Goal: Task Accomplishment & Management: Use online tool/utility

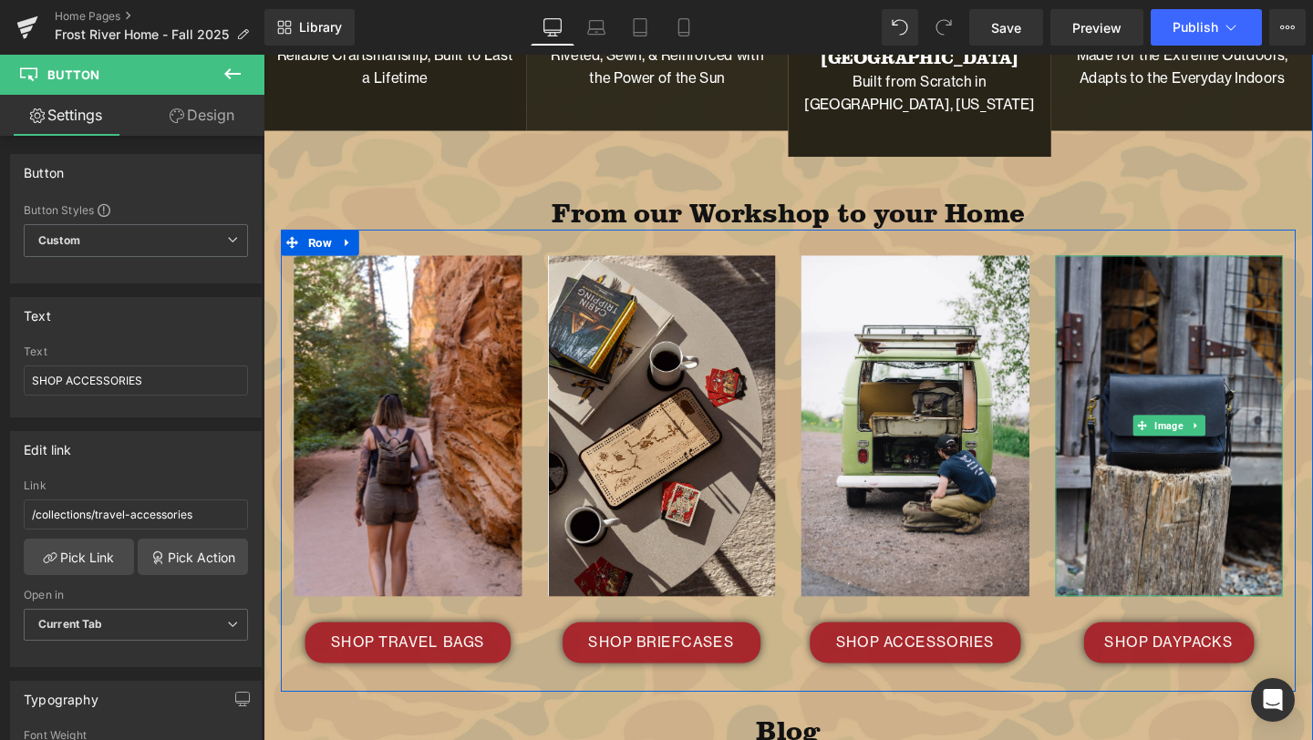
click at [1223, 334] on img at bounding box center [1216, 445] width 240 height 359
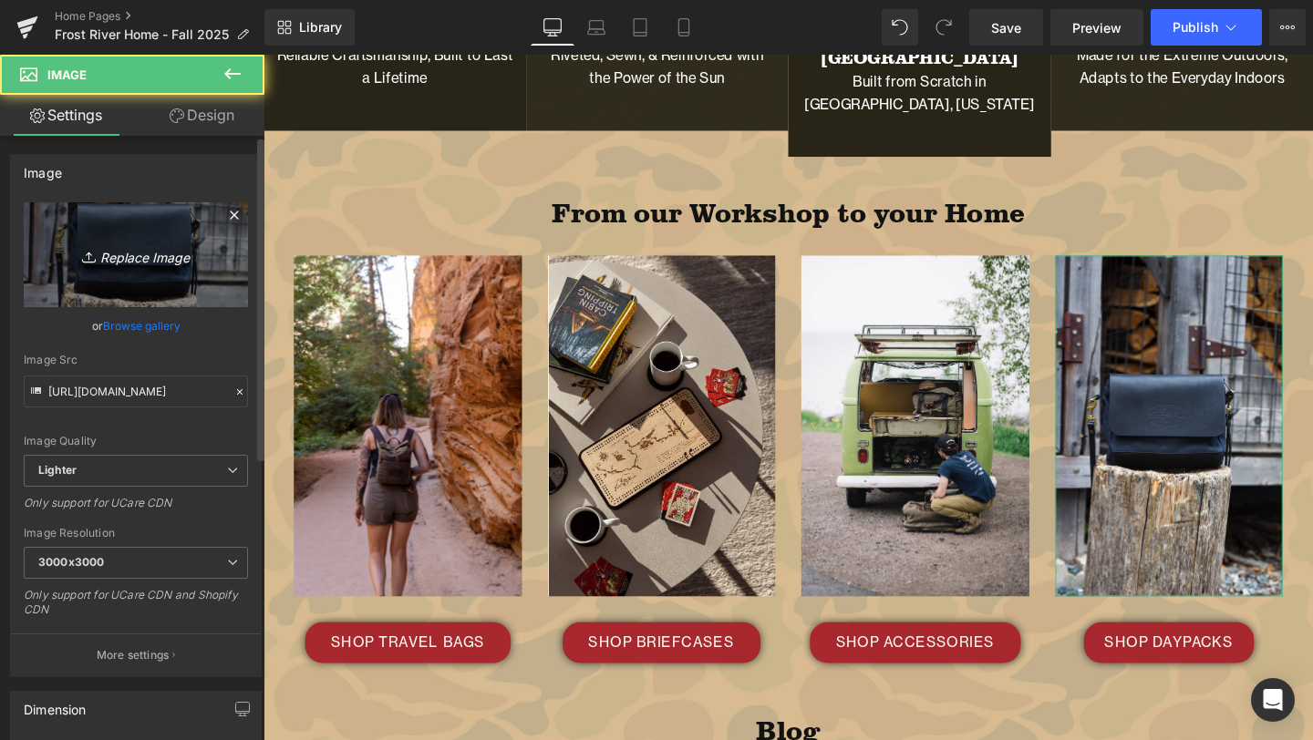
click at [151, 242] on link "Replace Image" at bounding box center [136, 254] width 224 height 105
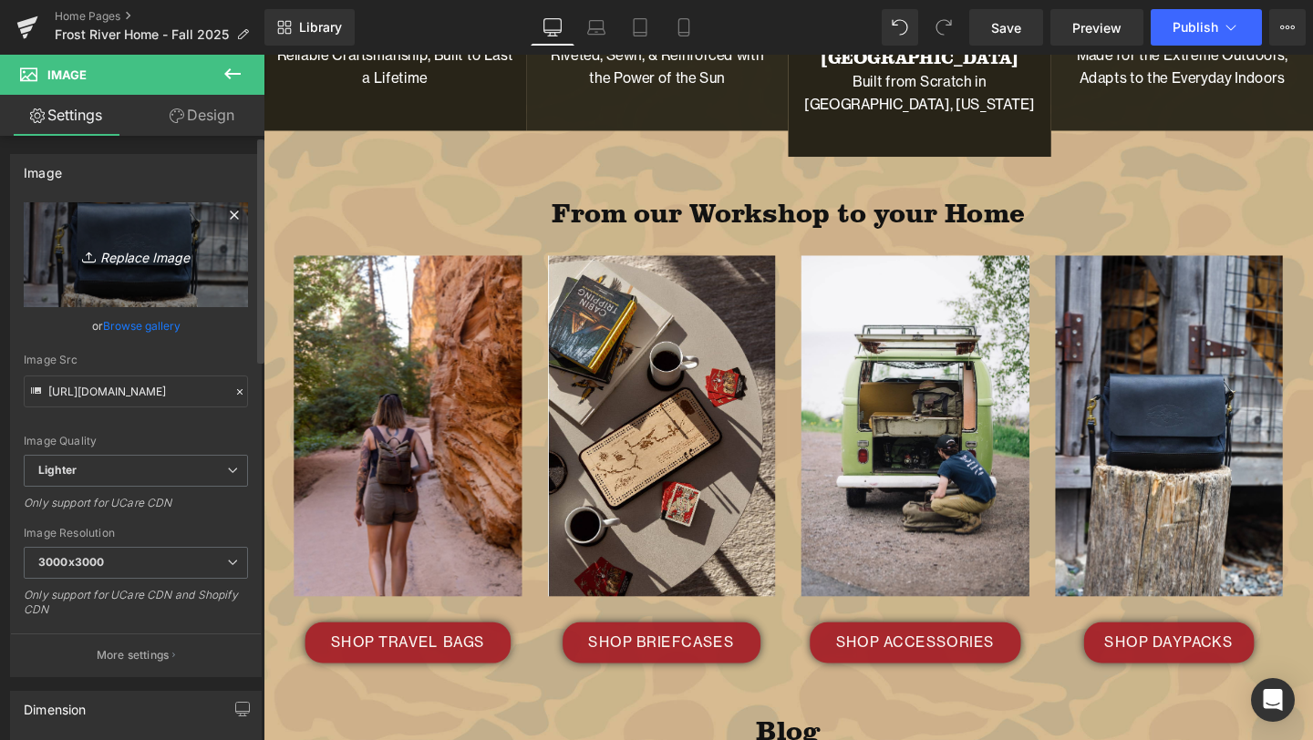
type input "C:\fakepath\fall-camping-17.png"
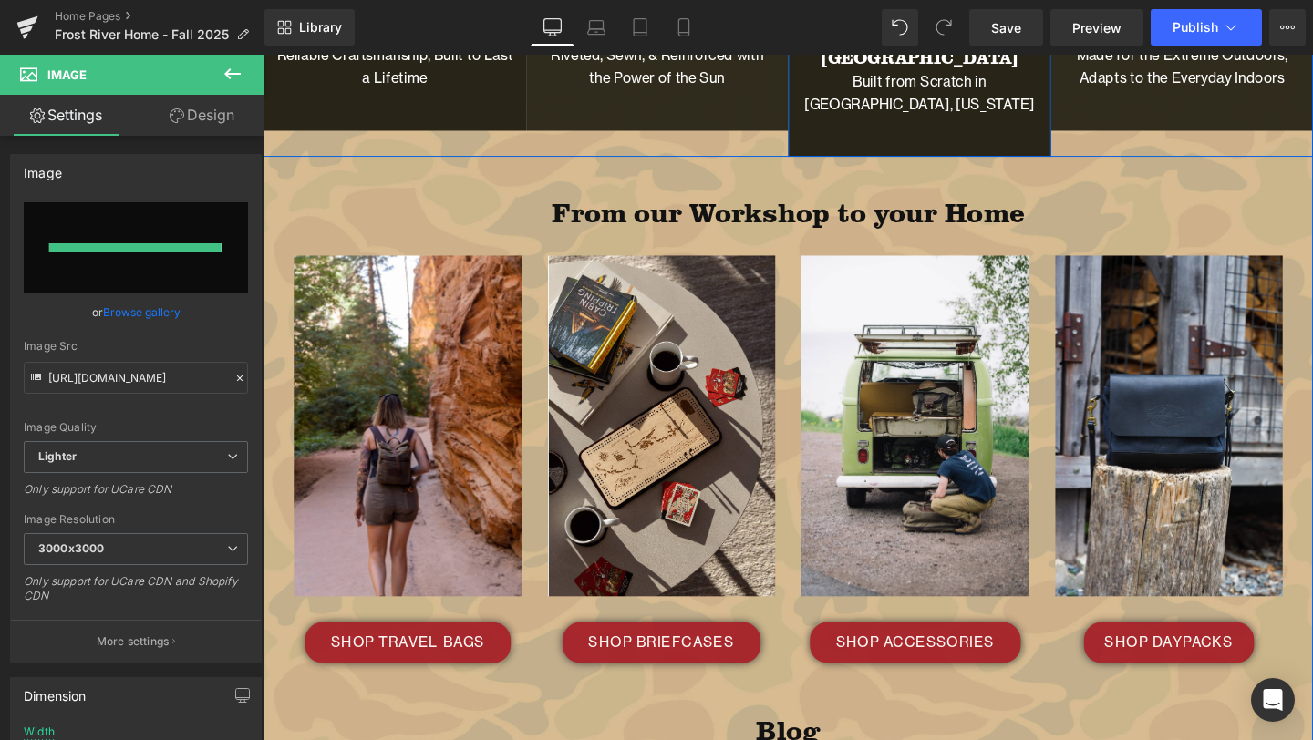
type input "[URL][DOMAIN_NAME]"
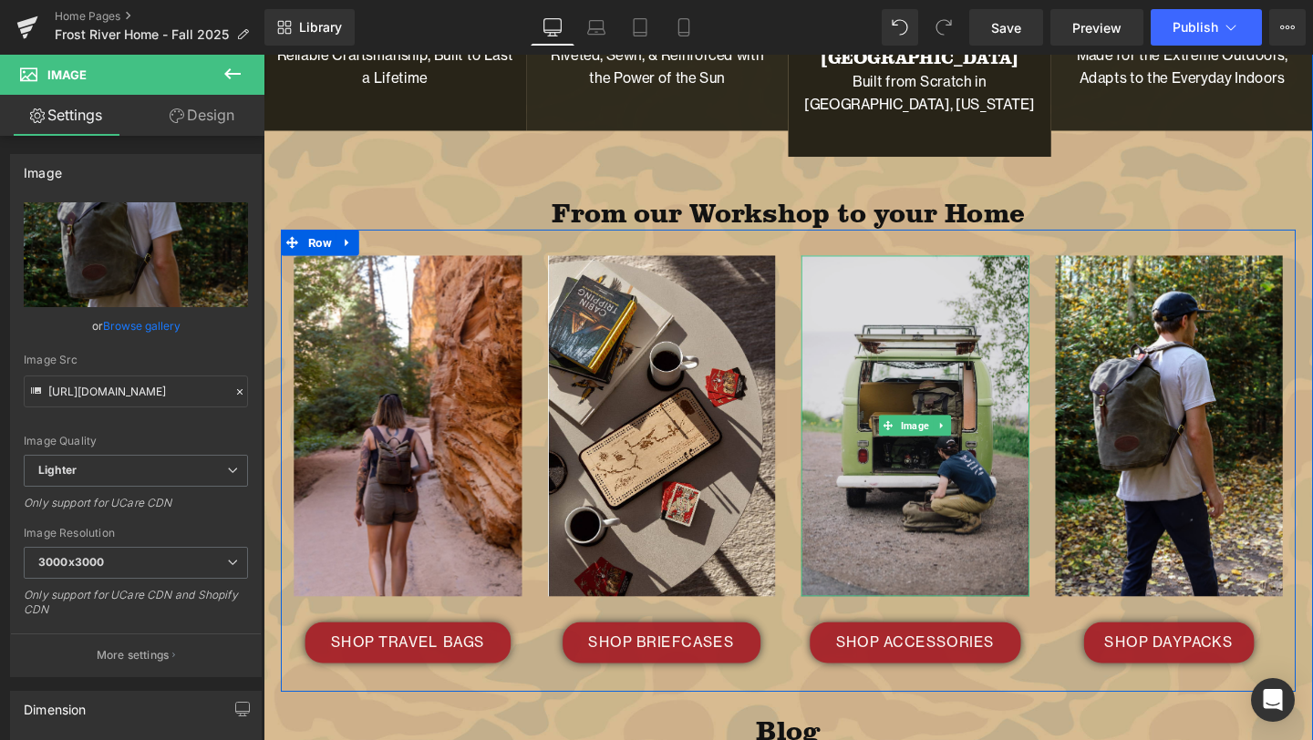
click at [960, 284] on img at bounding box center [949, 445] width 240 height 358
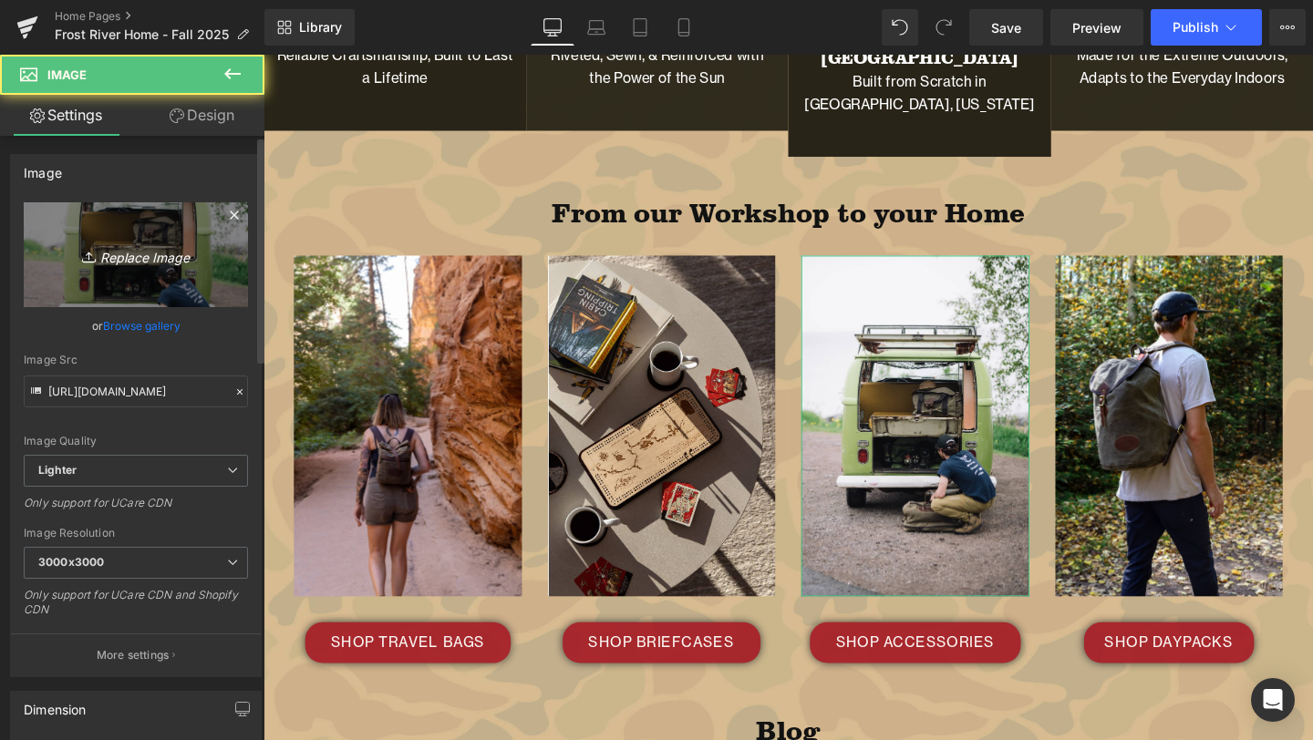
click at [148, 260] on icon "Replace Image" at bounding box center [136, 254] width 146 height 23
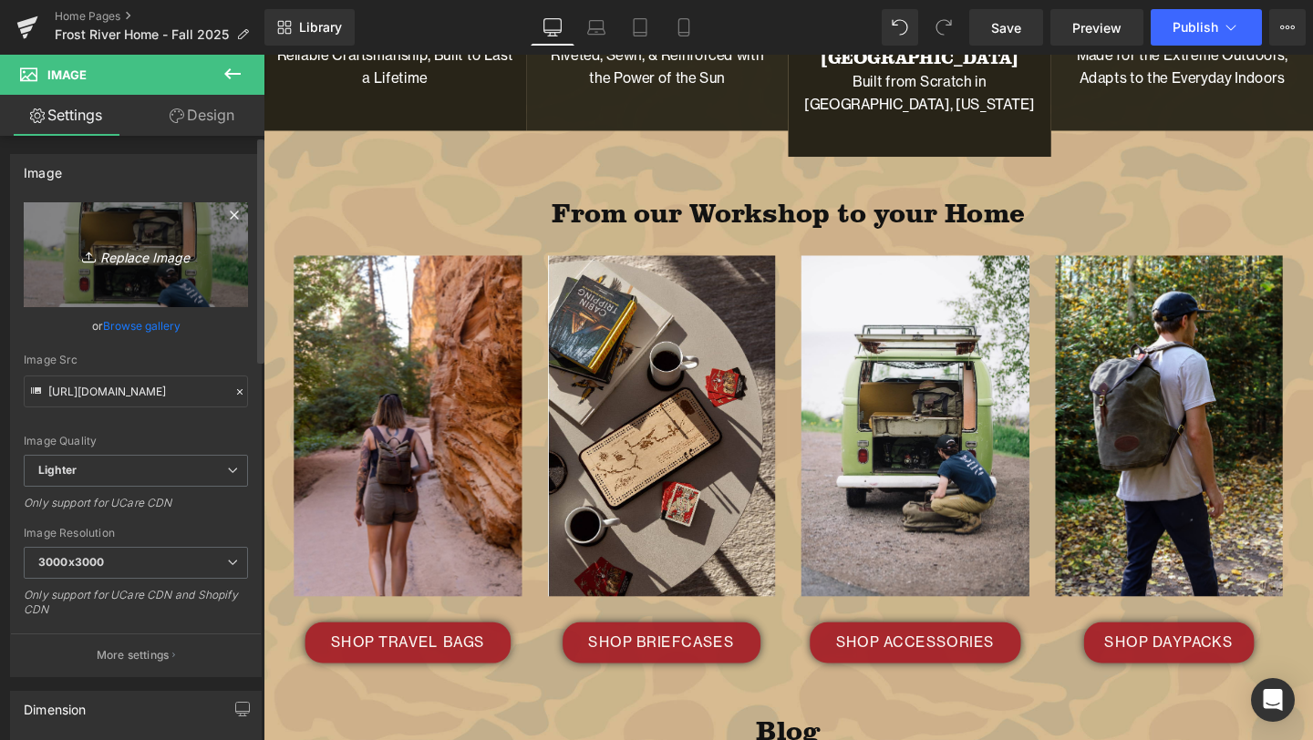
type input "C:\fakepath\fall-camping-34.png"
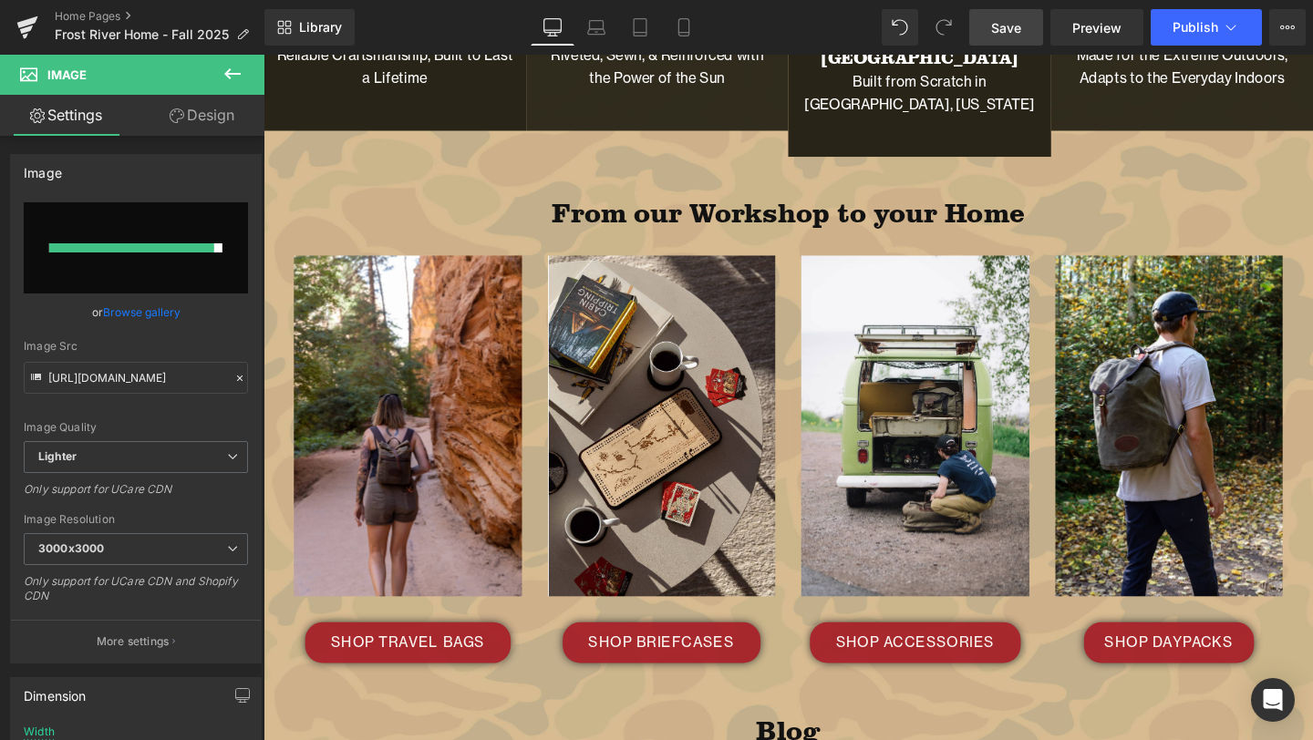
click at [1011, 23] on span "Save" at bounding box center [1006, 27] width 30 height 19
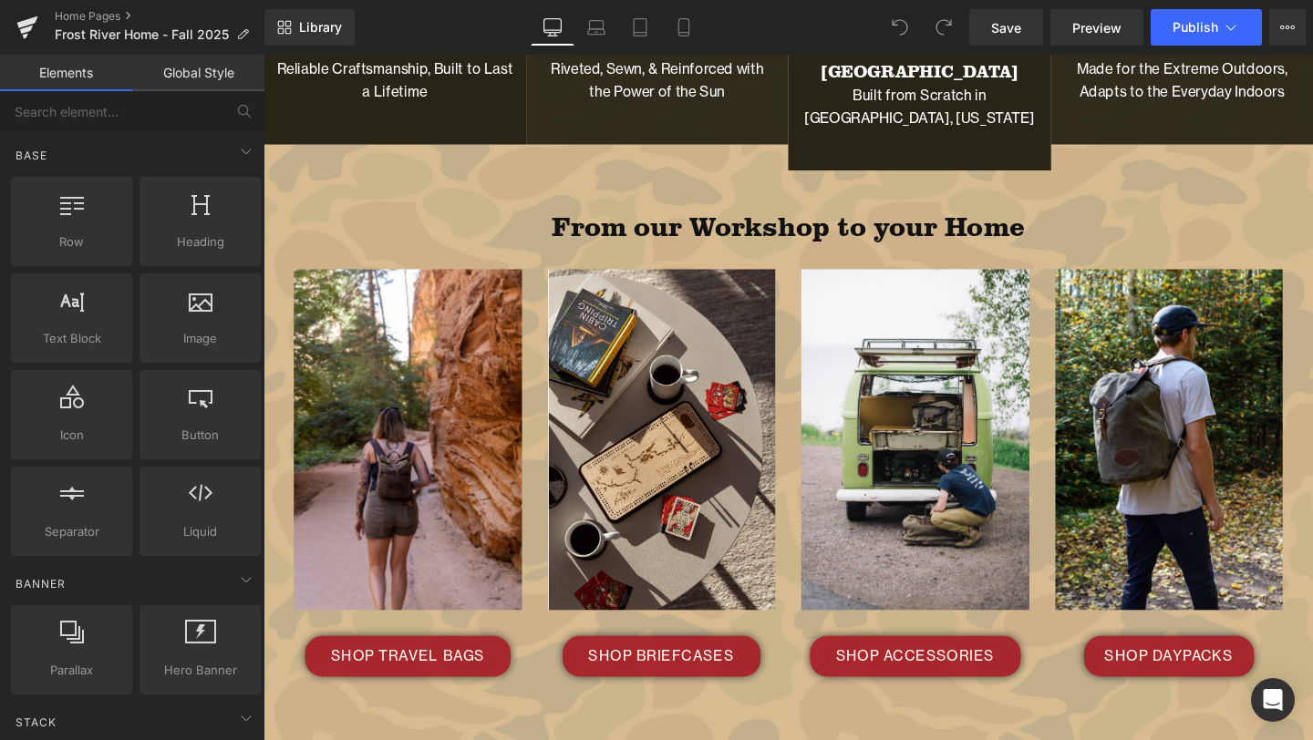
scroll to position [3678, 0]
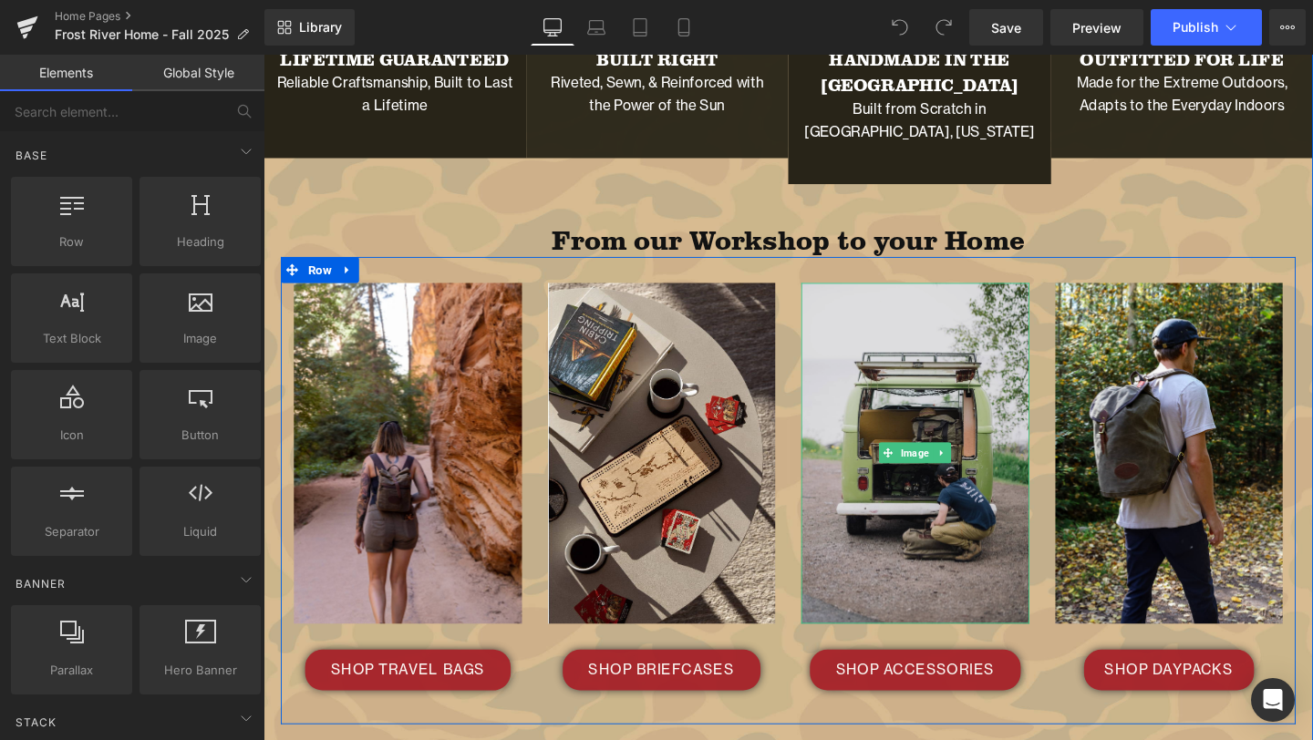
click at [978, 459] on img at bounding box center [949, 473] width 240 height 358
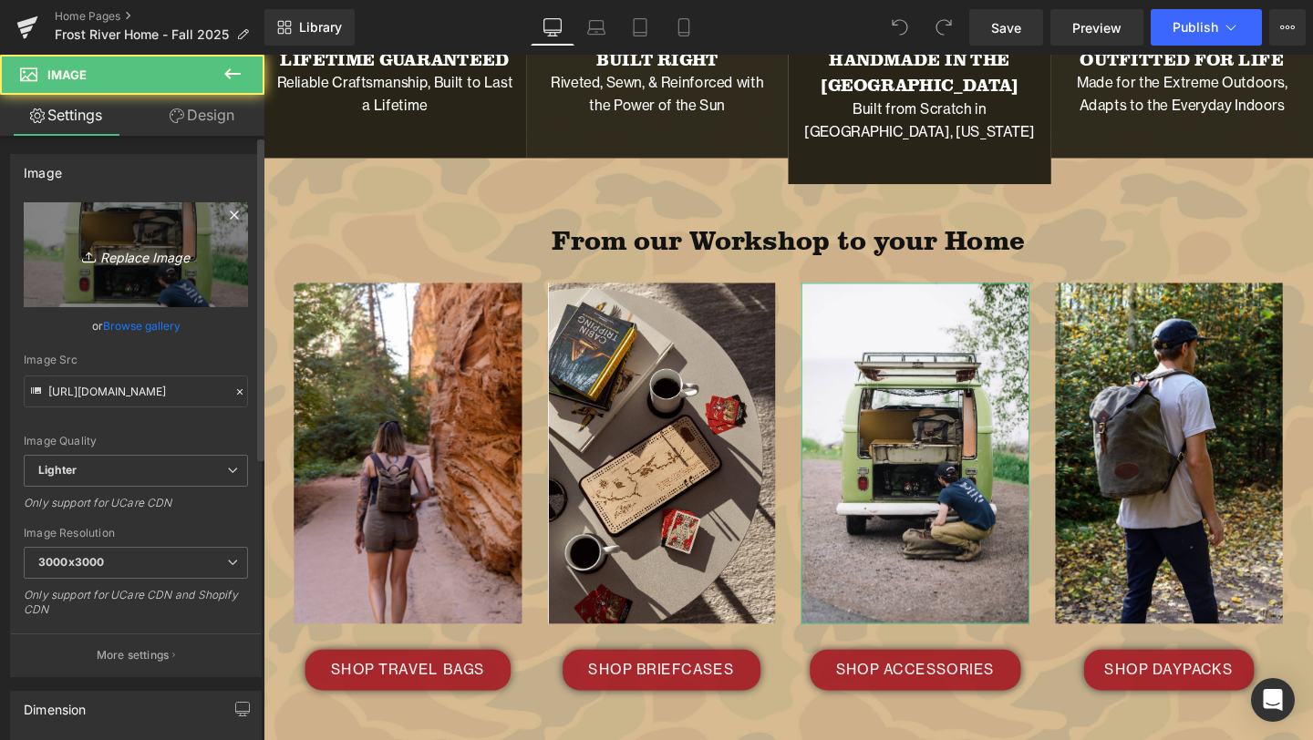
click at [128, 232] on link "Replace Image" at bounding box center [136, 254] width 224 height 105
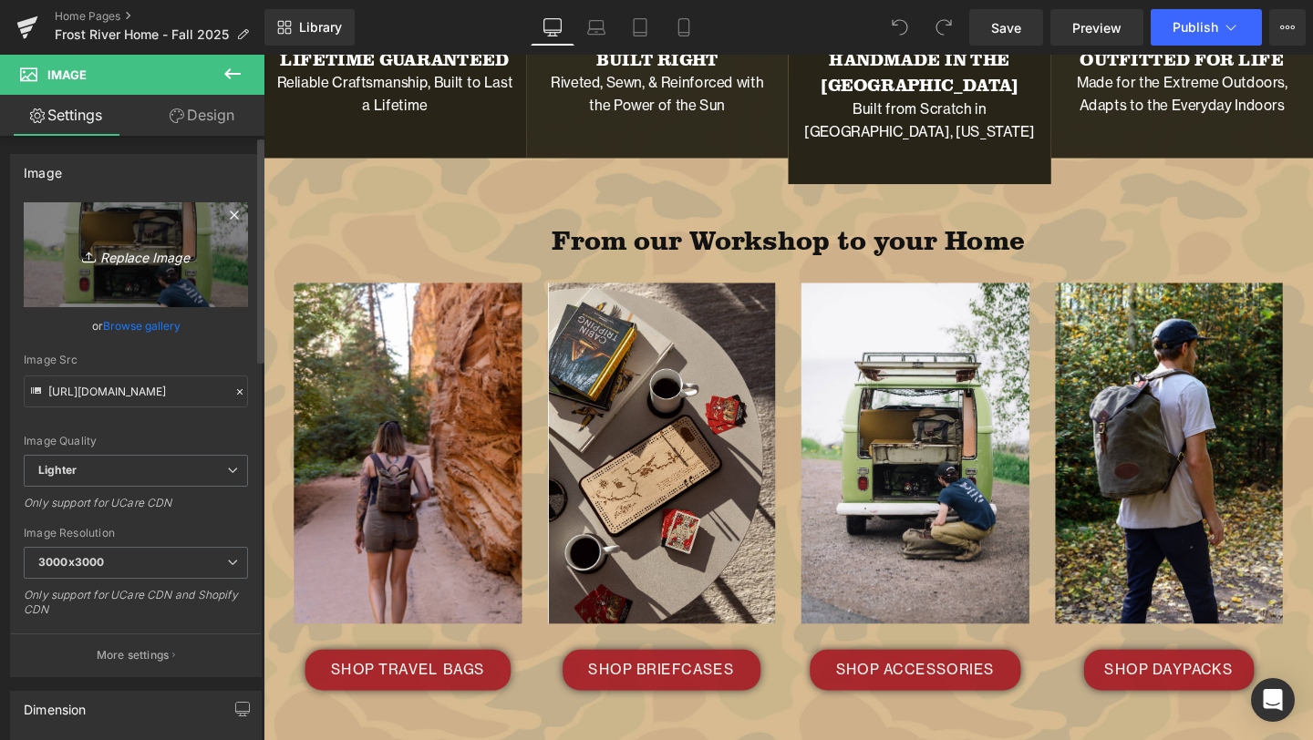
type input "C:\fakepath\fall-camping-34.png"
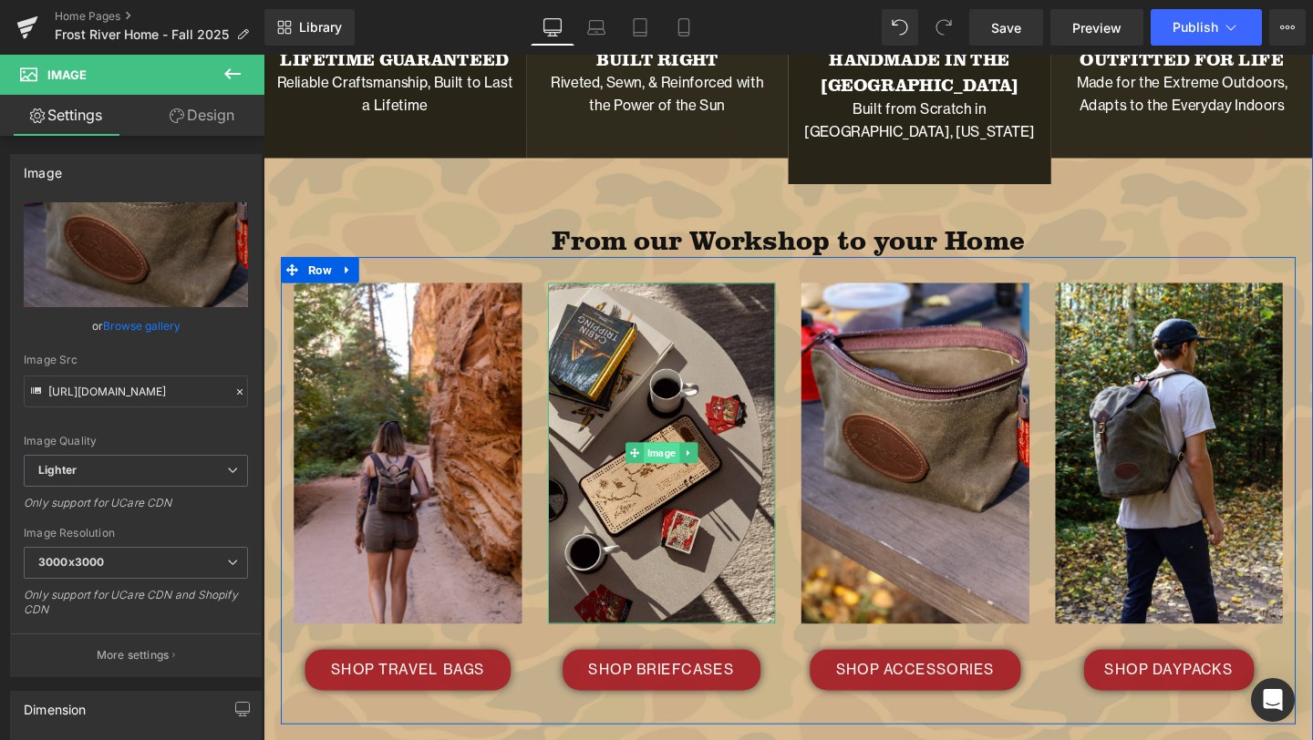
click at [686, 462] on span "Image" at bounding box center [681, 473] width 37 height 22
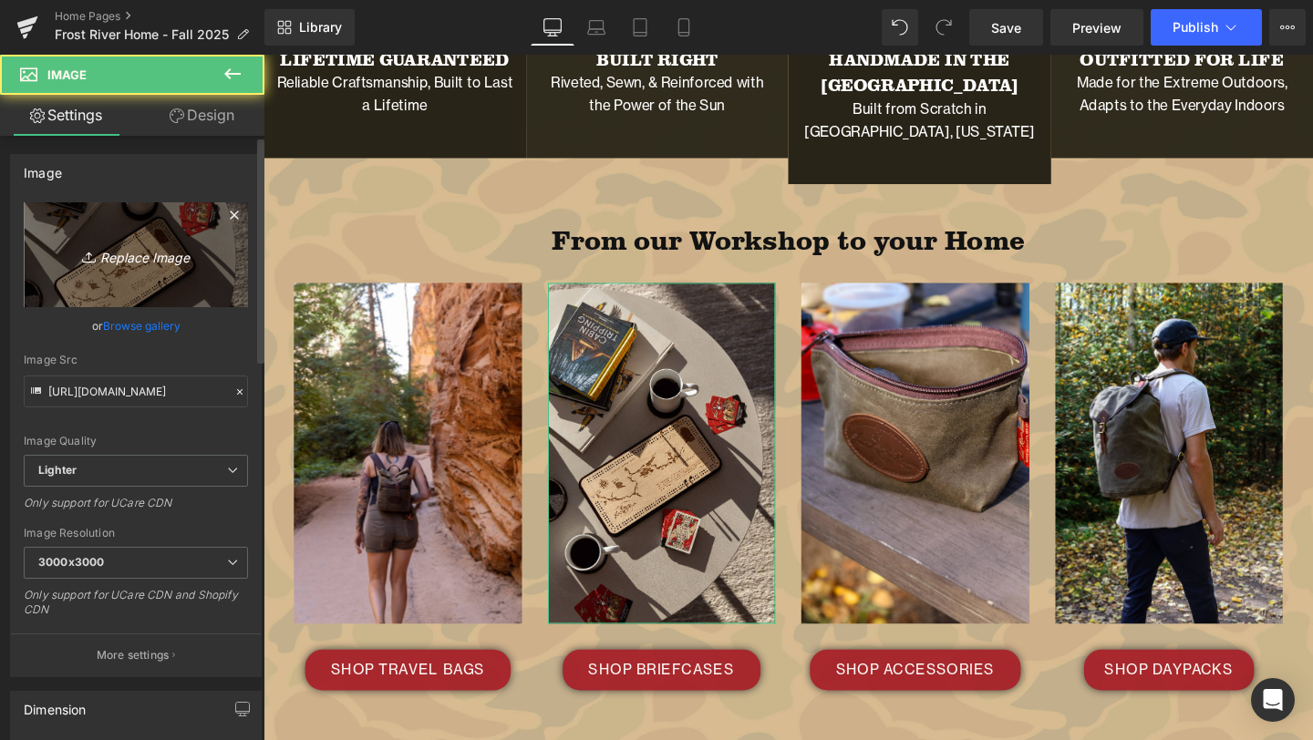
click at [138, 260] on icon "Replace Image" at bounding box center [136, 254] width 146 height 23
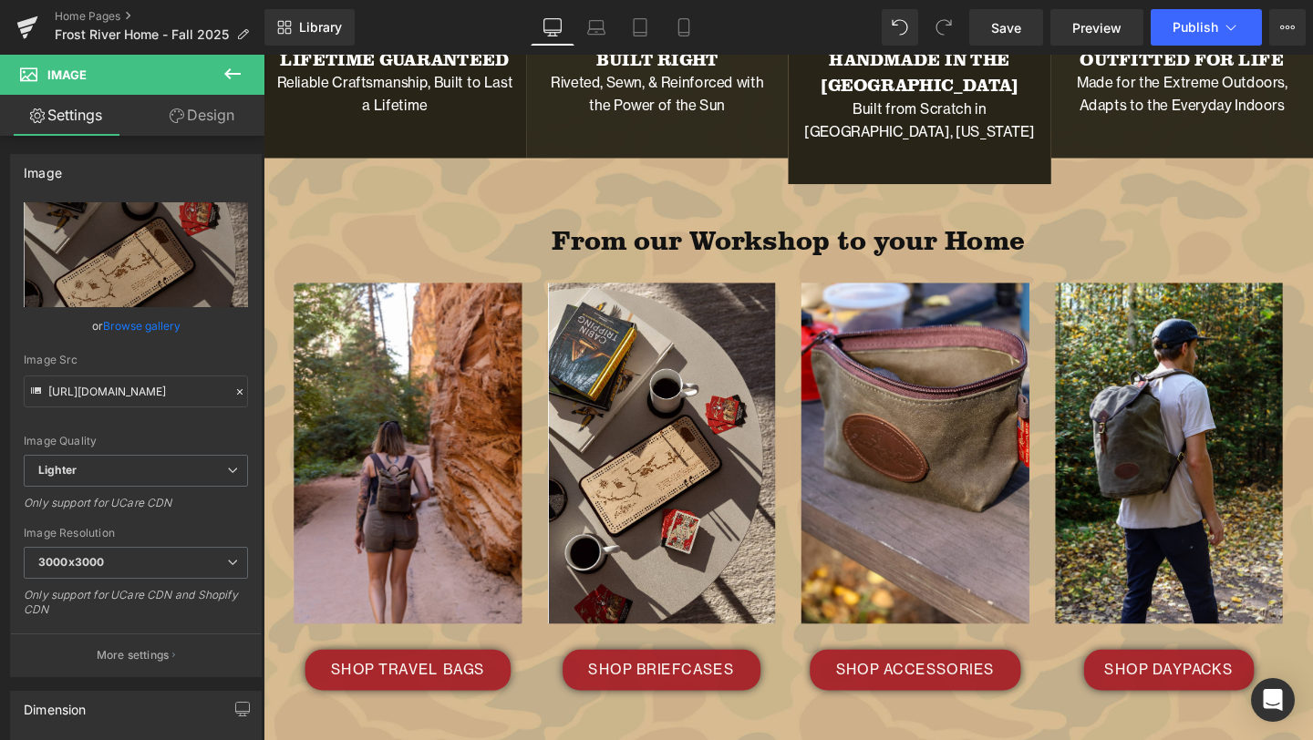
type input "C:\fakepath\474-n_naturalist baggely brief HB2.jpg"
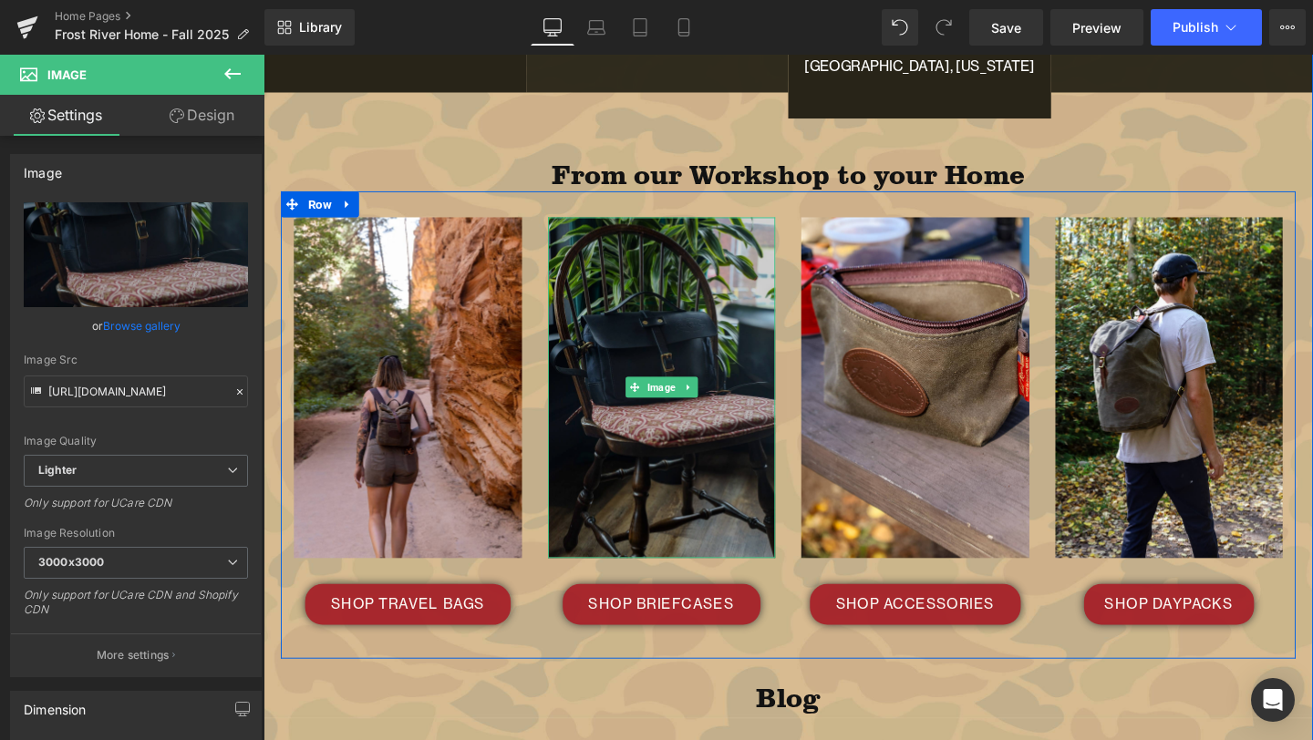
scroll to position [3730, 0]
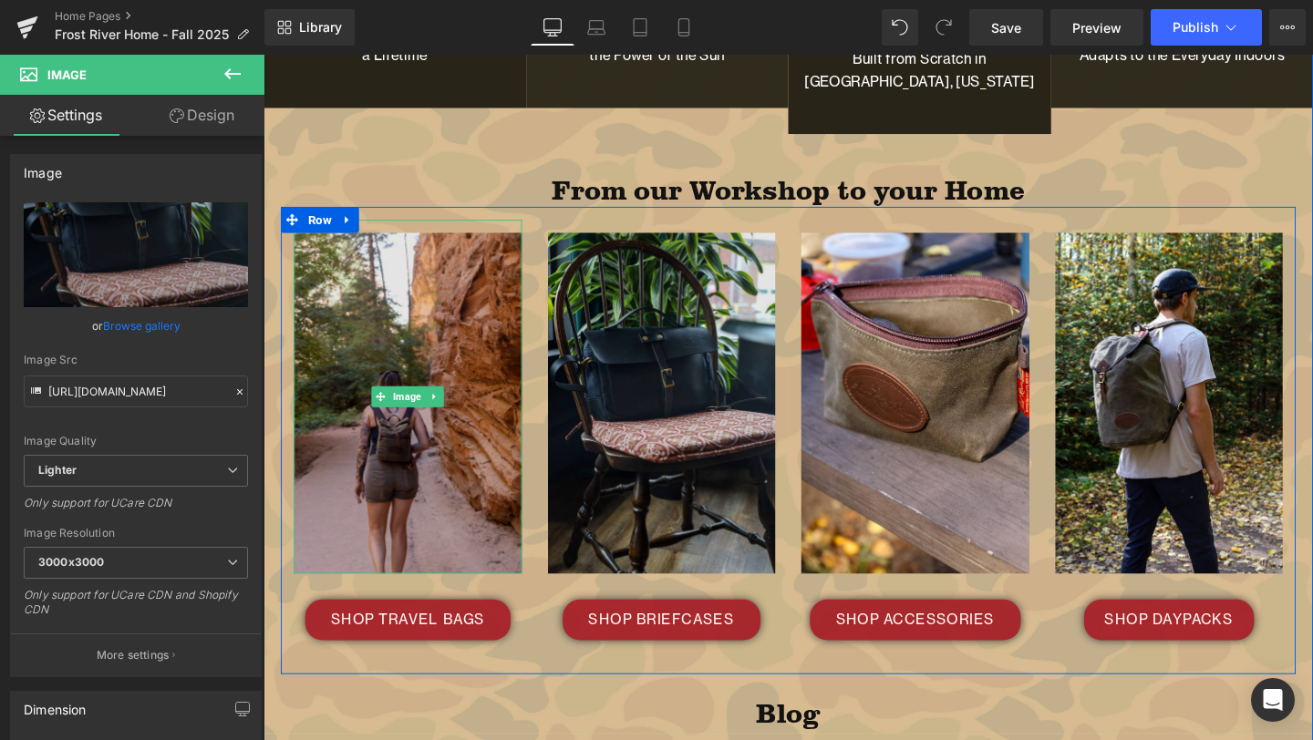
click at [488, 347] on img at bounding box center [415, 414] width 240 height 373
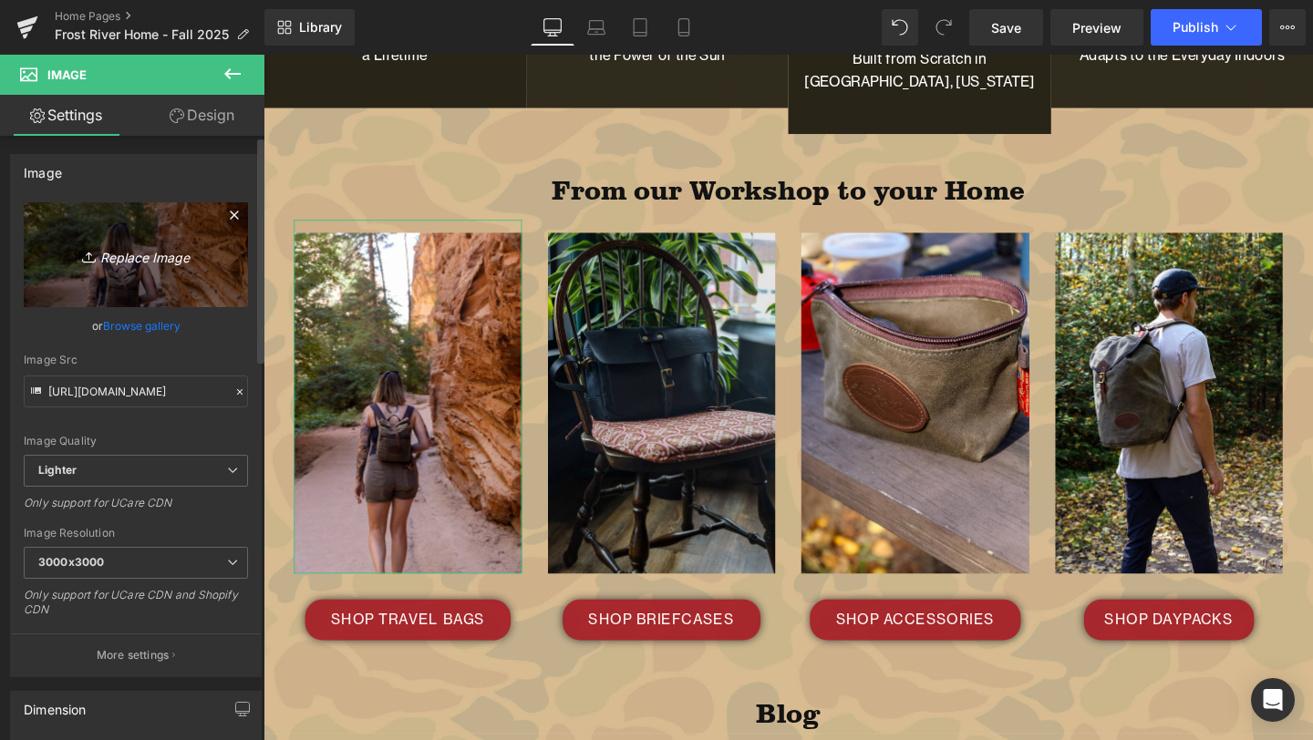
click at [169, 244] on icon "Replace Image" at bounding box center [136, 254] width 146 height 23
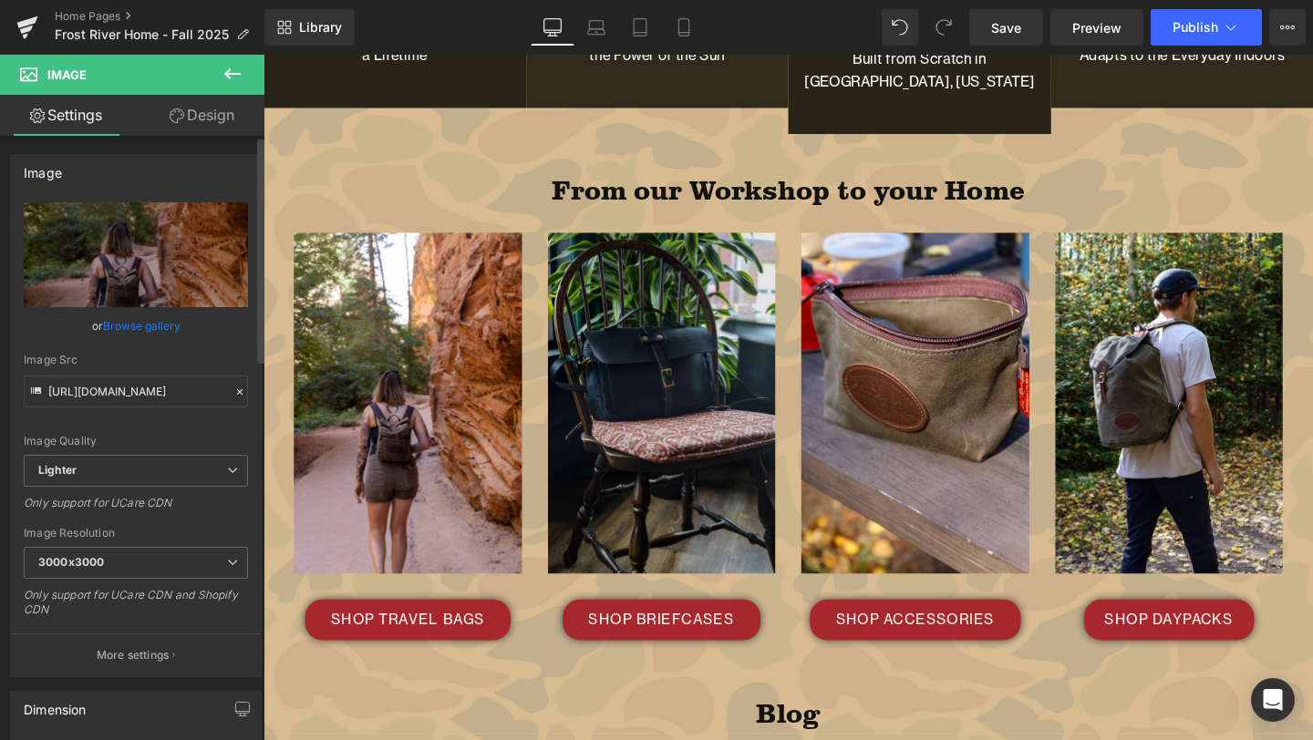
type input "C:\fakepath\429A7979.png"
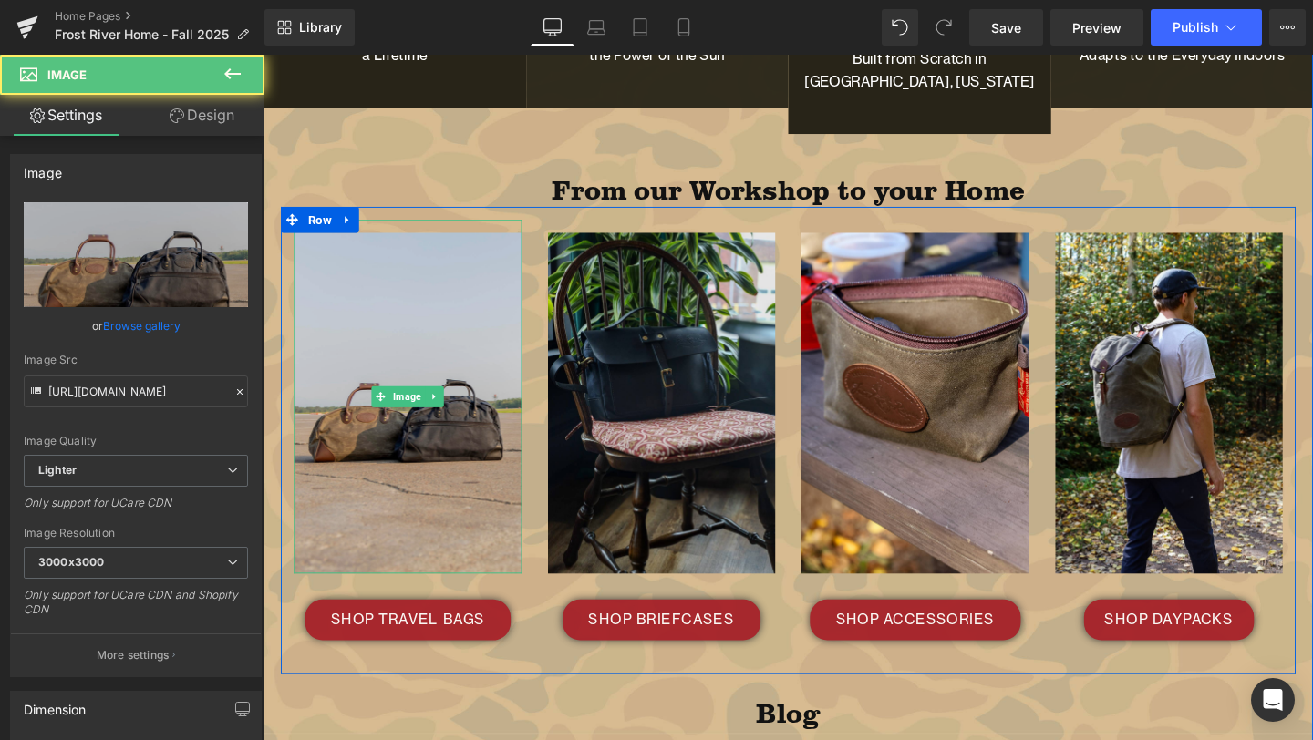
click at [416, 343] on img at bounding box center [415, 414] width 240 height 373
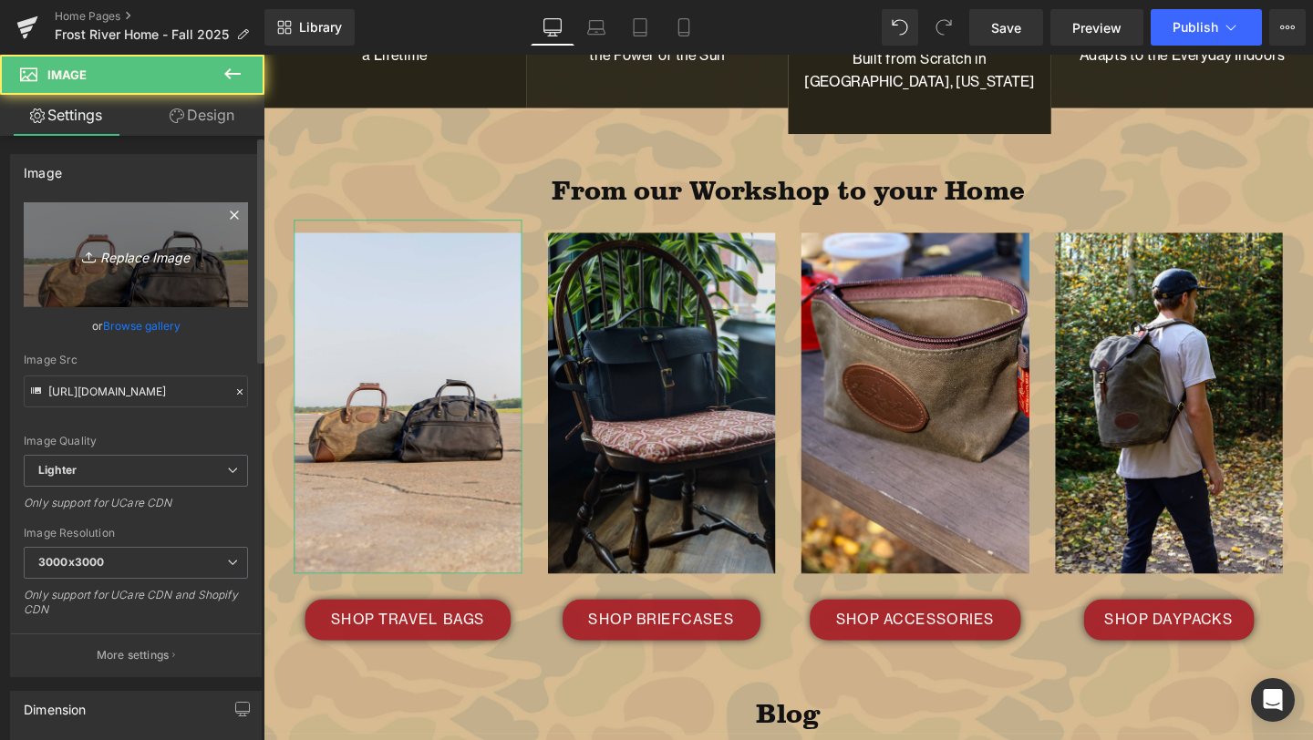
click at [143, 263] on icon "Replace Image" at bounding box center [136, 254] width 146 height 23
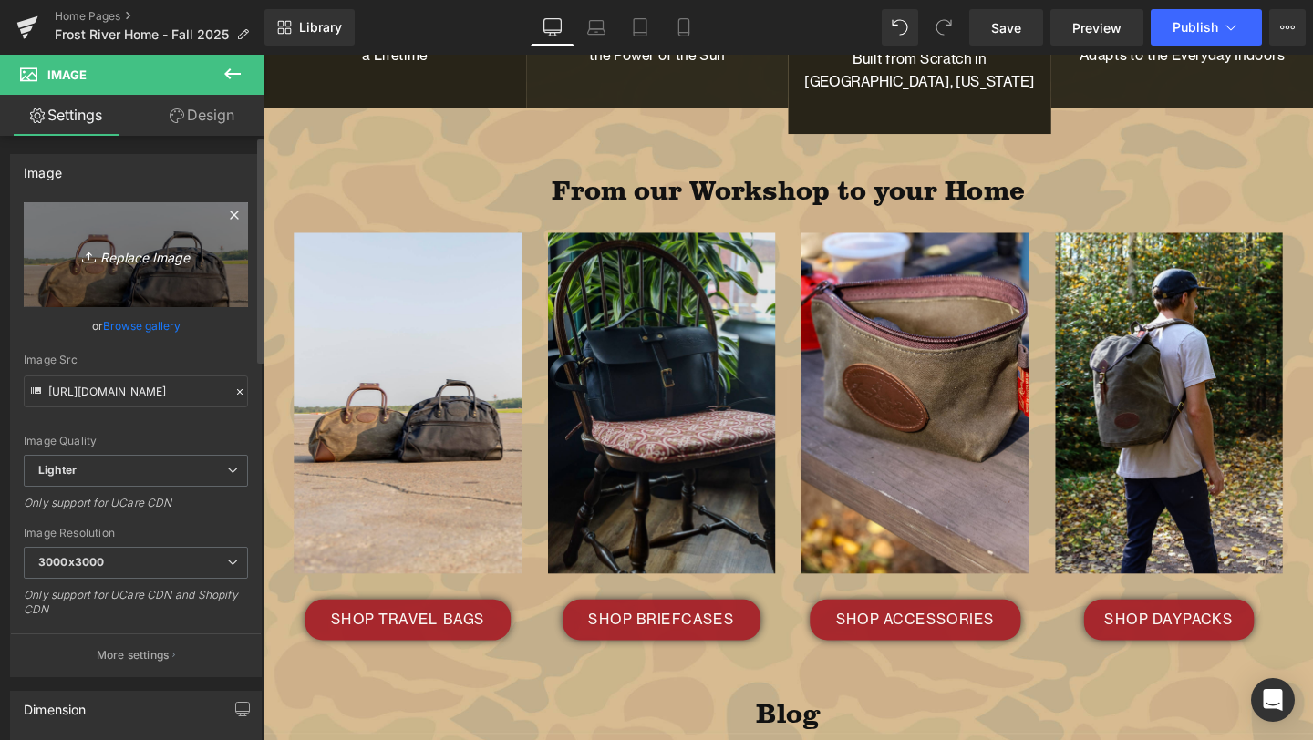
type input "C:\fakepath\Copy of LaurentianLuggage_20.png"
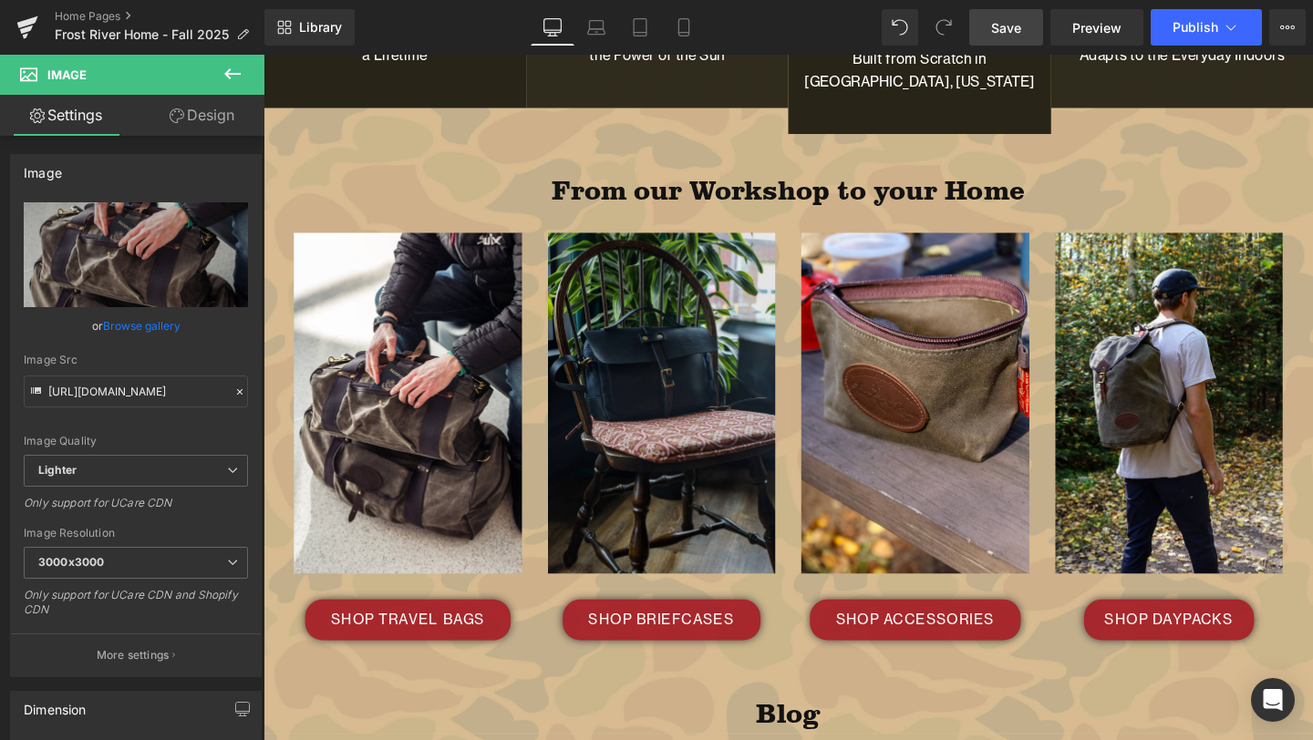
click at [1029, 22] on link "Save" at bounding box center [1006, 27] width 74 height 36
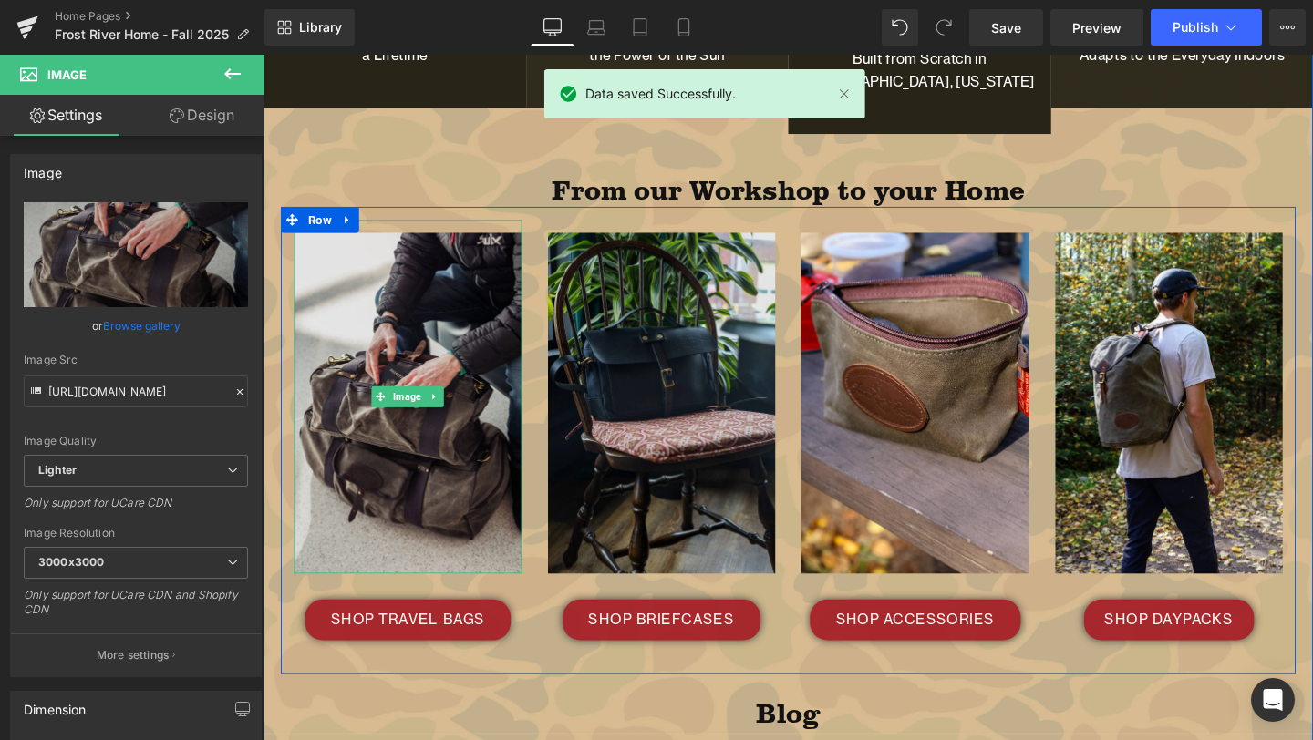
click at [374, 372] on img at bounding box center [415, 414] width 240 height 373
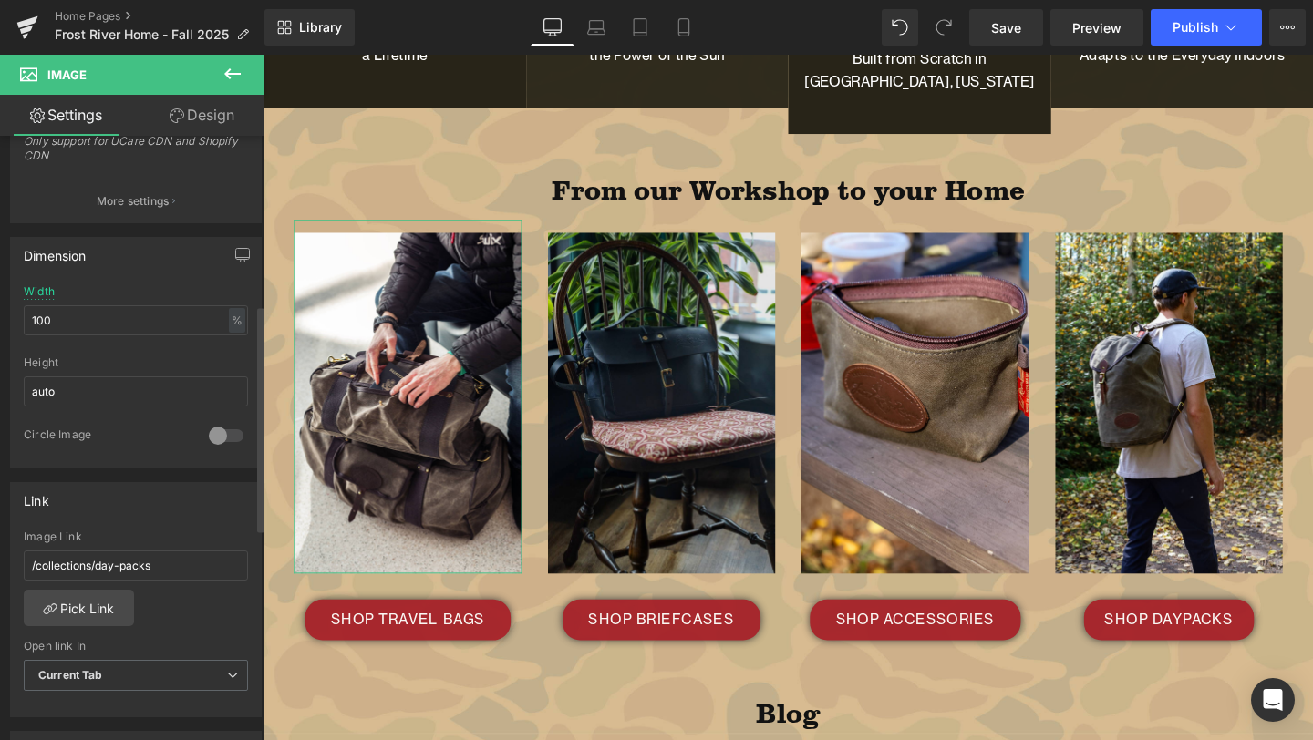
scroll to position [456, 0]
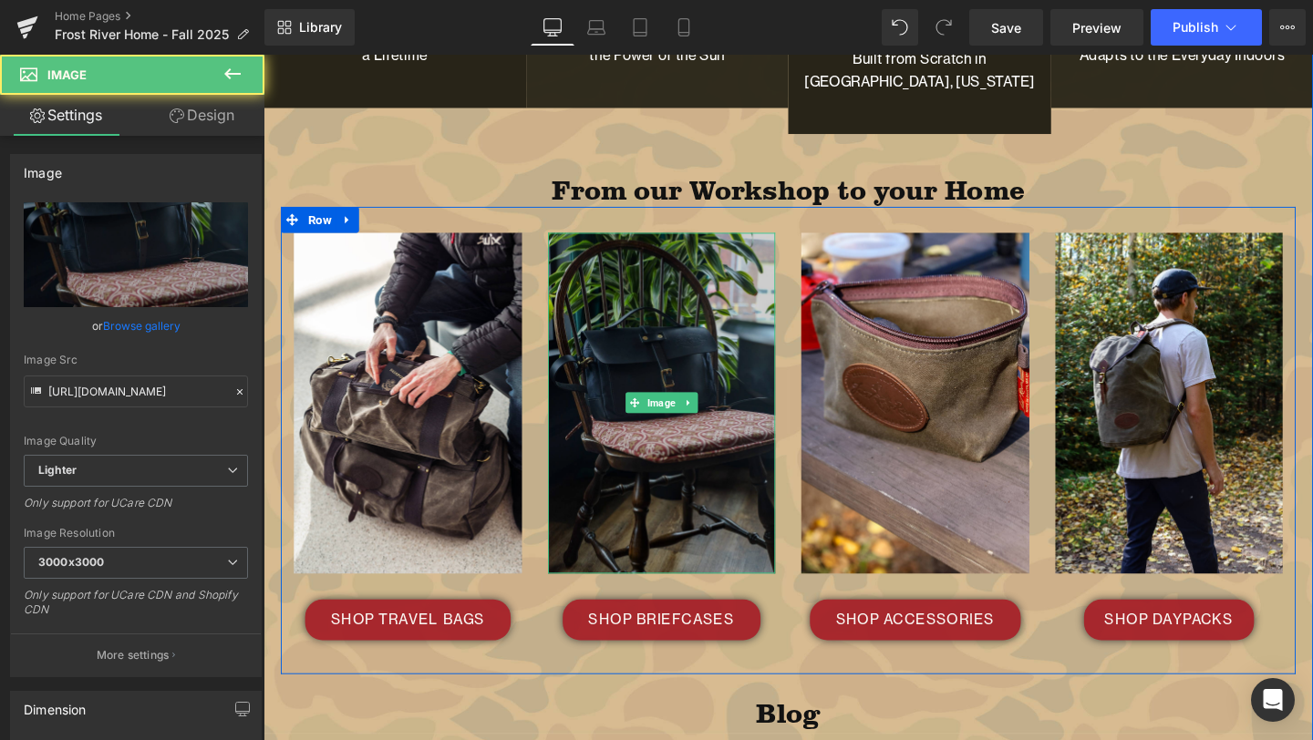
click at [677, 320] on img at bounding box center [682, 421] width 240 height 359
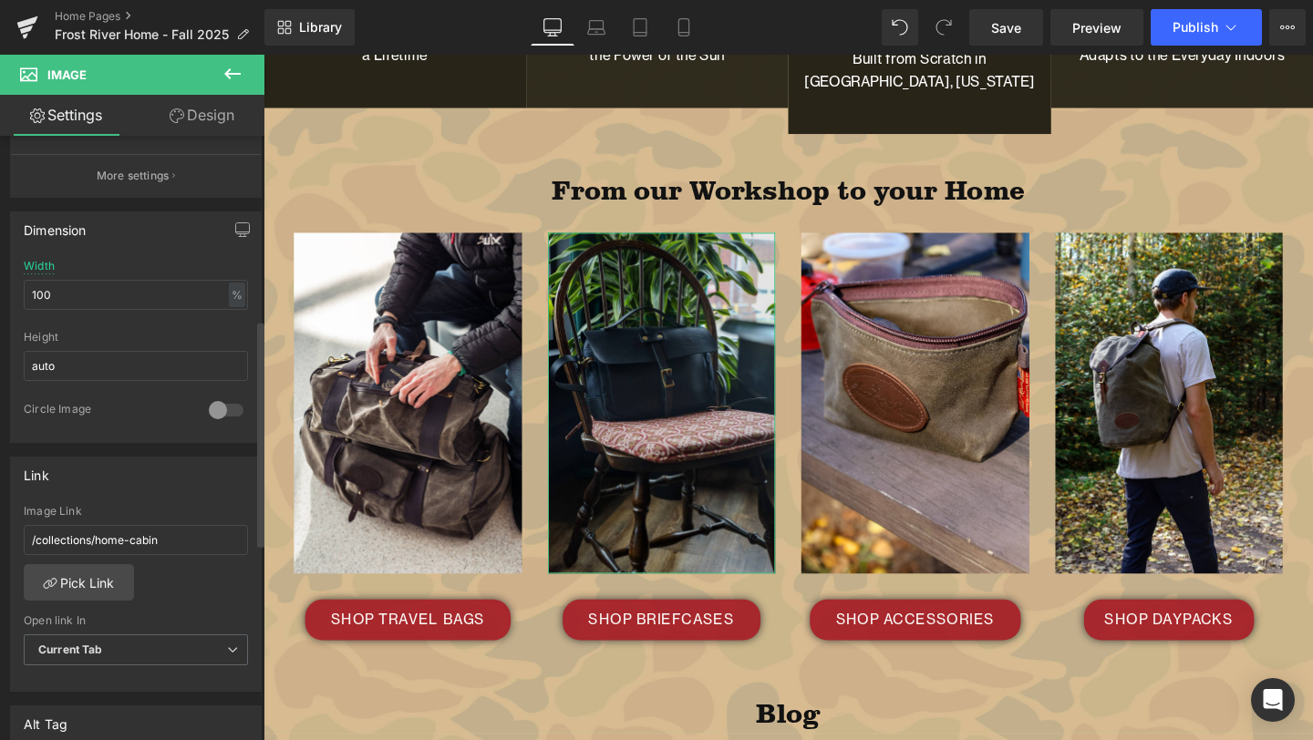
scroll to position [495, 0]
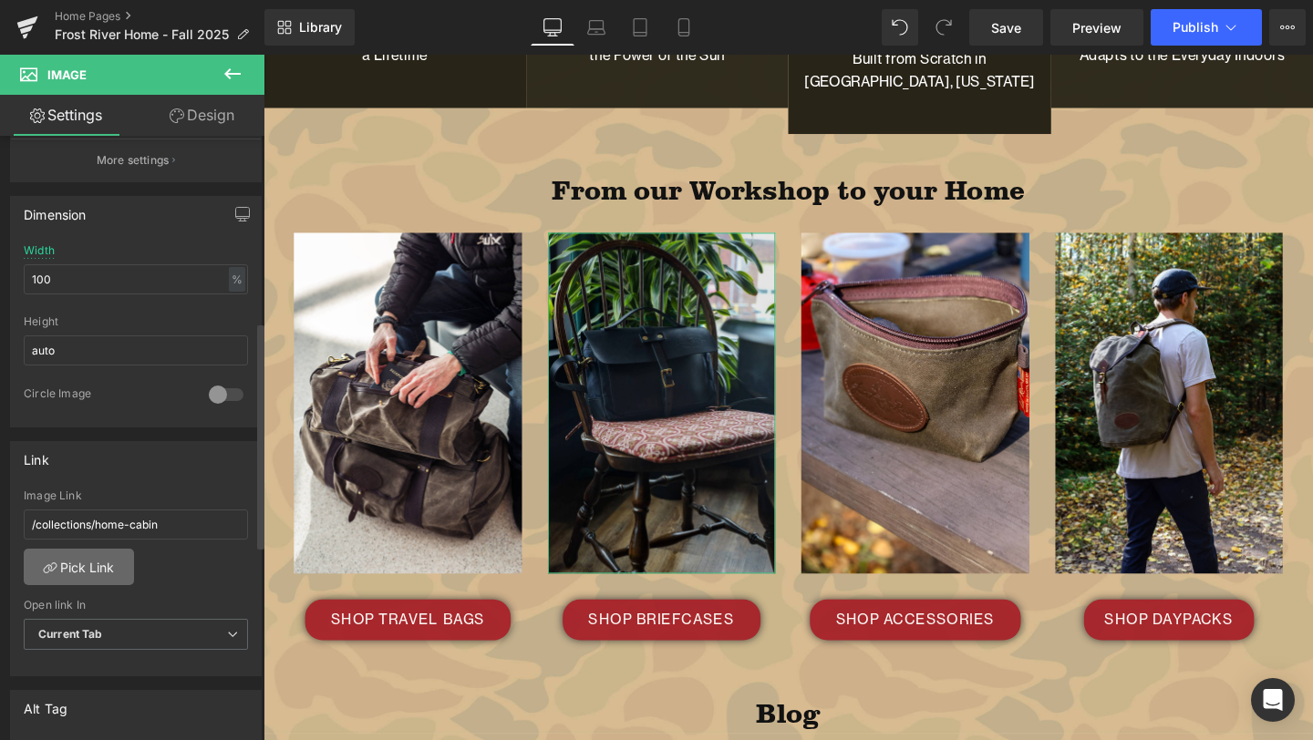
click at [88, 570] on link "Pick Link" at bounding box center [79, 567] width 110 height 36
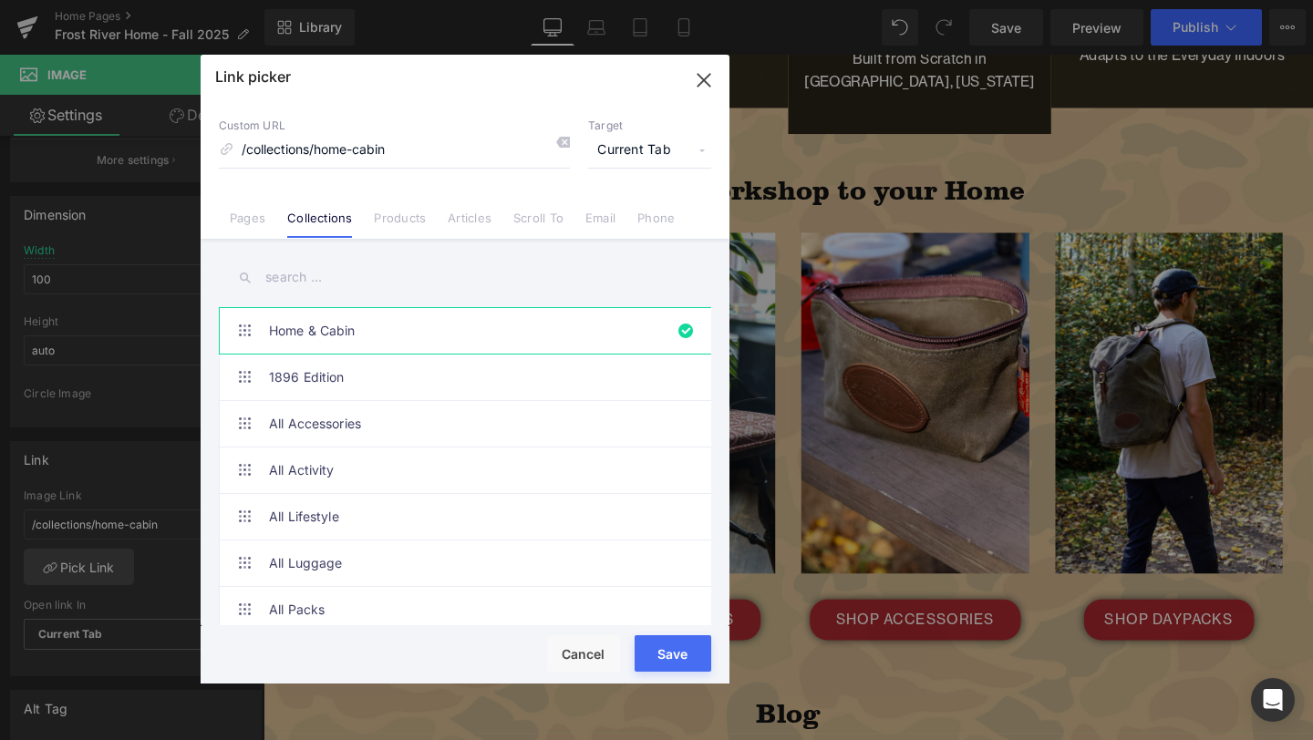
click at [333, 279] on input "text" at bounding box center [465, 277] width 492 height 41
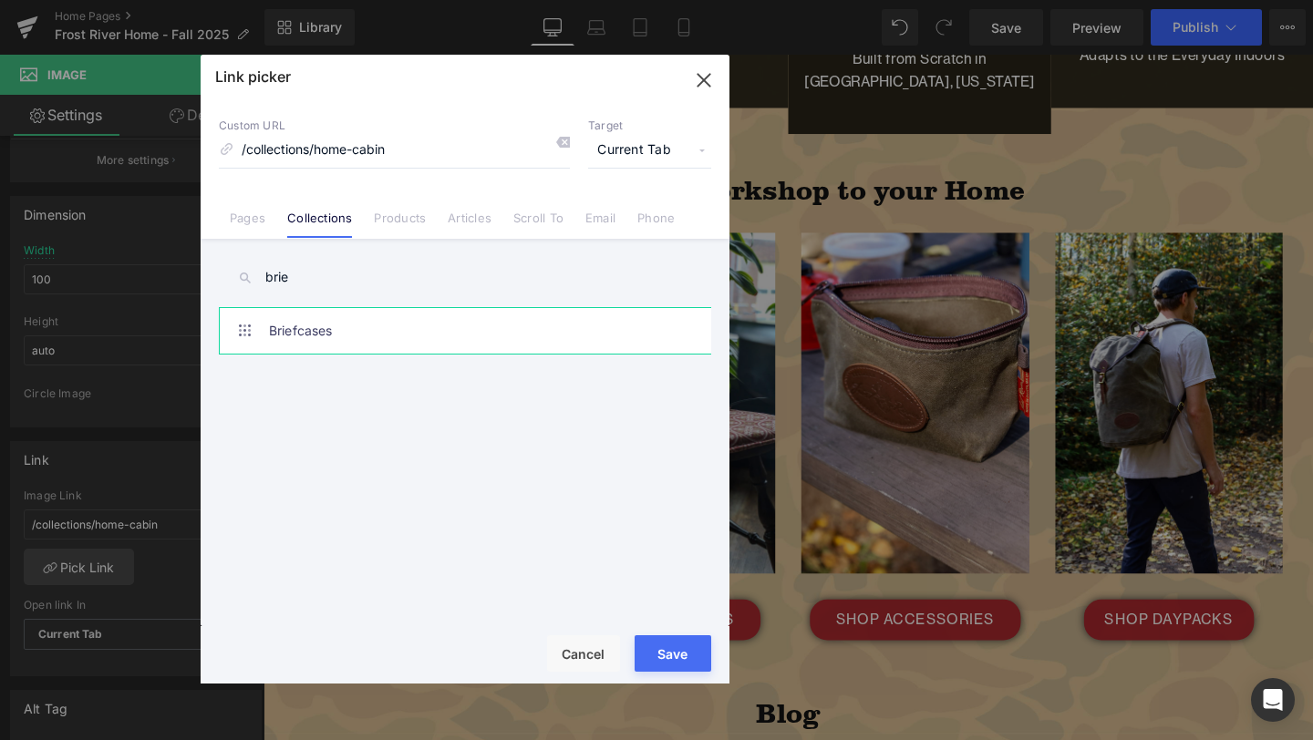
type input "brie"
click at [665, 656] on button "Save" at bounding box center [672, 653] width 77 height 36
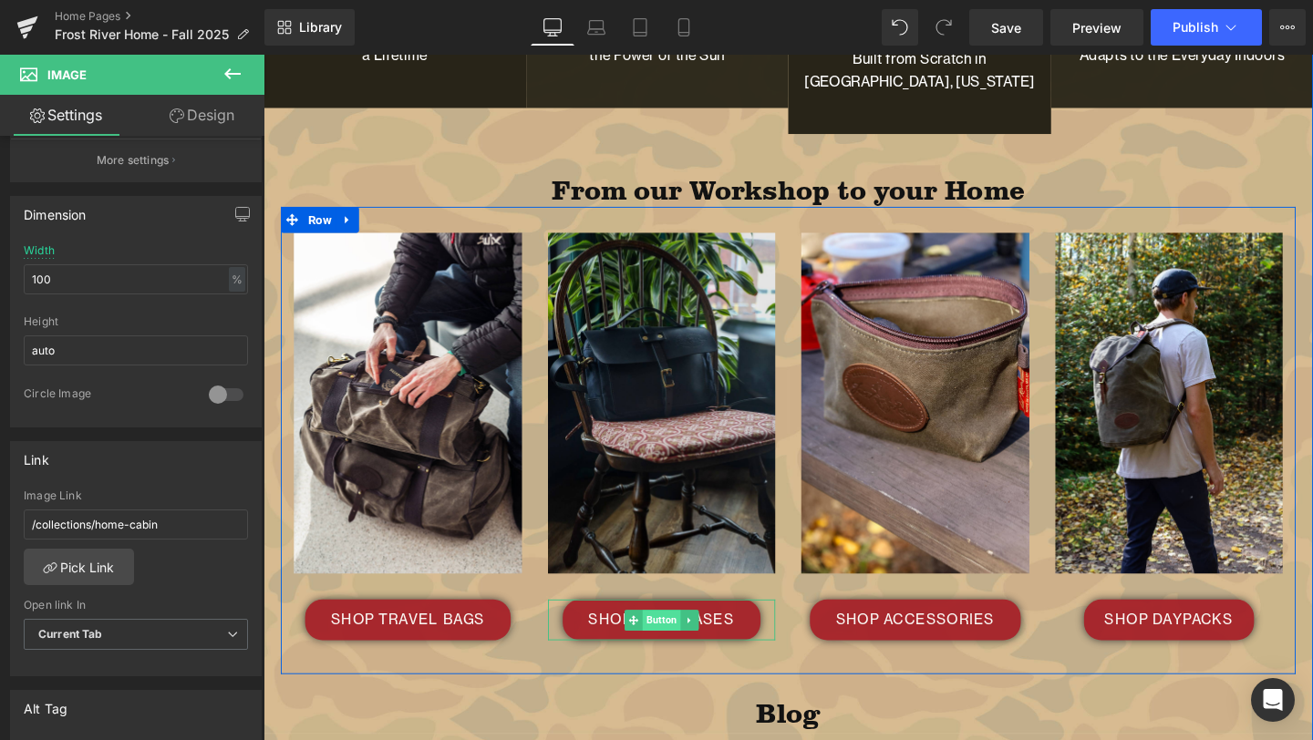
click at [685, 638] on span "Button" at bounding box center [682, 649] width 40 height 22
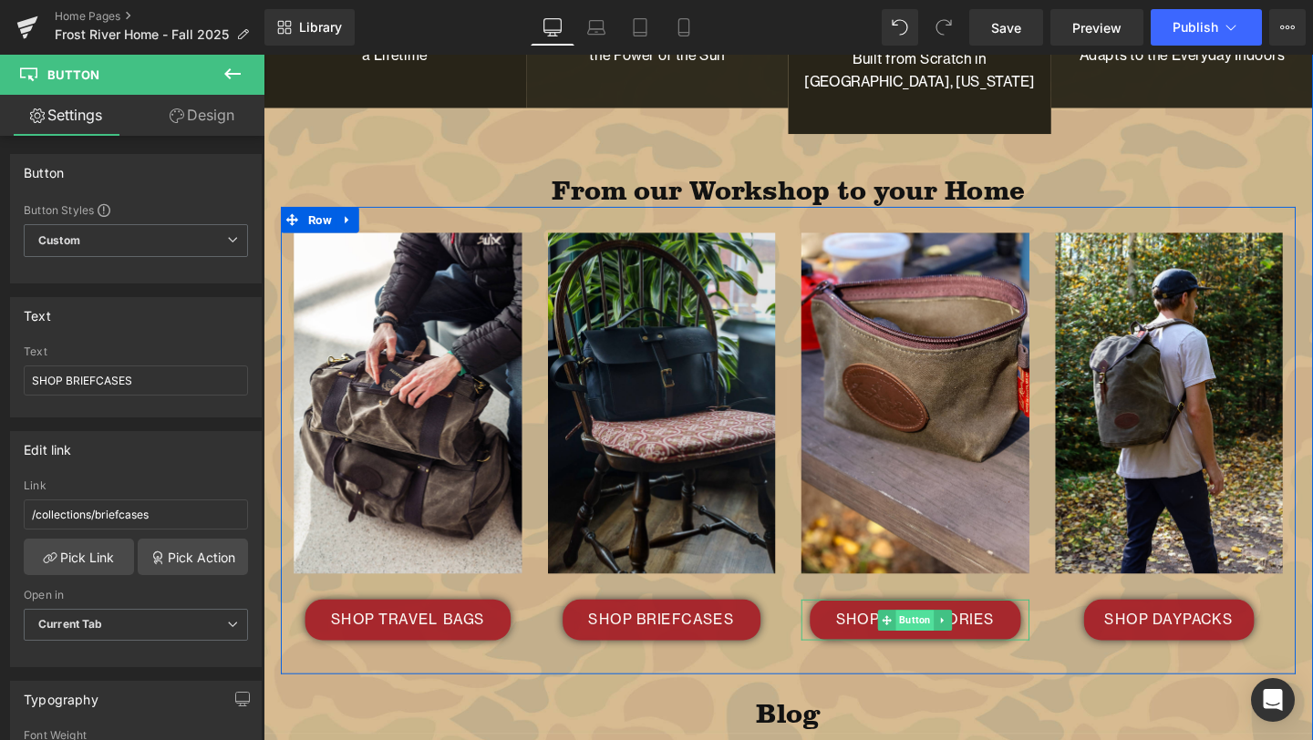
click at [940, 638] on span "Button" at bounding box center [948, 649] width 40 height 22
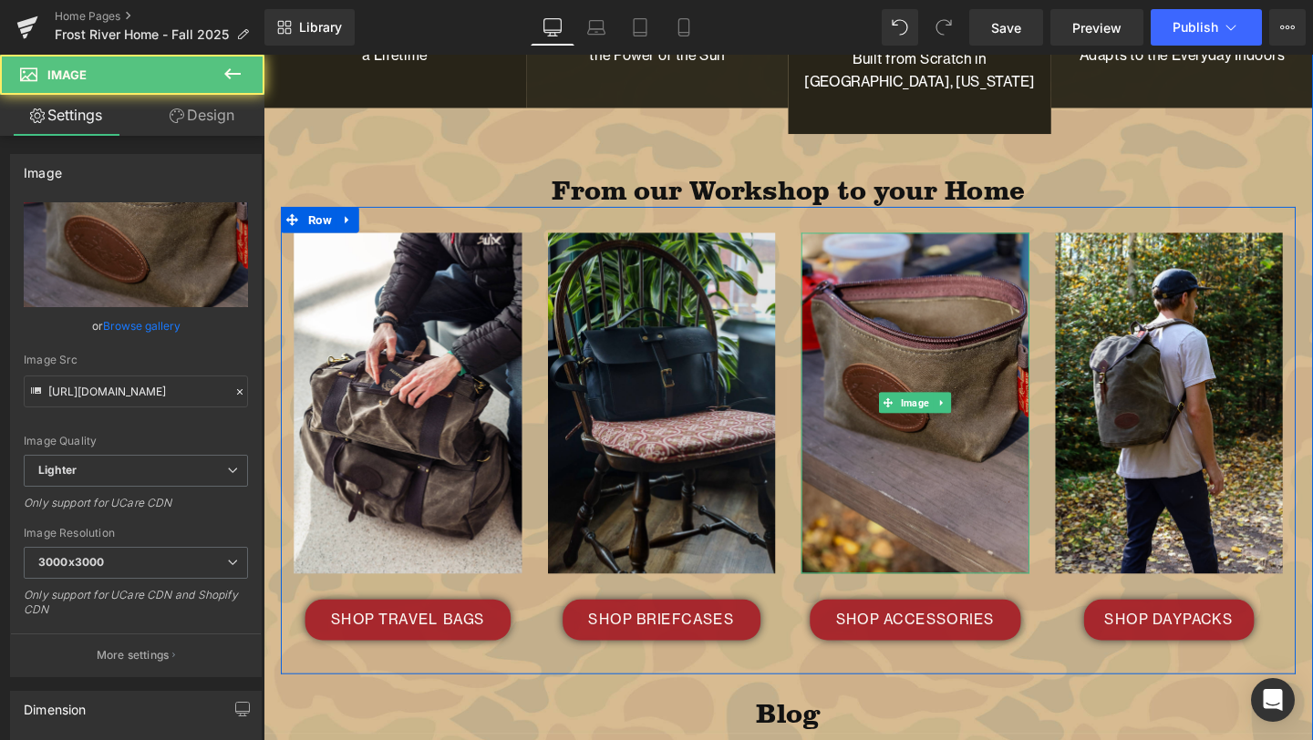
click at [964, 402] on img at bounding box center [949, 421] width 240 height 359
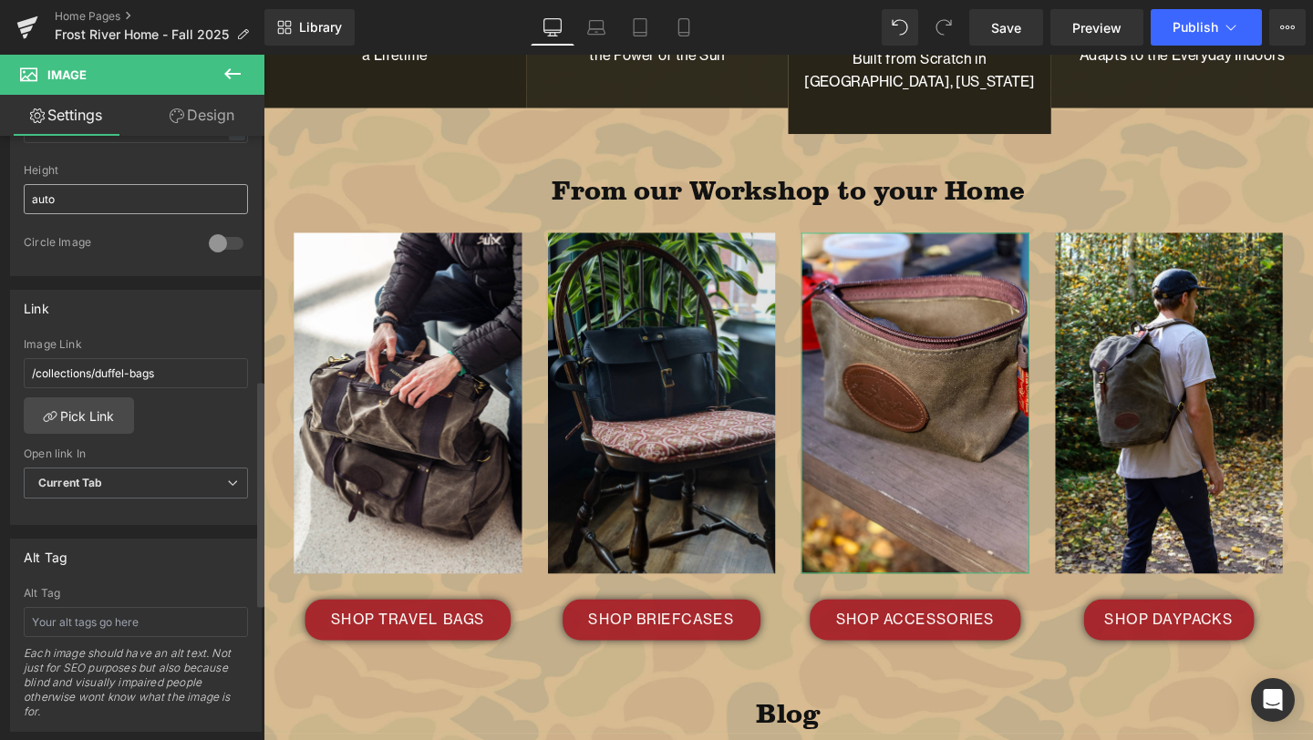
scroll to position [651, 0]
click at [80, 407] on link "Pick Link" at bounding box center [79, 411] width 110 height 36
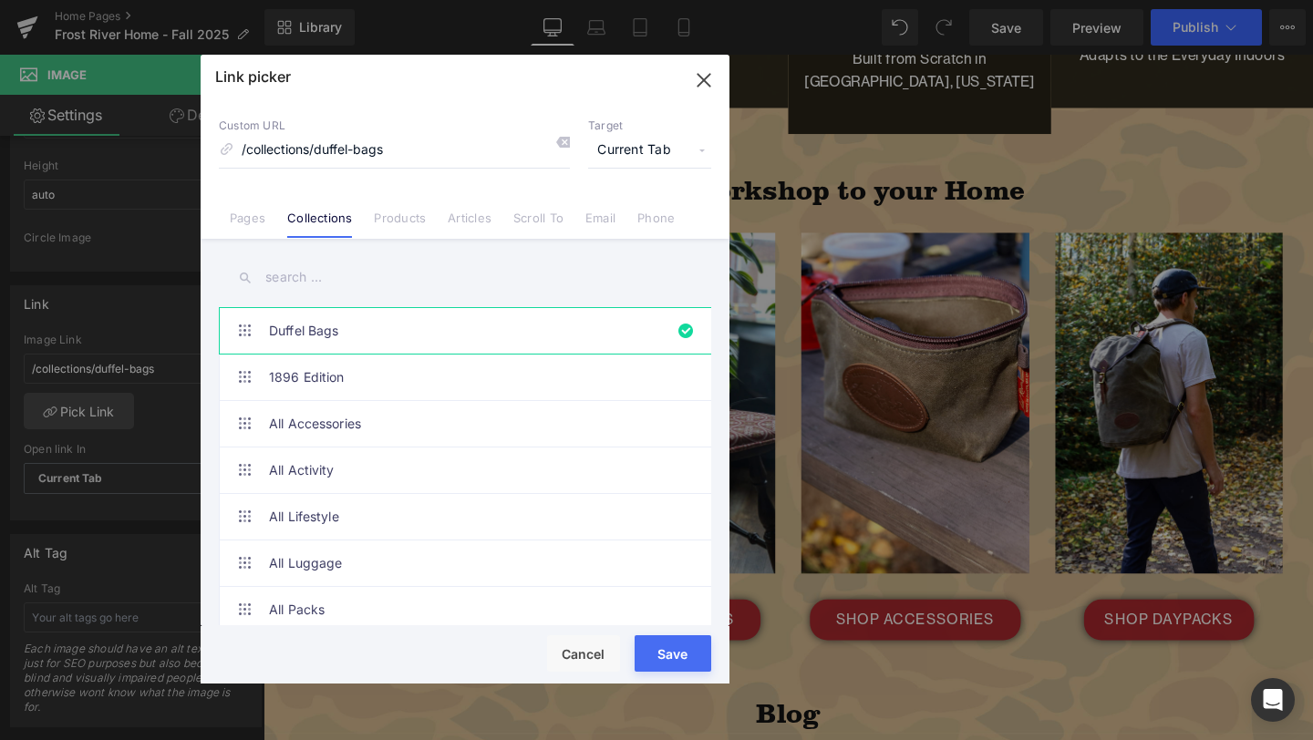
click at [0, 0] on input "text" at bounding box center [0, 0] width 0 height 0
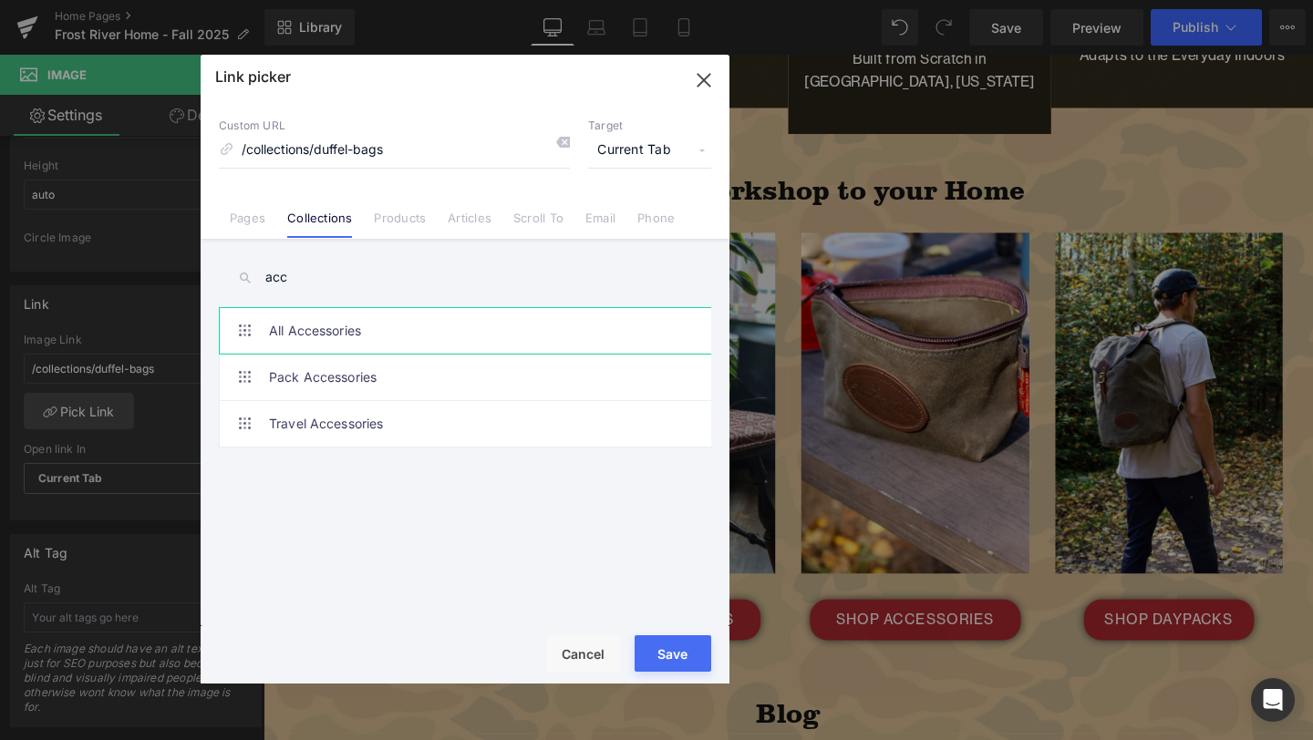
type input "acc"
click at [0, 0] on link "All Accessories" at bounding box center [0, 0] width 0 height 0
click at [0, 0] on link "Travel Accessories" at bounding box center [0, 0] width 0 height 0
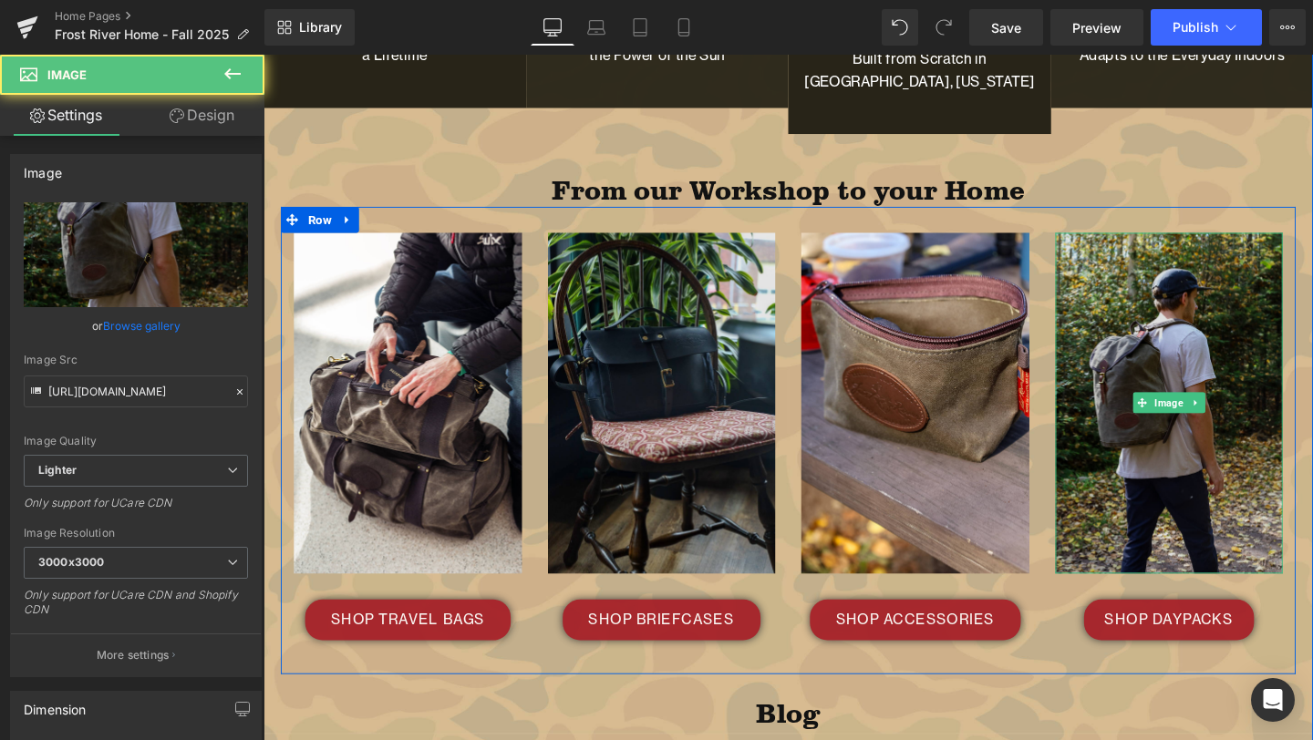
click at [1251, 441] on img at bounding box center [1216, 421] width 240 height 359
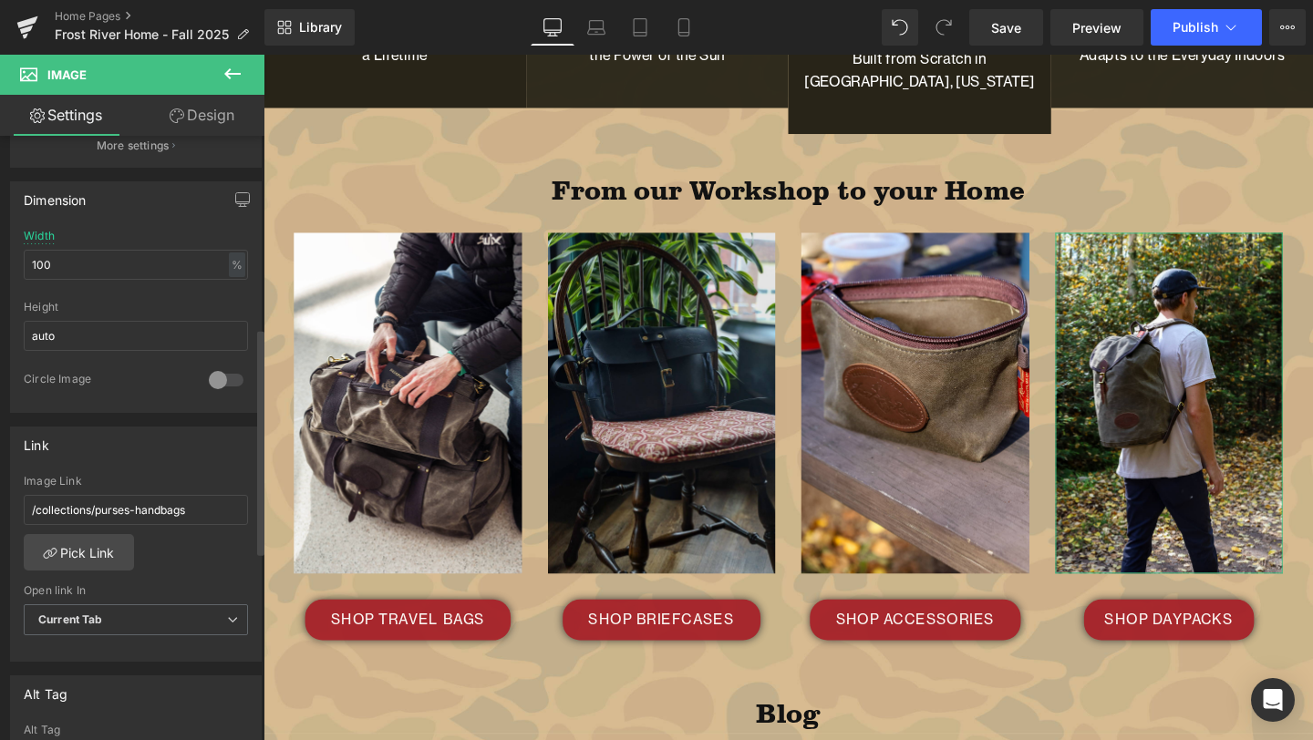
scroll to position [511, 0]
click at [92, 542] on link "Pick Link" at bounding box center [79, 550] width 110 height 36
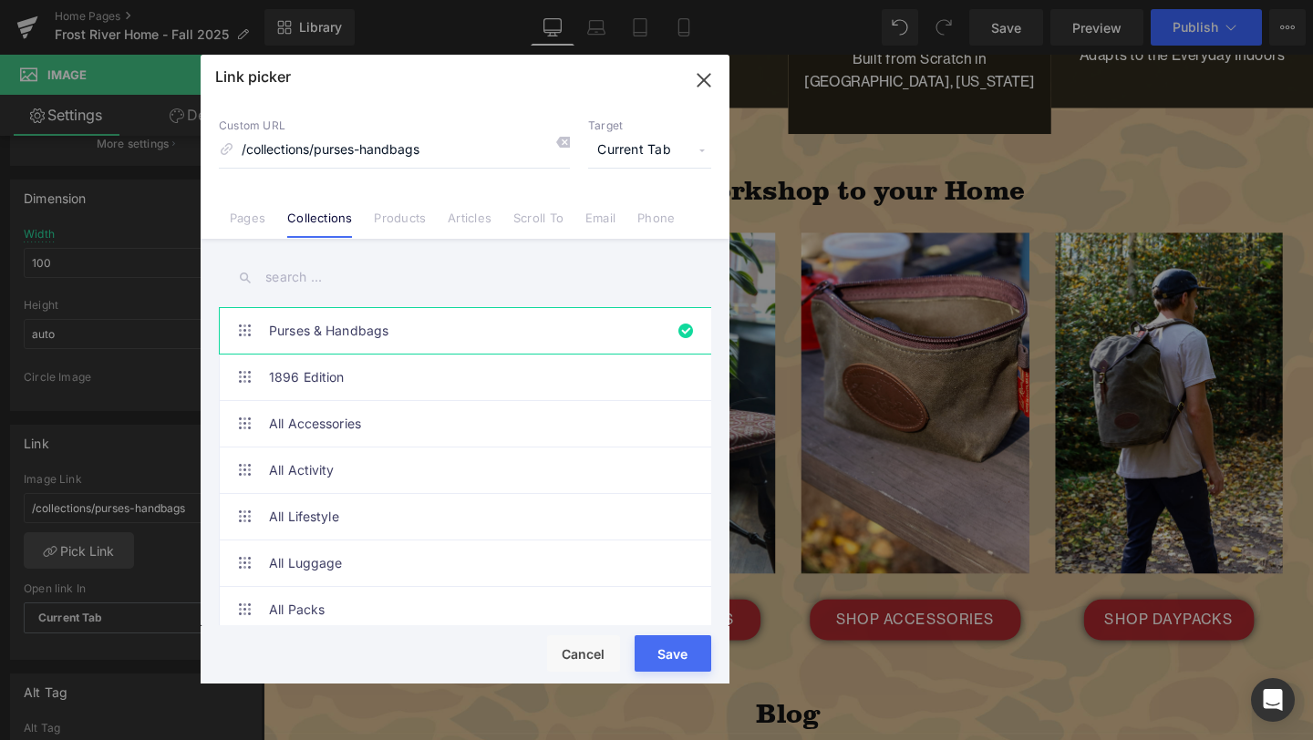
click at [0, 0] on input "text" at bounding box center [0, 0] width 0 height 0
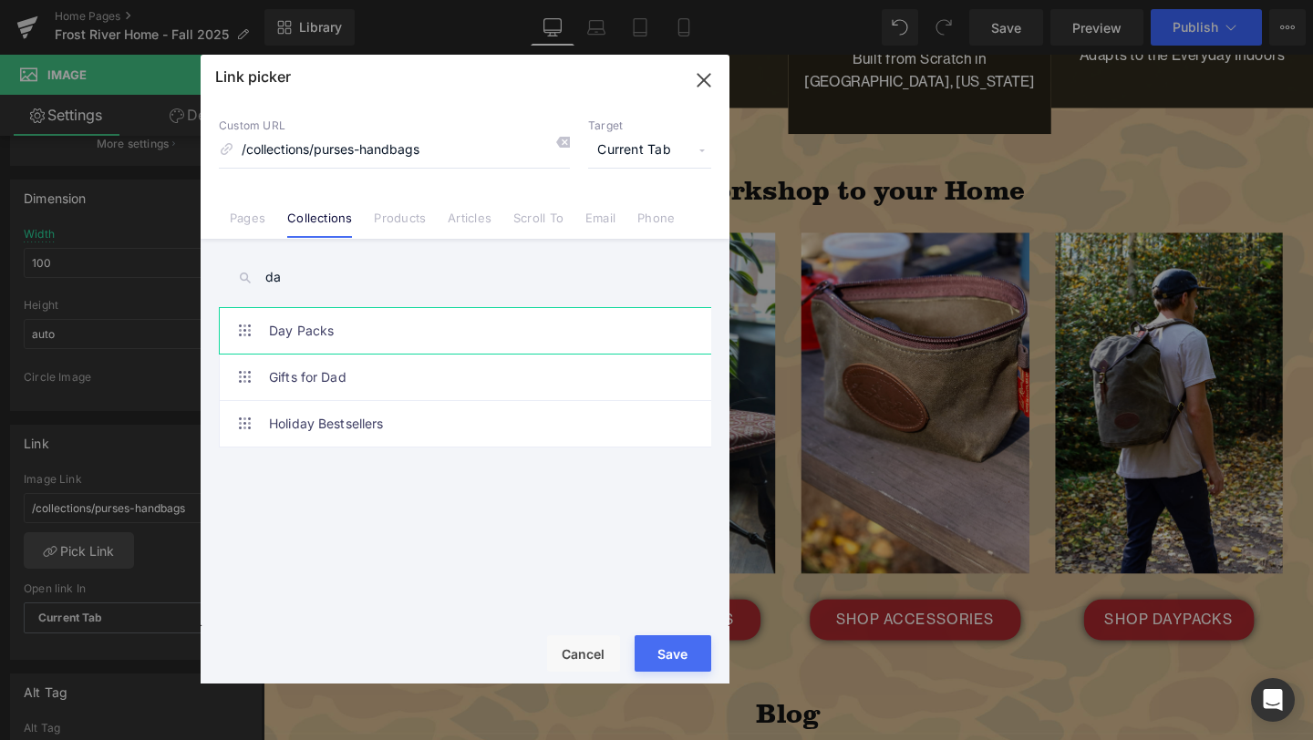
type input "da"
click at [565, 173] on link "Day Packs" at bounding box center [685, 173] width 240 height 0
click at [0, 0] on button "Save" at bounding box center [0, 0] width 0 height 0
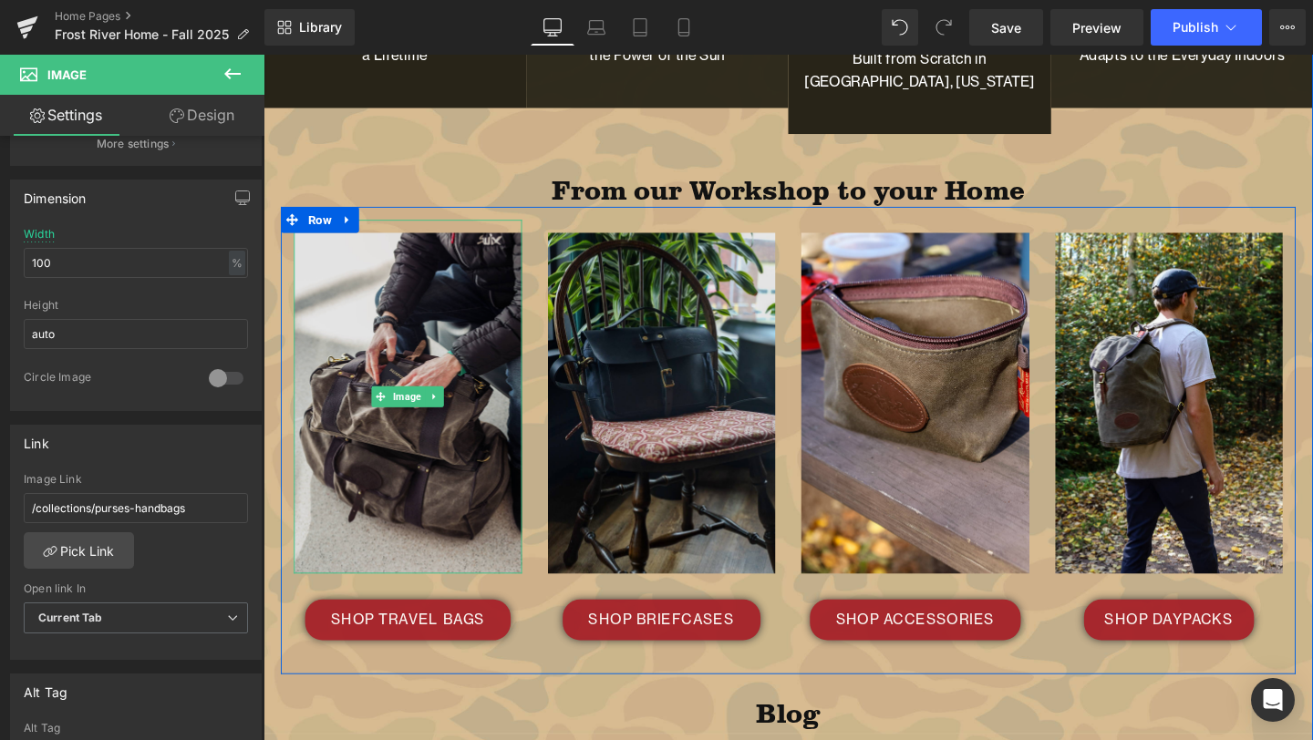
click at [430, 396] on img at bounding box center [415, 414] width 240 height 373
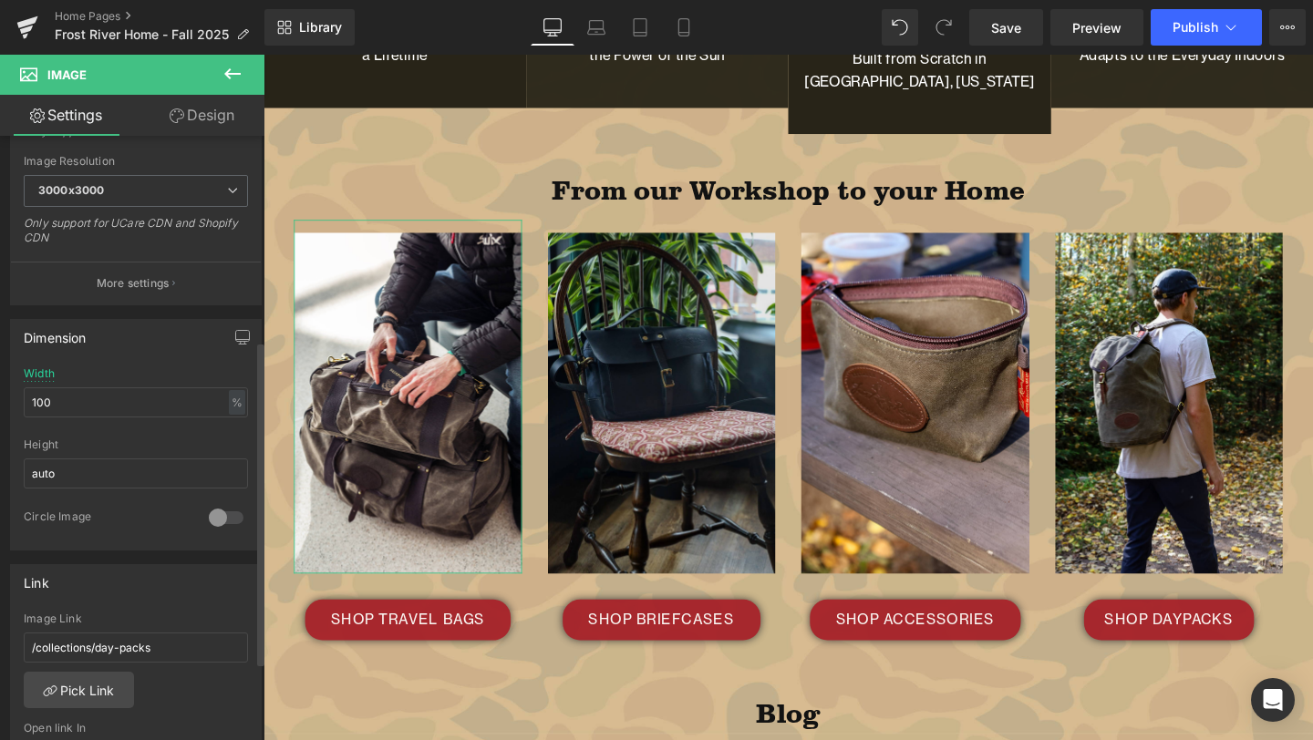
scroll to position [388, 0]
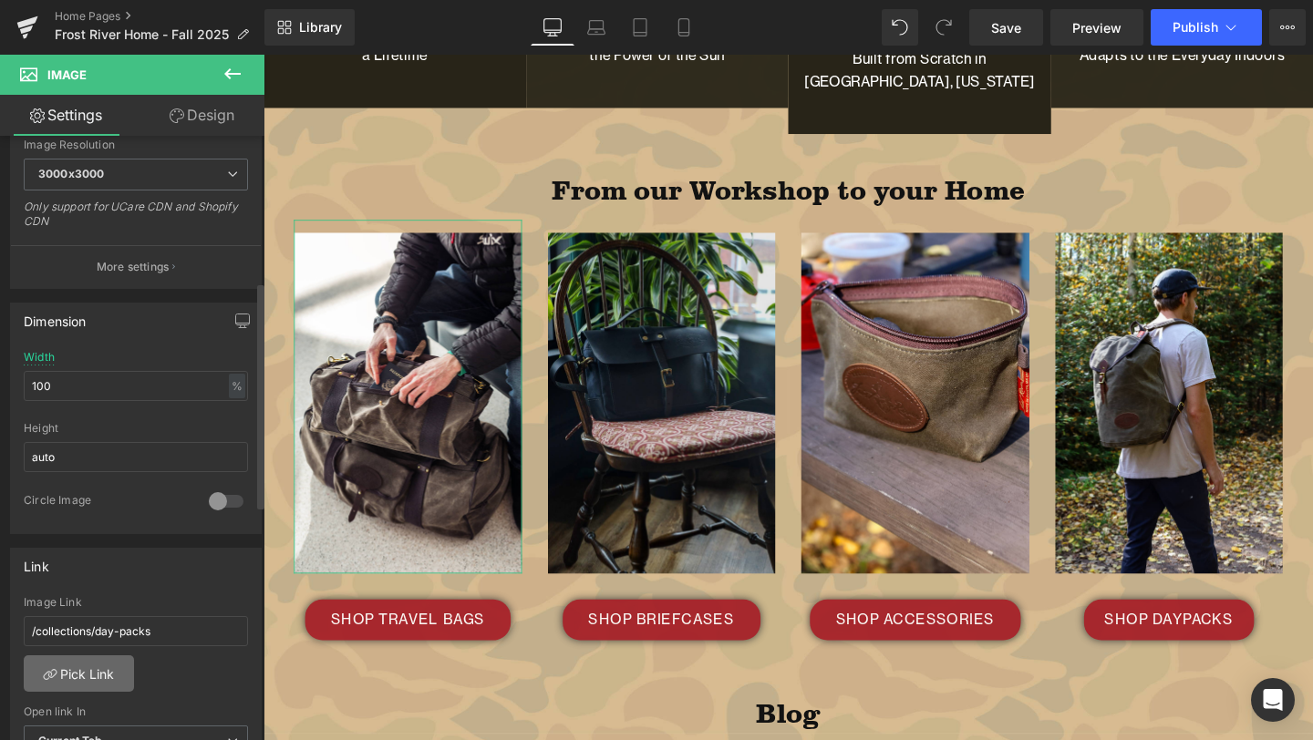
click at [87, 678] on link "Pick Link" at bounding box center [79, 673] width 110 height 36
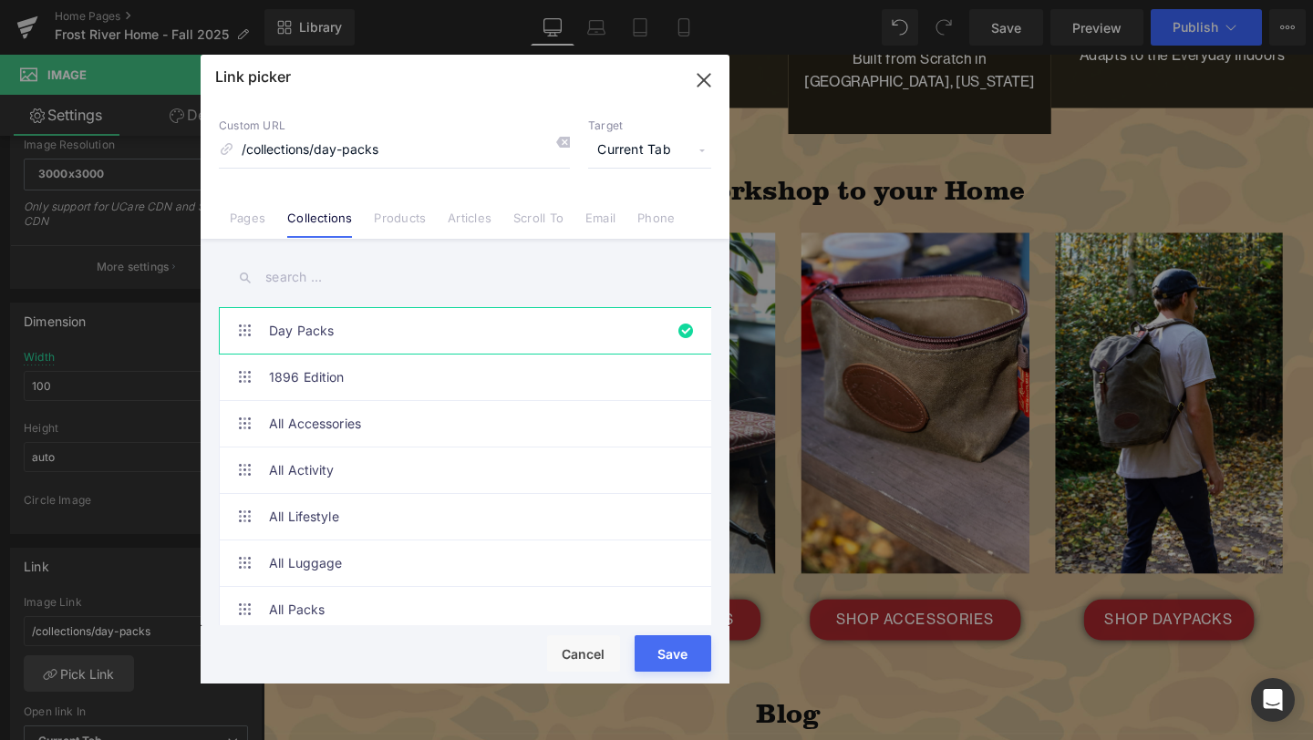
click at [0, 0] on input "text" at bounding box center [0, 0] width 0 height 0
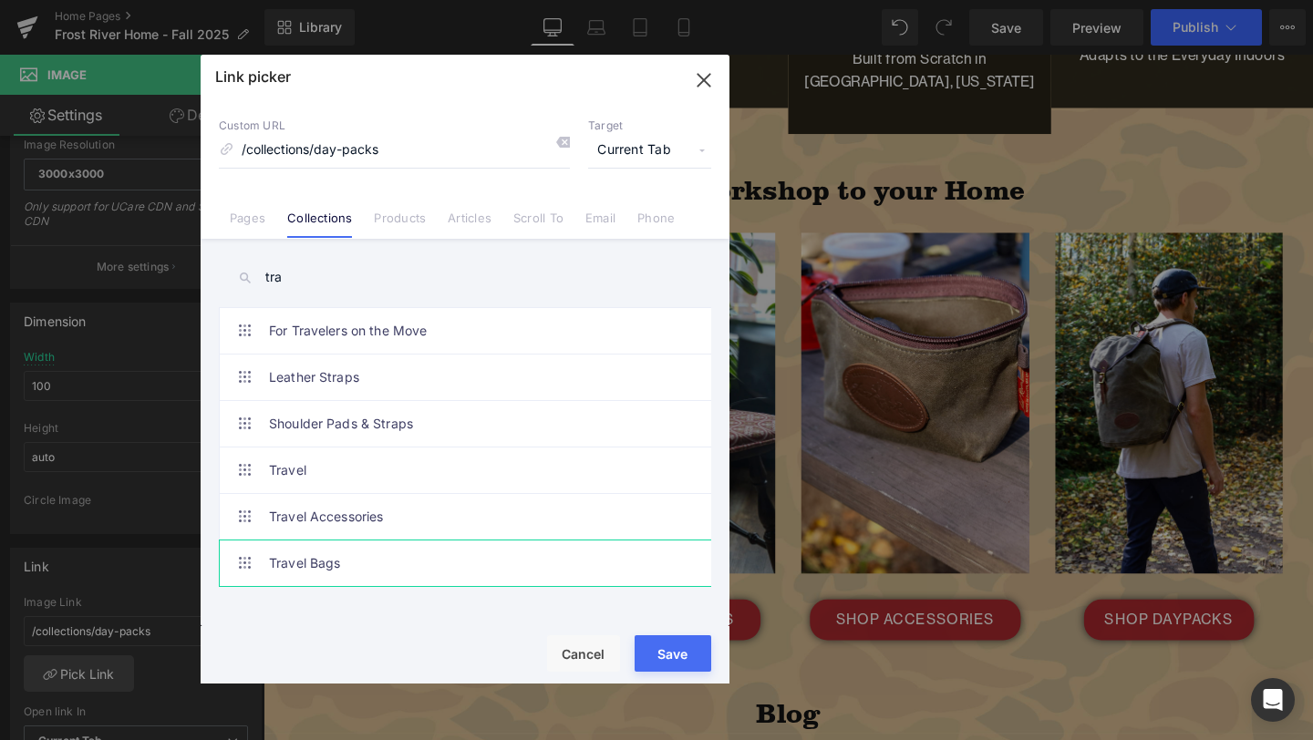
type input "tra"
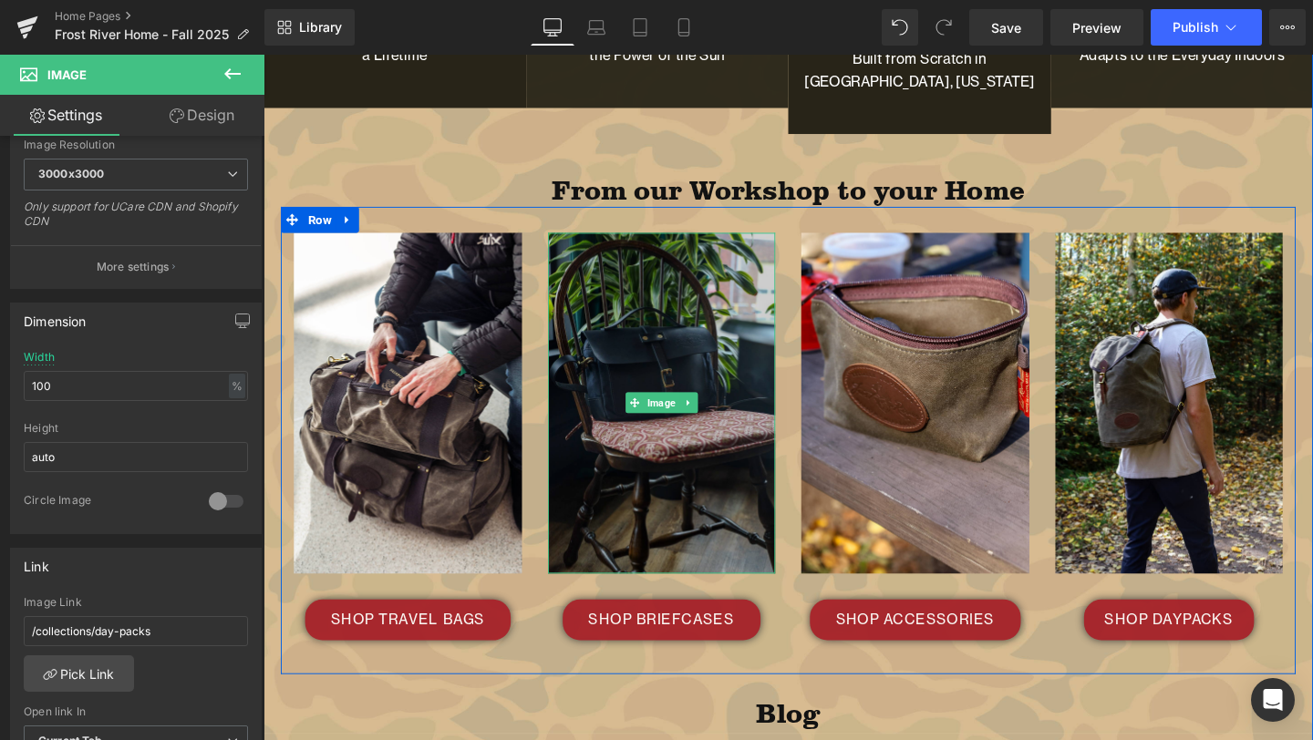
click at [690, 418] on img at bounding box center [682, 421] width 240 height 359
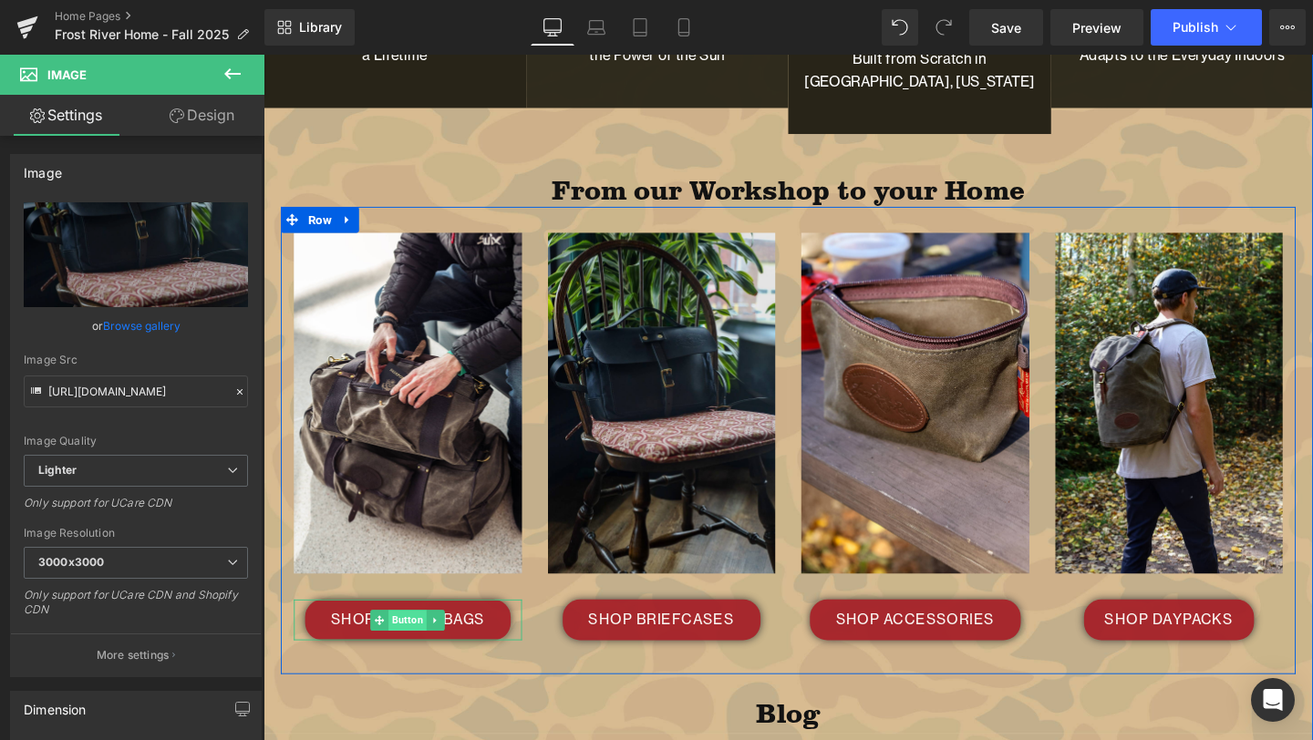
click at [407, 638] on span "Button" at bounding box center [415, 649] width 40 height 22
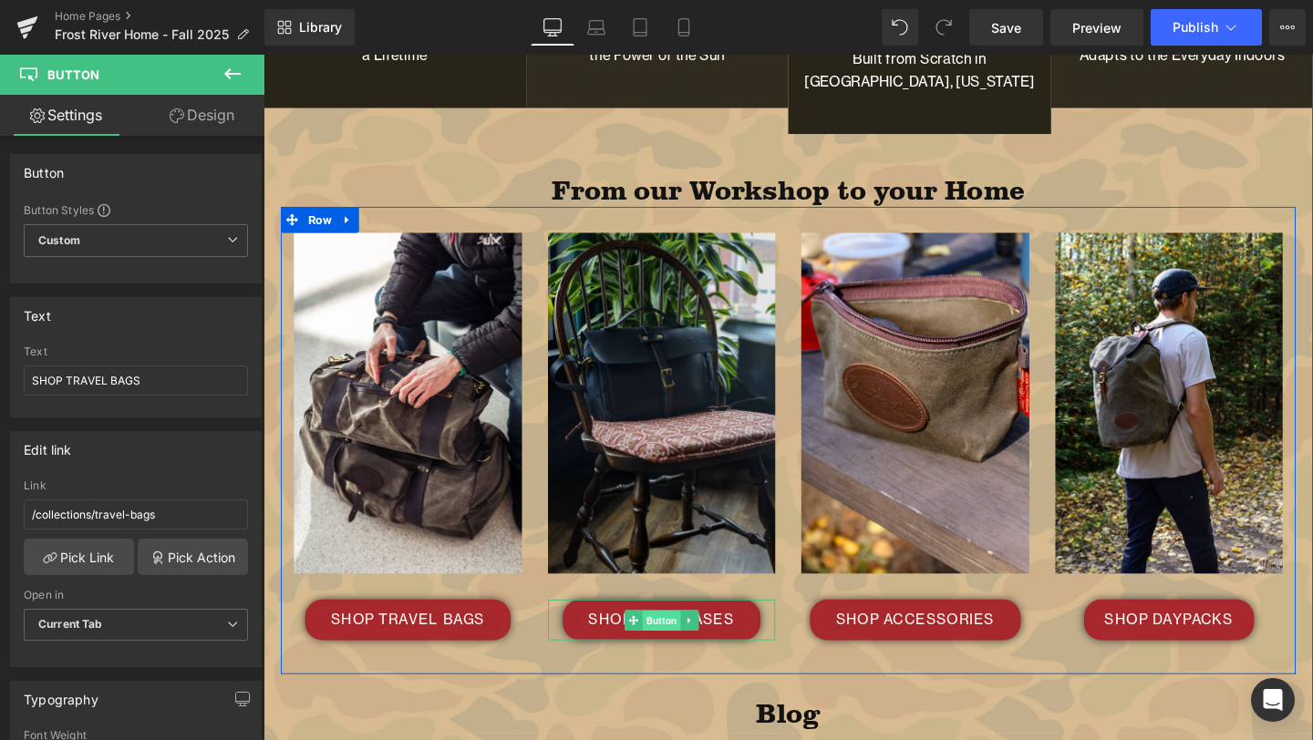
click at [676, 639] on span "Button" at bounding box center [682, 650] width 40 height 22
click at [946, 638] on span "Button" at bounding box center [948, 649] width 40 height 22
click at [1209, 638] on span "Button" at bounding box center [1215, 649] width 40 height 22
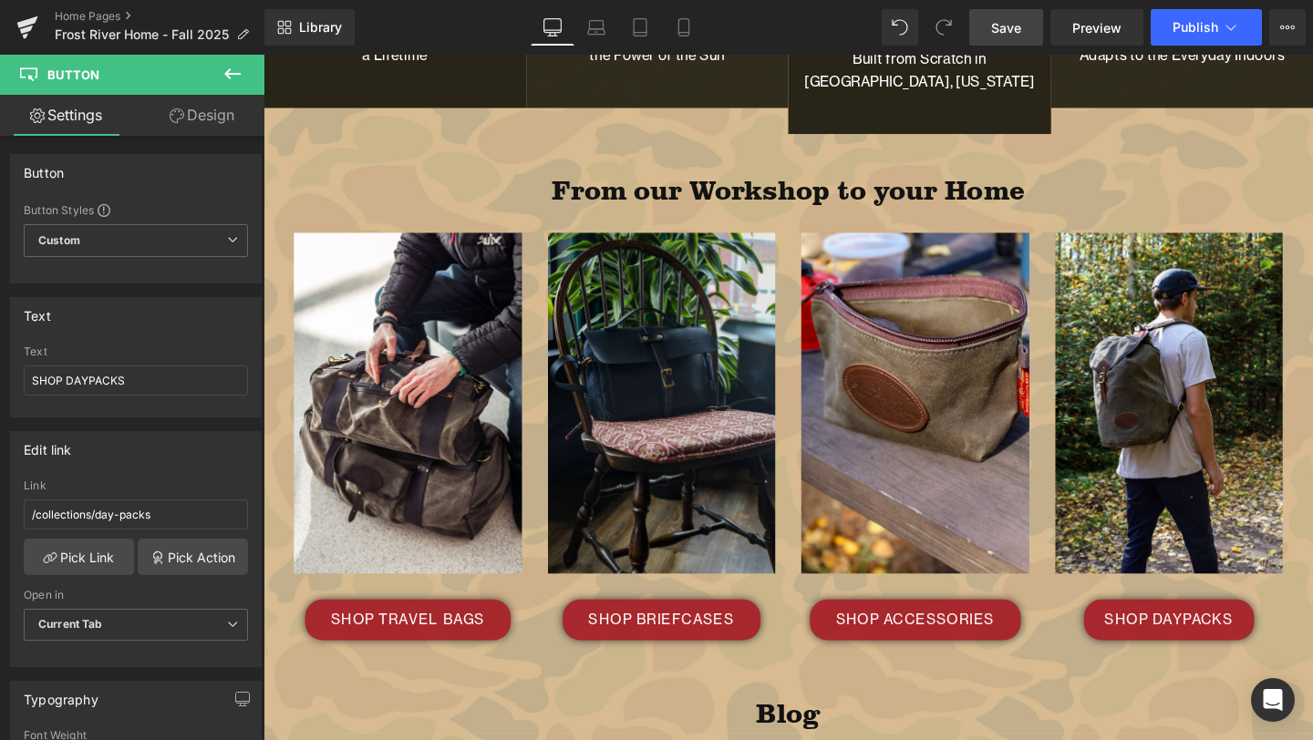
click at [1012, 9] on link "Save" at bounding box center [1006, 27] width 74 height 36
click at [638, 25] on icon at bounding box center [640, 27] width 18 height 18
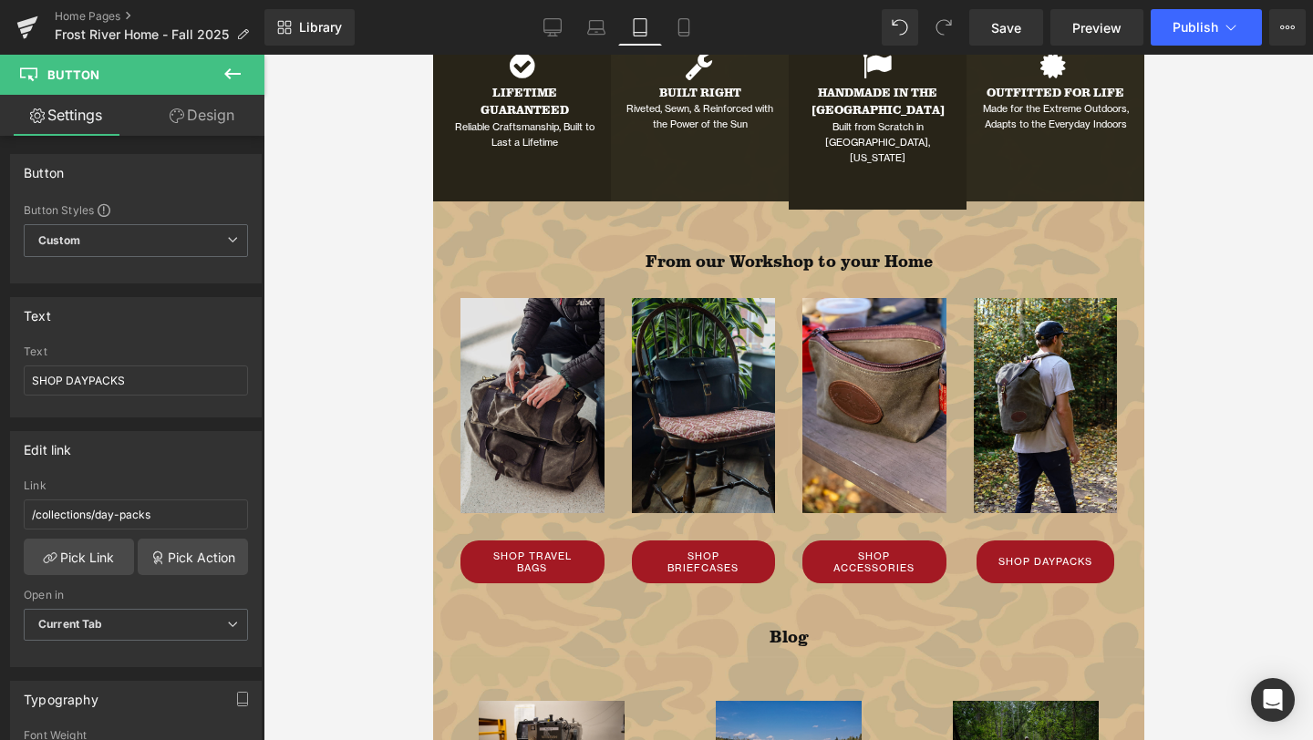
scroll to position [3532, 0]
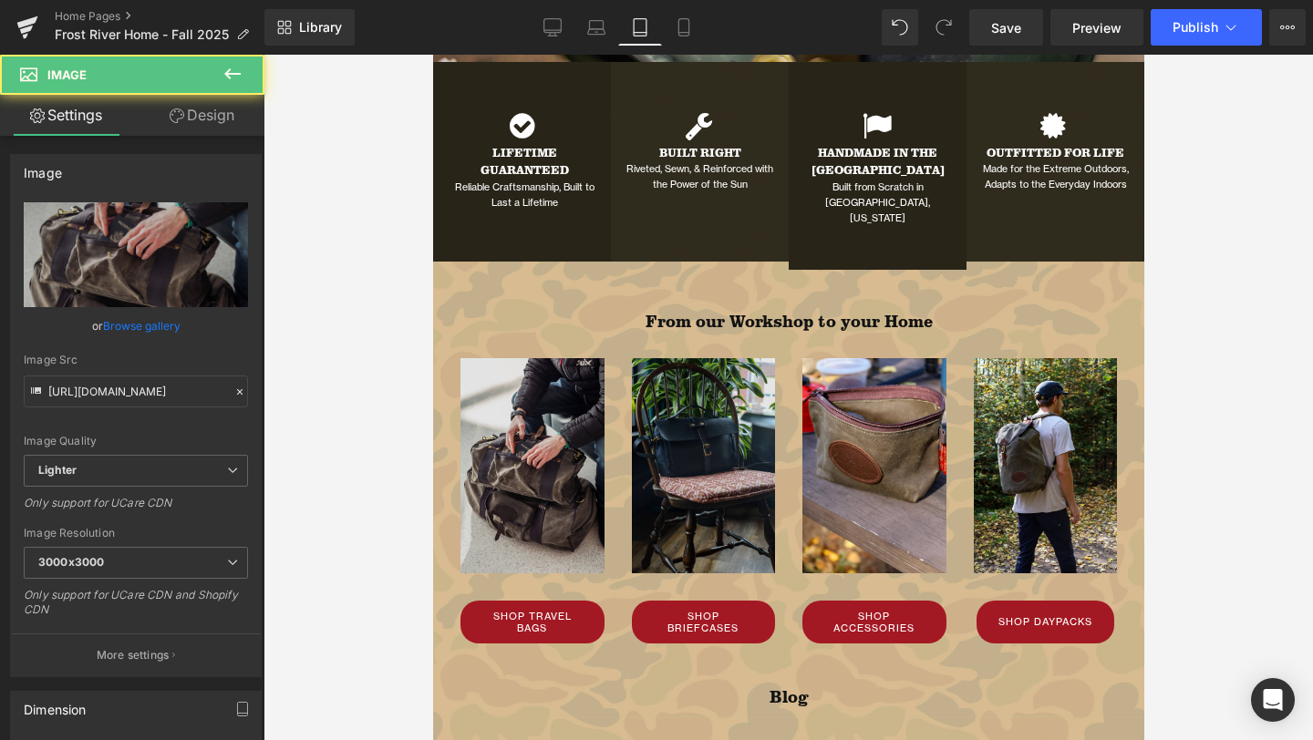
click at [518, 474] on img at bounding box center [531, 459] width 144 height 229
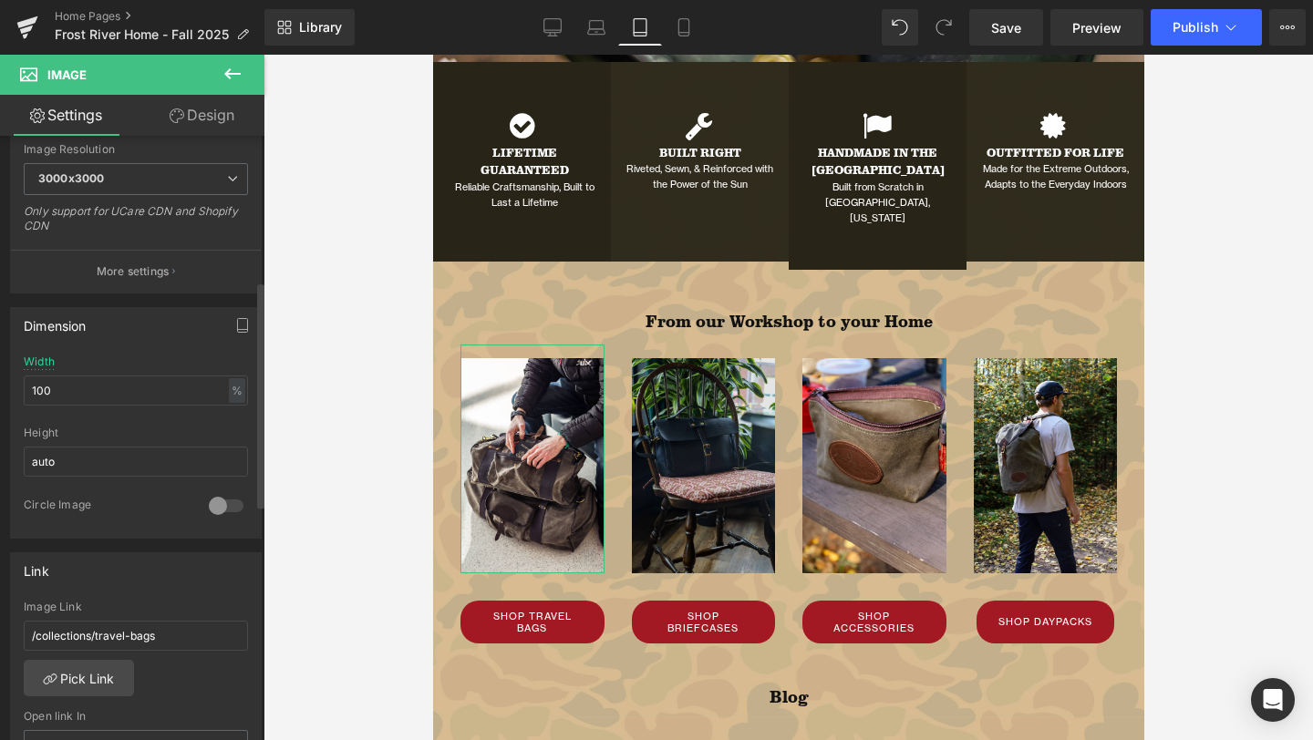
scroll to position [387, 0]
click at [694, 21] on link "Mobile" at bounding box center [684, 27] width 44 height 36
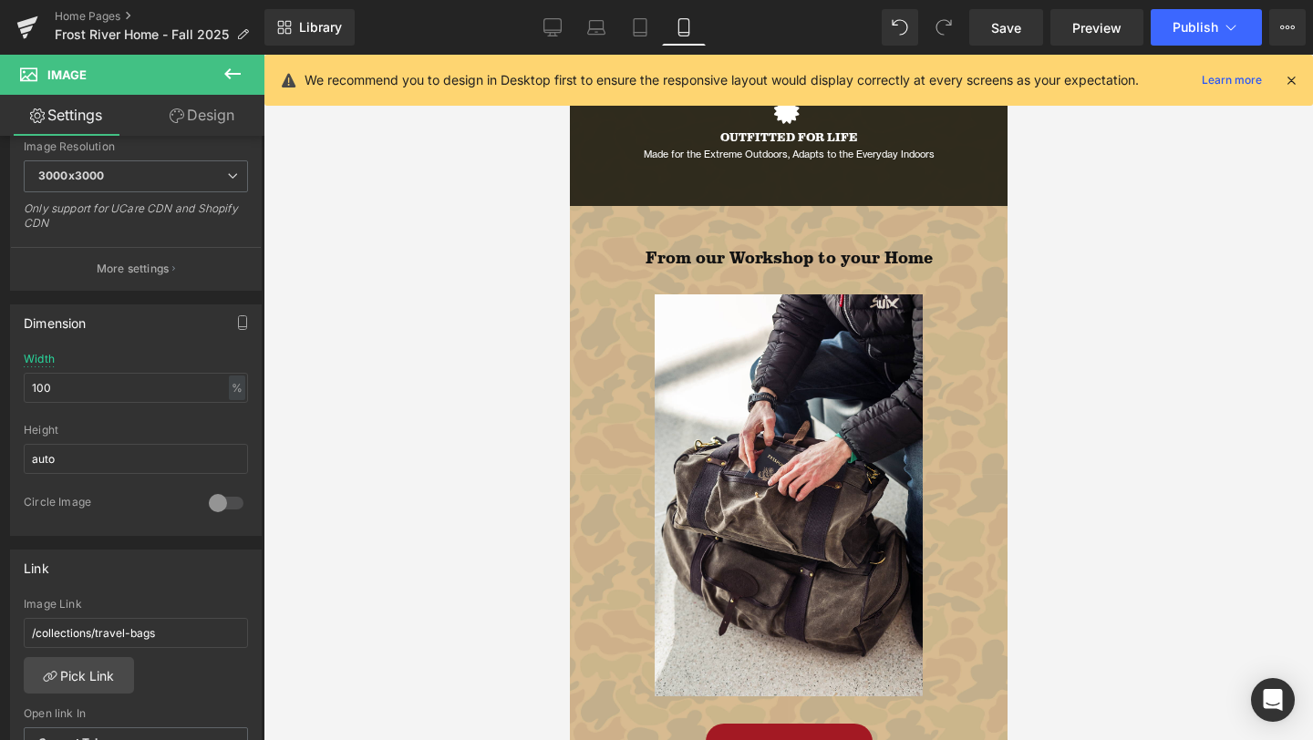
scroll to position [4508, 0]
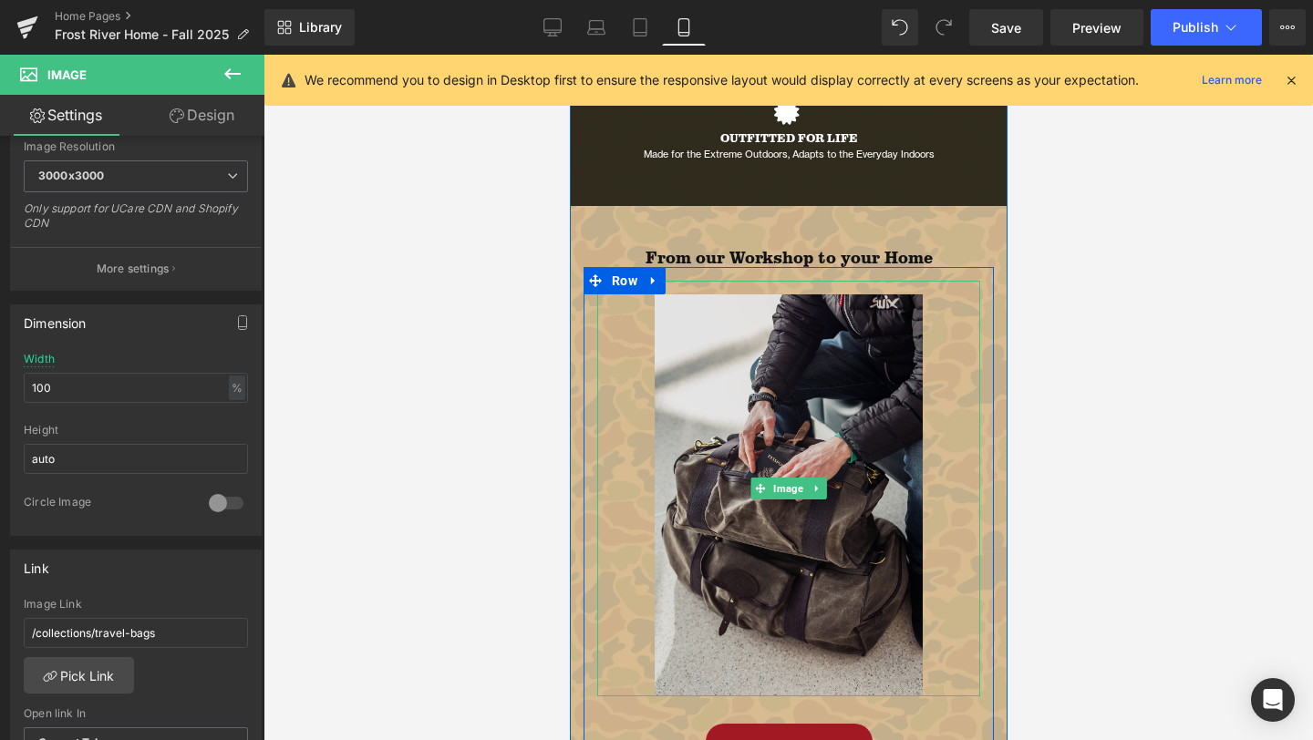
click at [783, 469] on img at bounding box center [788, 489] width 268 height 416
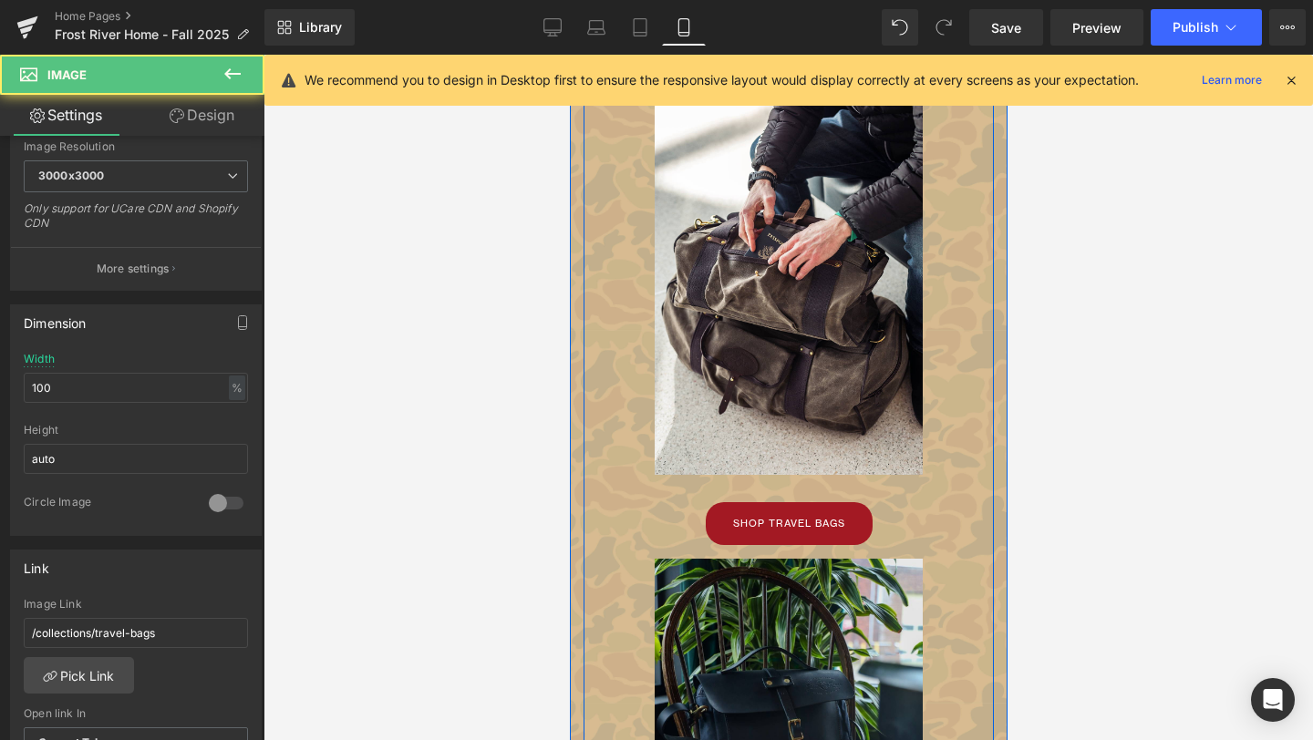
scroll to position [4905, 0]
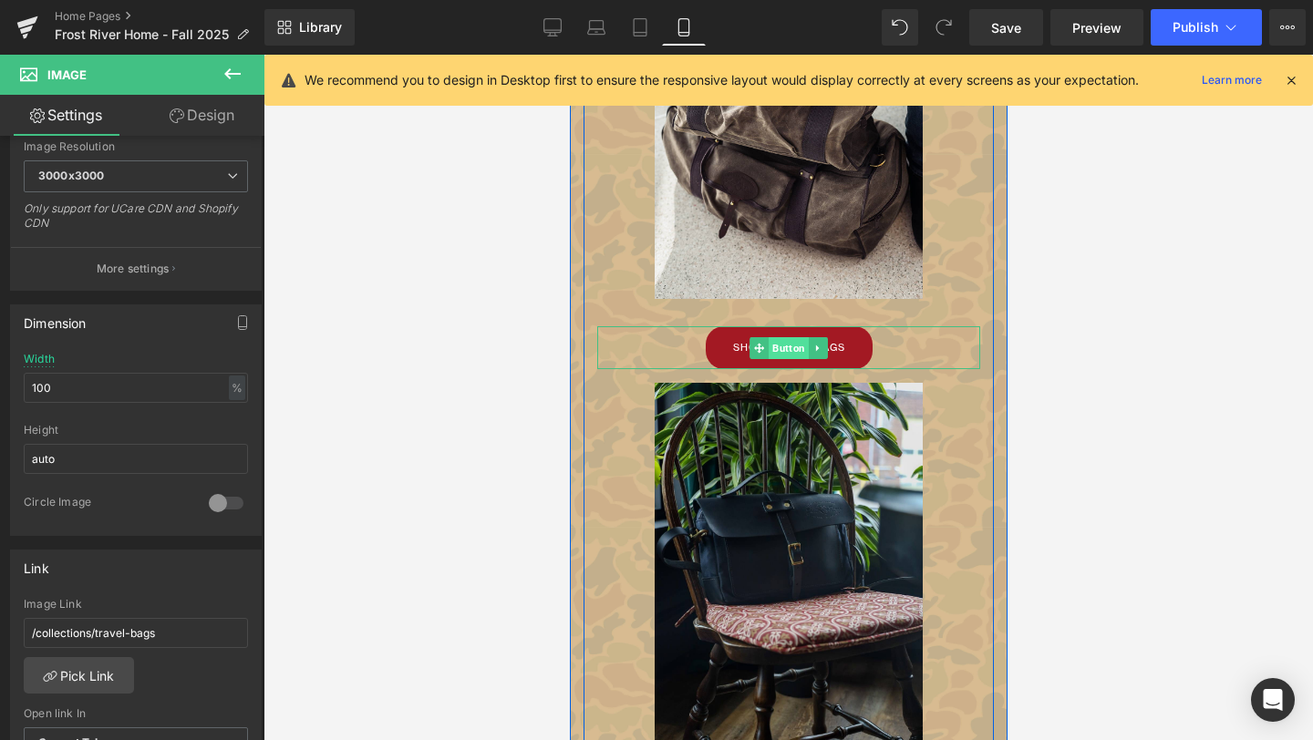
click at [786, 343] on span "Button" at bounding box center [788, 348] width 40 height 22
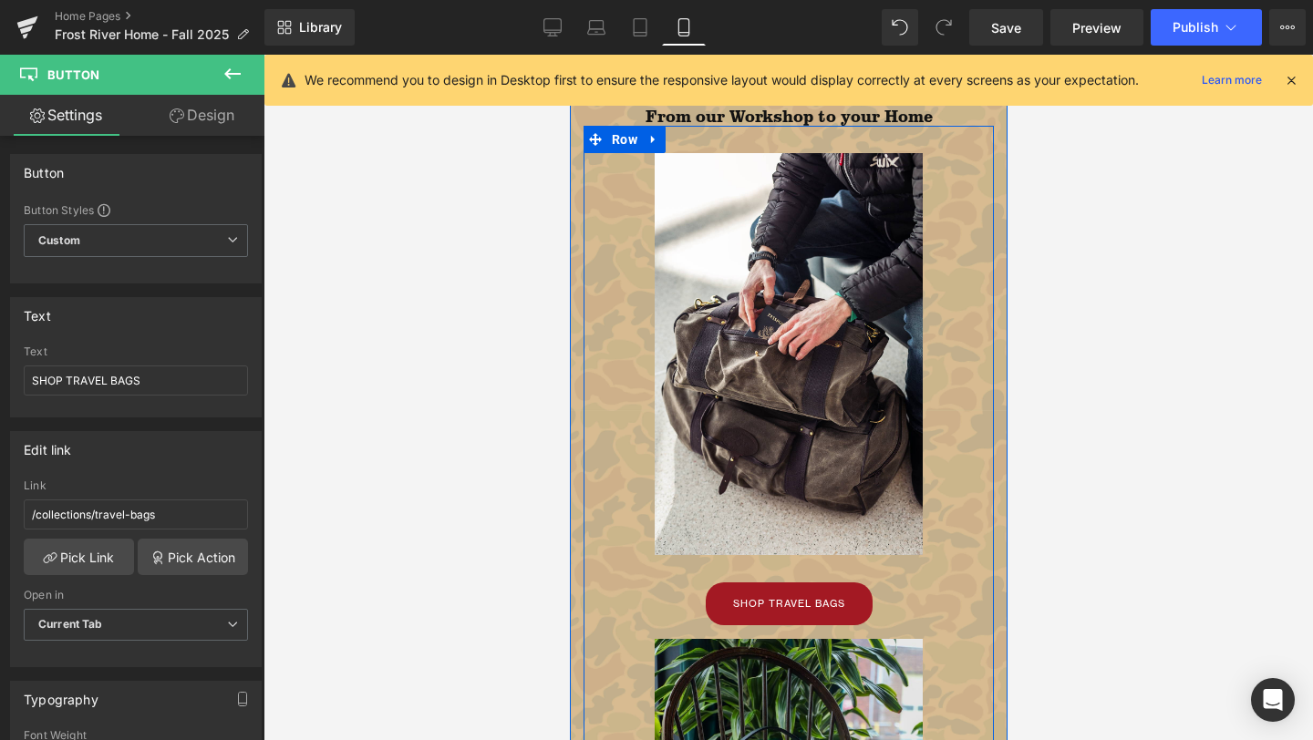
scroll to position [4726, 0]
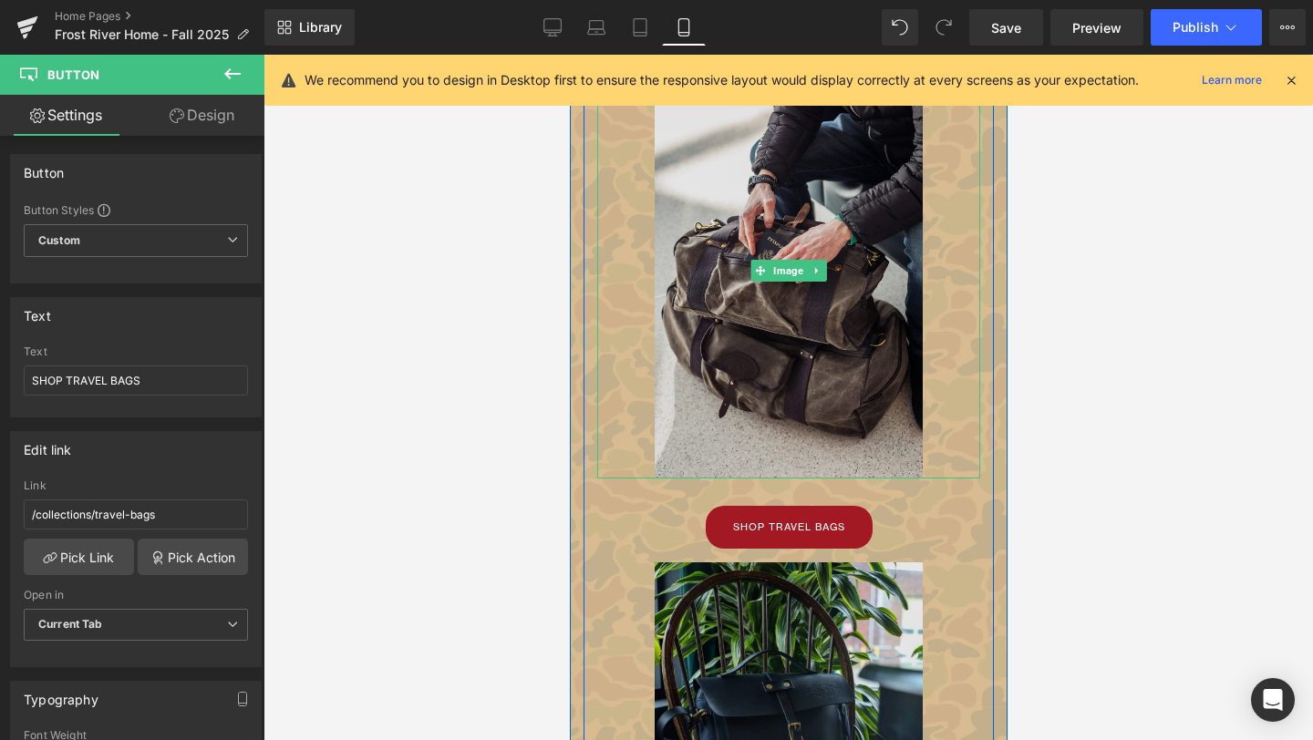
click at [780, 449] on img at bounding box center [788, 271] width 268 height 416
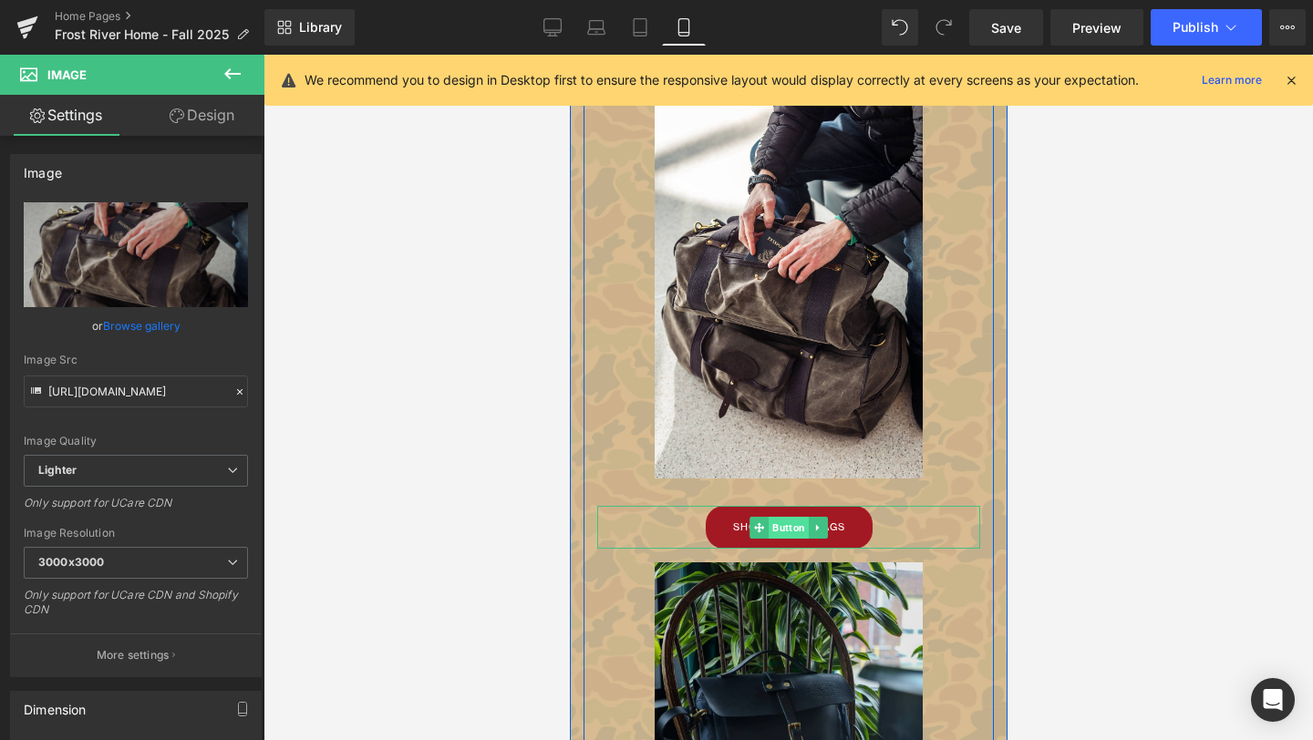
click at [782, 523] on span "Button" at bounding box center [788, 528] width 40 height 22
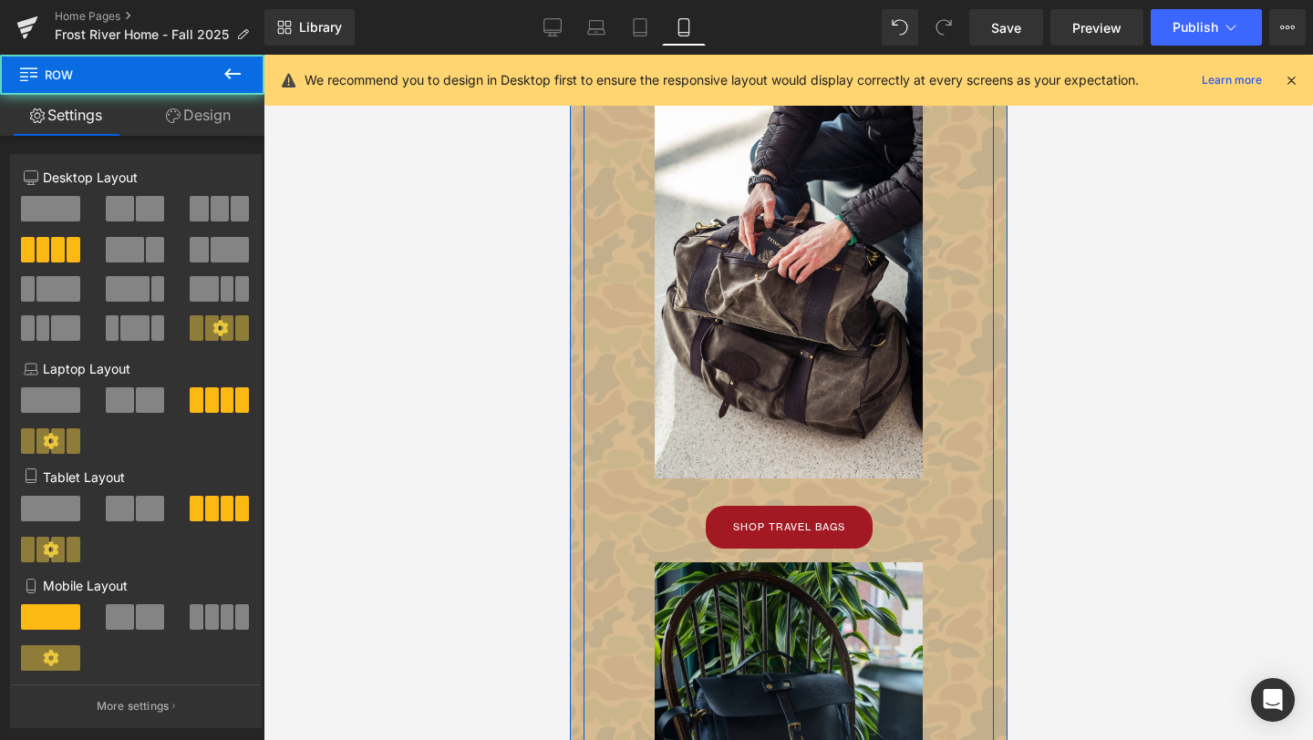
click at [780, 481] on div "Image SHOP TRAVEL BAGS Button" at bounding box center [788, 306] width 410 height 486
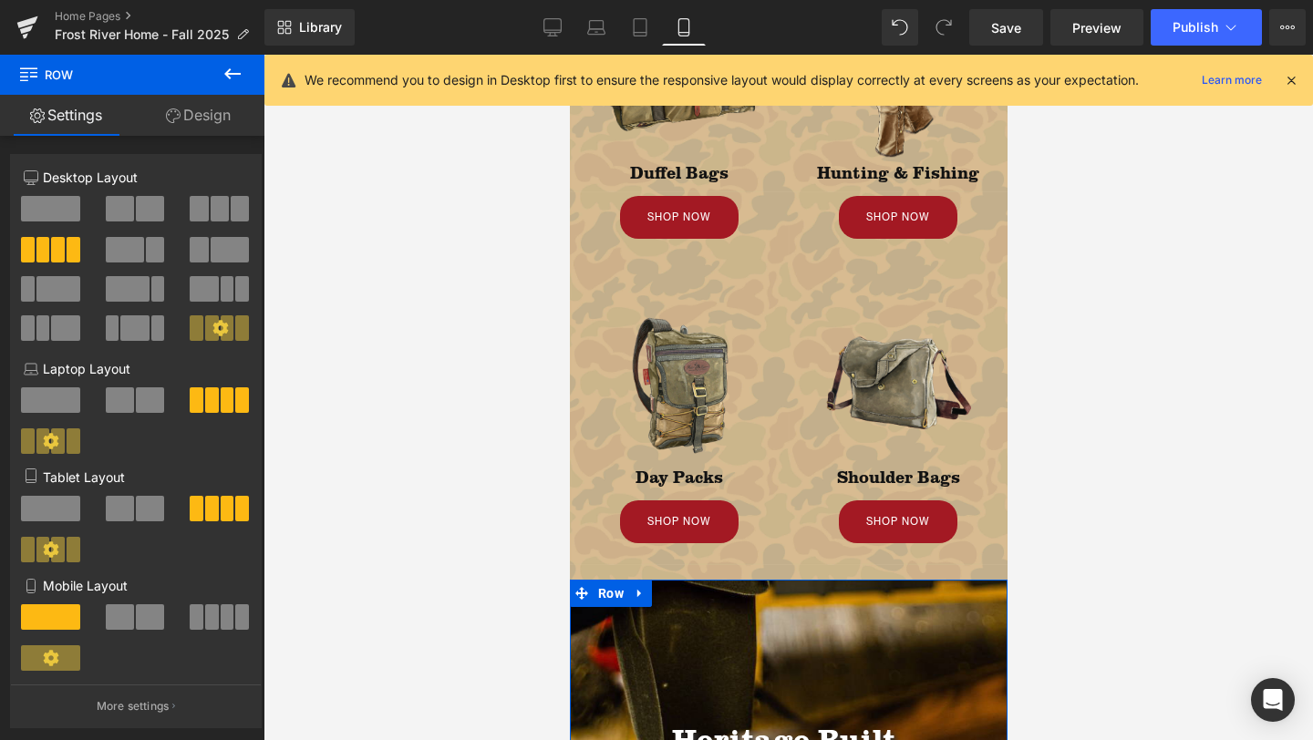
scroll to position [0, 0]
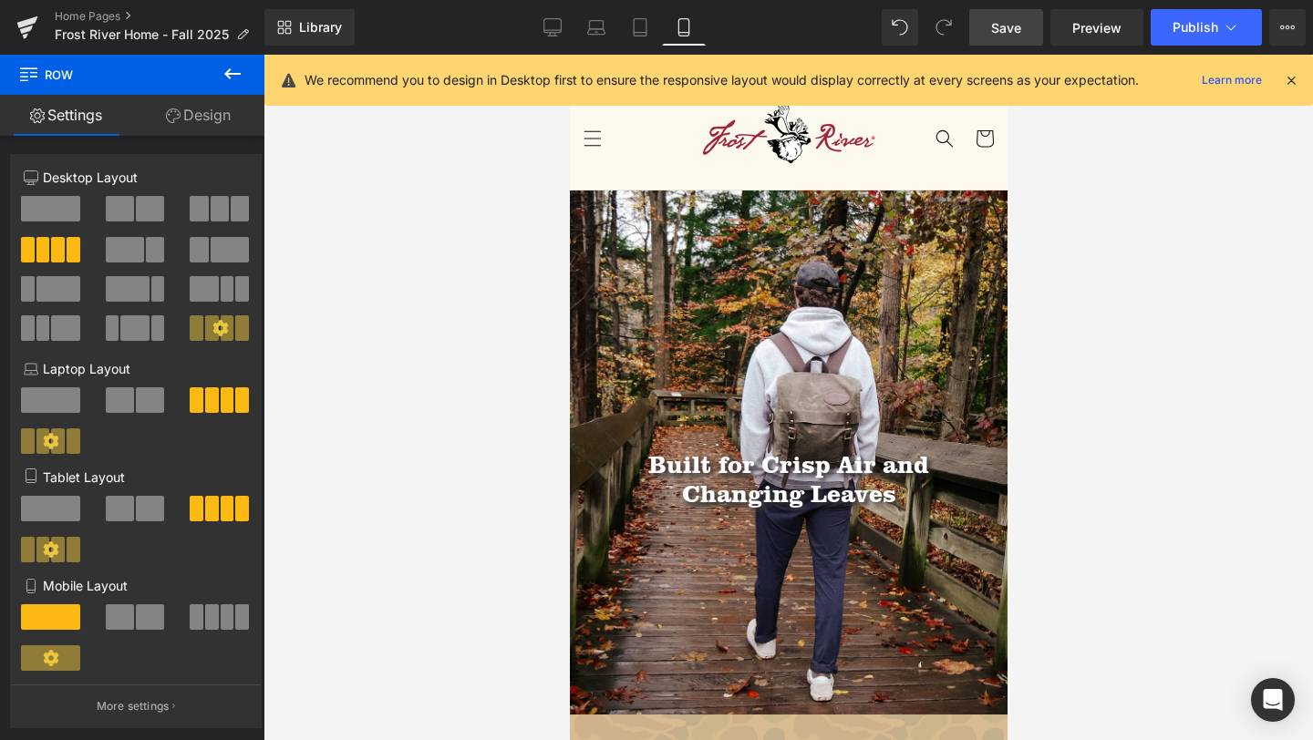
click at [1007, 26] on span "Save" at bounding box center [1006, 27] width 30 height 19
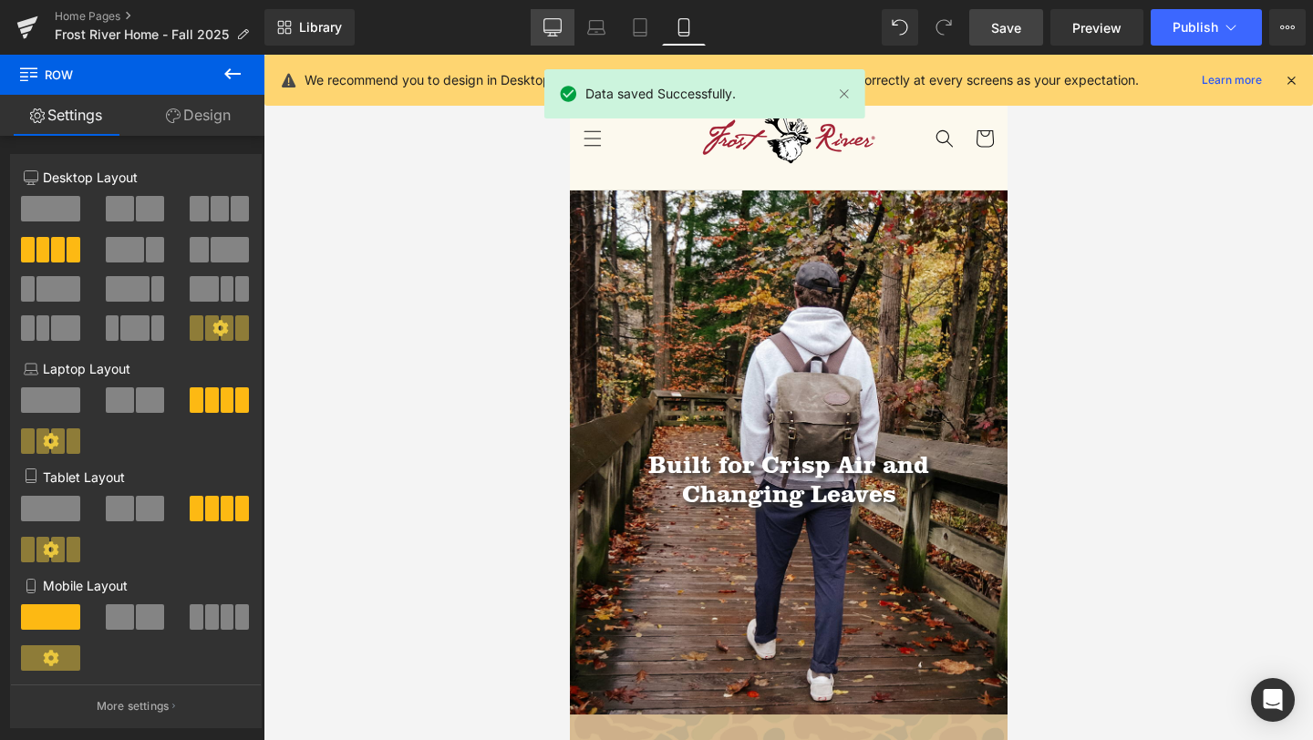
click at [551, 25] on icon at bounding box center [552, 27] width 18 height 18
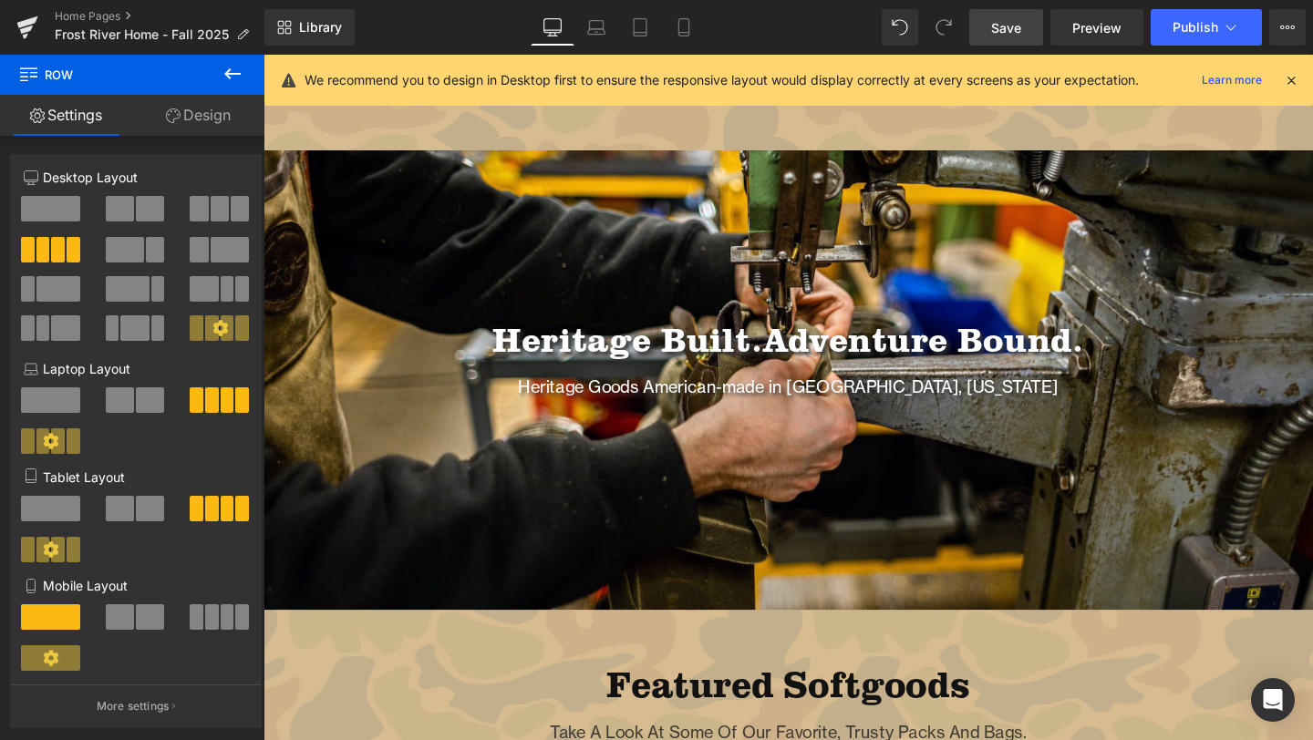
scroll to position [907, 0]
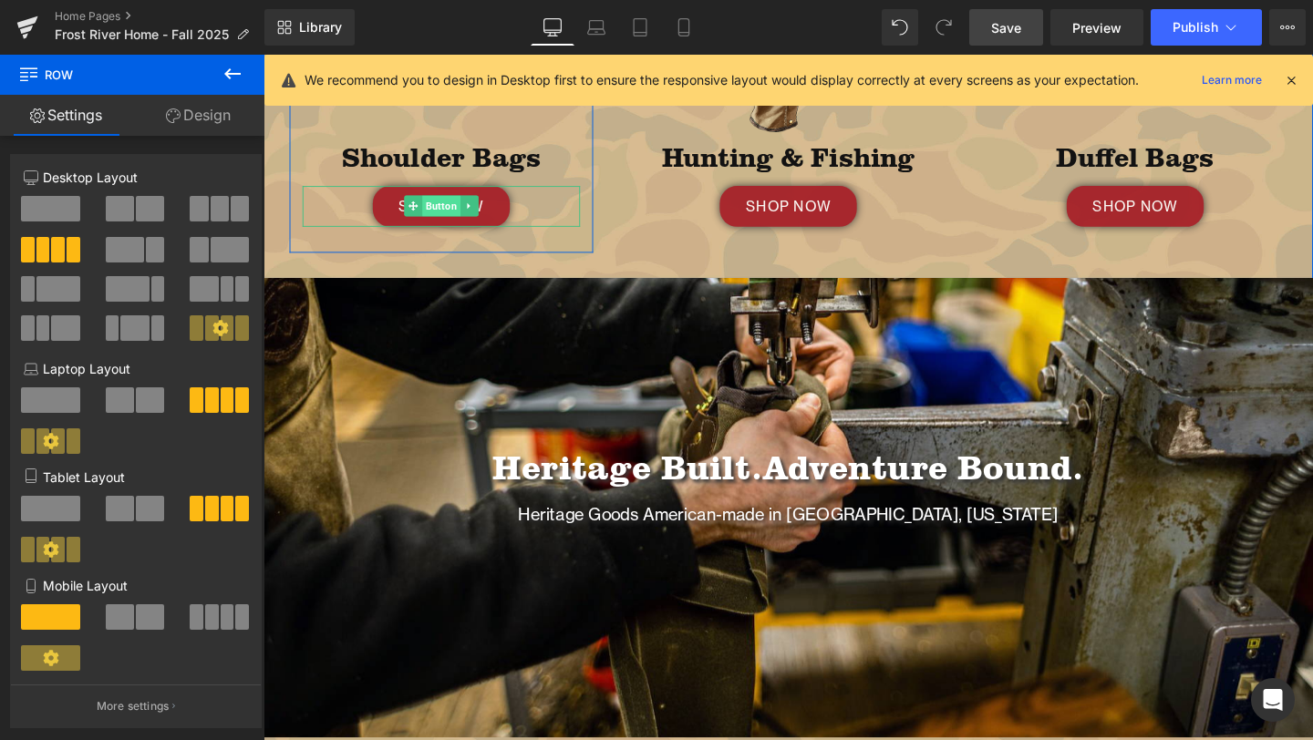
click at [451, 222] on span "Button" at bounding box center [450, 213] width 40 height 22
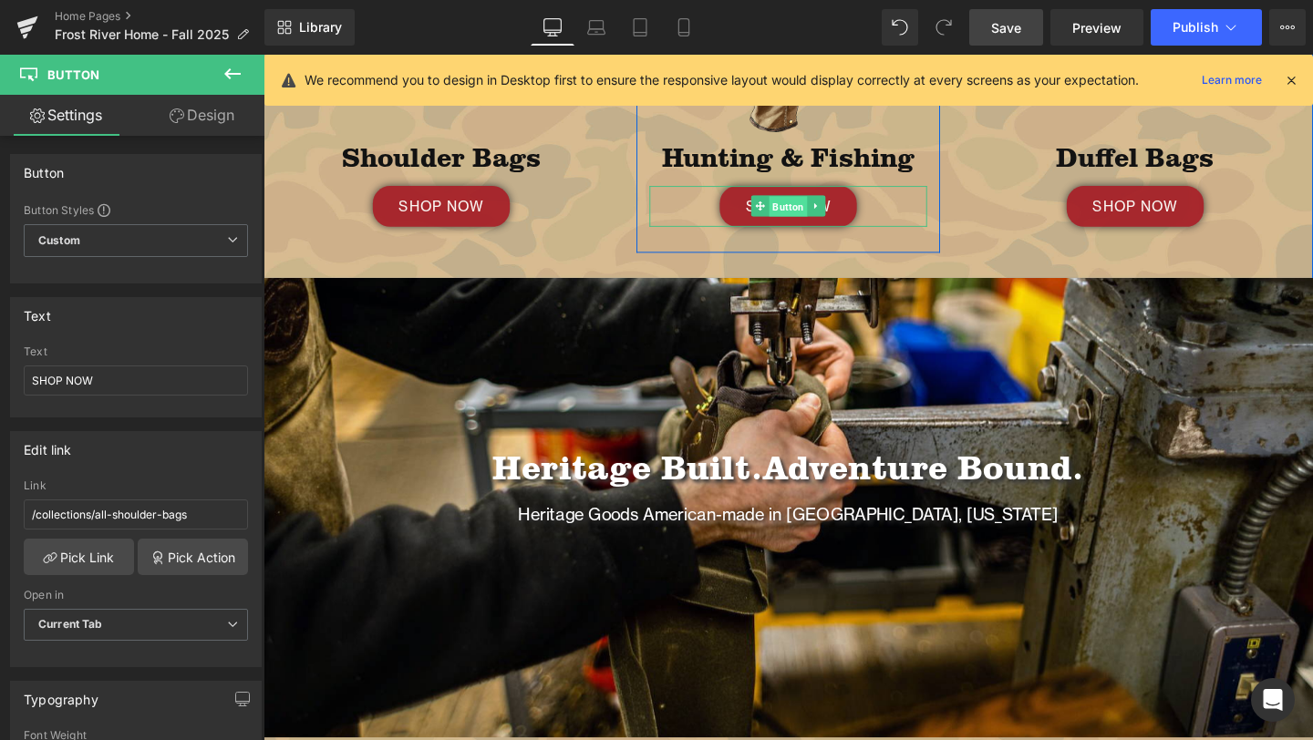
click at [816, 220] on span "Button" at bounding box center [815, 214] width 40 height 22
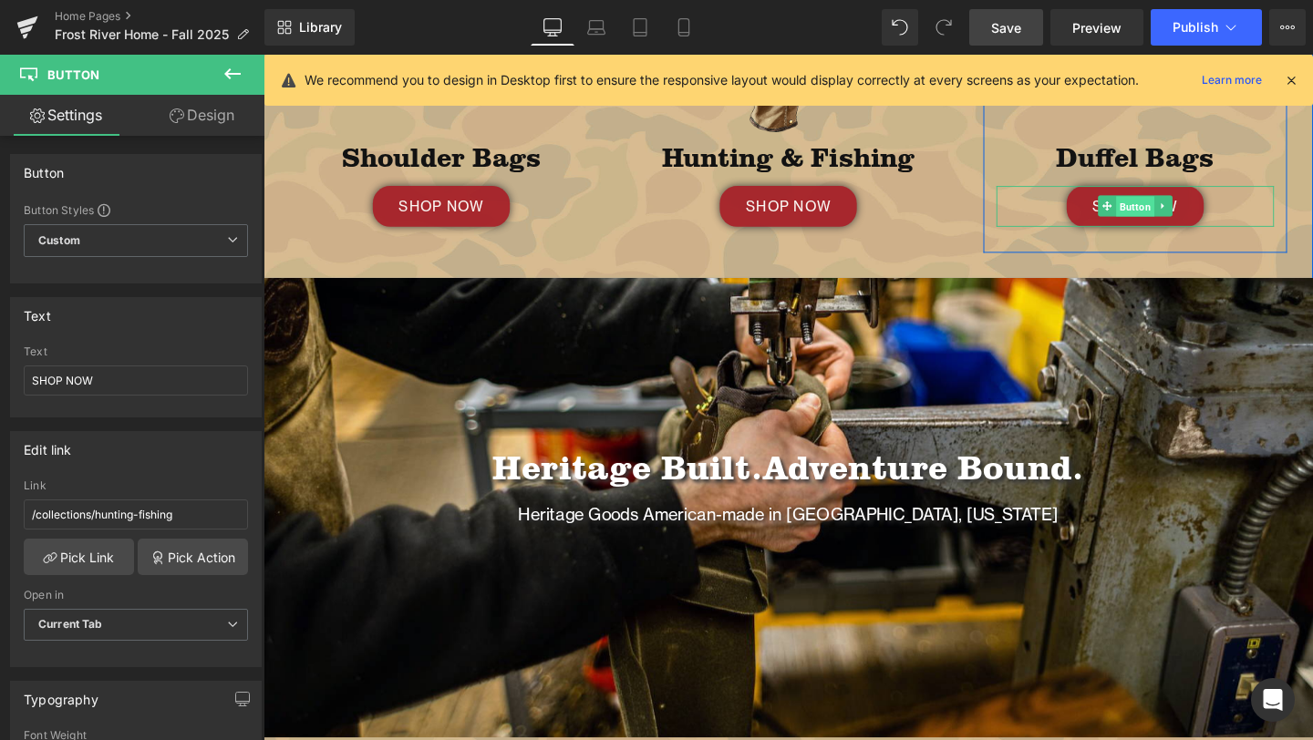
click at [1180, 215] on span "Button" at bounding box center [1180, 214] width 40 height 22
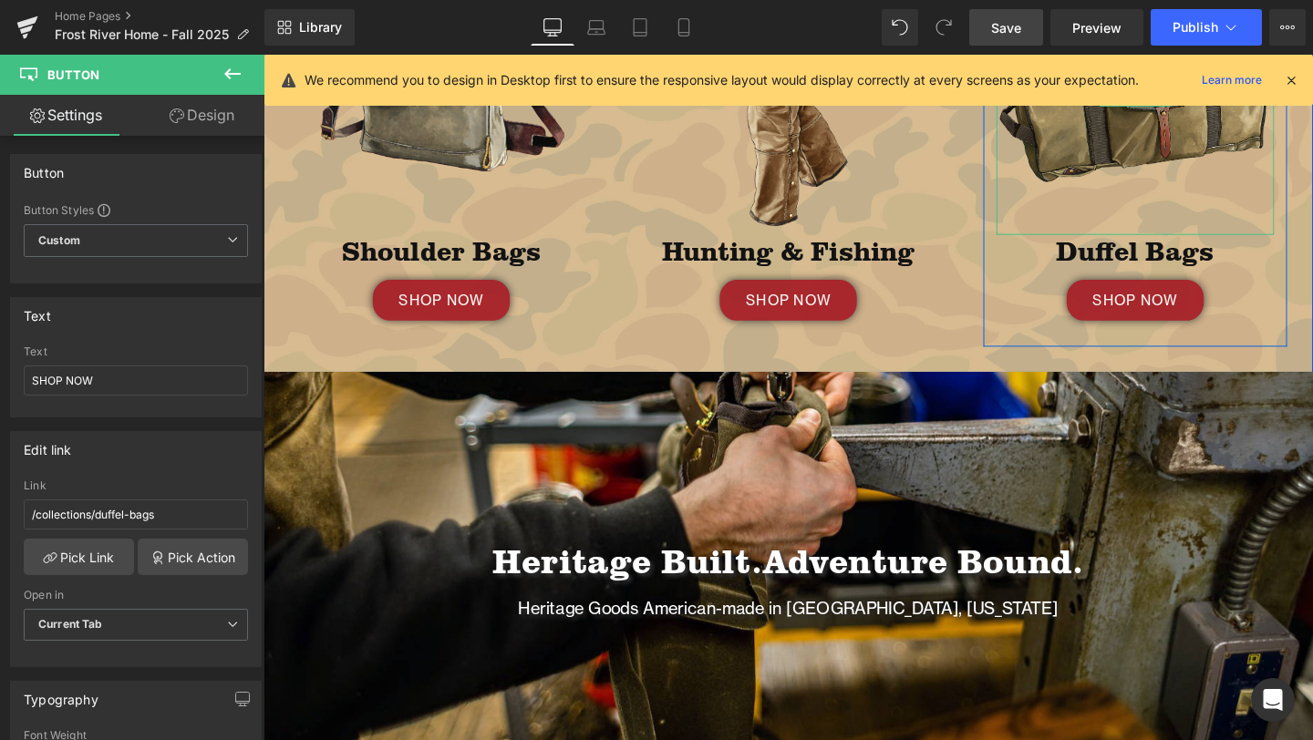
scroll to position [726, 0]
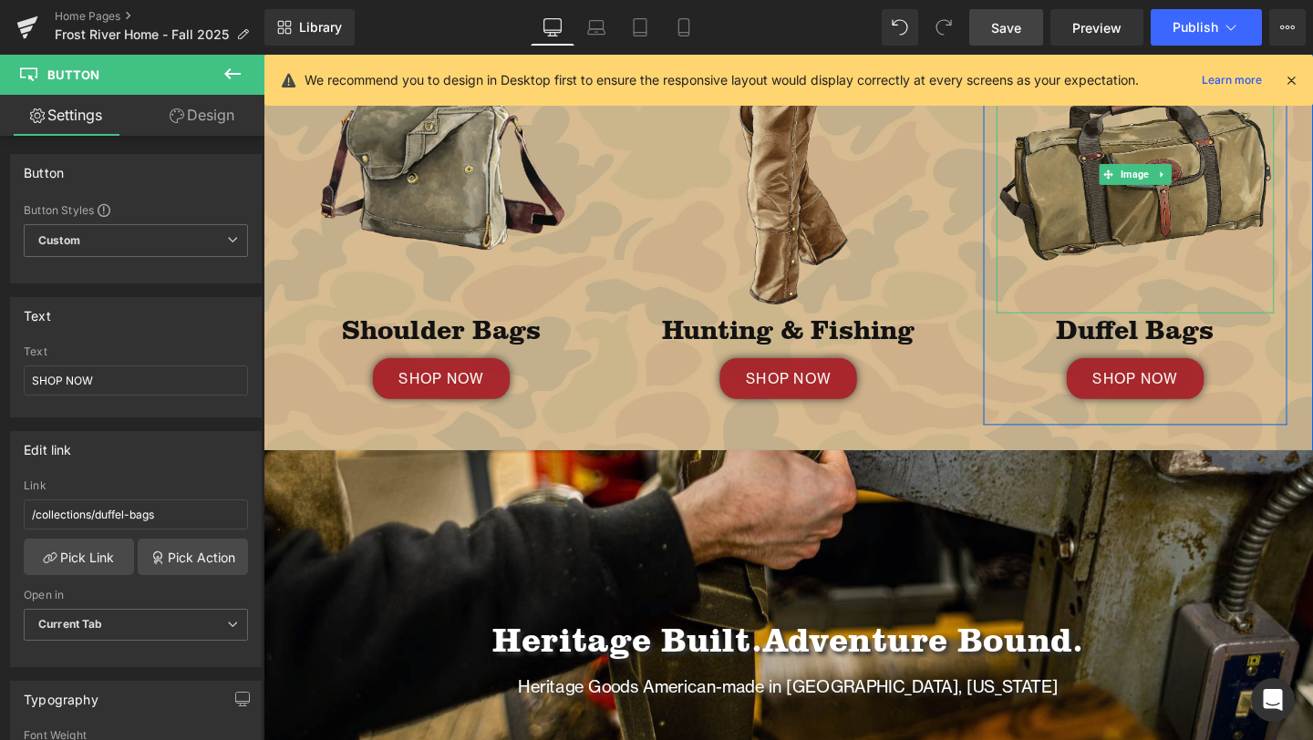
click at [1171, 195] on img at bounding box center [1180, 181] width 292 height 292
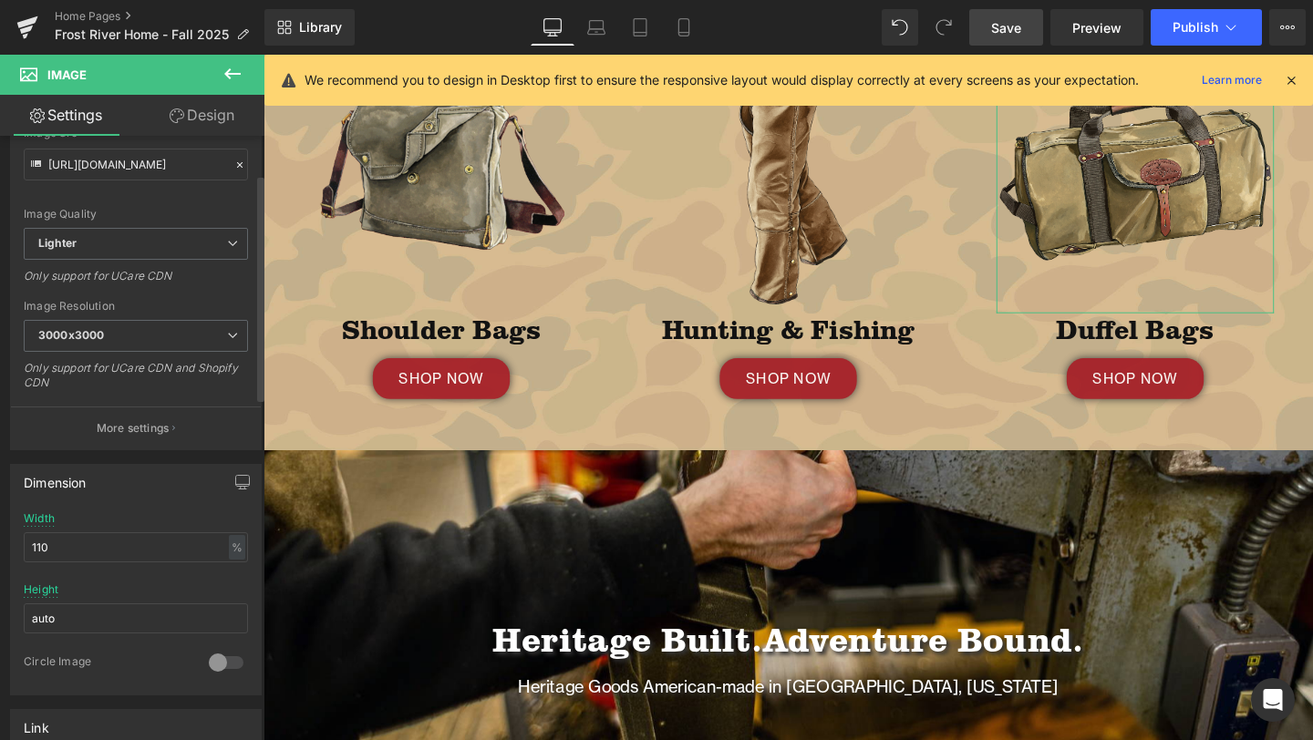
scroll to position [297, 0]
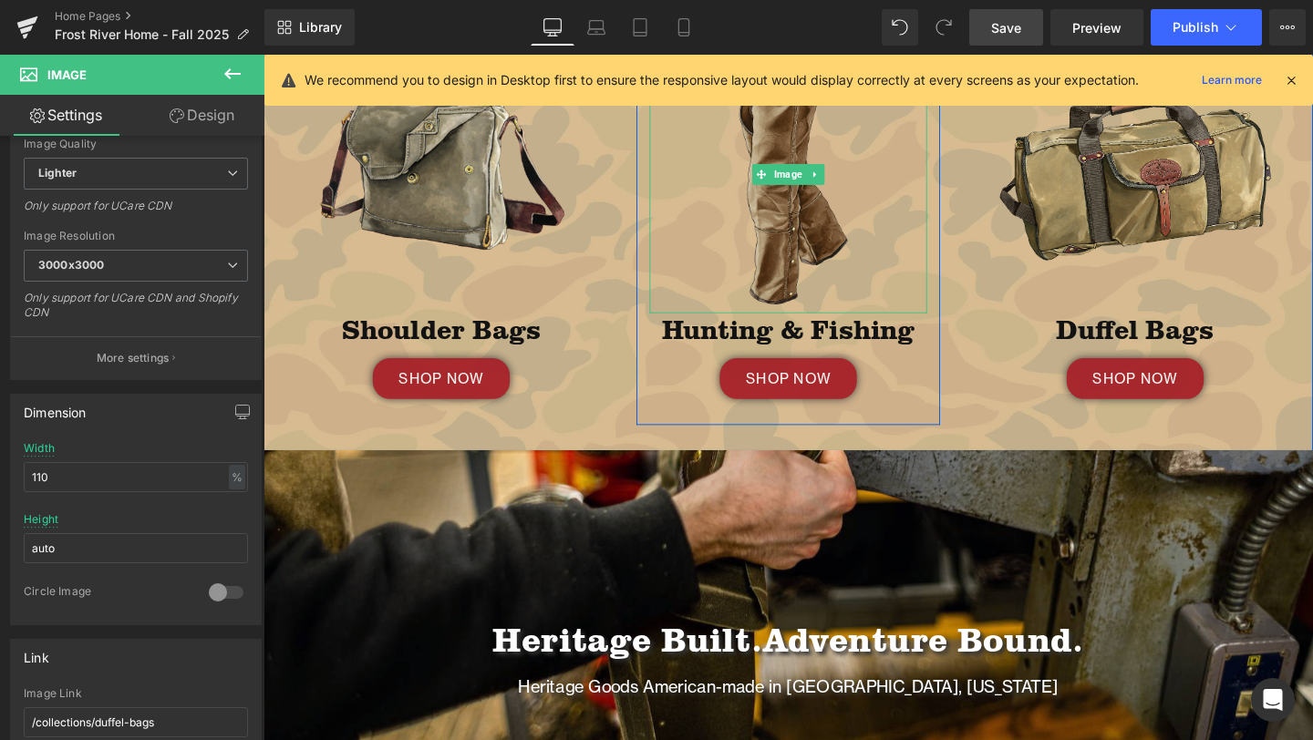
click at [809, 242] on img at bounding box center [815, 181] width 292 height 292
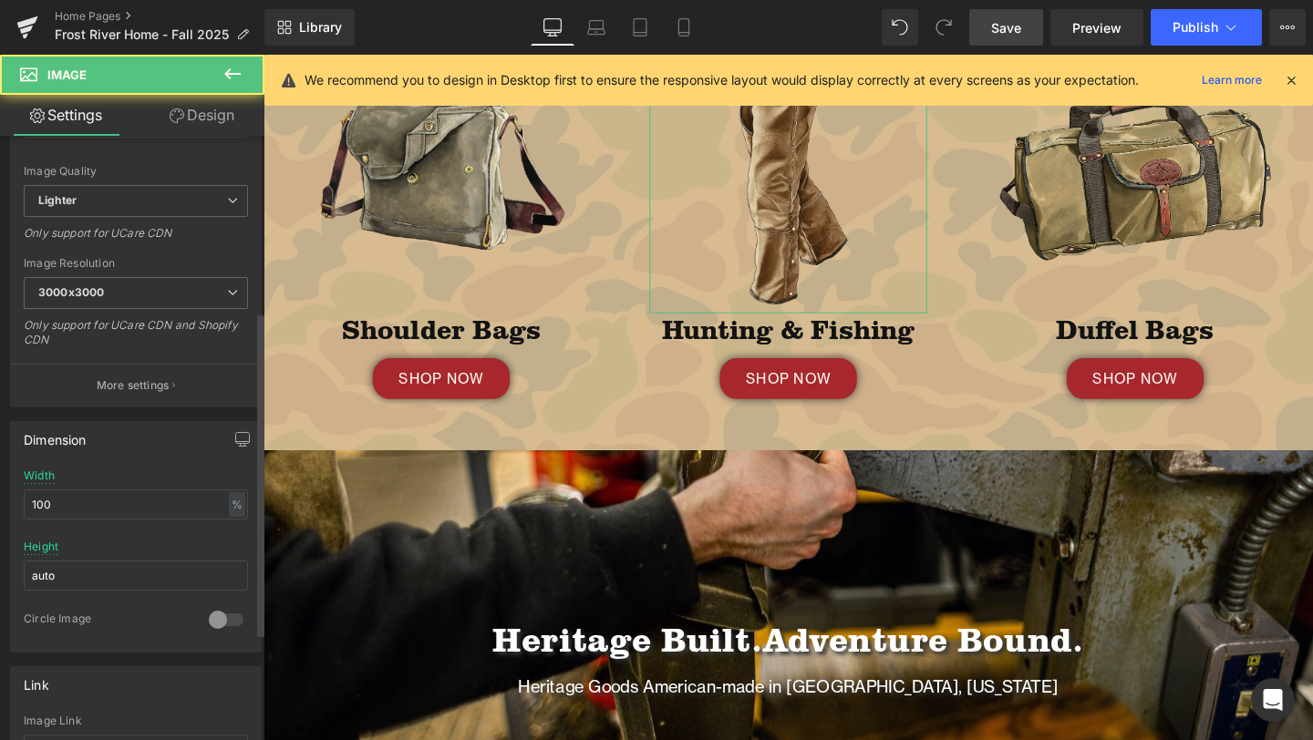
scroll to position [356, 0]
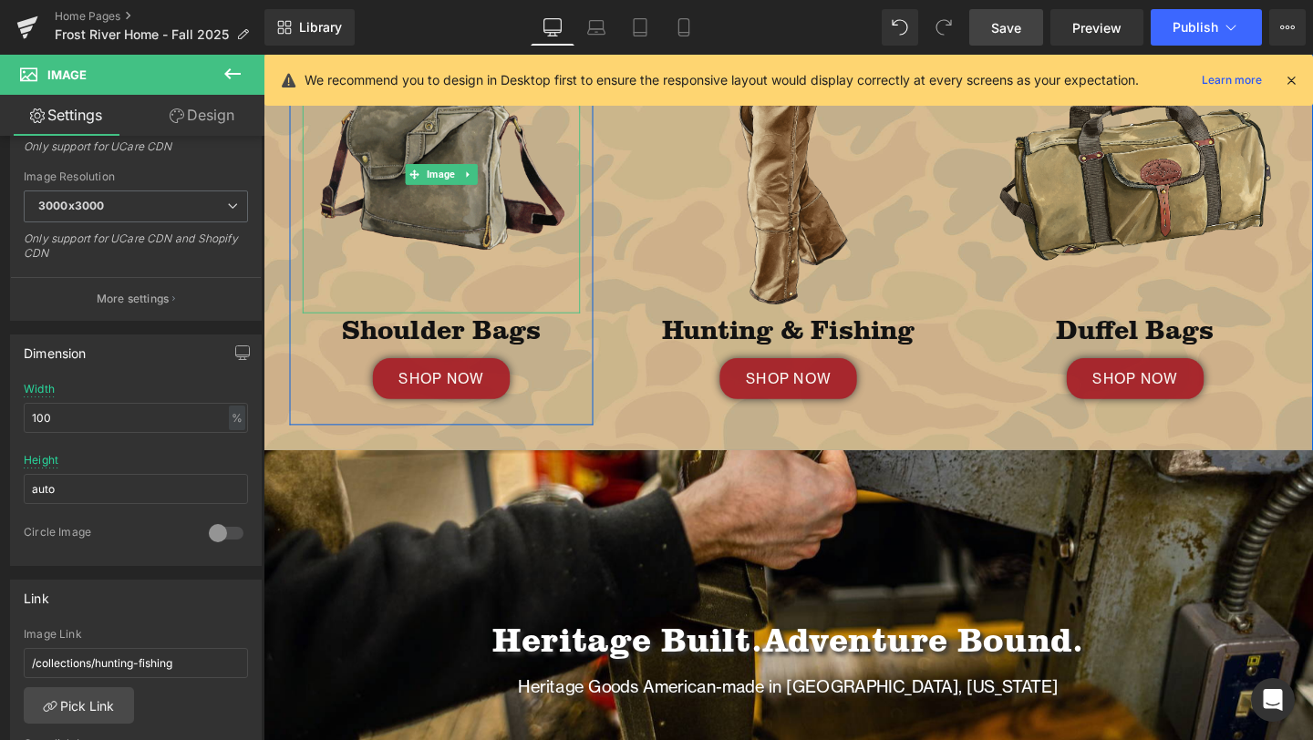
click at [483, 262] on img at bounding box center [450, 181] width 292 height 292
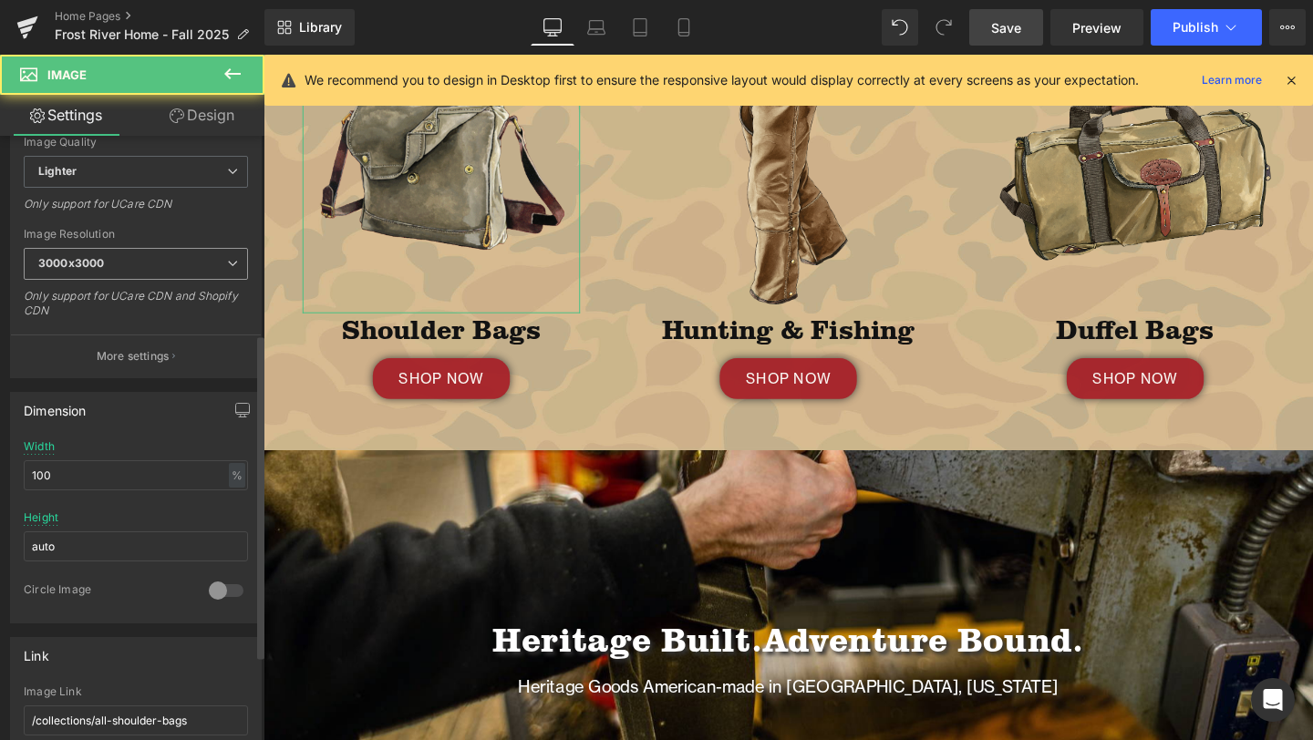
scroll to position [368, 0]
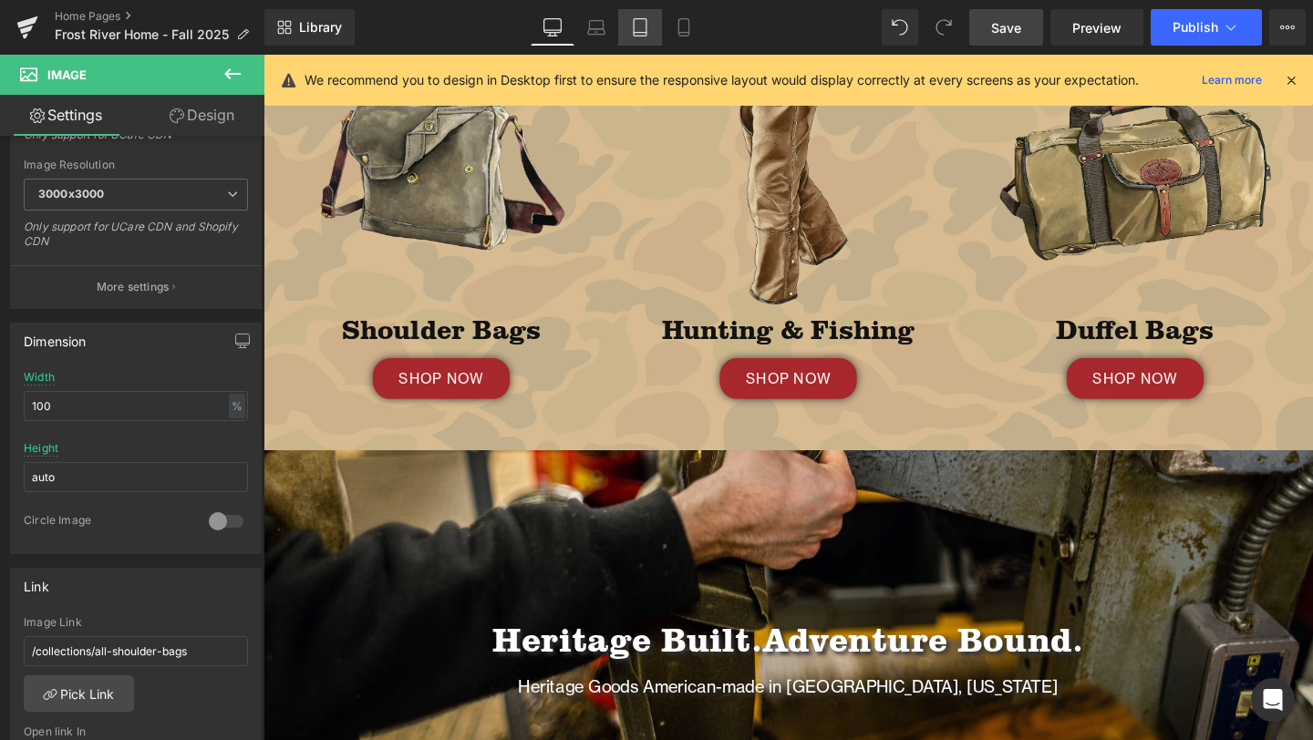
click at [633, 24] on icon at bounding box center [640, 27] width 18 height 18
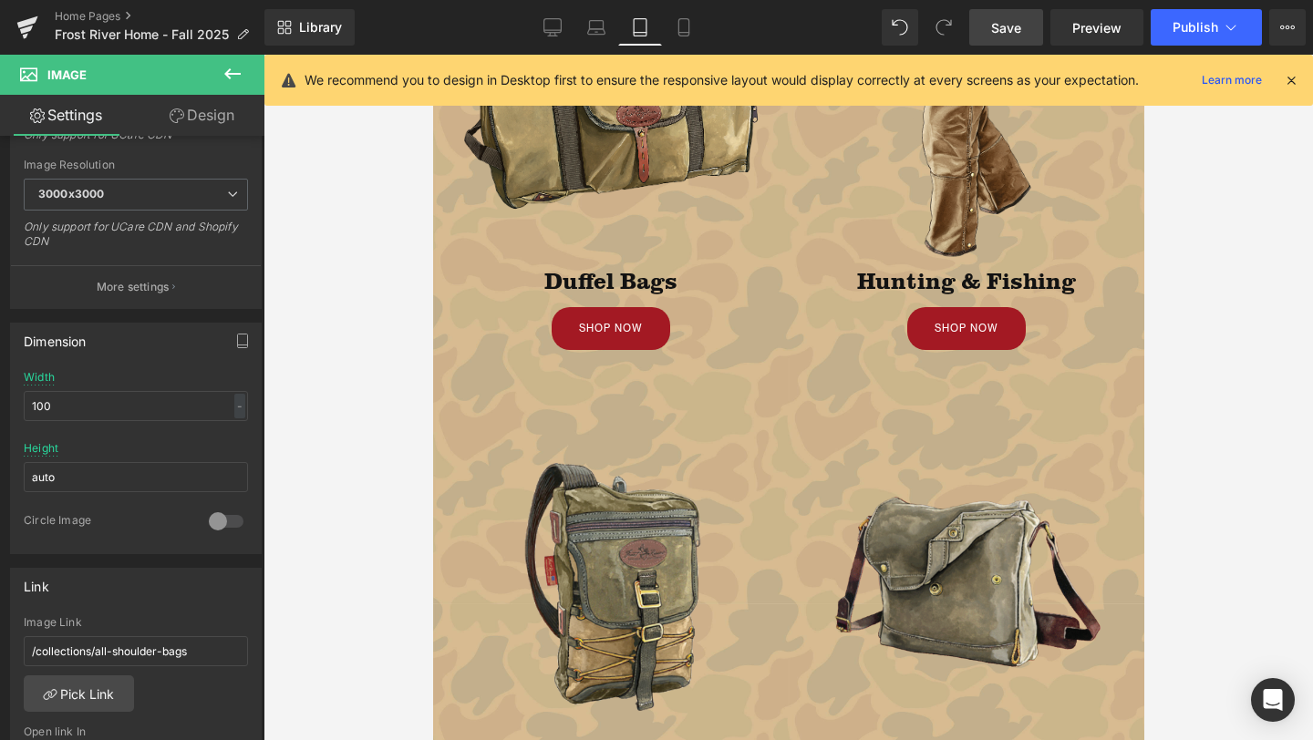
scroll to position [805, 0]
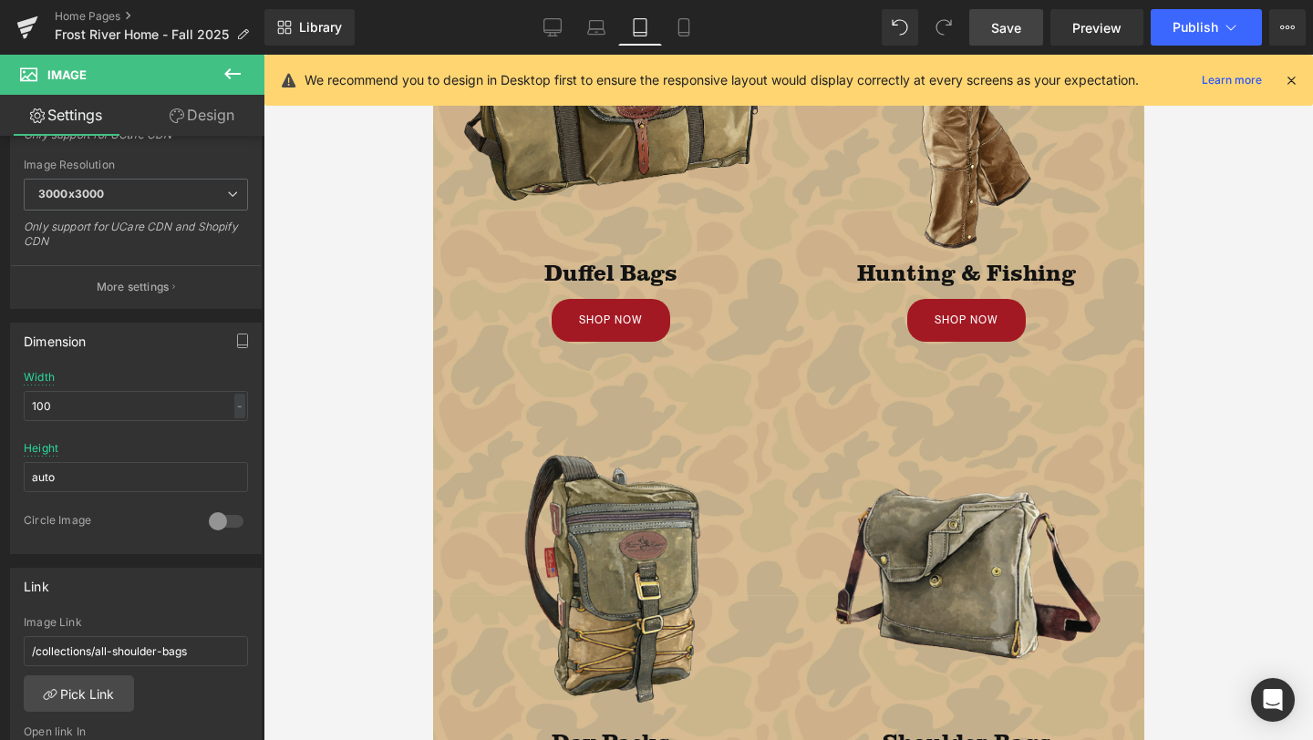
click at [629, 180] on img at bounding box center [609, 107] width 301 height 301
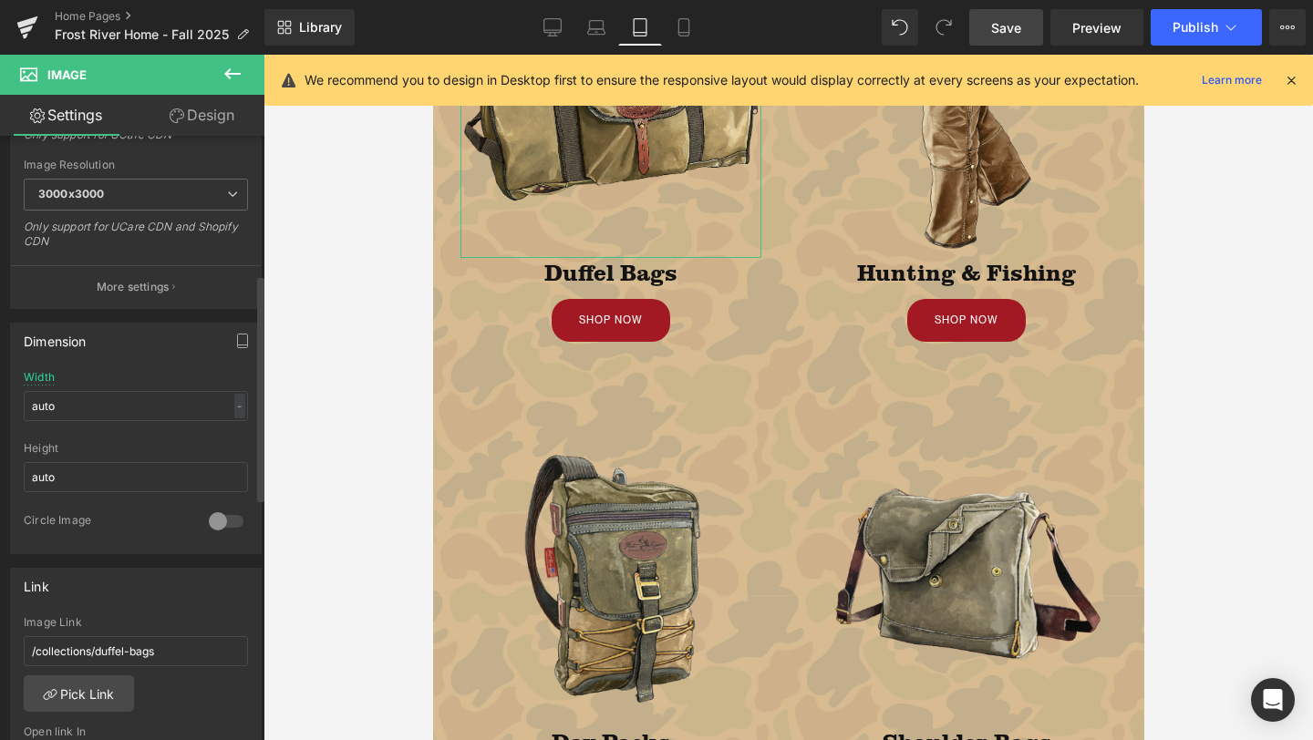
scroll to position [370, 0]
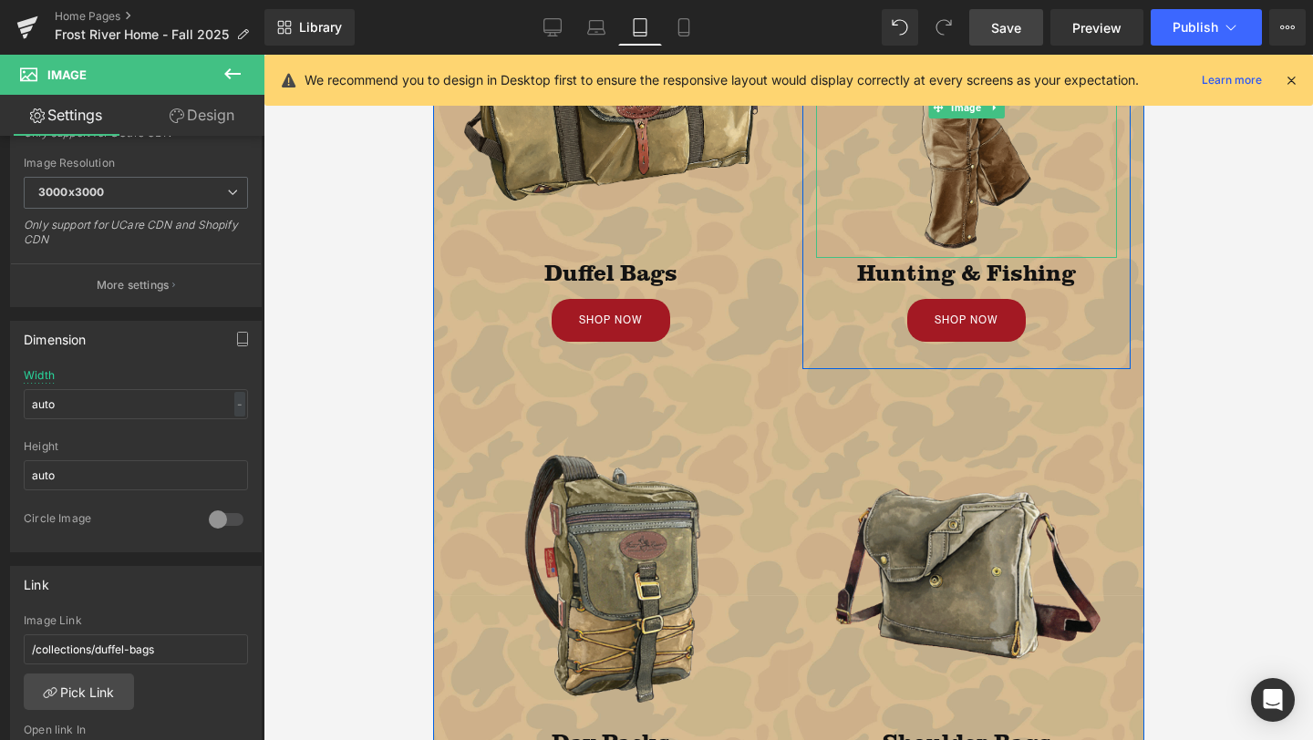
click at [966, 202] on img at bounding box center [965, 107] width 301 height 301
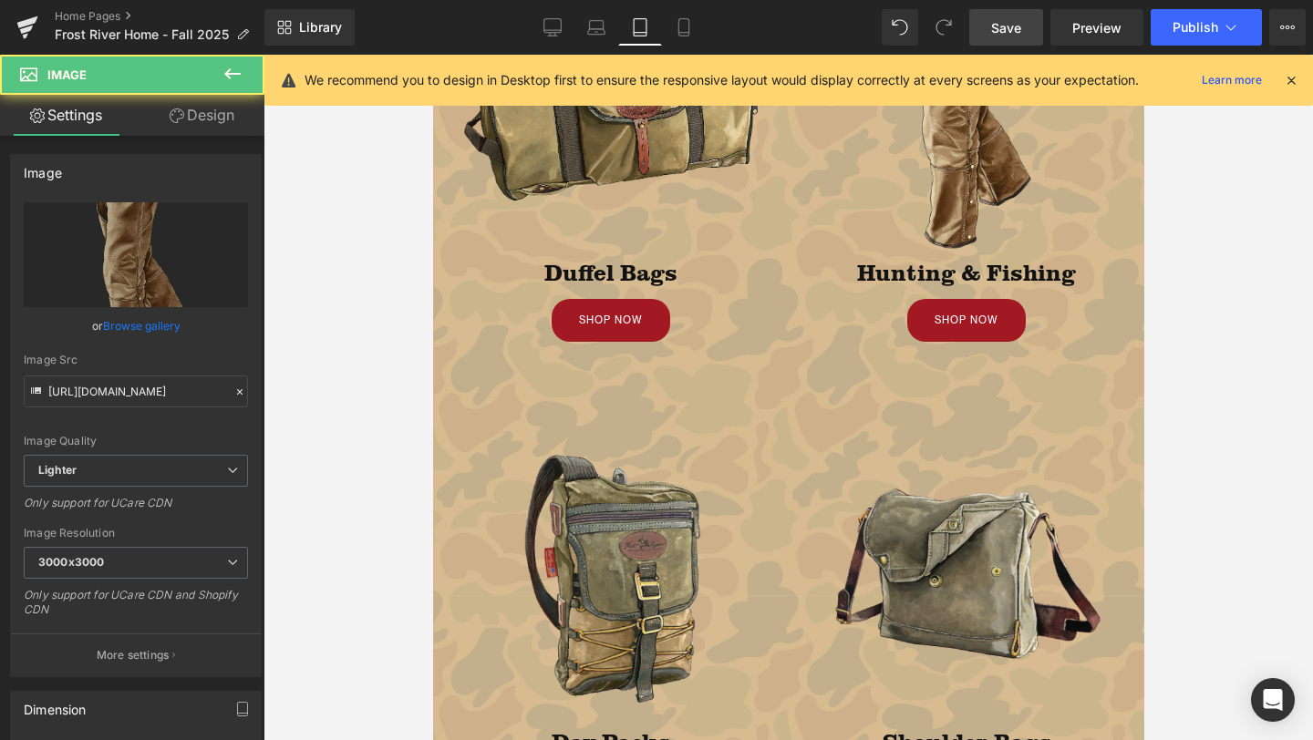
click at [269, 505] on div at bounding box center [787, 398] width 1049 height 686
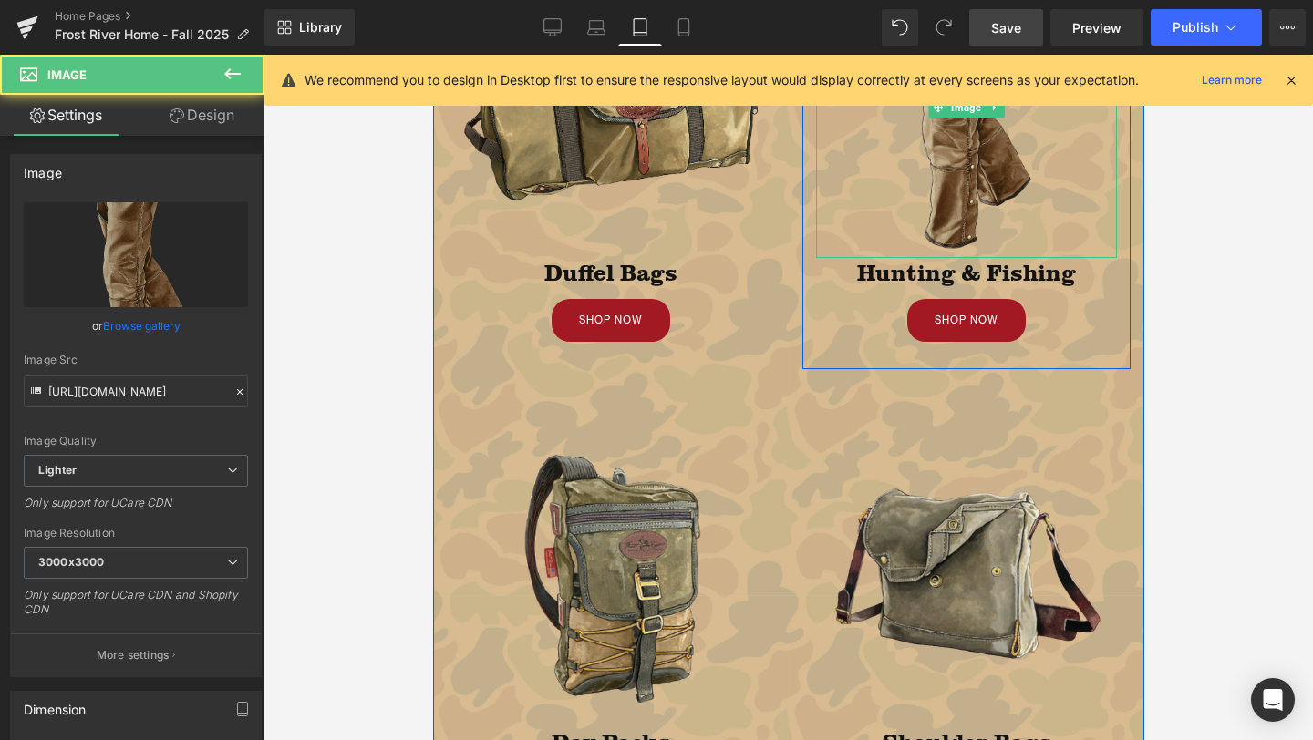
click at [969, 181] on img at bounding box center [965, 107] width 301 height 301
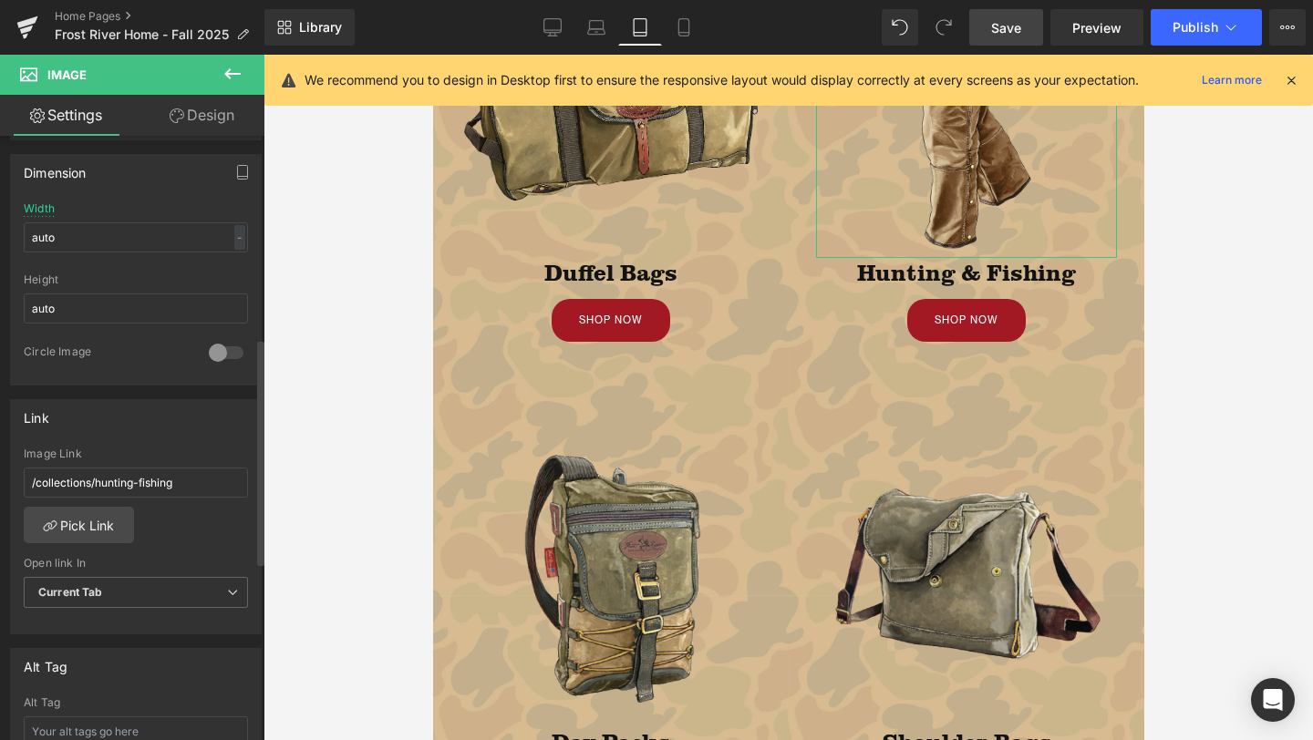
scroll to position [539, 0]
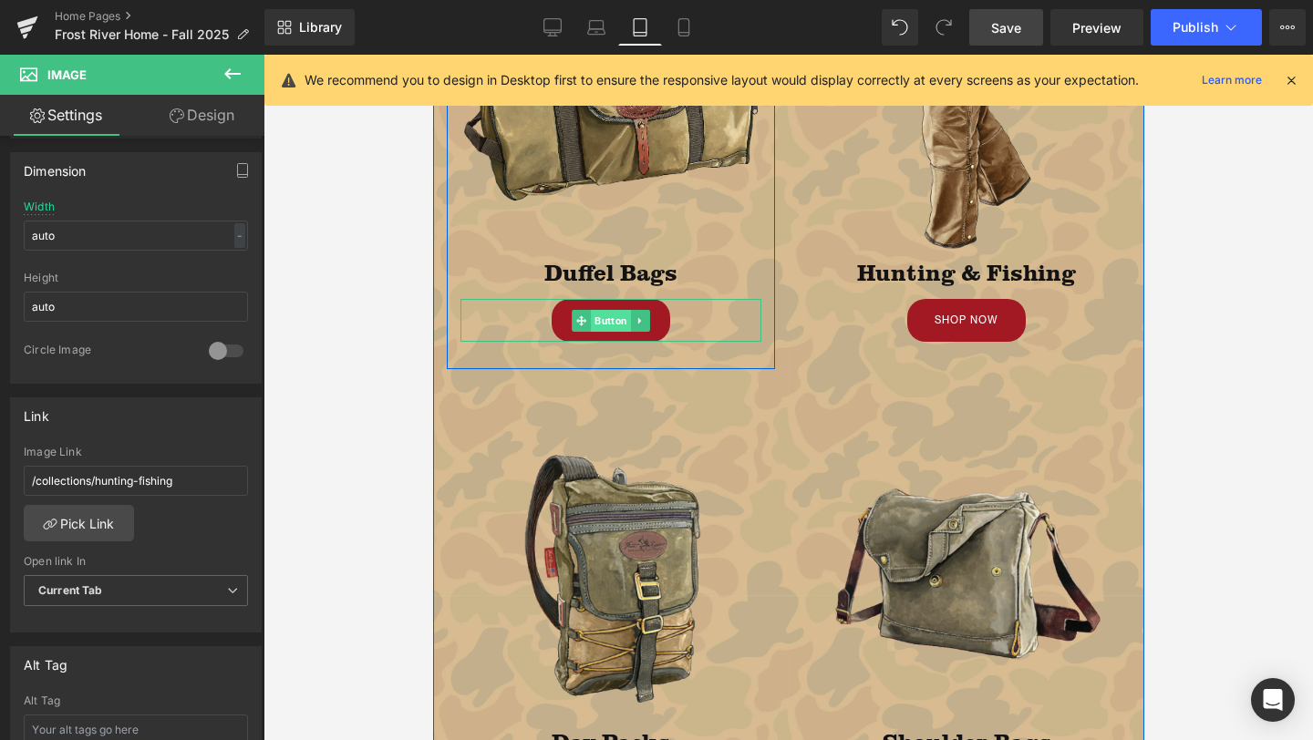
click at [607, 323] on span "Button" at bounding box center [610, 321] width 40 height 22
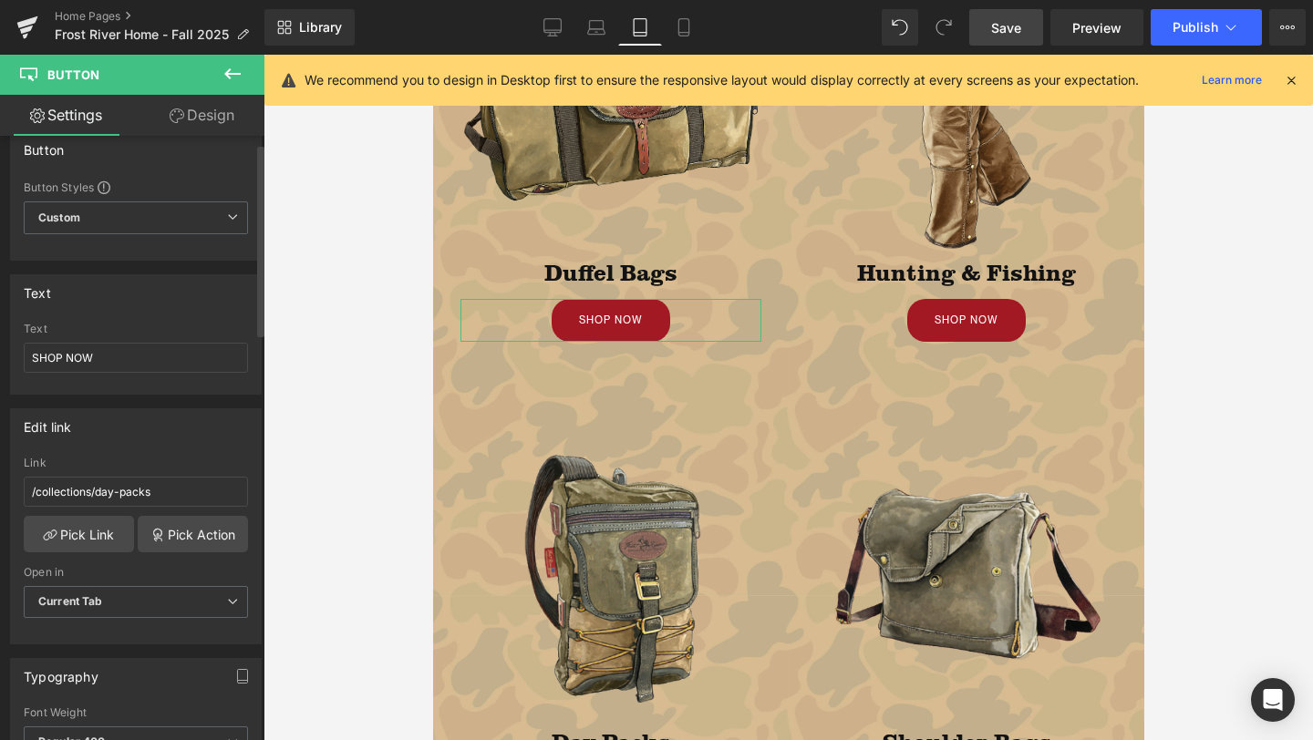
scroll to position [0, 0]
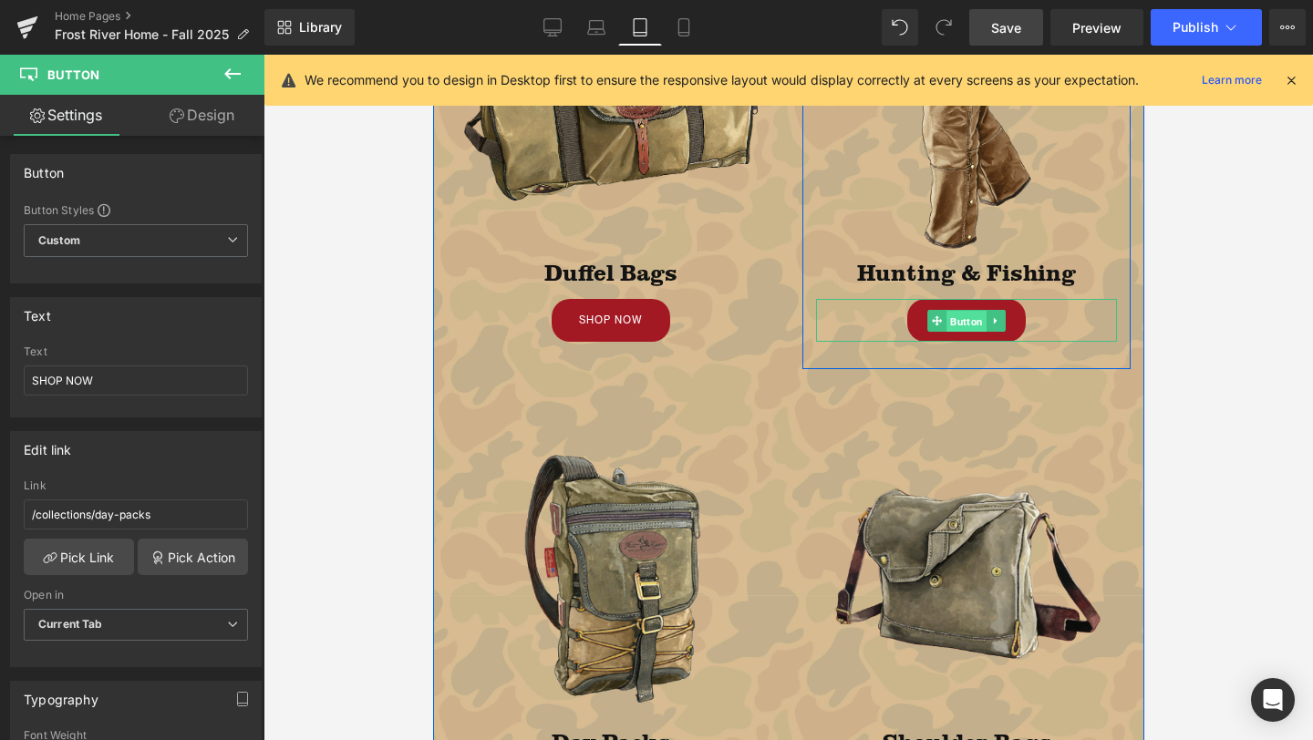
click at [961, 314] on span "Button" at bounding box center [965, 321] width 40 height 22
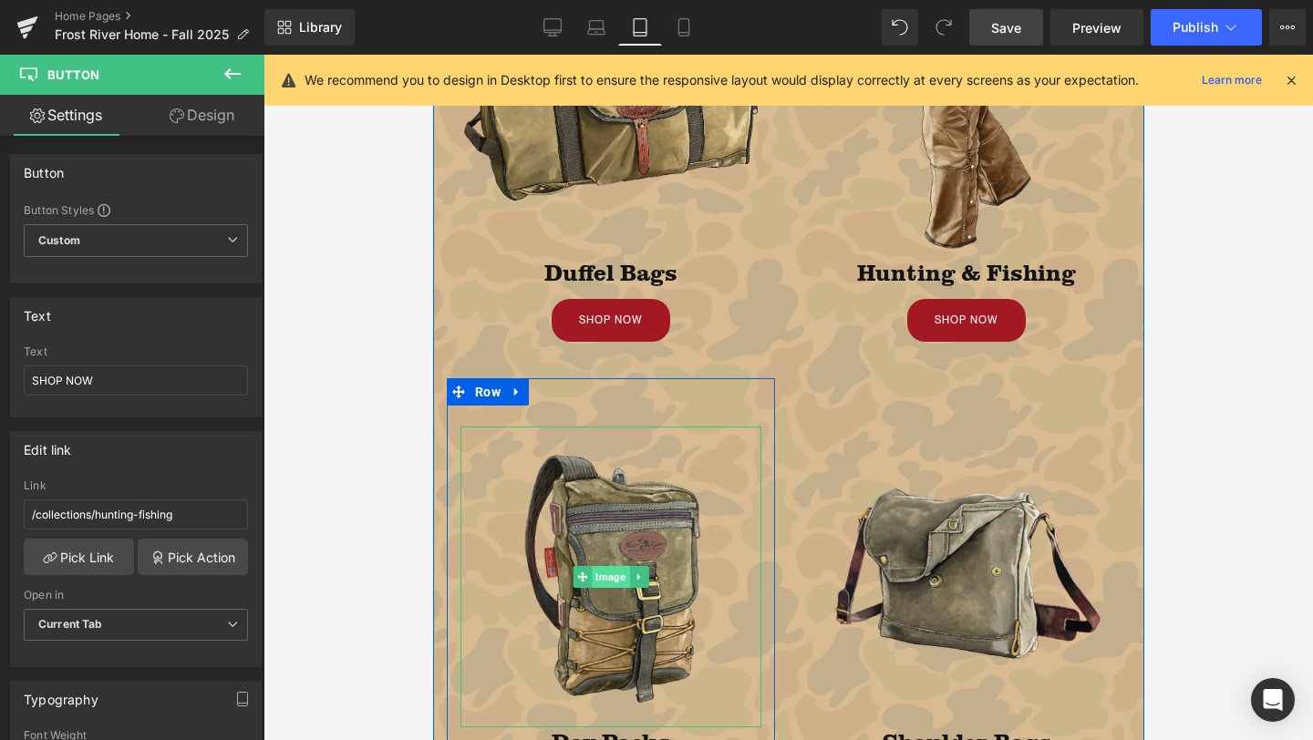
click at [612, 584] on span "Image" at bounding box center [609, 577] width 37 height 22
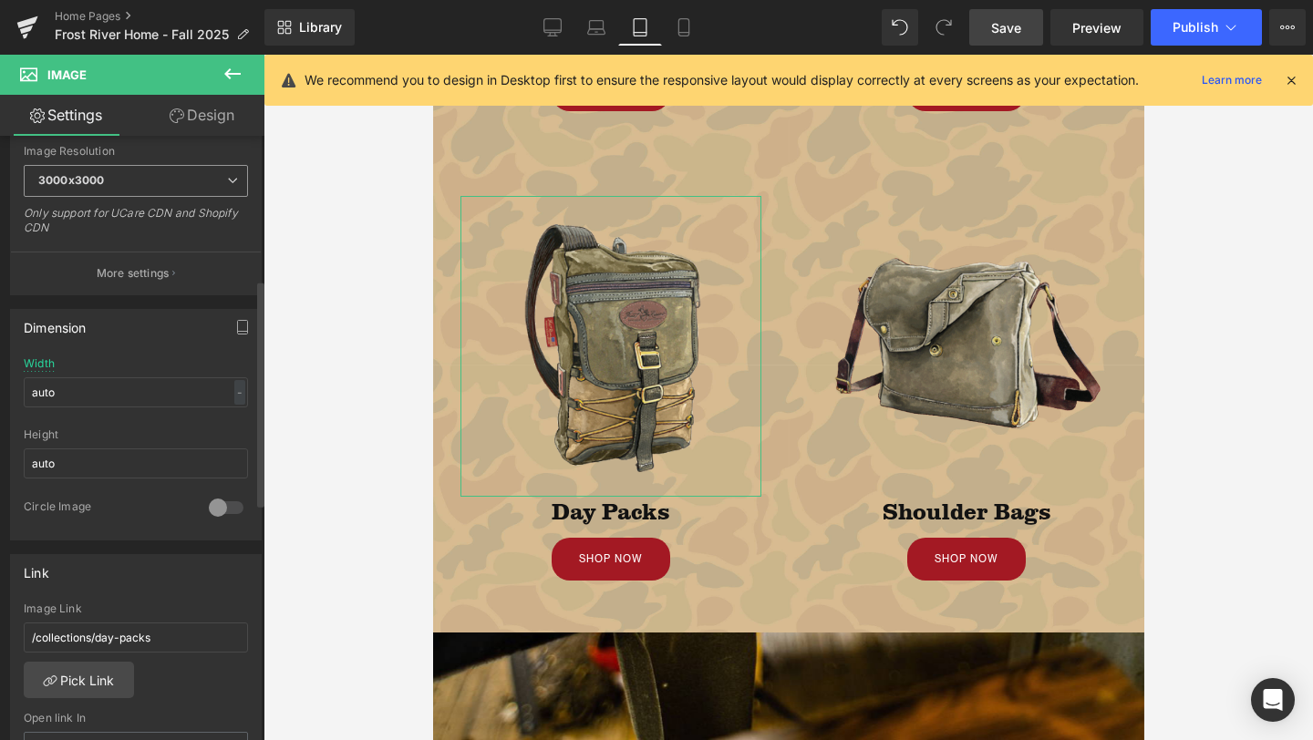
scroll to position [386, 0]
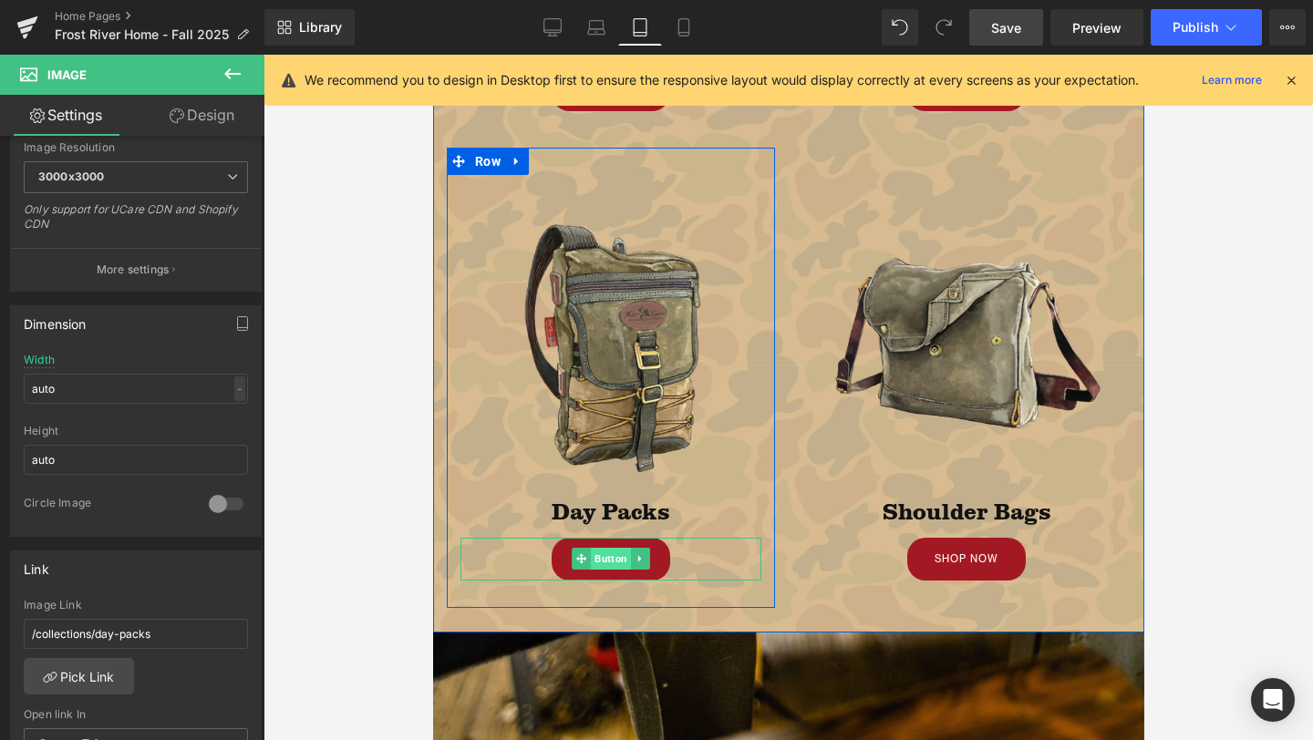
click at [614, 560] on span "Button" at bounding box center [610, 559] width 40 height 22
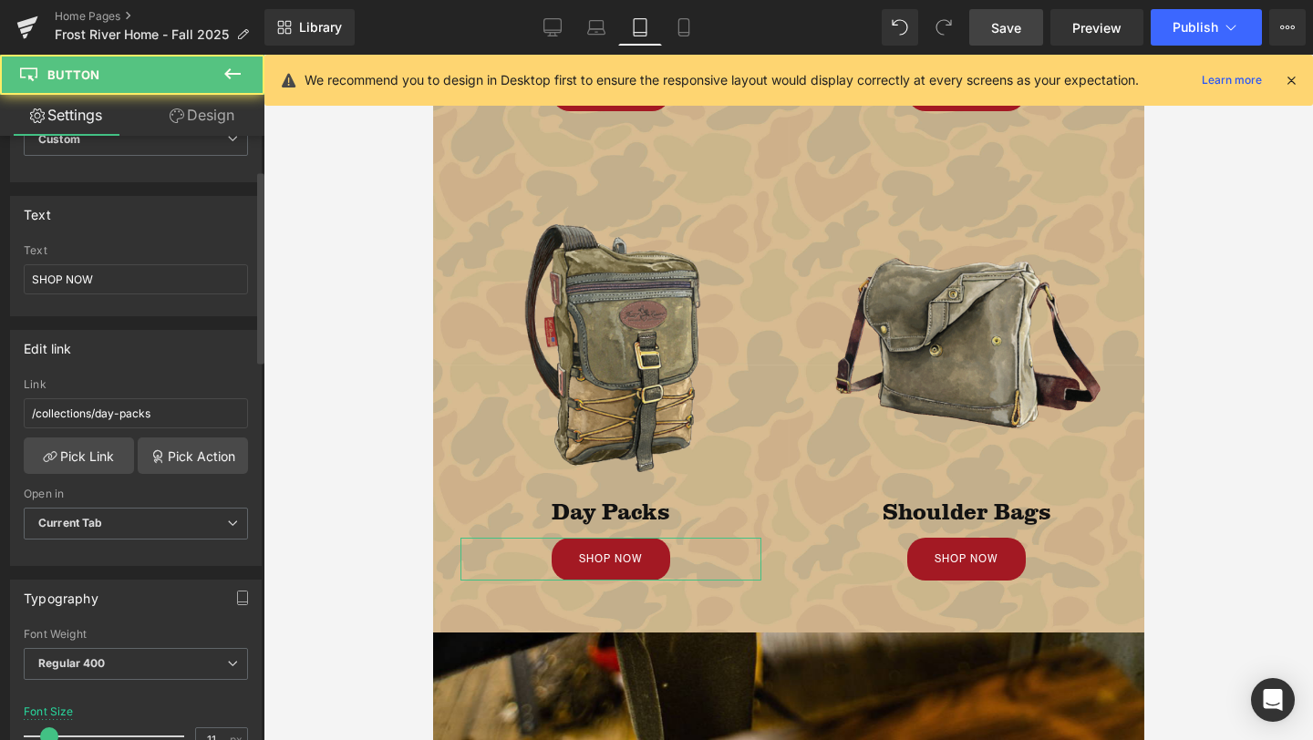
scroll to position [119, 0]
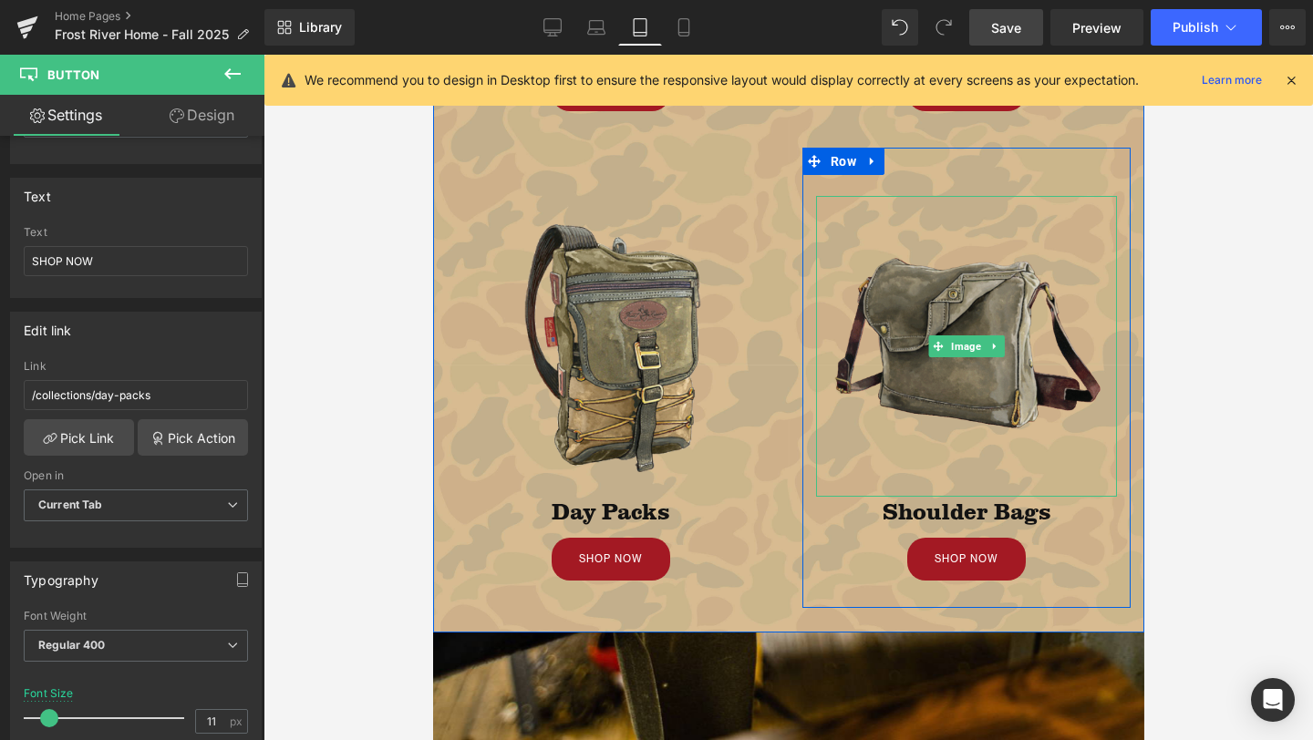
click at [940, 374] on img at bounding box center [965, 346] width 301 height 301
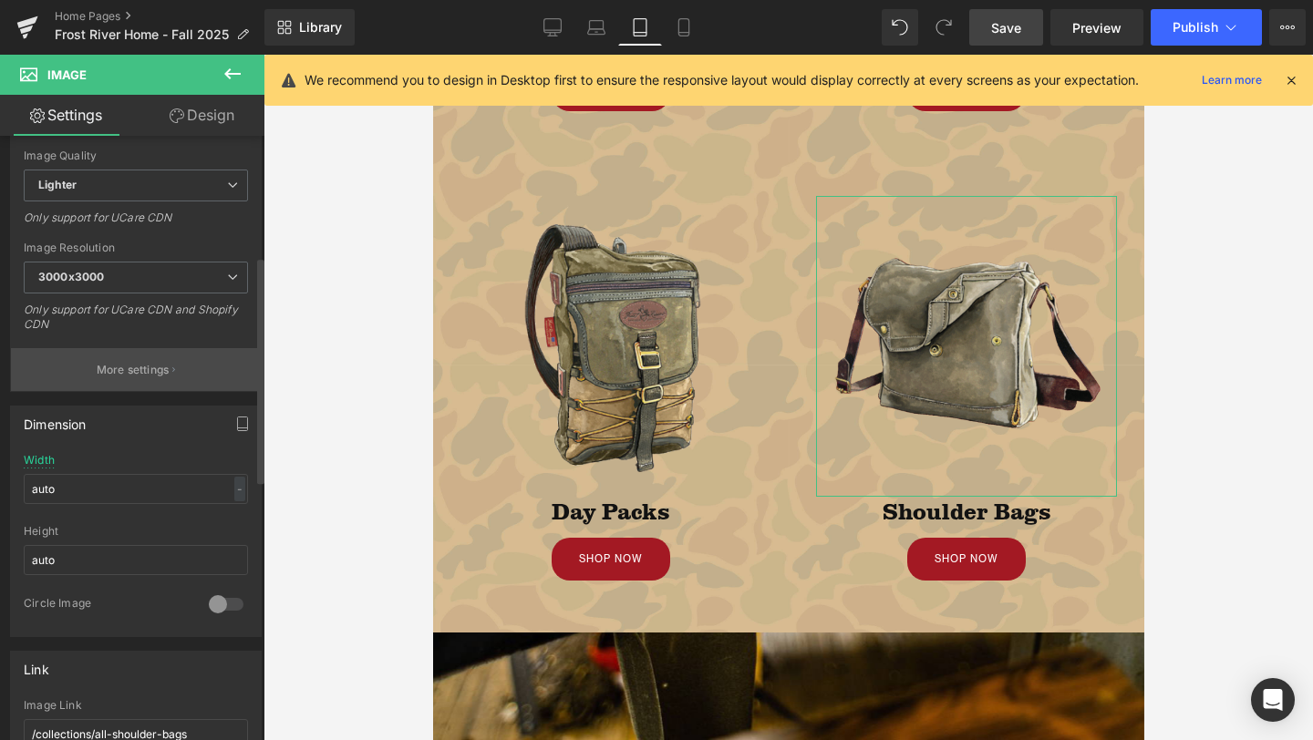
scroll to position [321, 0]
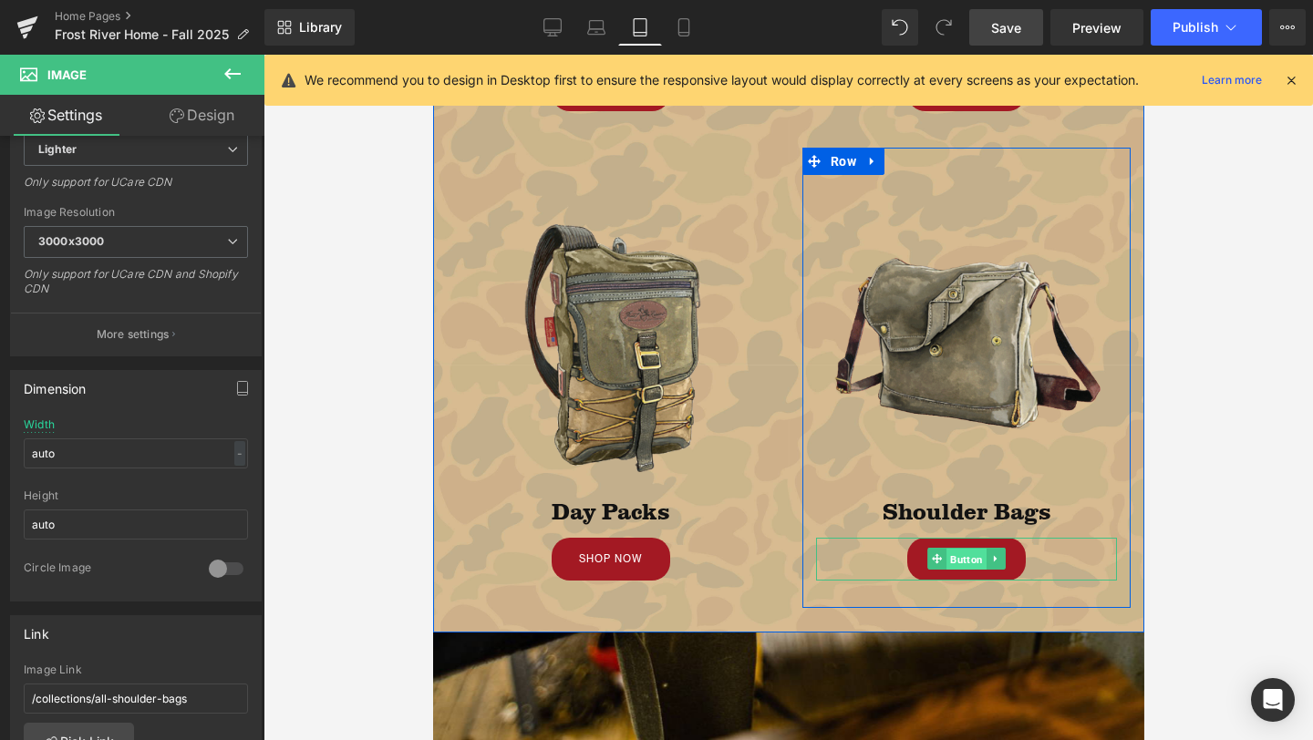
click at [966, 556] on span "Button" at bounding box center [965, 560] width 40 height 22
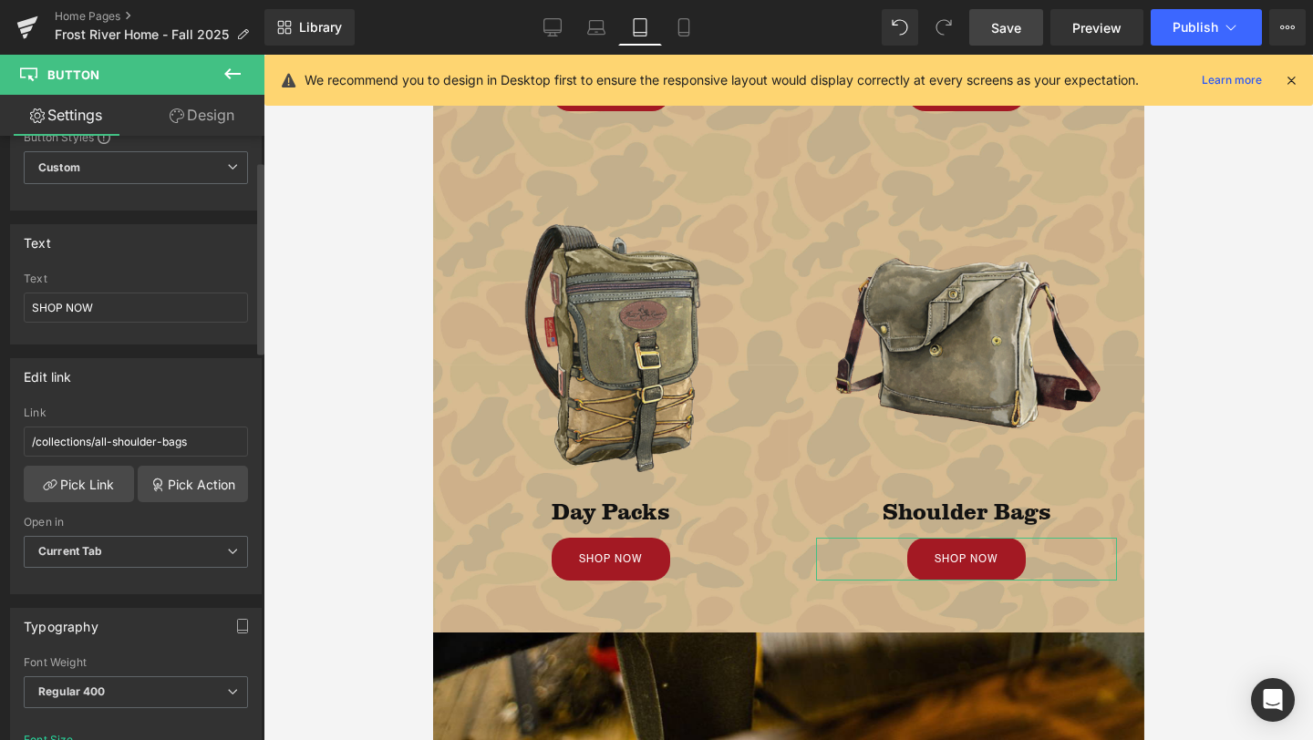
scroll to position [78, 0]
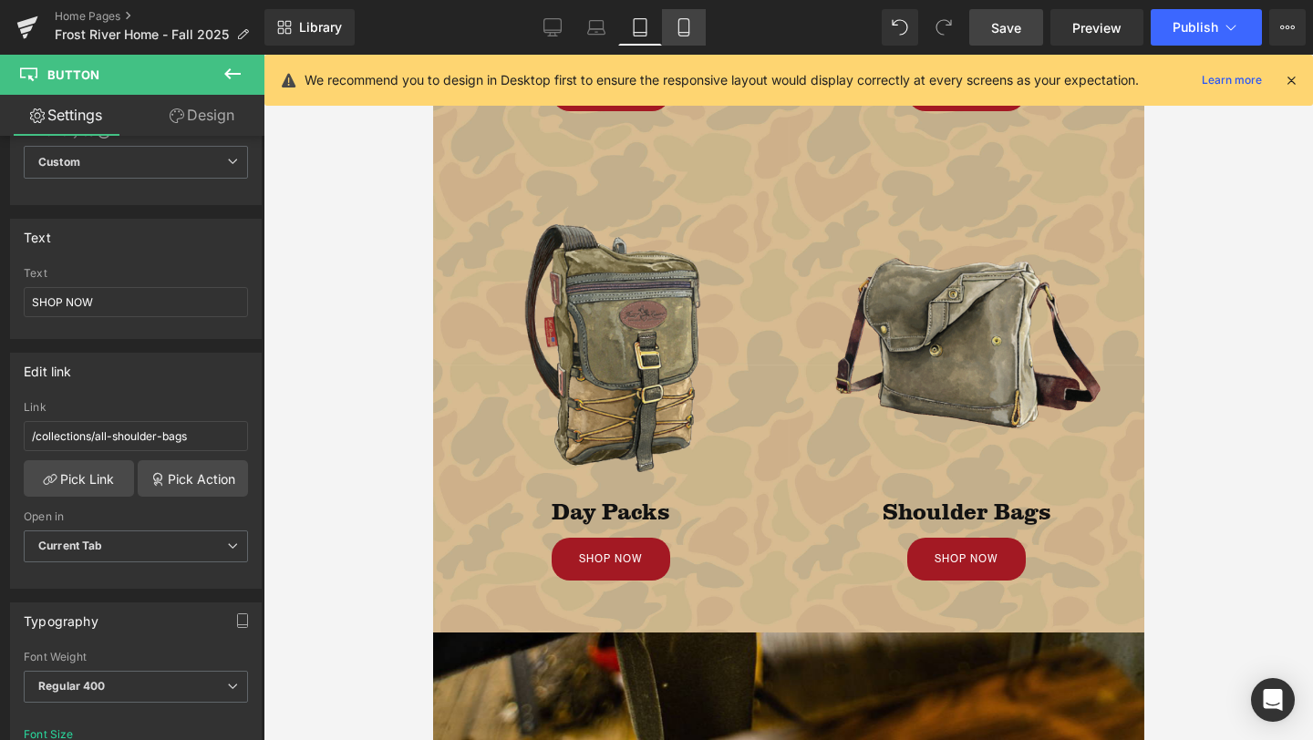
click at [686, 20] on icon at bounding box center [684, 27] width 18 height 18
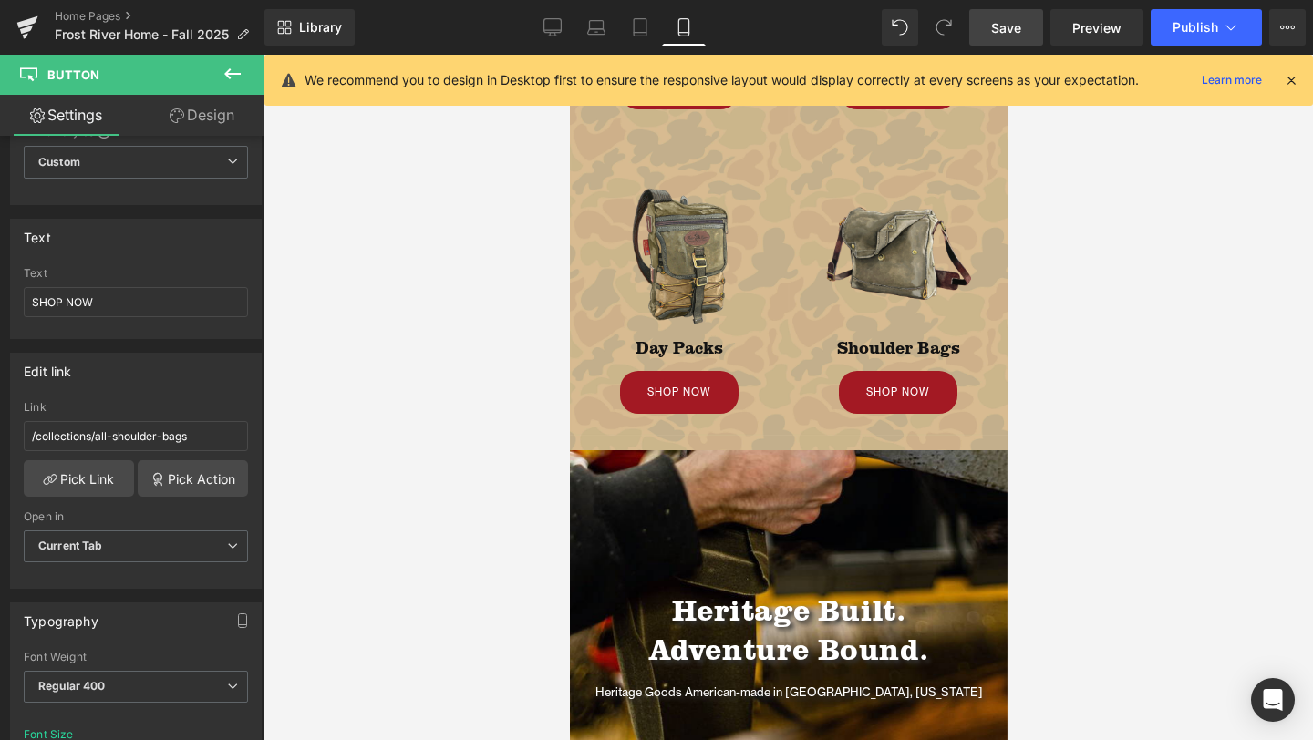
scroll to position [0, 0]
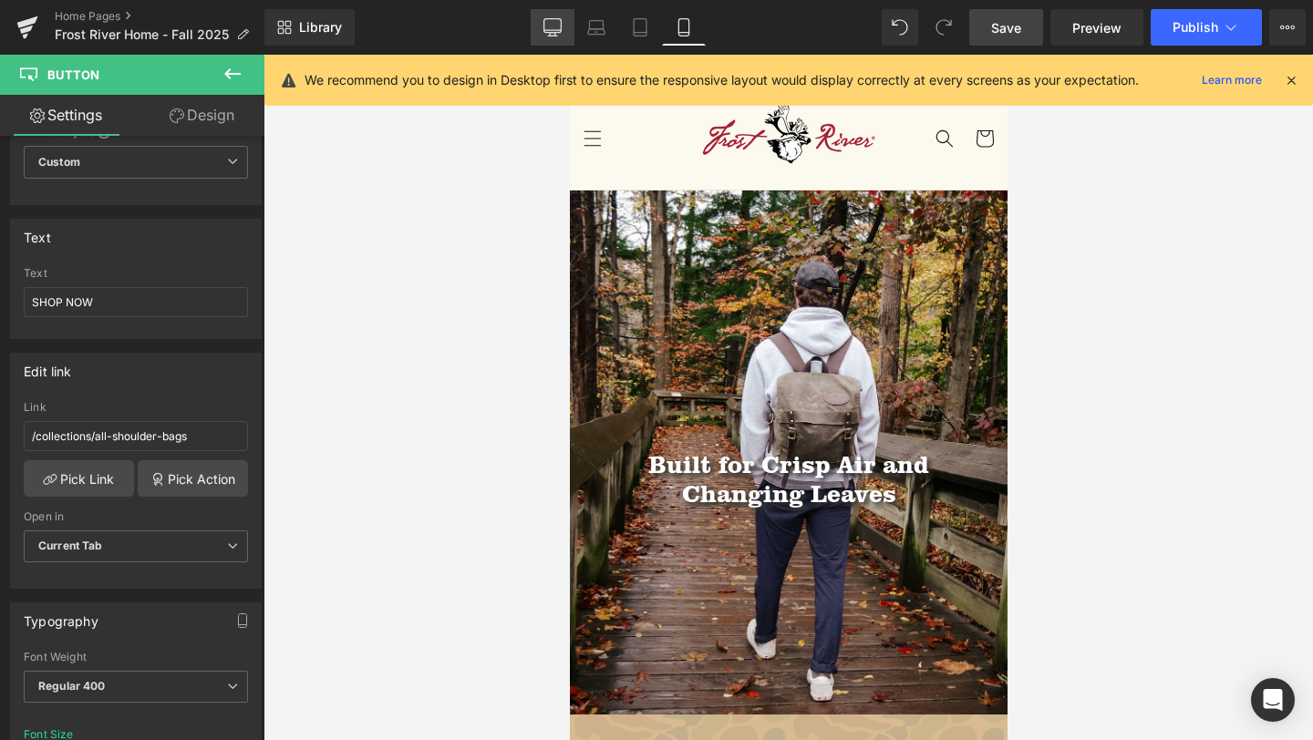
click at [557, 21] on icon at bounding box center [552, 27] width 18 height 18
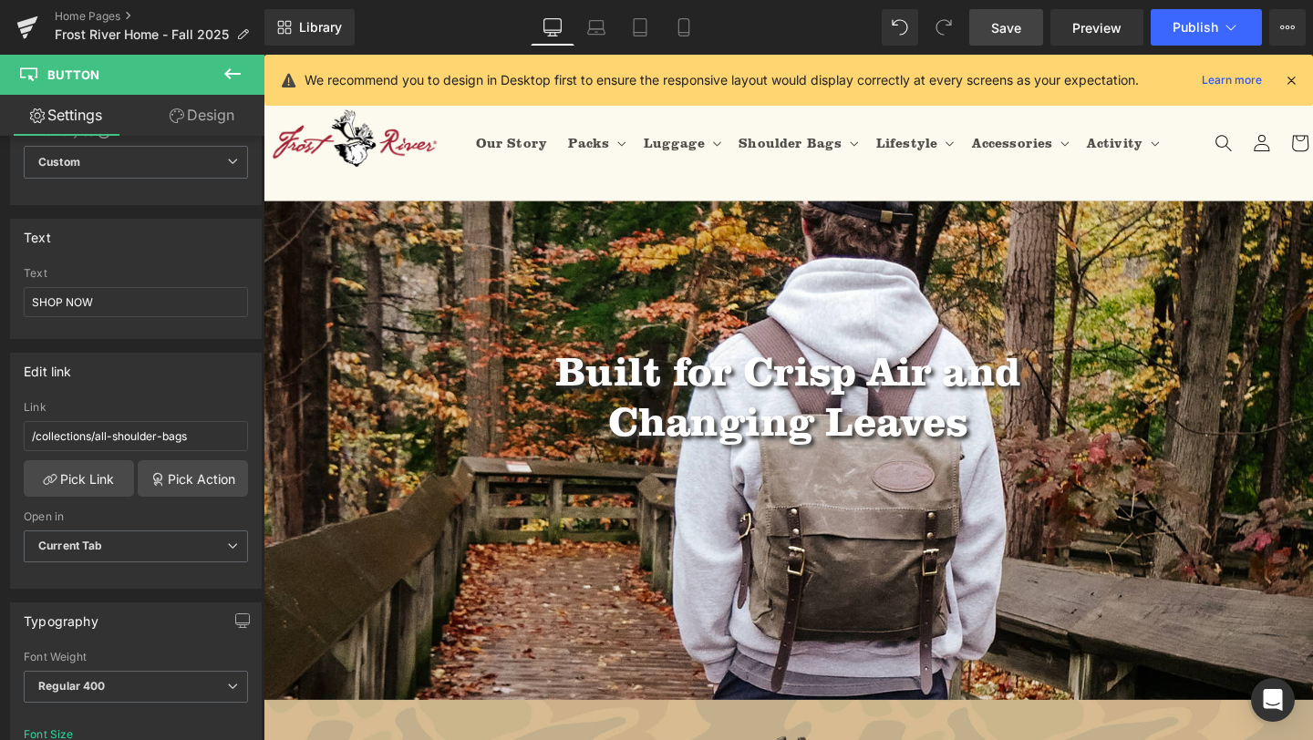
click at [557, 26] on icon at bounding box center [552, 27] width 18 height 18
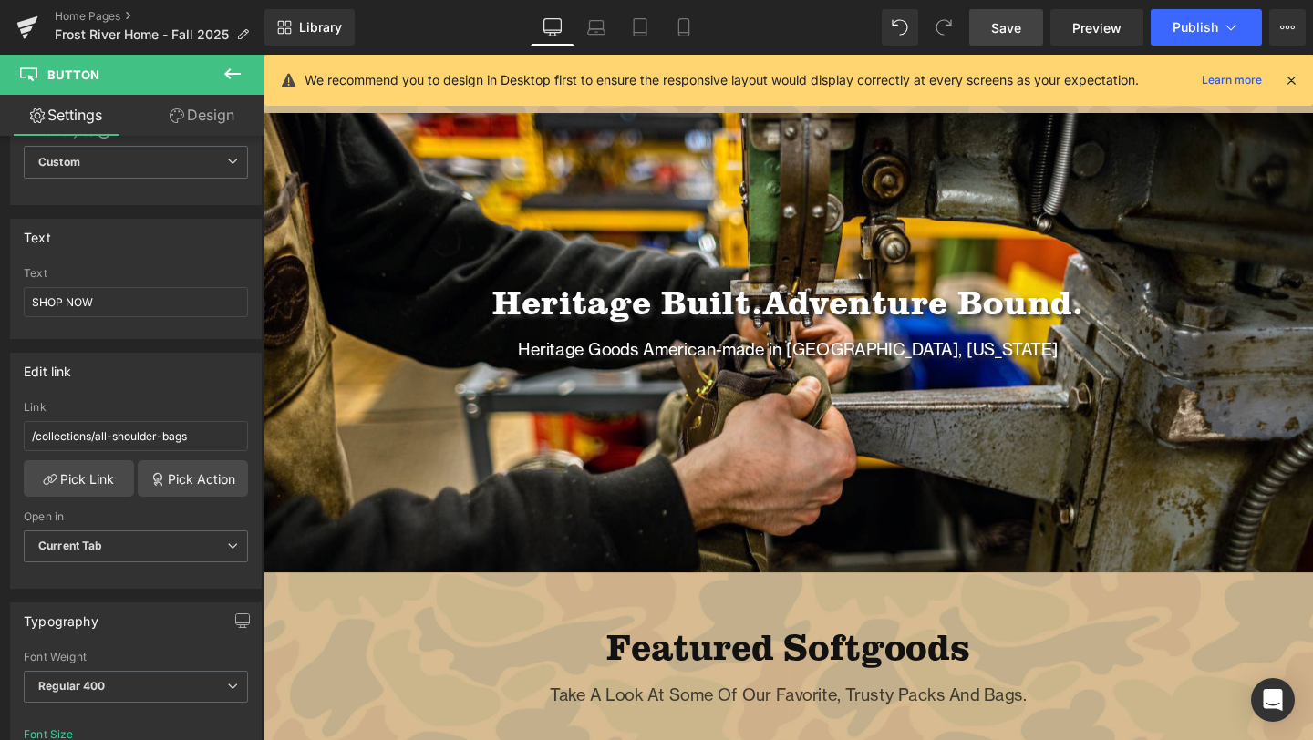
scroll to position [1078, 0]
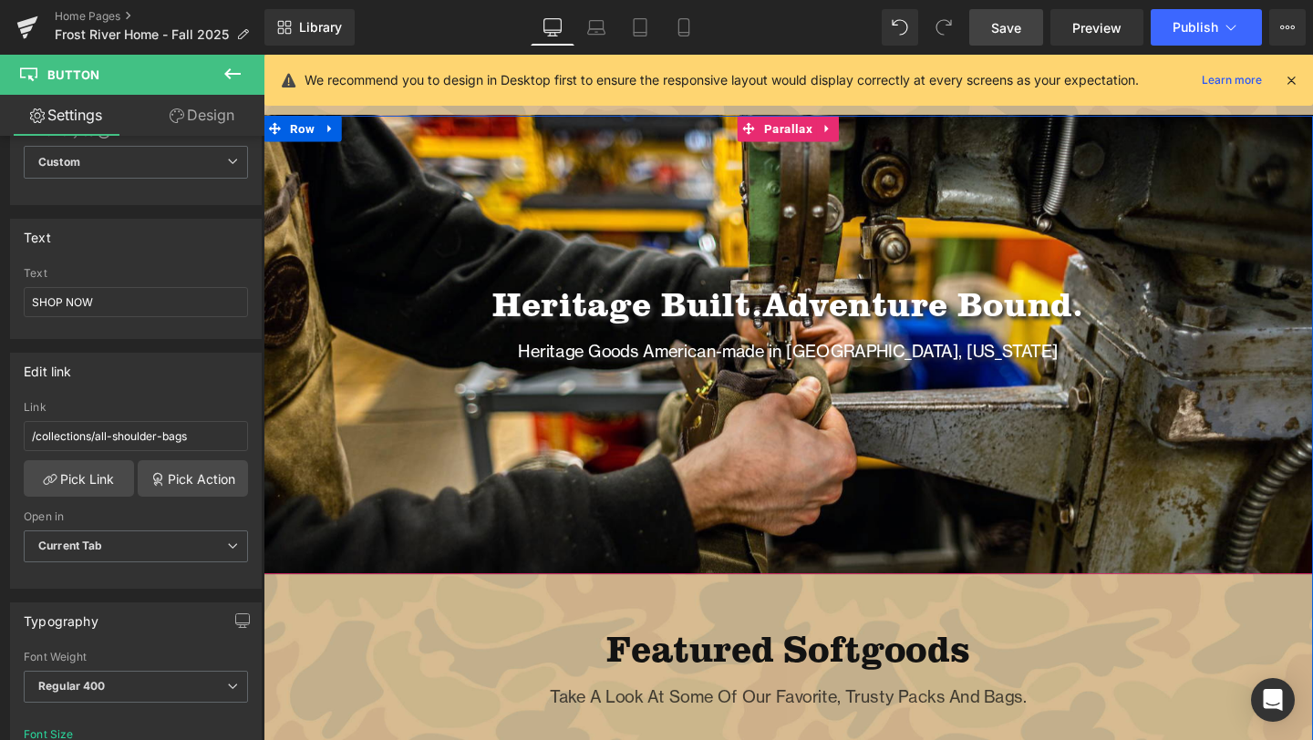
click at [889, 315] on span "Adventure Bound." at bounding box center [958, 315] width 338 height 50
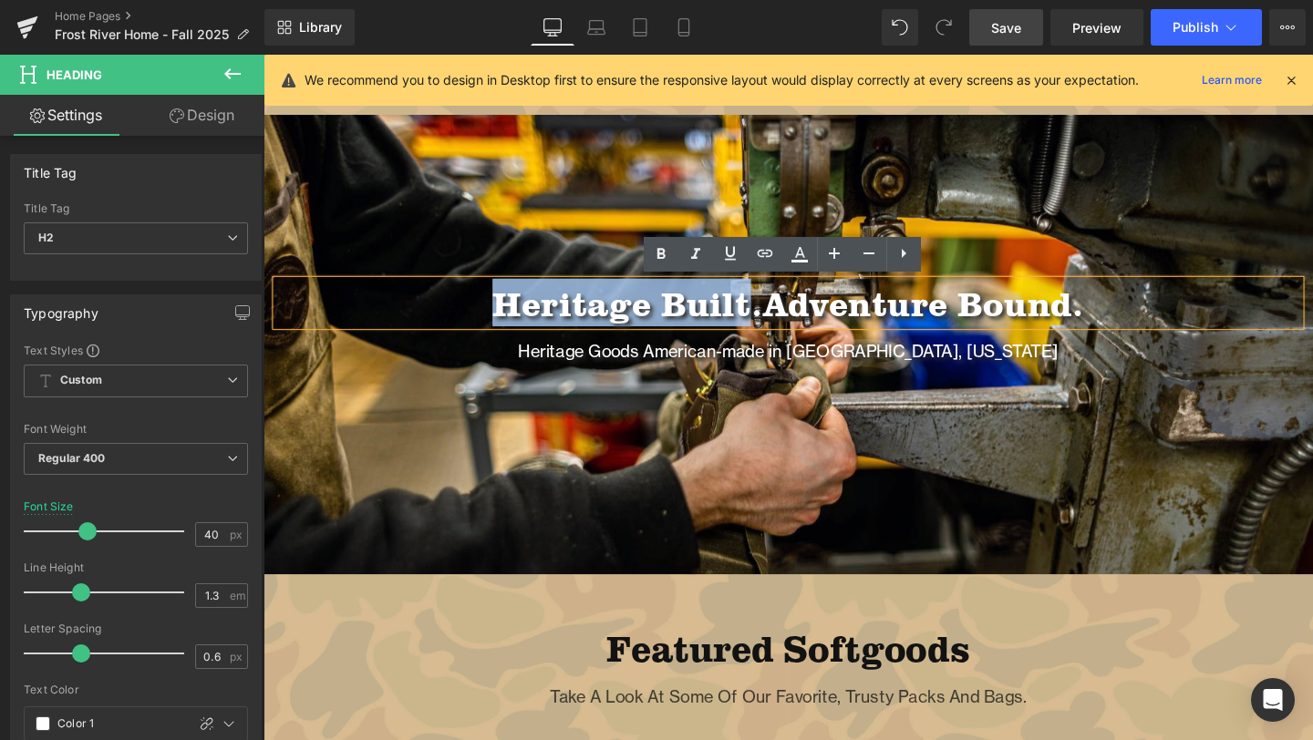
drag, startPoint x: 769, startPoint y: 315, endPoint x: 506, endPoint y: 317, distance: 262.6
click at [506, 317] on h2 "Heritage Built. Adventure Bound." at bounding box center [815, 315] width 1076 height 47
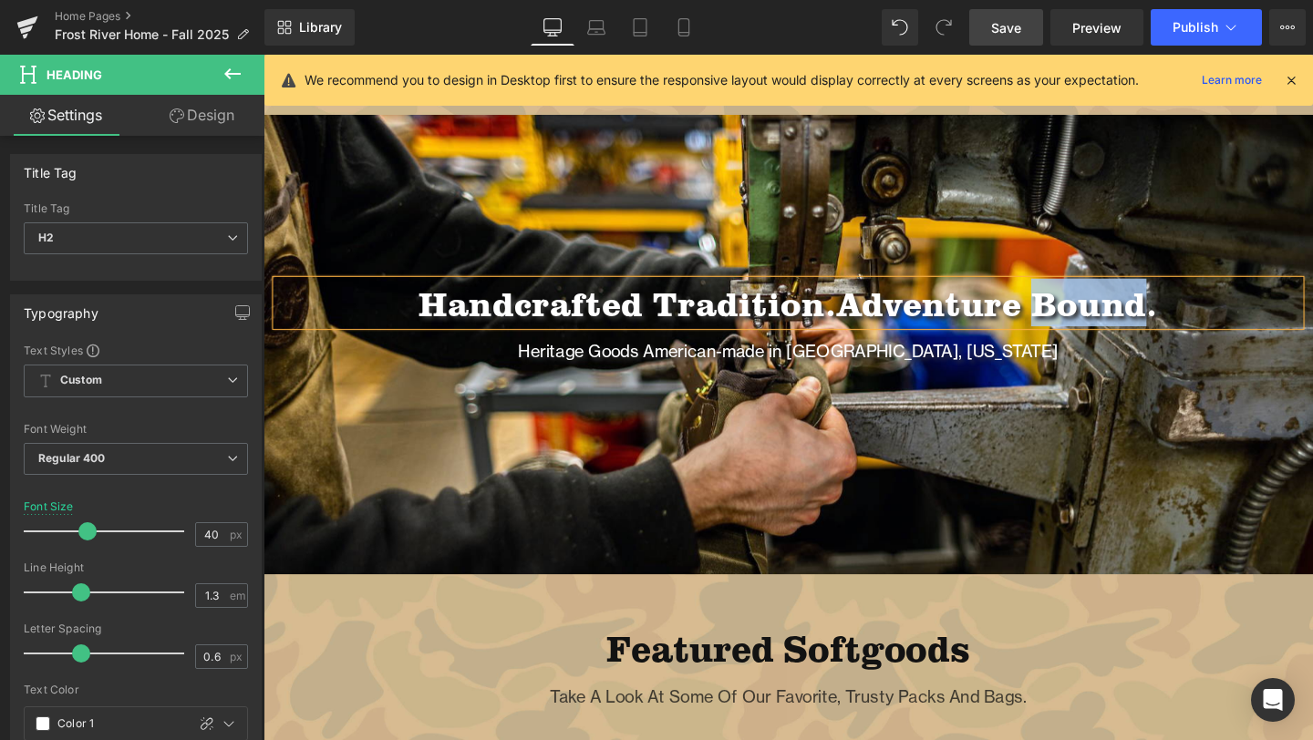
drag, startPoint x: 1193, startPoint y: 315, endPoint x: 1075, endPoint y: 337, distance: 120.7
click at [1075, 337] on span "Adventure Bound." at bounding box center [1035, 315] width 338 height 50
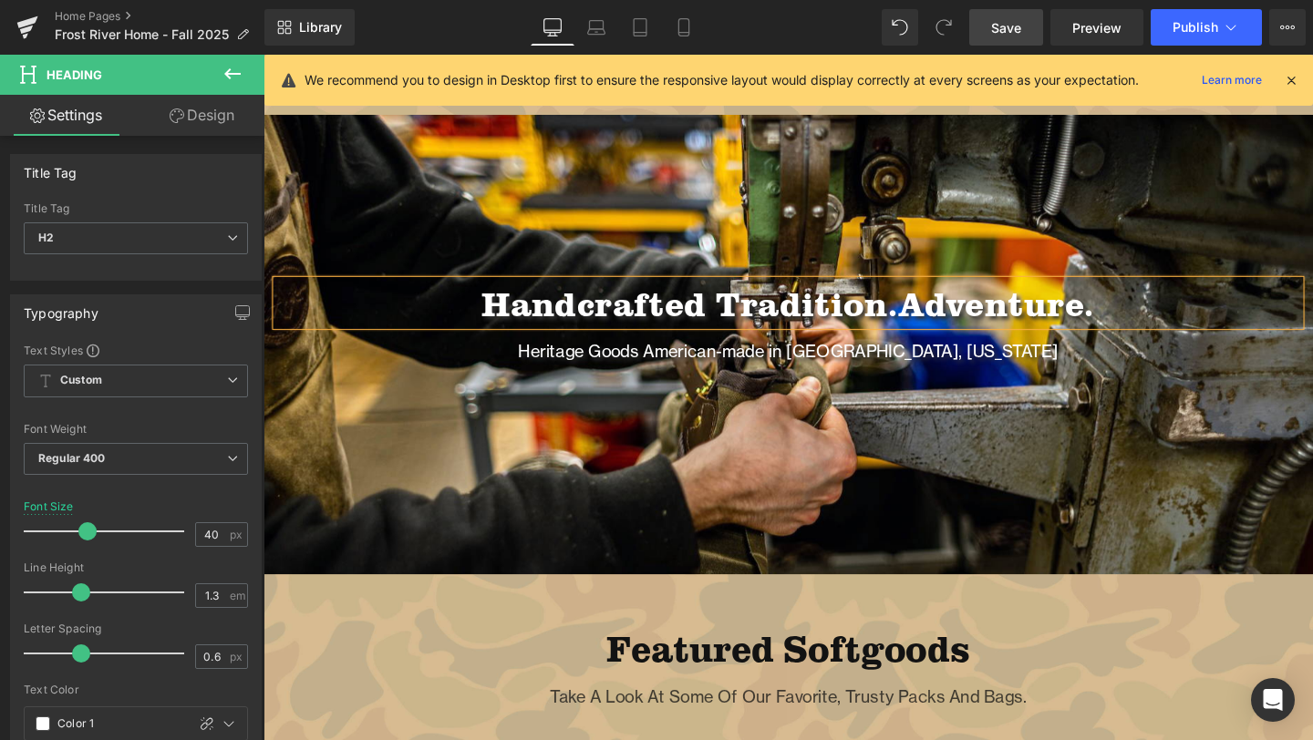
click at [931, 315] on h2 "Handcrafted Tradition. Adventure." at bounding box center [815, 315] width 1076 height 47
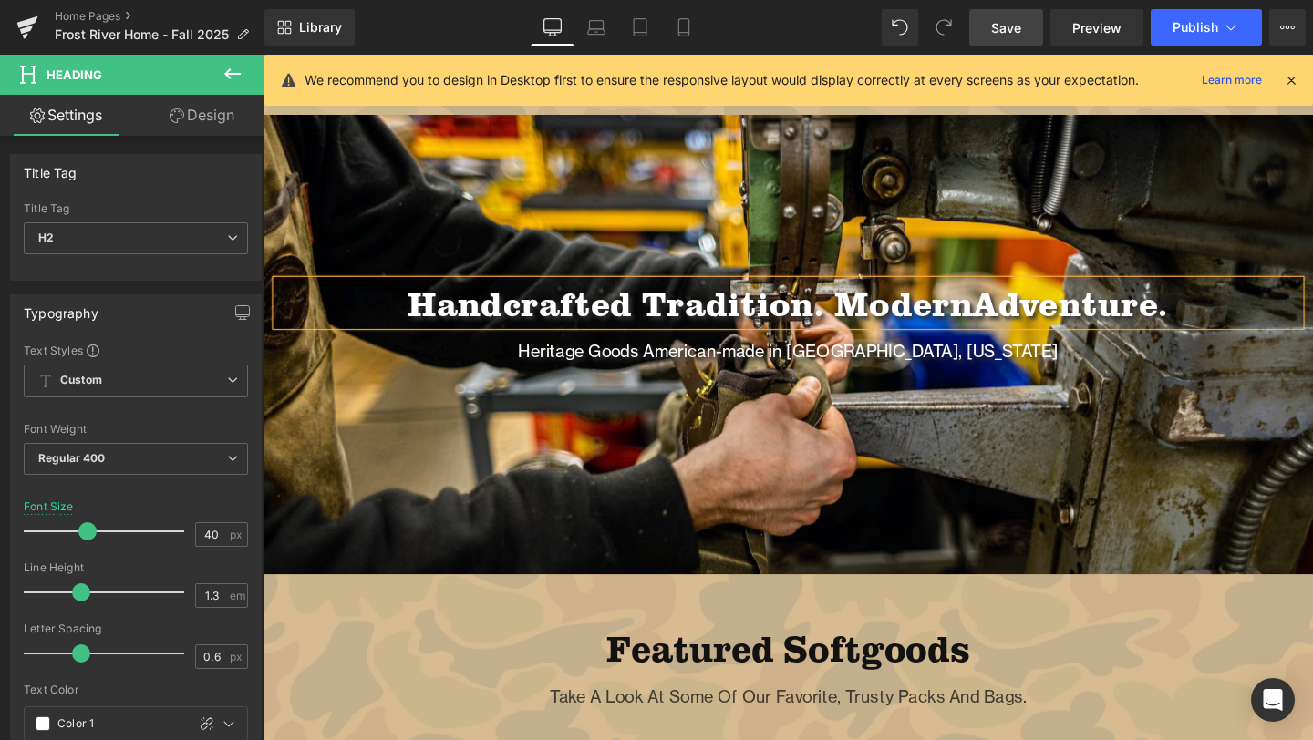
click at [960, 467] on div at bounding box center [814, 413] width 1103 height 705
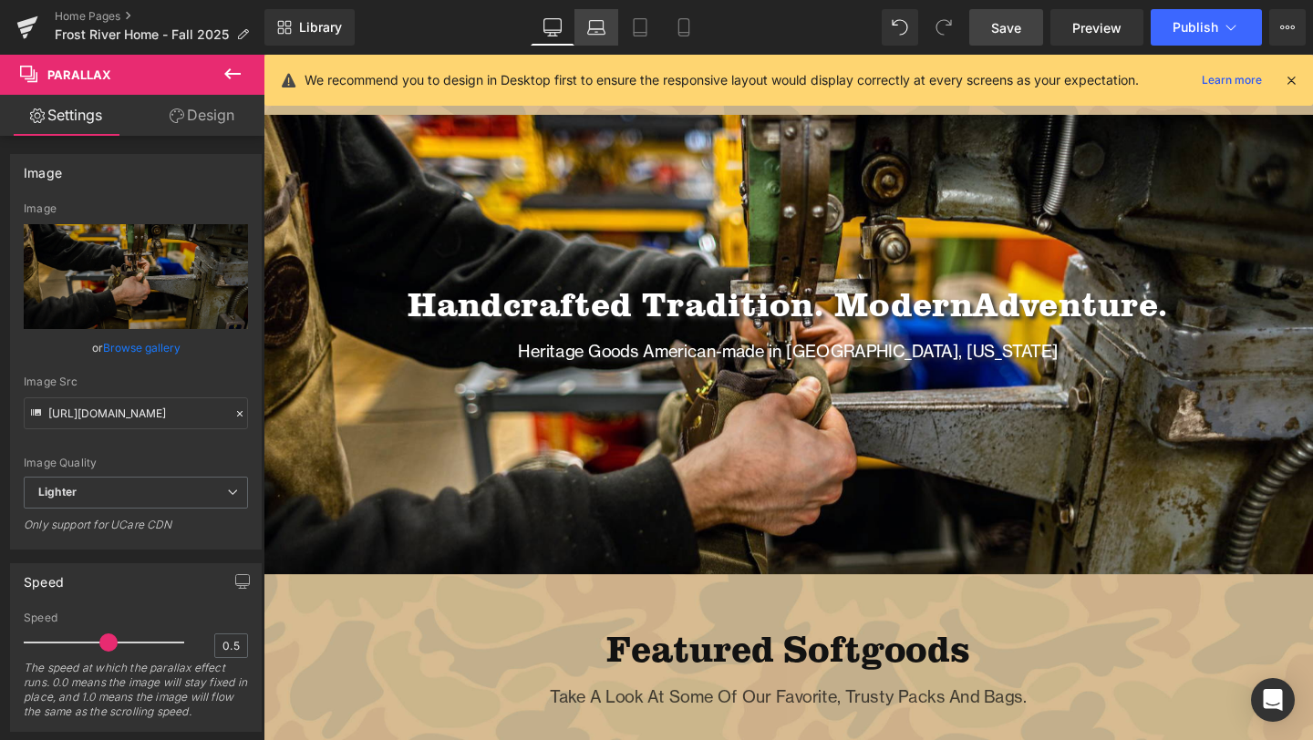
click at [595, 21] on icon at bounding box center [596, 27] width 18 height 18
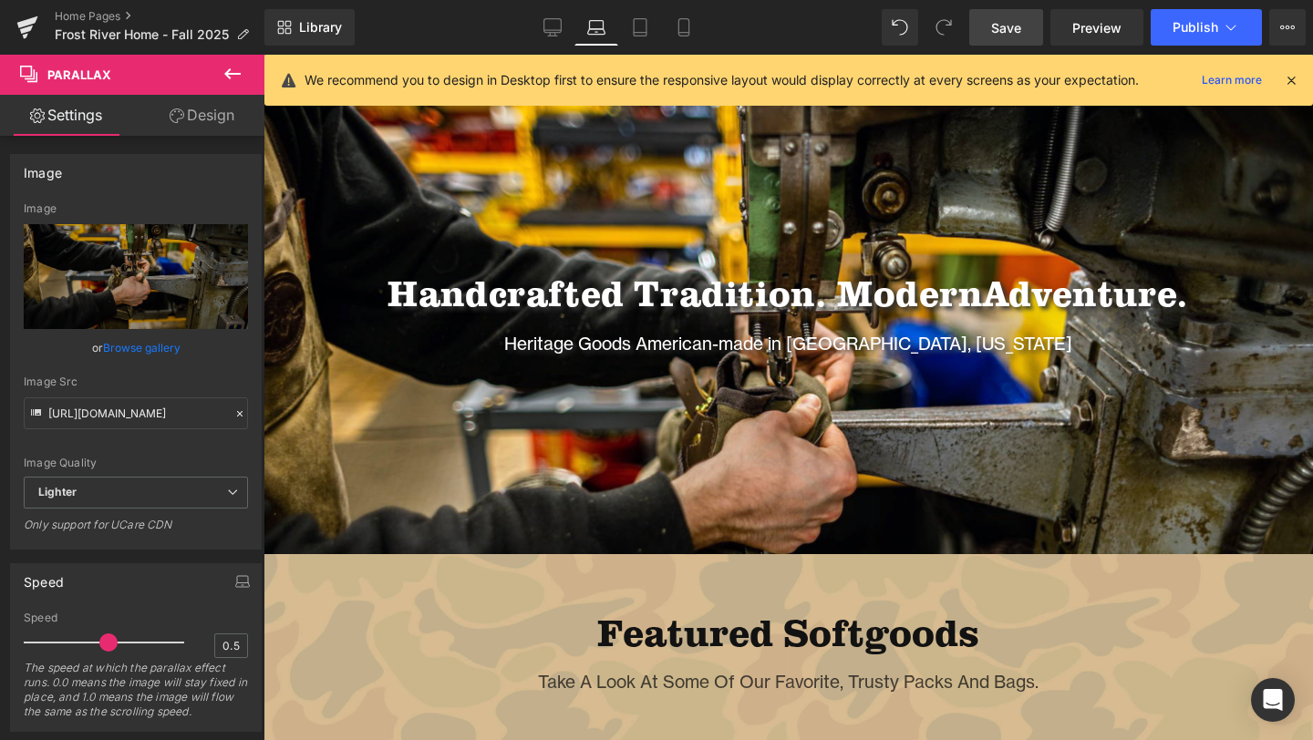
scroll to position [1056, 0]
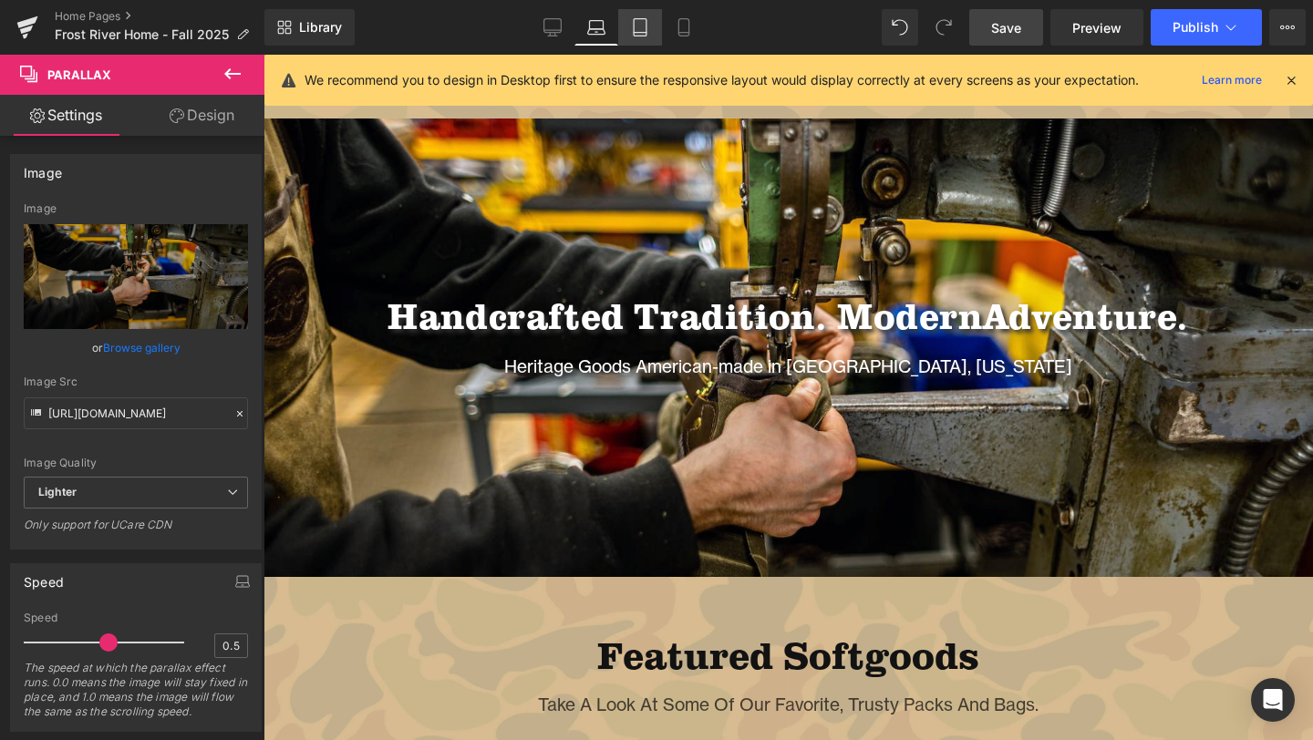
click at [650, 29] on link "Tablet" at bounding box center [640, 27] width 44 height 36
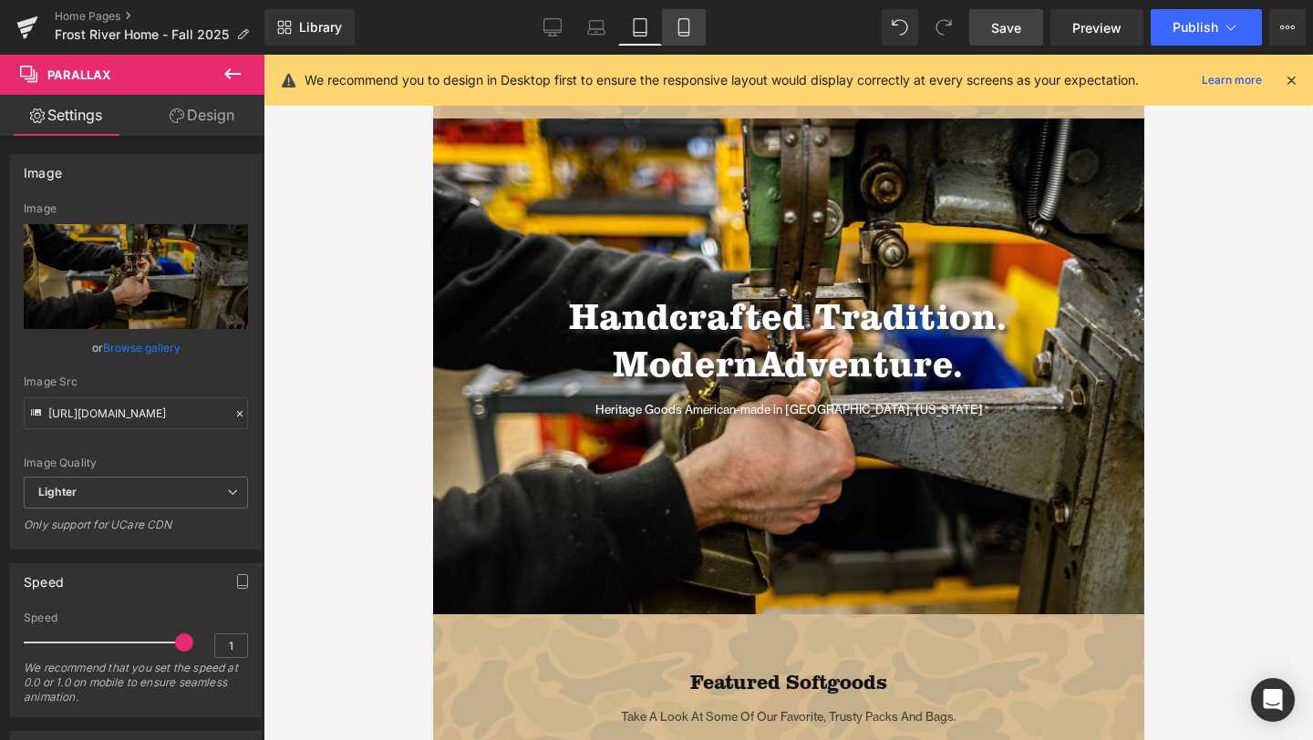
click at [688, 33] on icon at bounding box center [683, 33] width 10 height 0
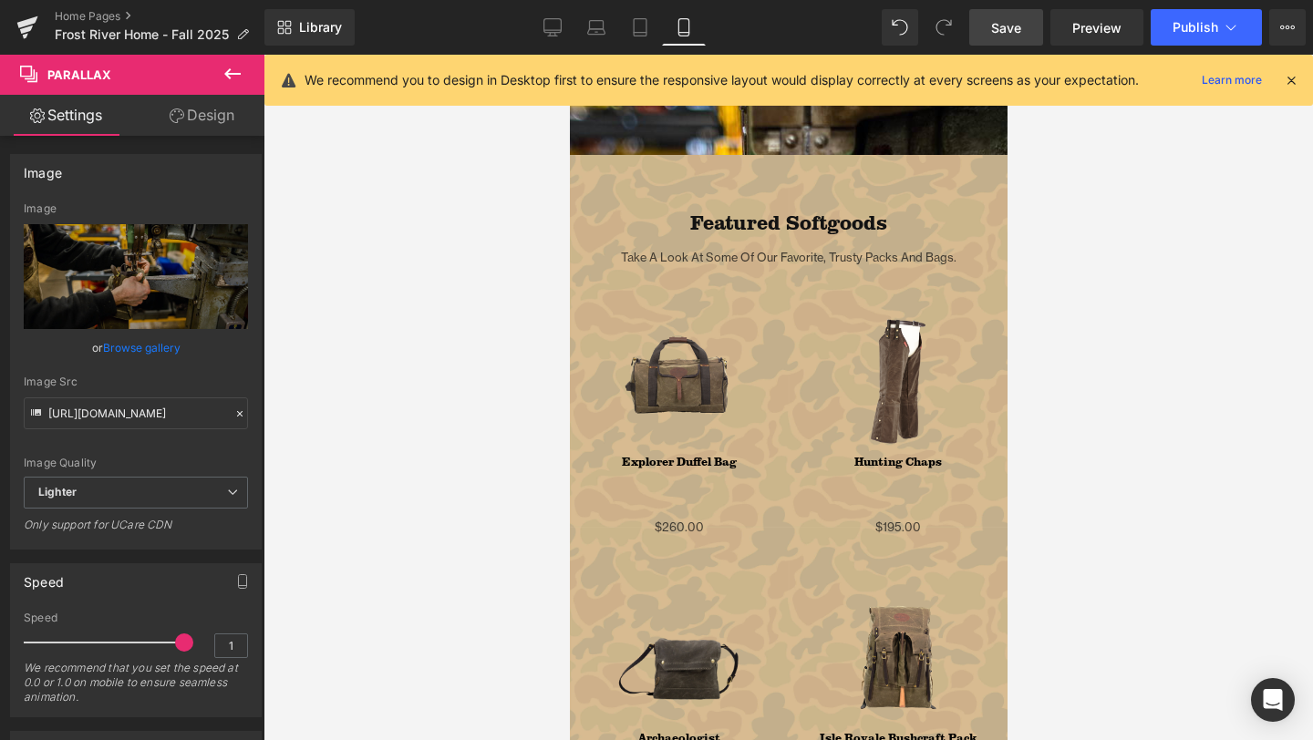
scroll to position [1205, 0]
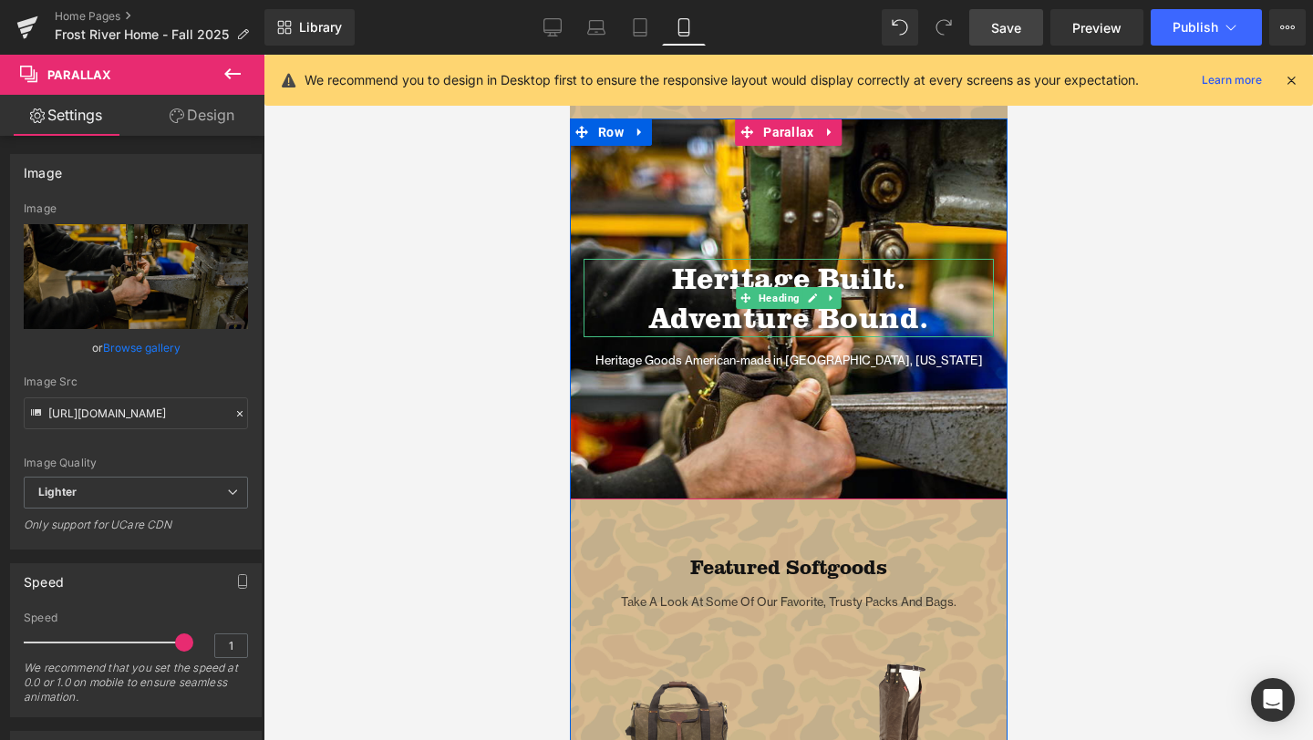
click at [881, 269] on h2 "Heritage Built." at bounding box center [788, 278] width 410 height 39
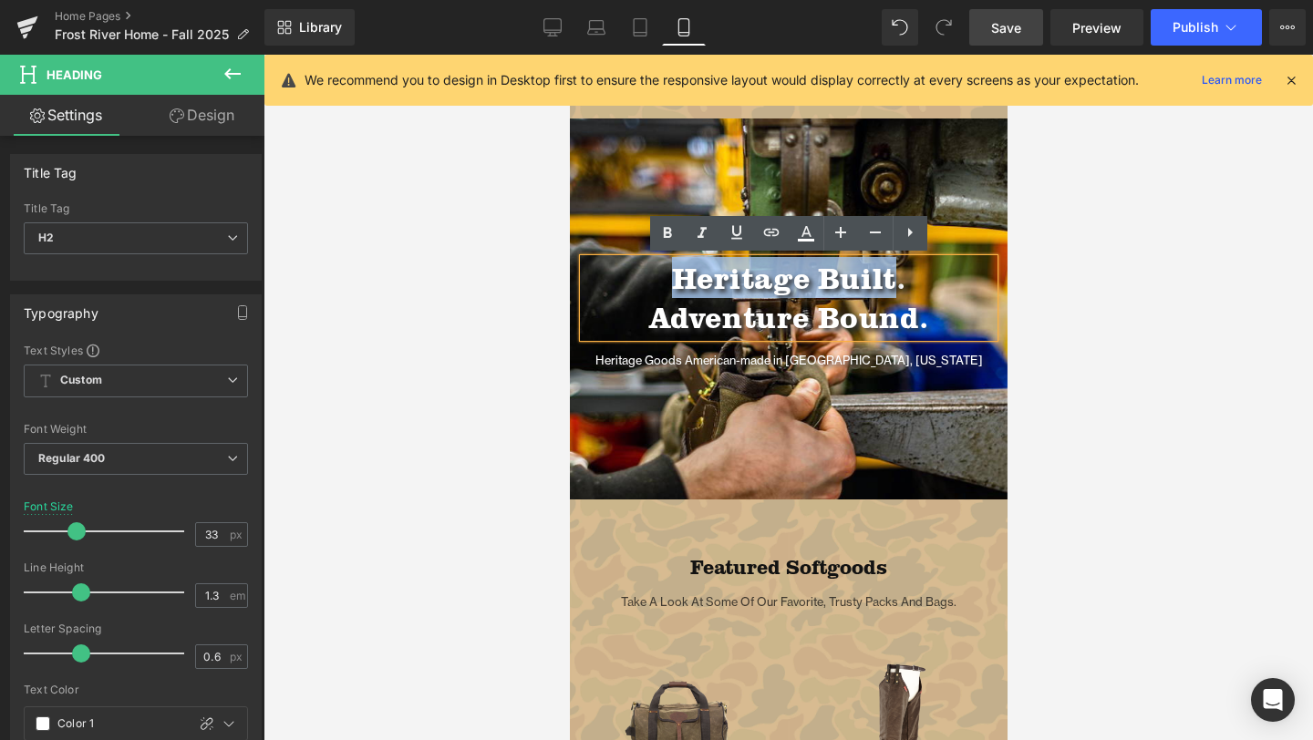
drag, startPoint x: 887, startPoint y: 277, endPoint x: 672, endPoint y: 280, distance: 215.2
click at [671, 280] on h2 "Heritage Built." at bounding box center [788, 278] width 410 height 39
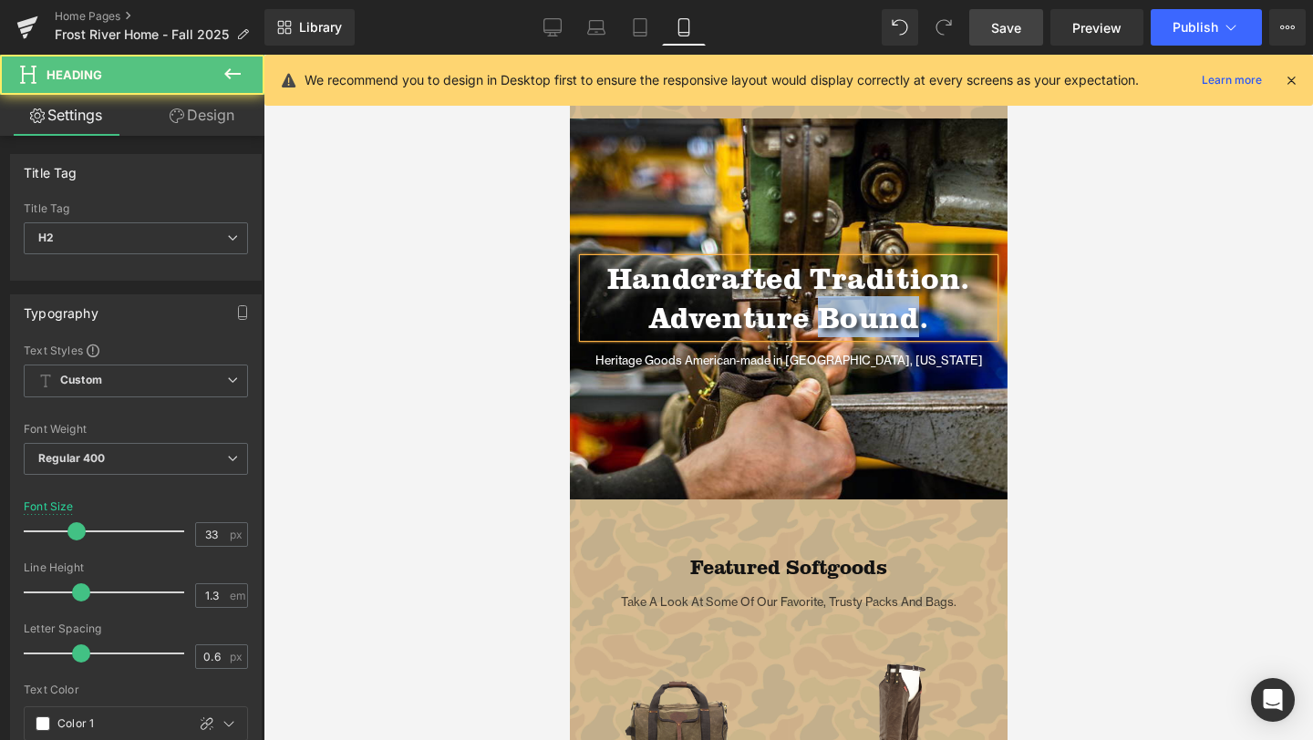
drag, startPoint x: 919, startPoint y: 322, endPoint x: 822, endPoint y: 310, distance: 97.4
click at [822, 310] on span "Adventure Bound." at bounding box center [788, 316] width 280 height 41
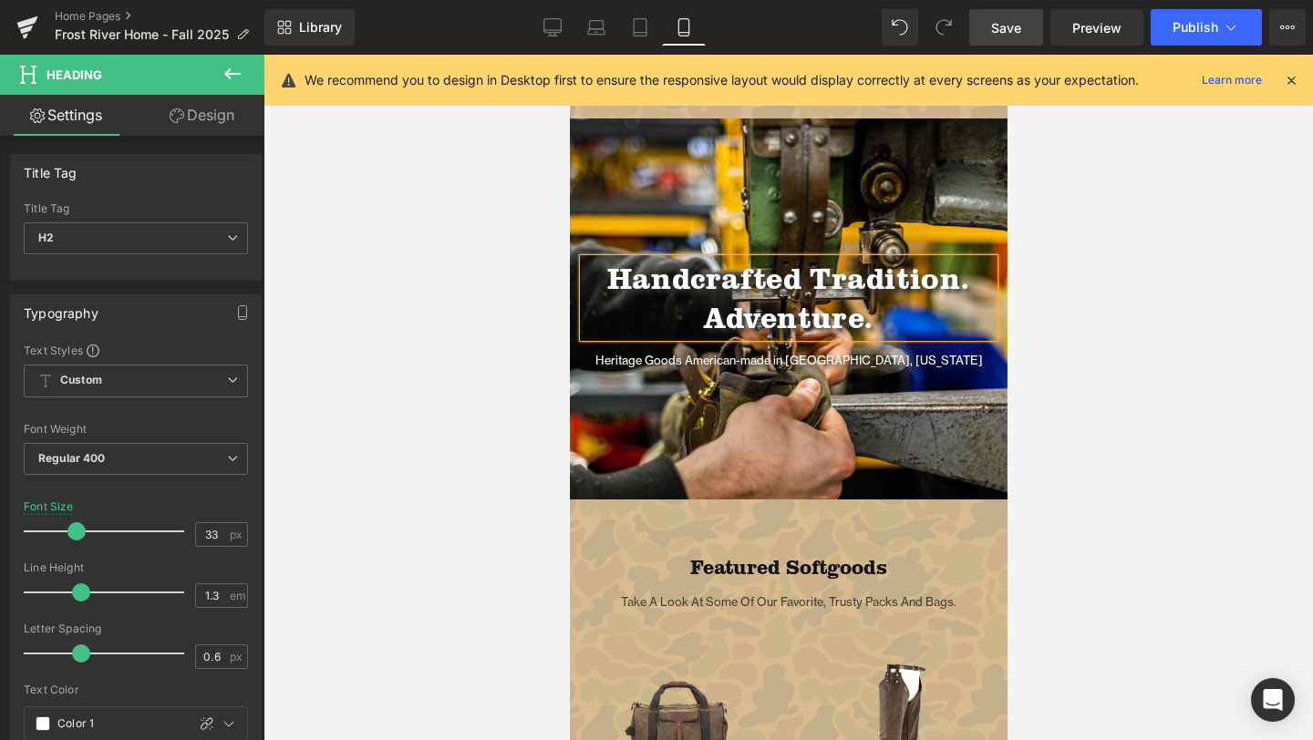
click at [686, 318] on h2 "Adventure." at bounding box center [788, 317] width 410 height 39
click at [447, 360] on div at bounding box center [787, 398] width 1049 height 686
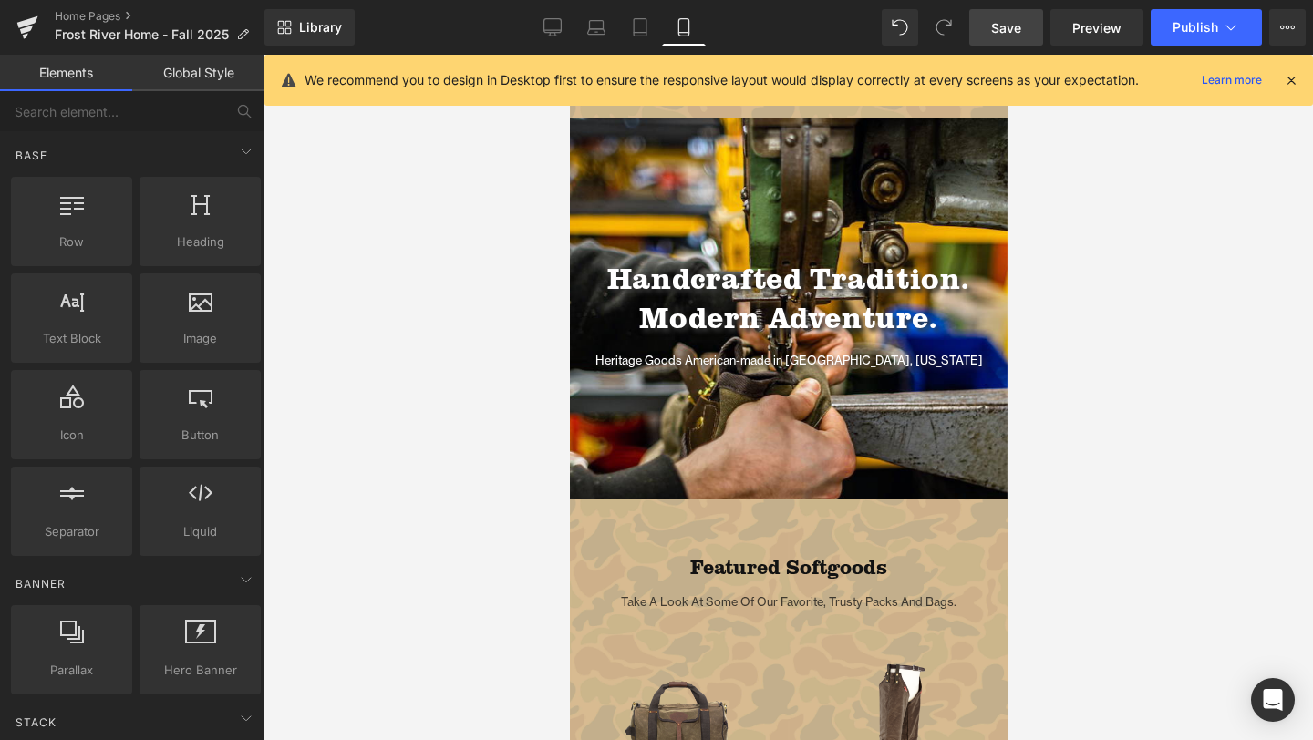
click at [1004, 23] on span "Save" at bounding box center [1006, 27] width 30 height 19
click at [553, 23] on icon at bounding box center [552, 27] width 18 height 18
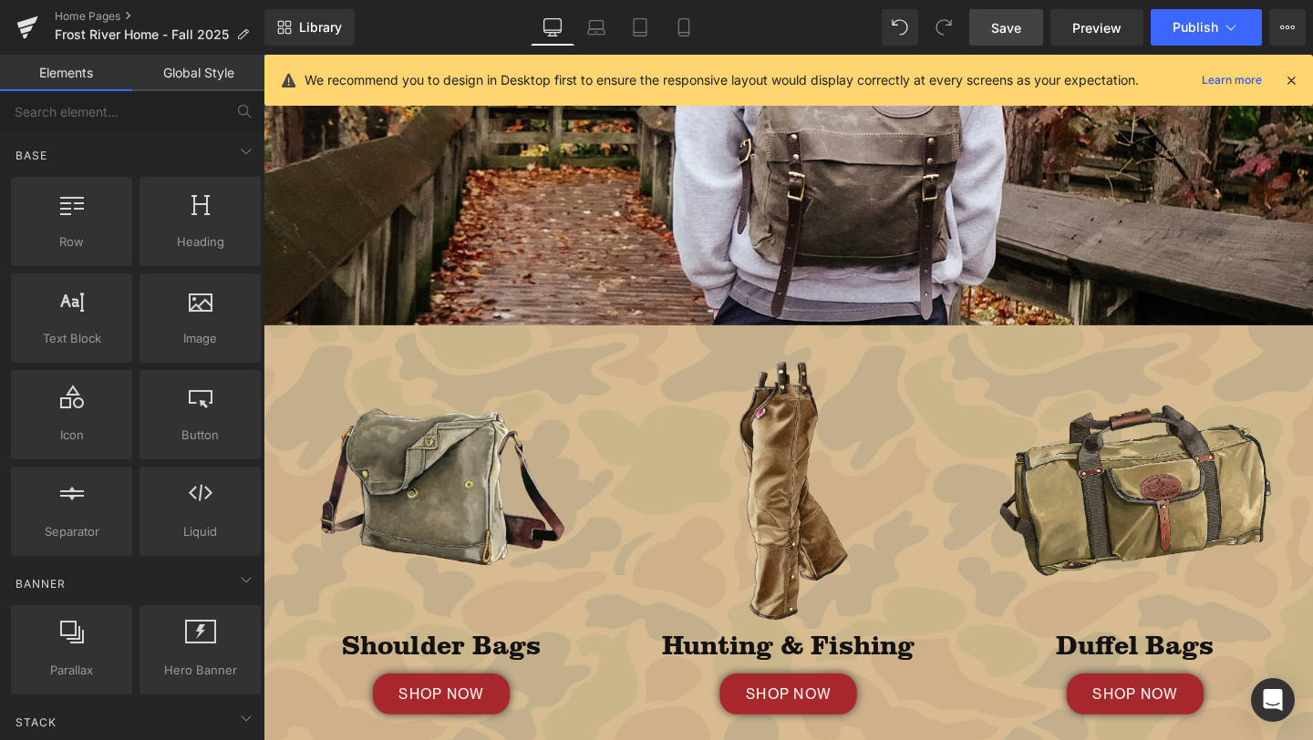
scroll to position [0, 0]
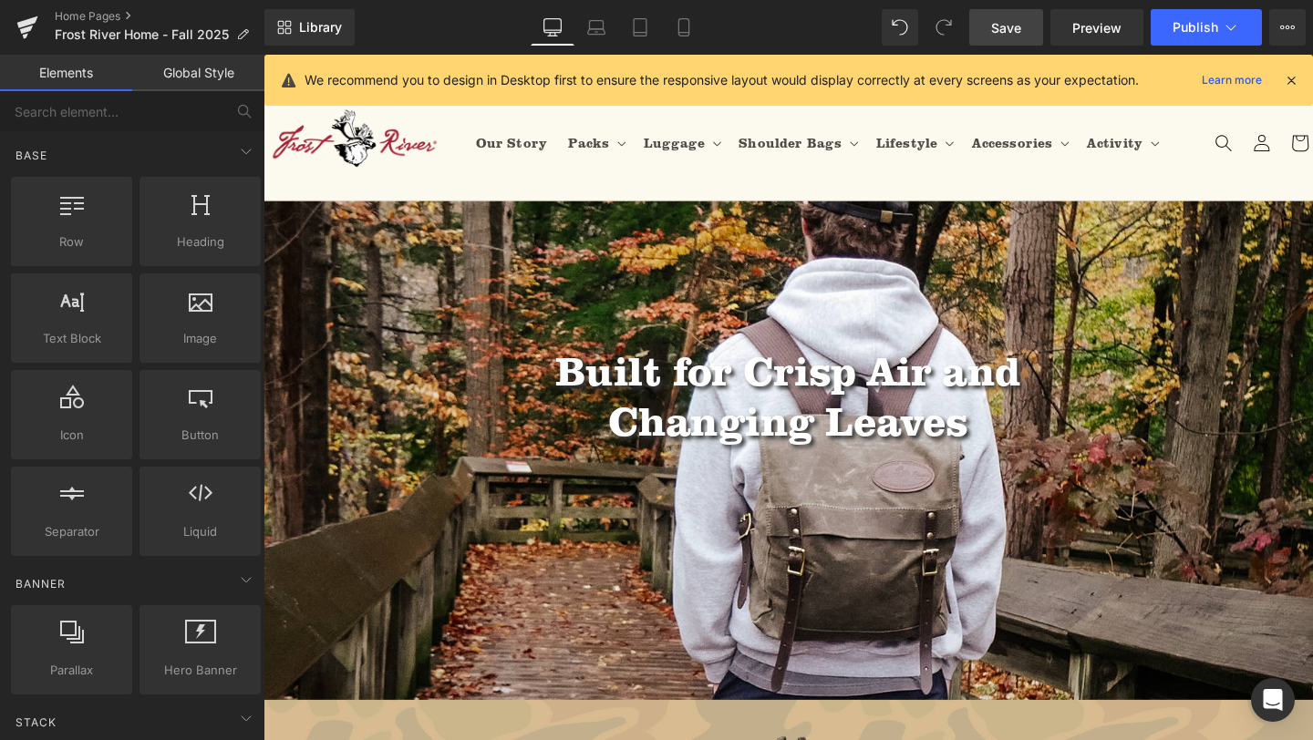
click at [768, 284] on div at bounding box center [814, 471] width 1103 height 524
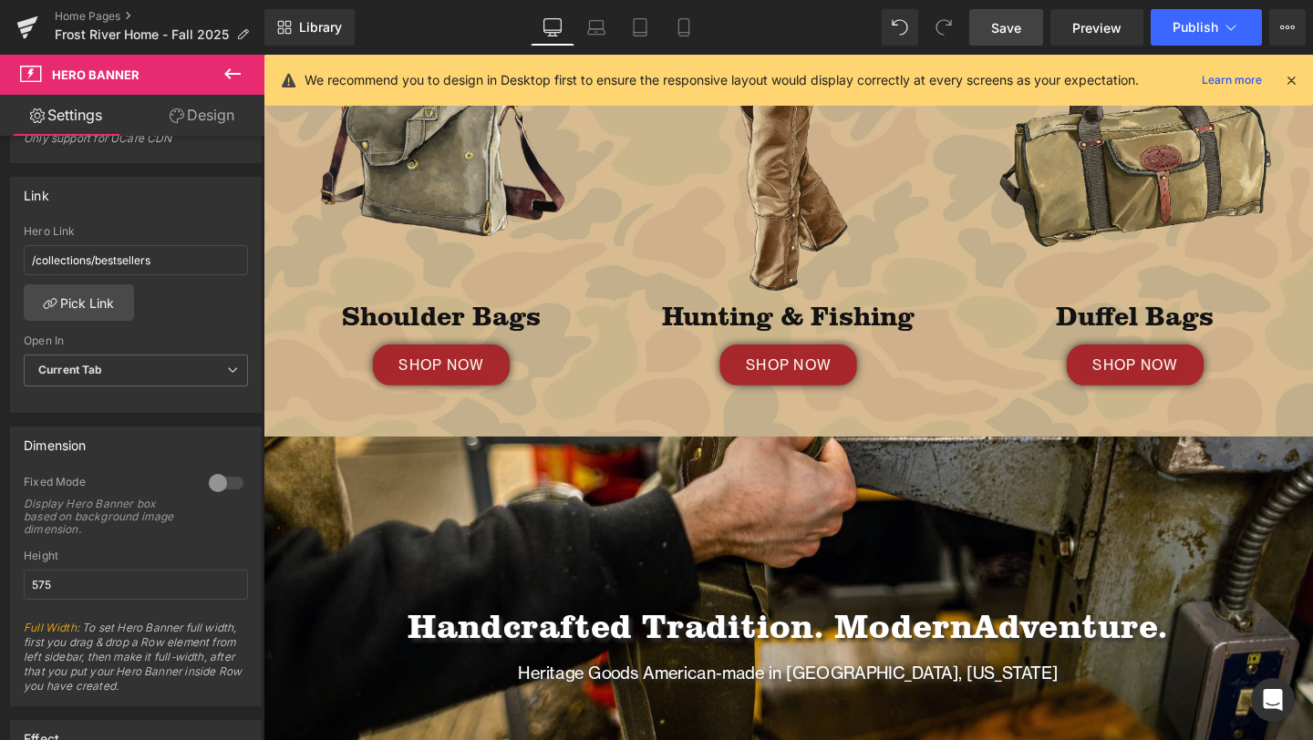
scroll to position [744, 0]
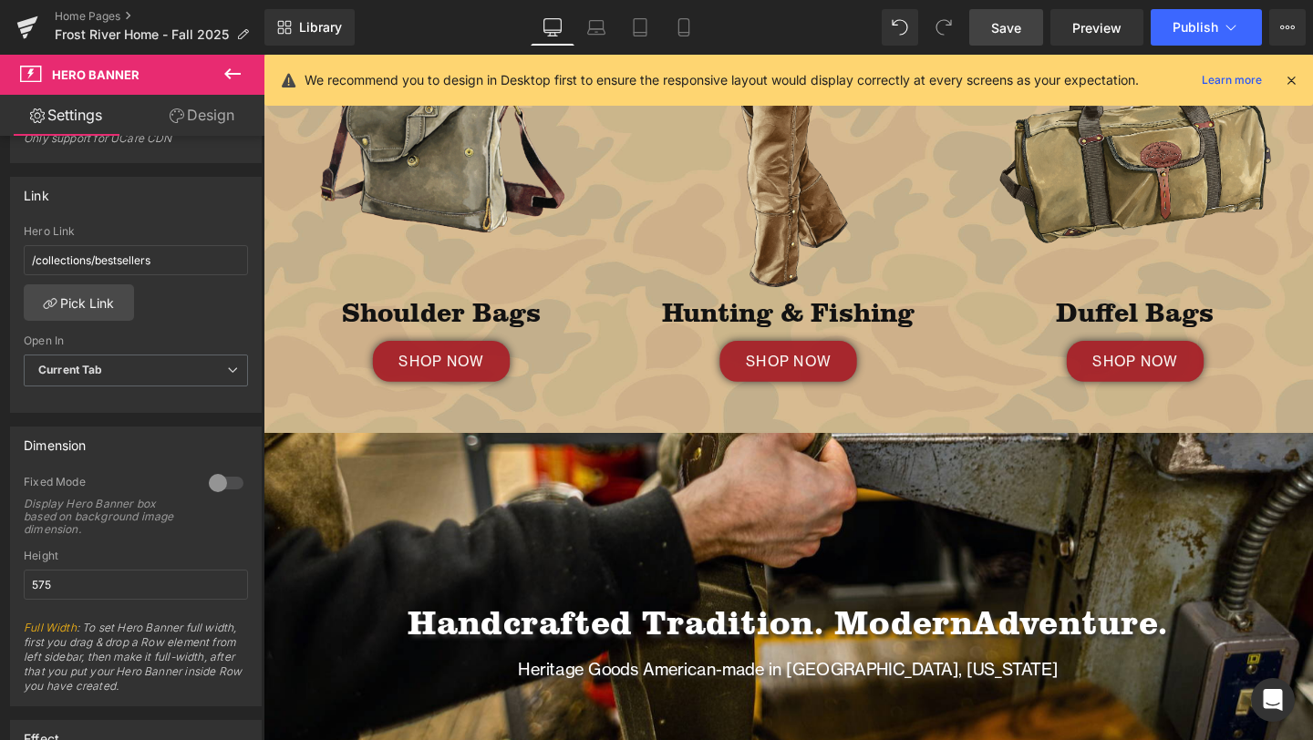
click at [1009, 34] on span "Save" at bounding box center [1006, 27] width 30 height 19
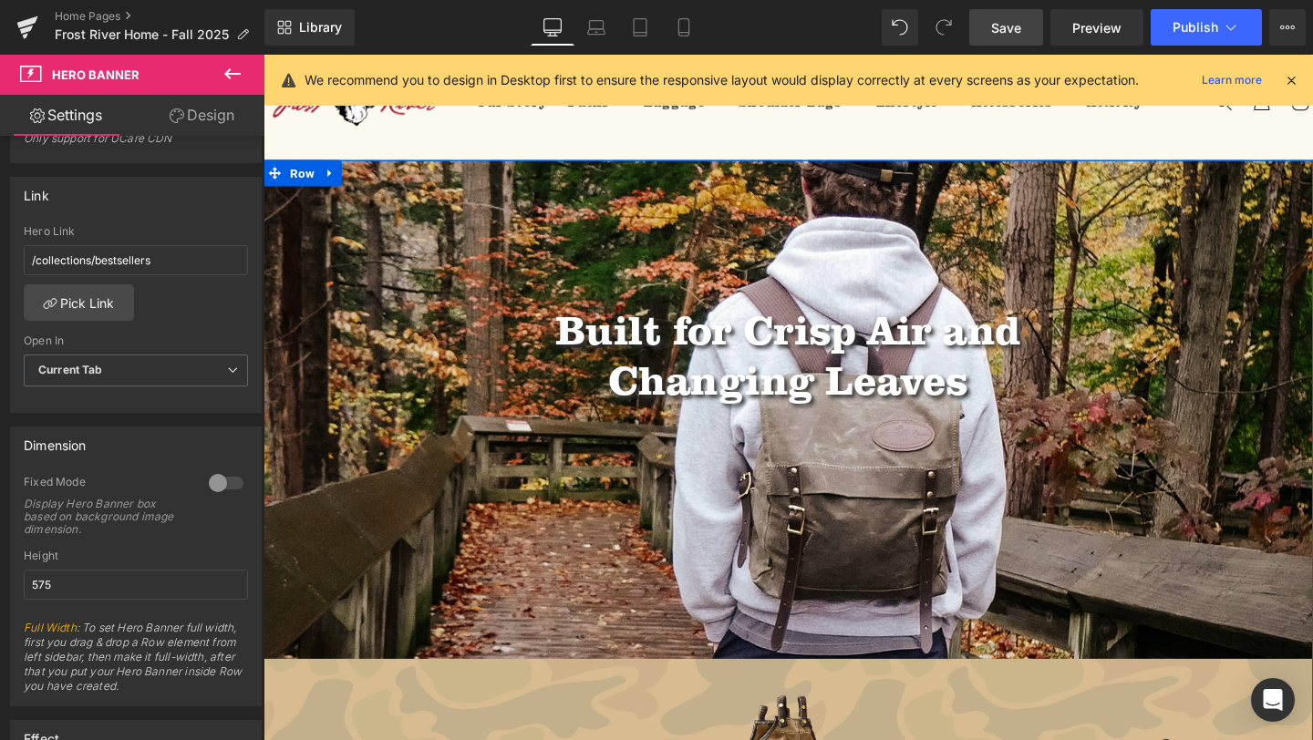
scroll to position [0, 0]
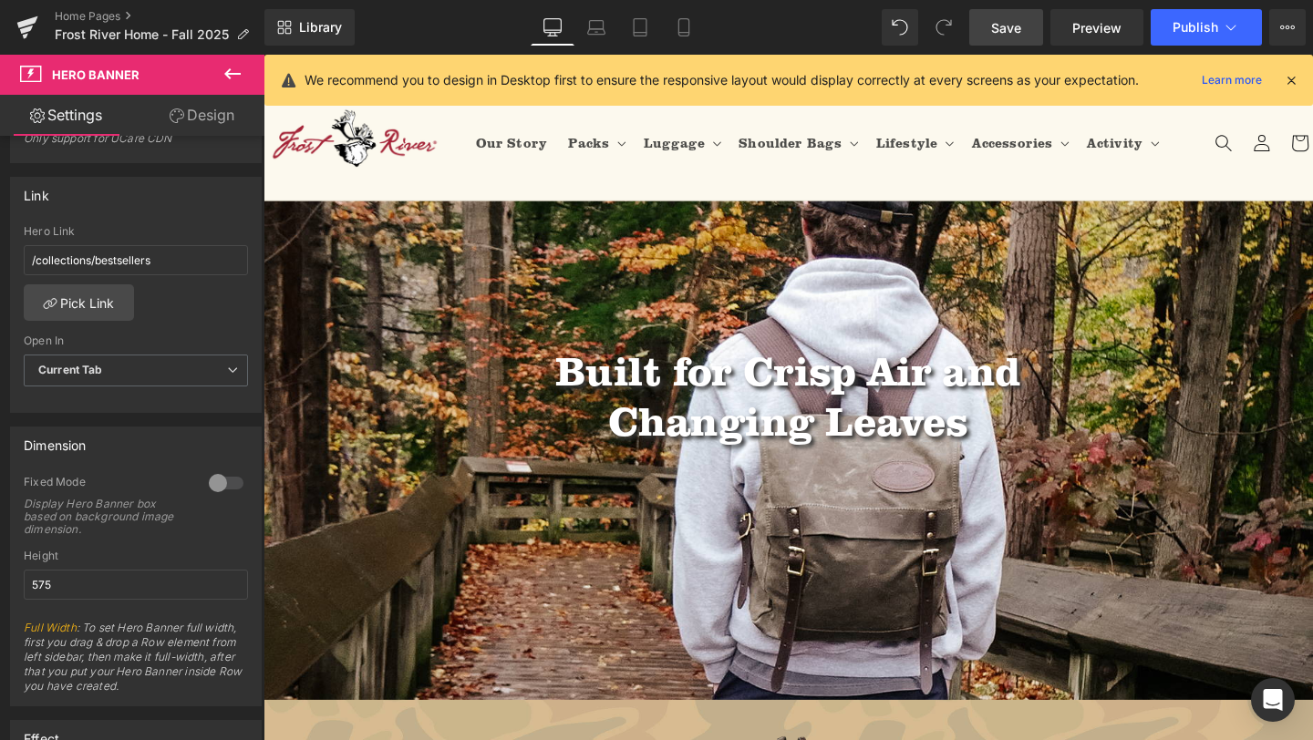
click at [1295, 77] on icon at bounding box center [1291, 80] width 16 height 16
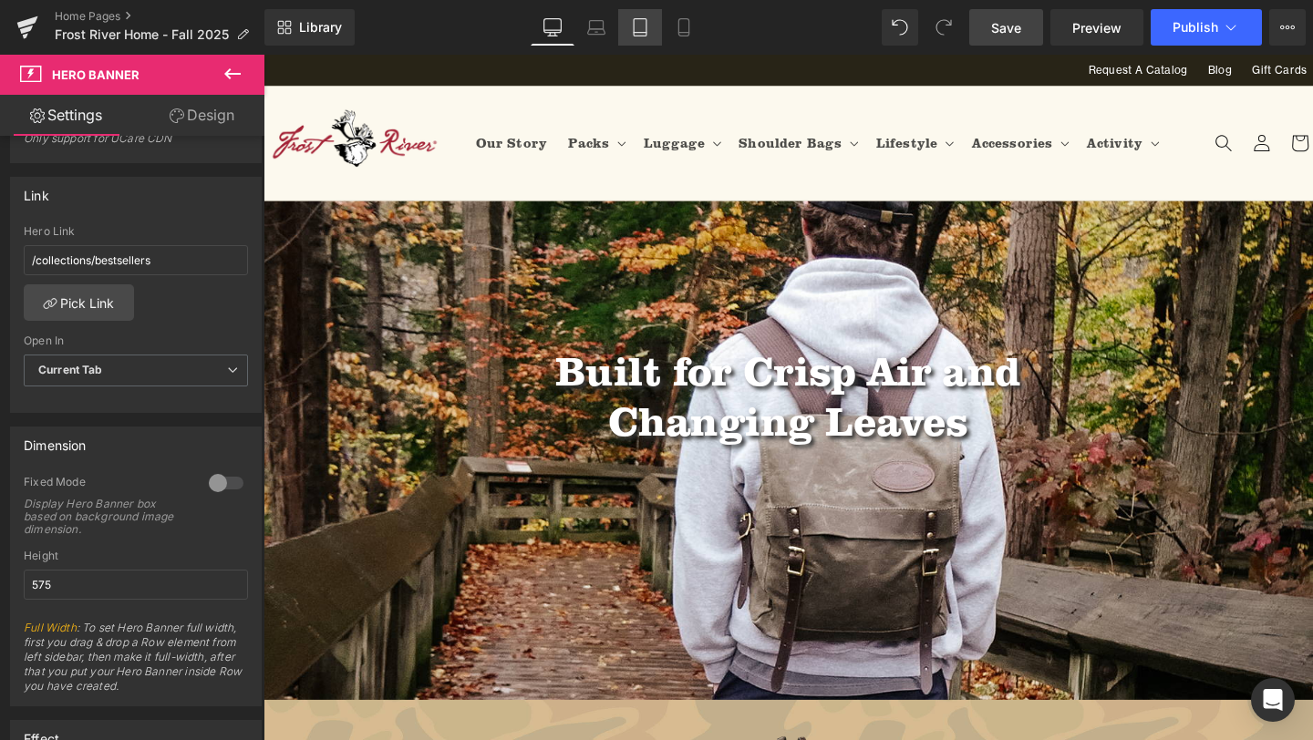
click at [649, 21] on icon at bounding box center [640, 27] width 18 height 18
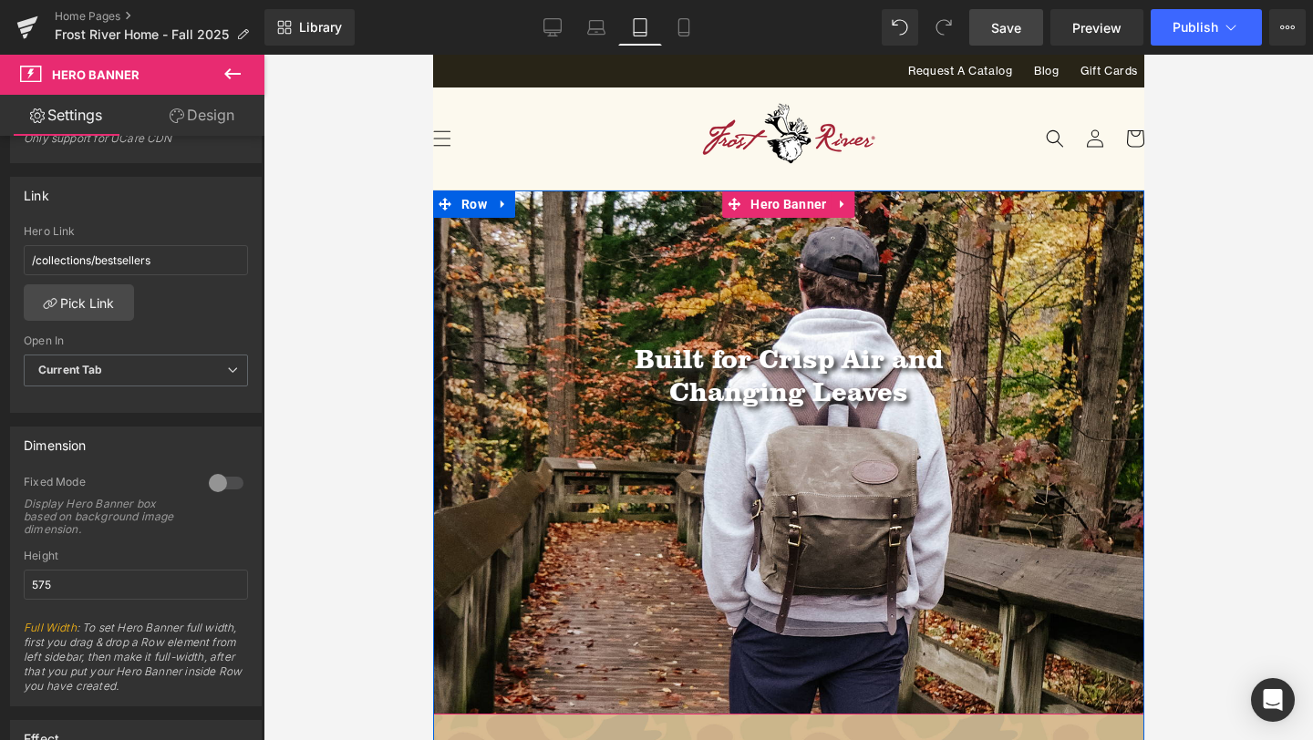
click at [588, 309] on div at bounding box center [787, 453] width 711 height 524
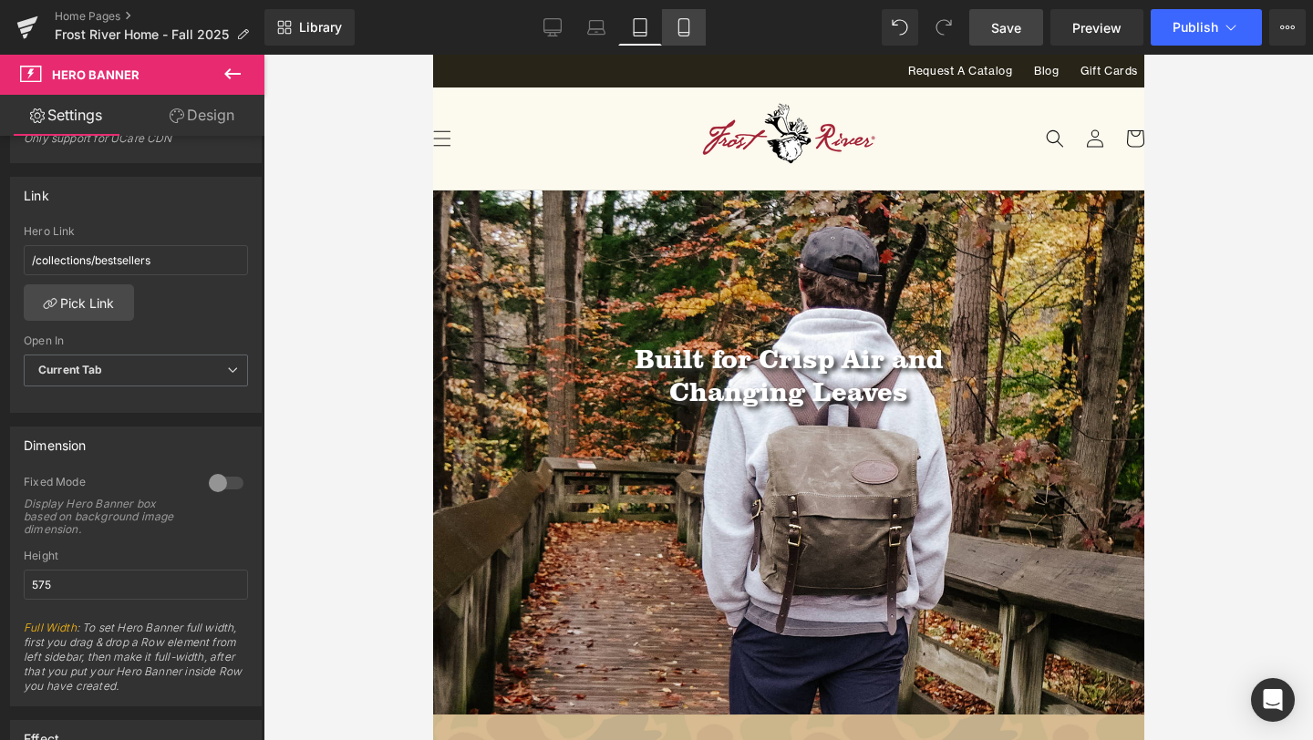
click at [694, 22] on link "Mobile" at bounding box center [684, 27] width 44 height 36
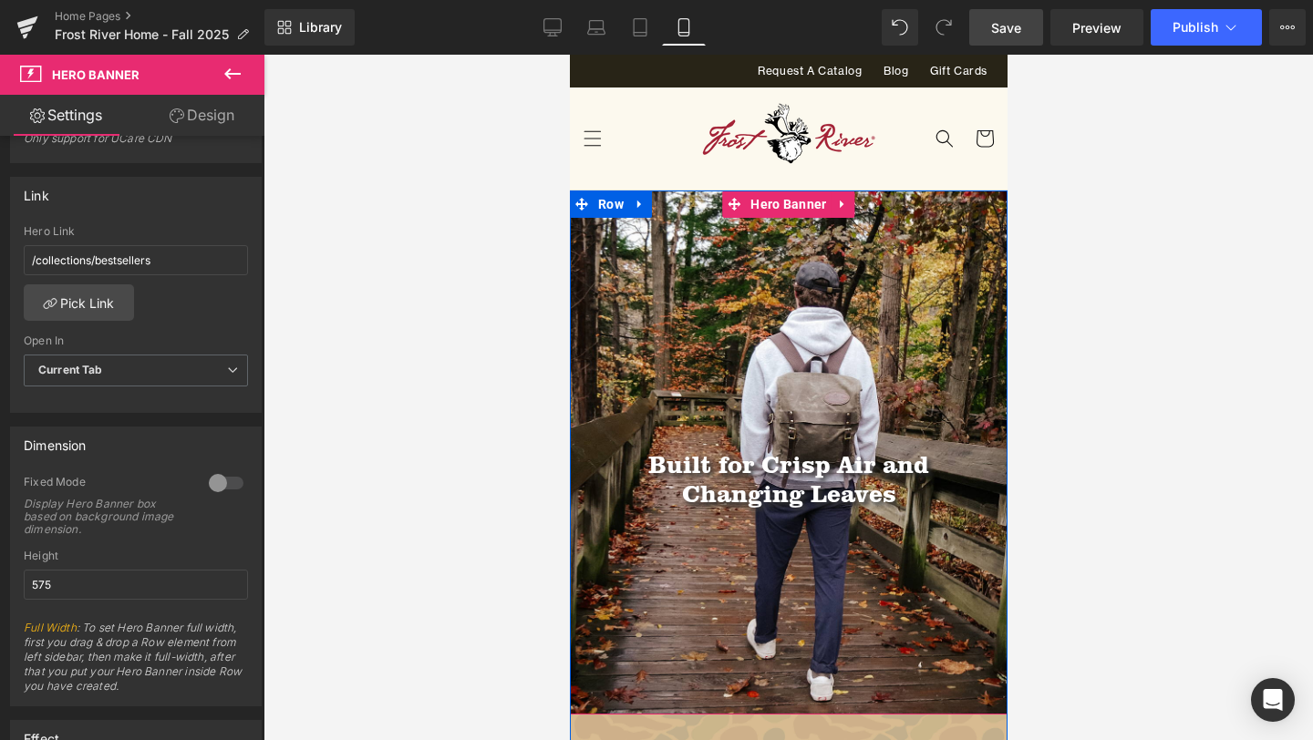
click at [637, 377] on div at bounding box center [788, 453] width 438 height 524
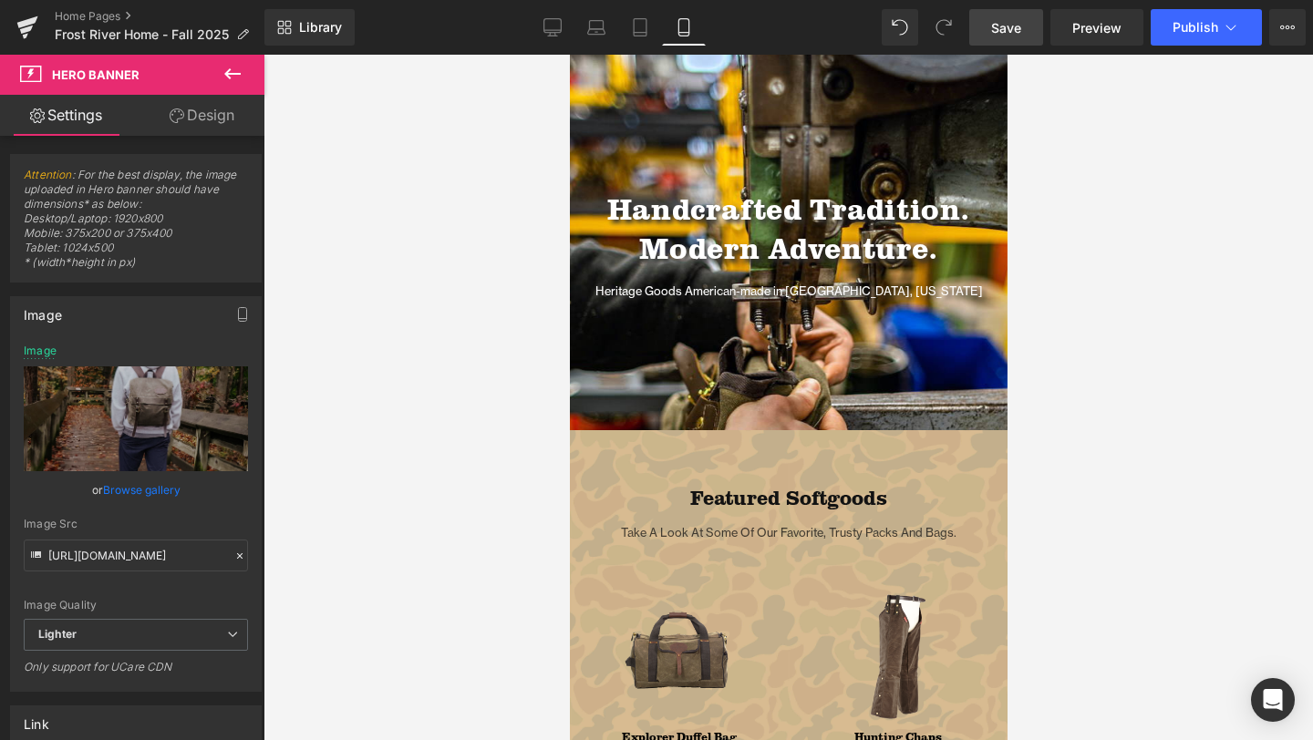
scroll to position [1119, 0]
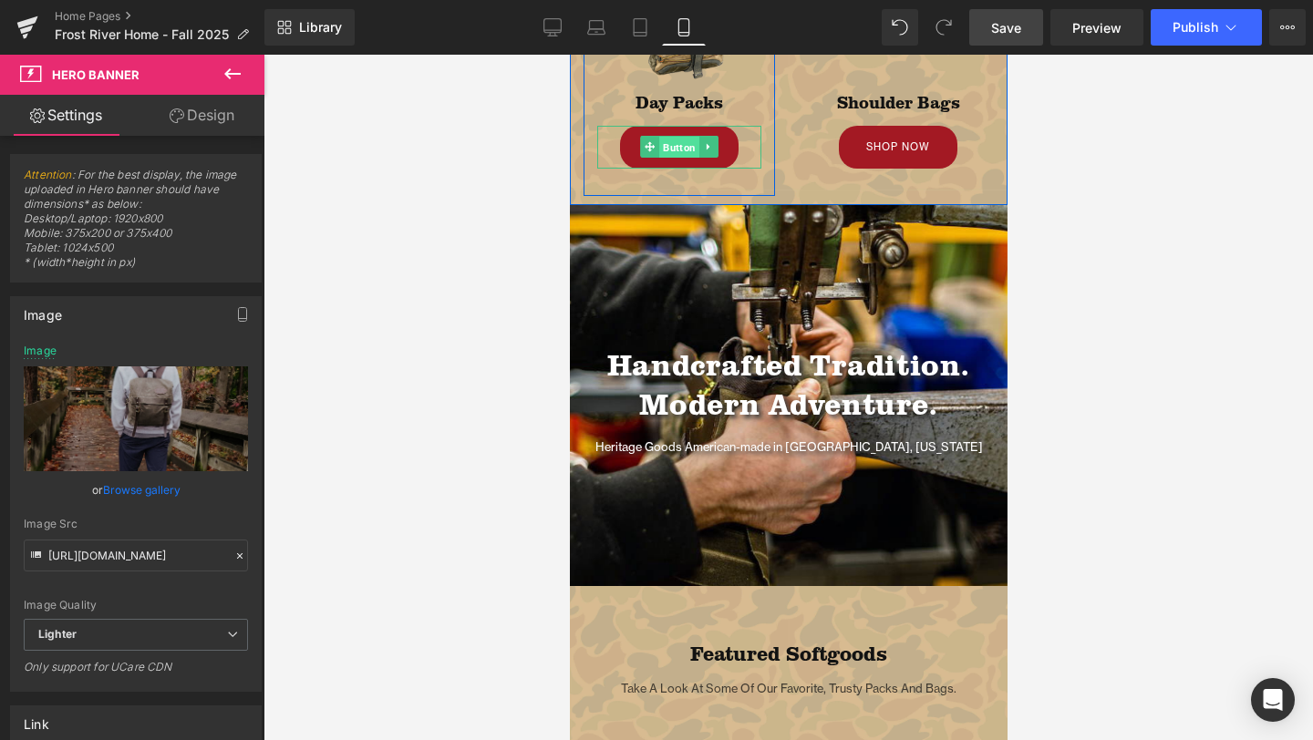
click at [676, 141] on span "Button" at bounding box center [678, 148] width 40 height 22
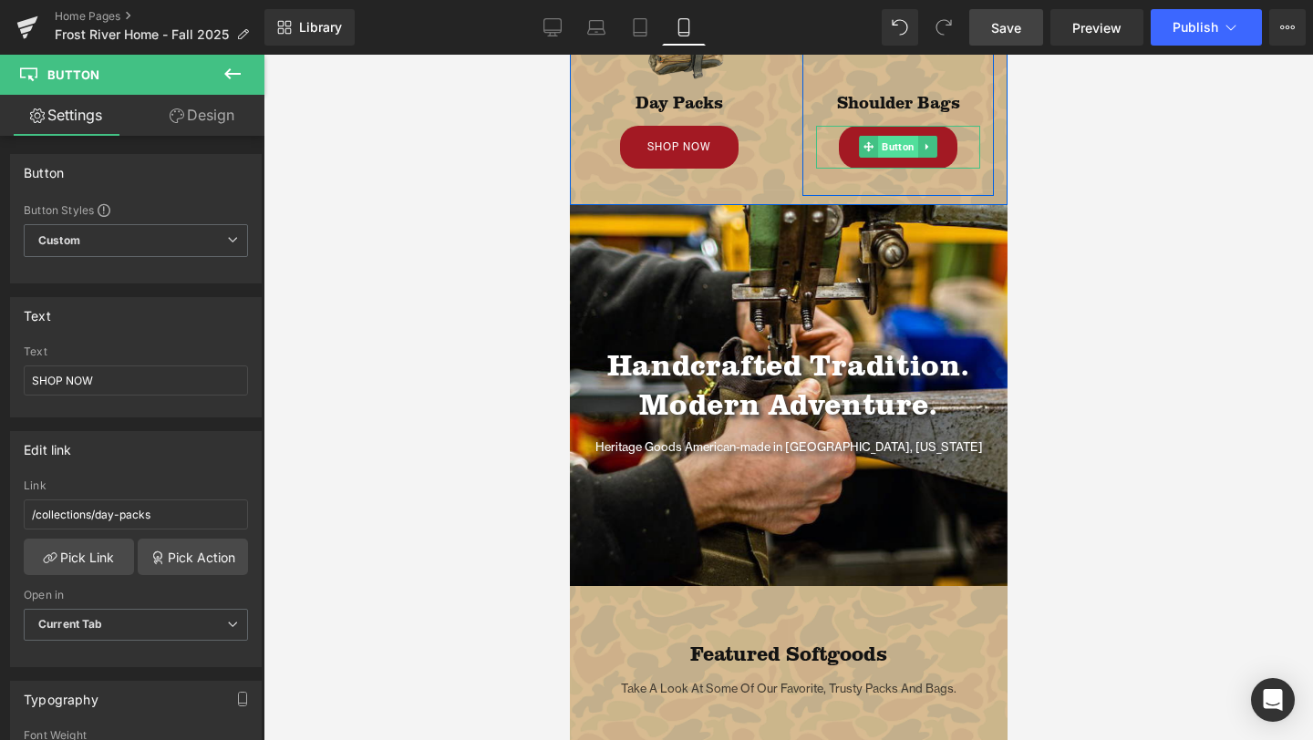
click at [890, 150] on span "Button" at bounding box center [897, 147] width 40 height 22
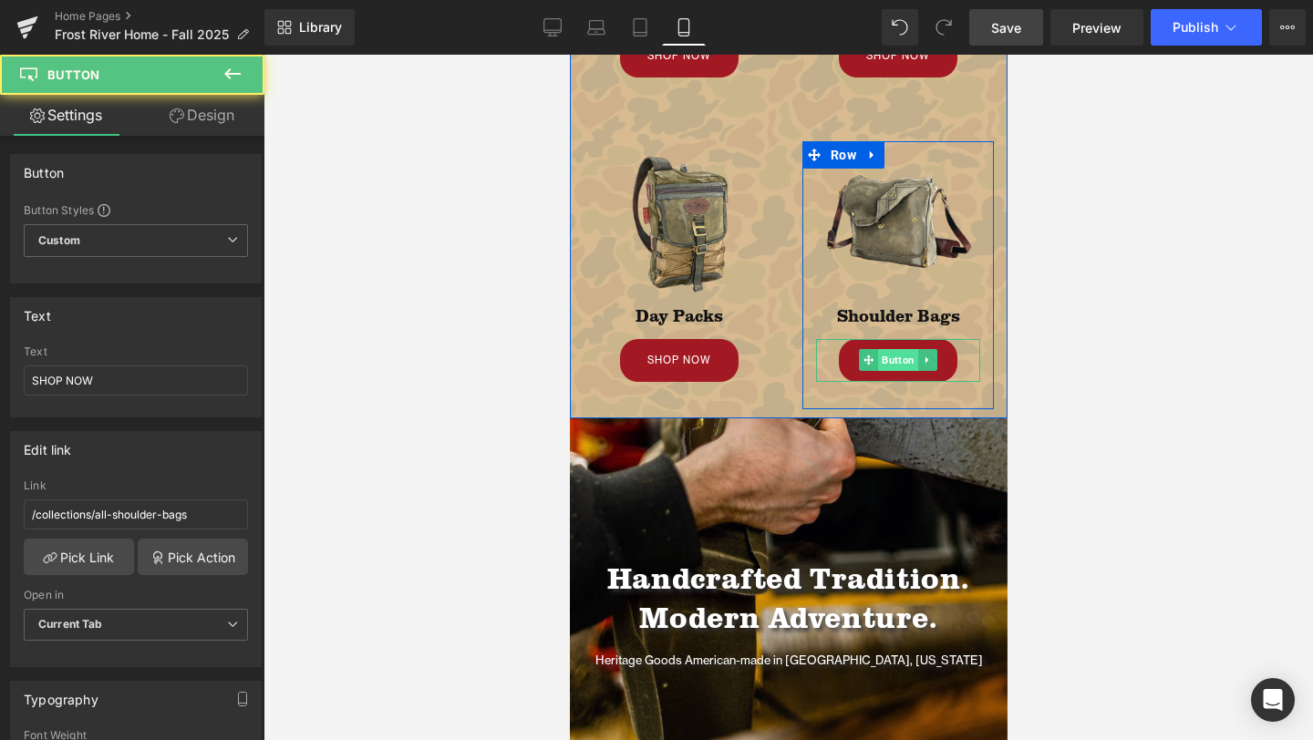
scroll to position [892, 0]
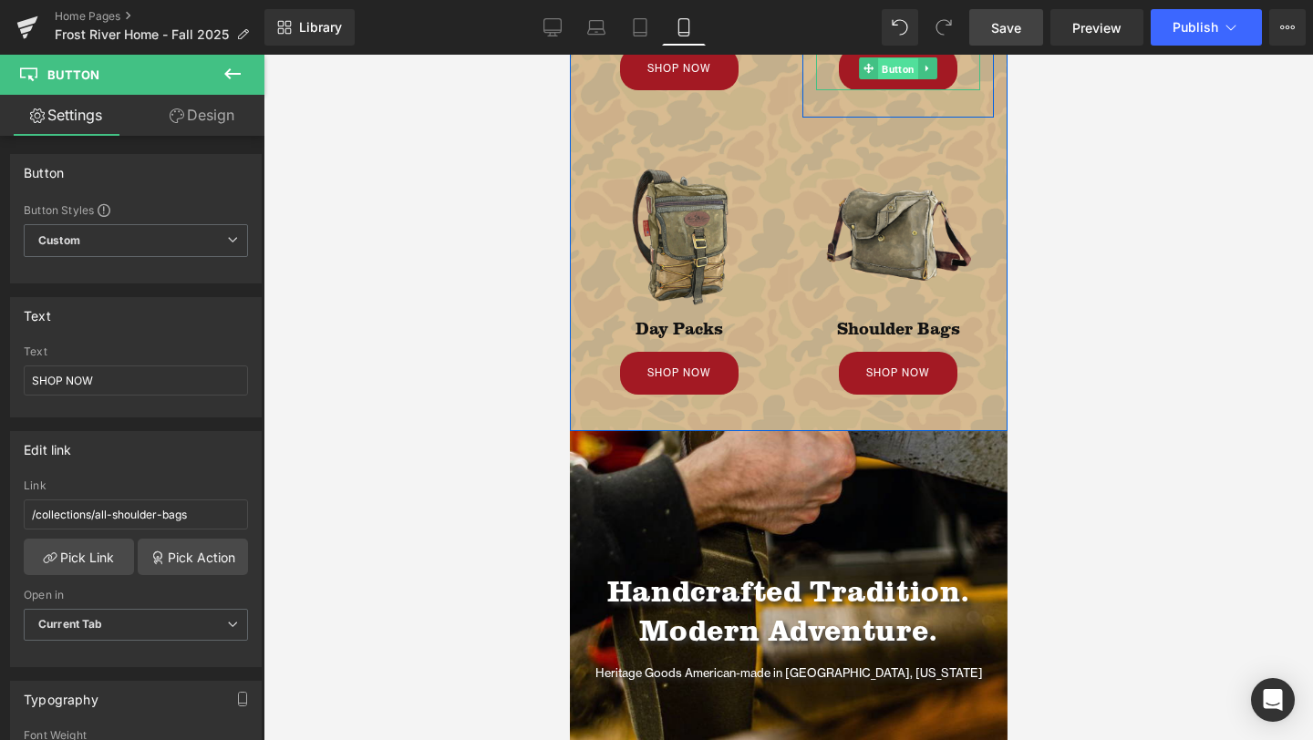
click at [893, 76] on span "Button" at bounding box center [897, 69] width 40 height 22
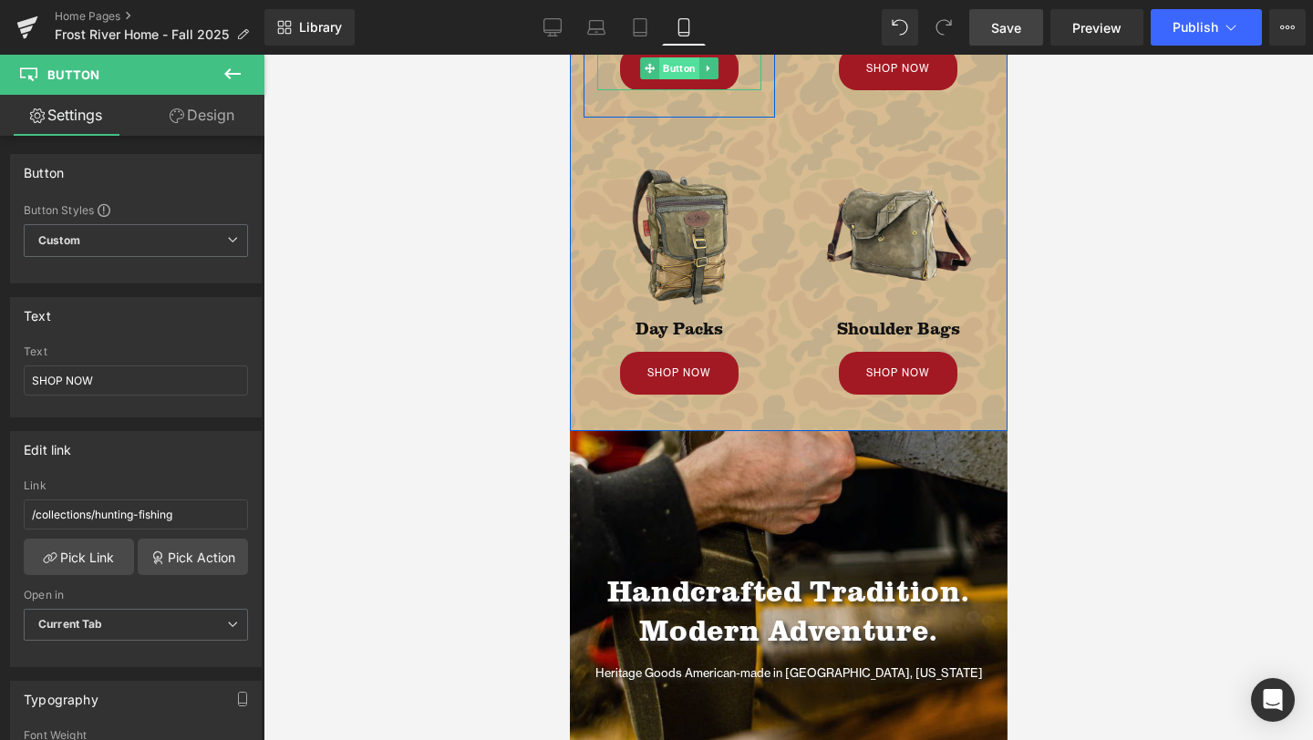
click at [669, 73] on span "Button" at bounding box center [678, 68] width 40 height 22
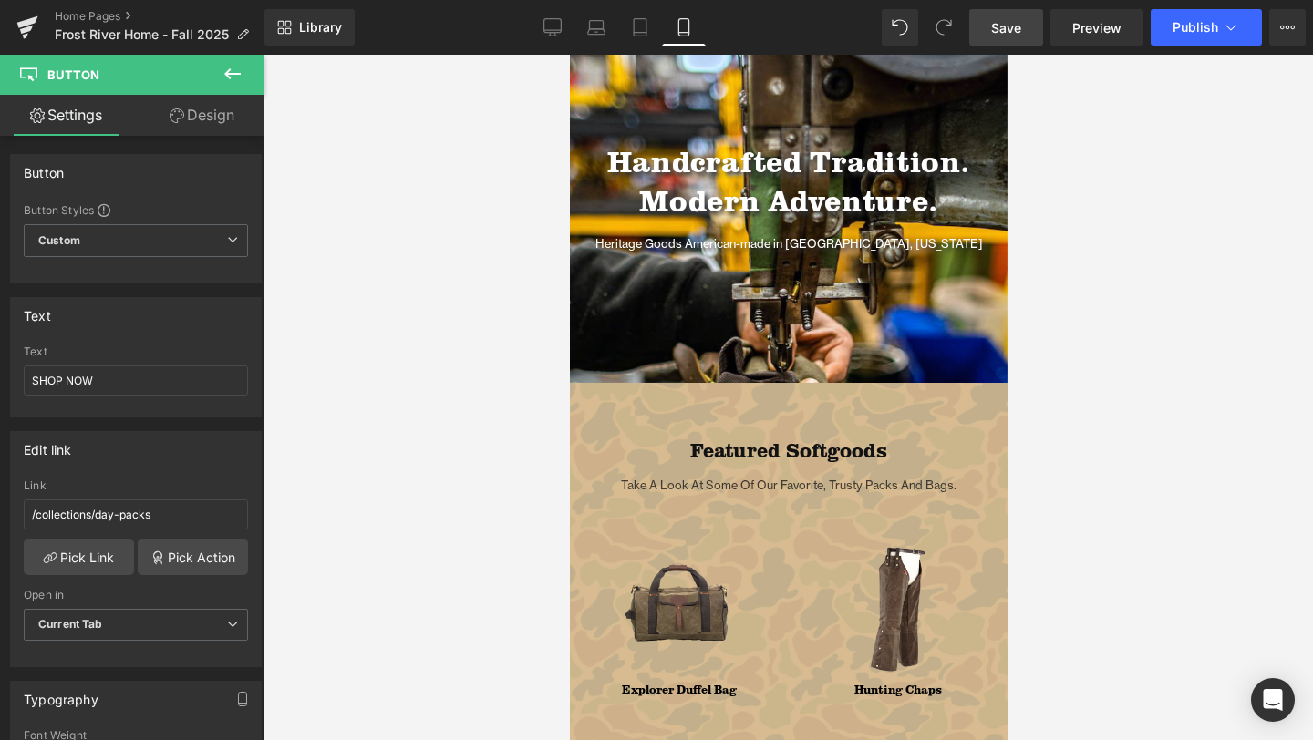
scroll to position [1342, 0]
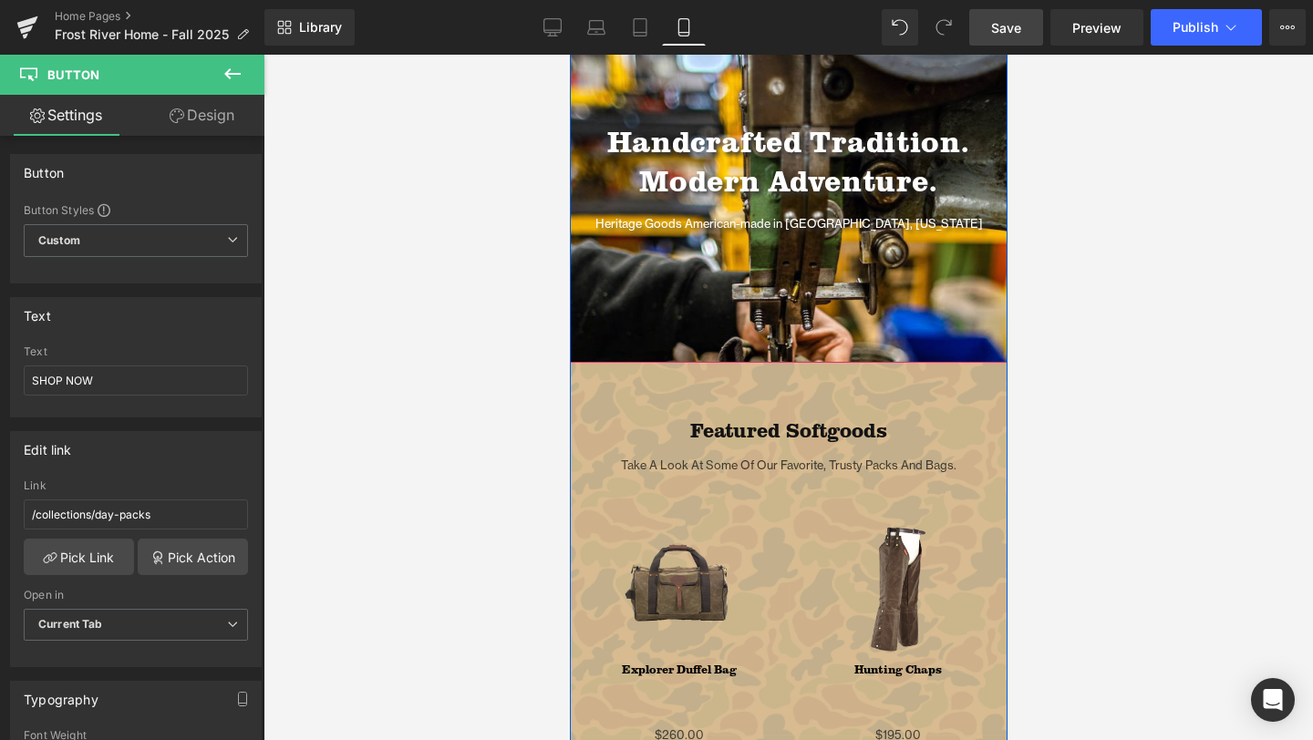
click at [762, 301] on div at bounding box center [788, 398] width 438 height 686
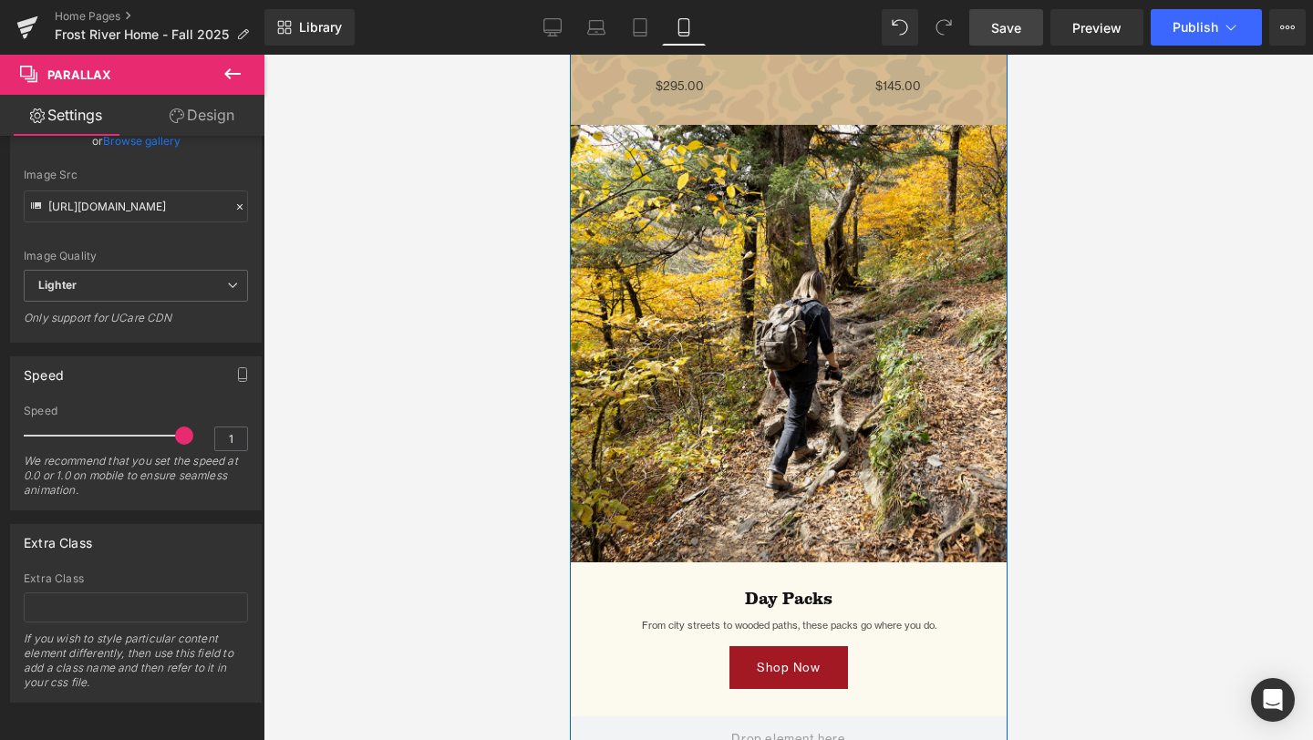
scroll to position [2881, 0]
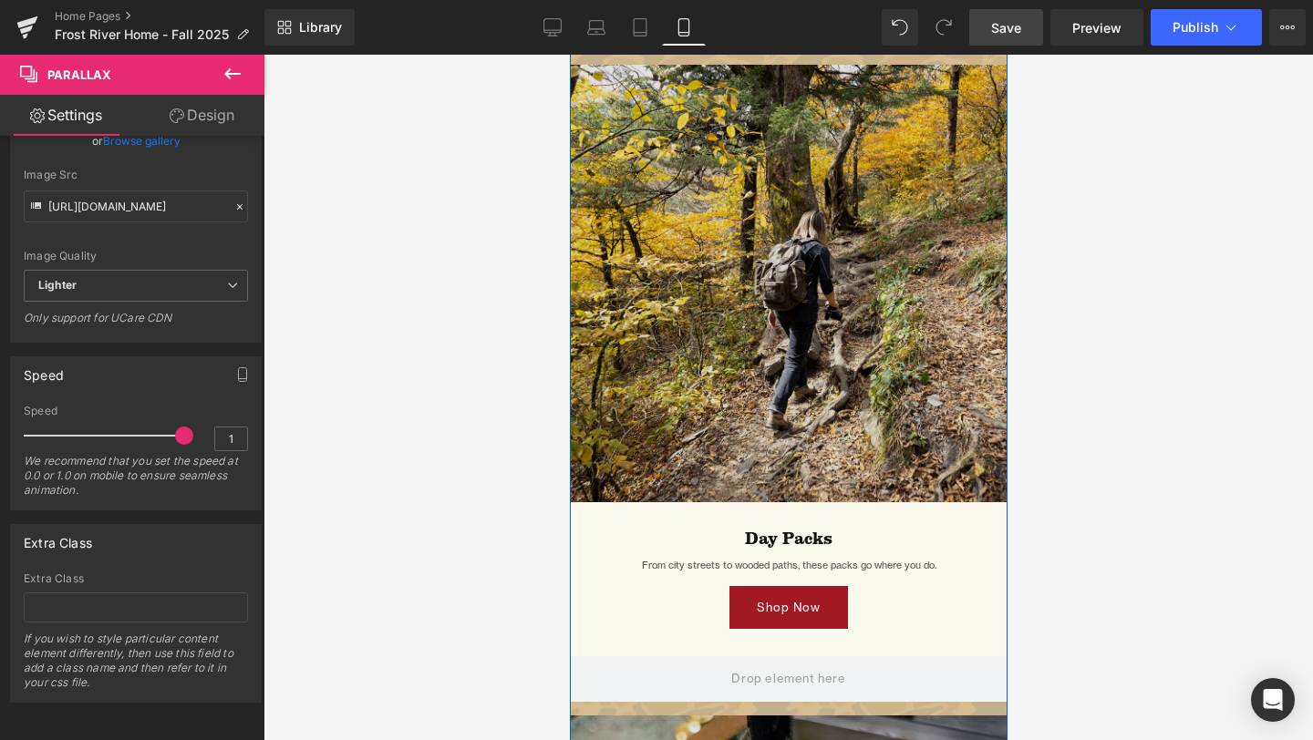
click at [791, 324] on img at bounding box center [788, 284] width 438 height 438
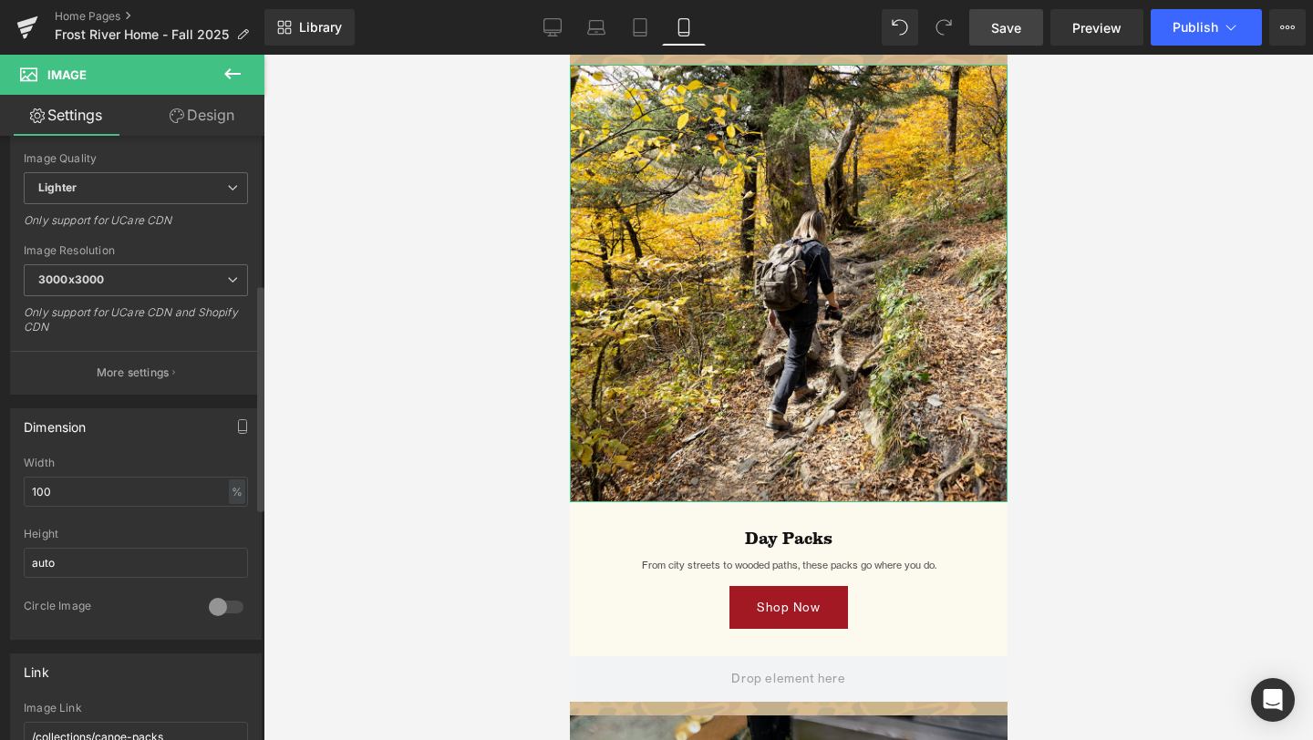
scroll to position [455, 0]
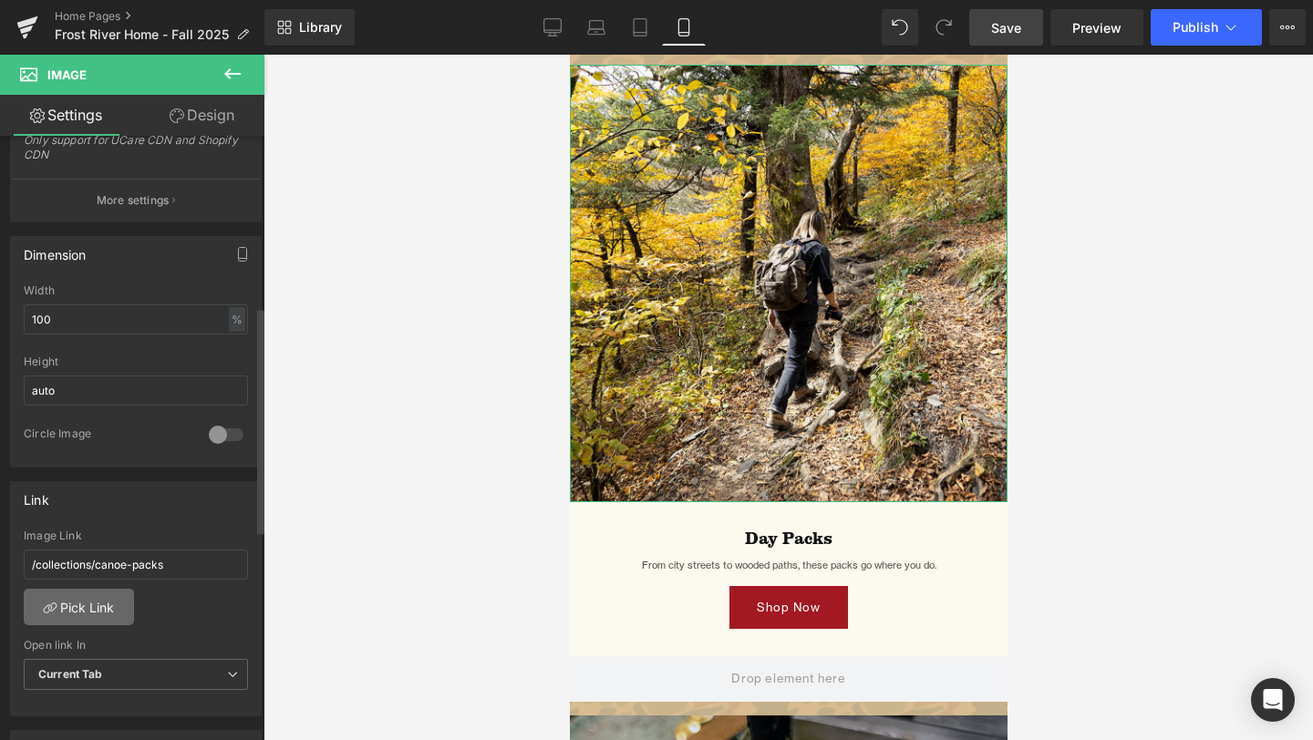
click at [96, 610] on link "Pick Link" at bounding box center [79, 607] width 110 height 36
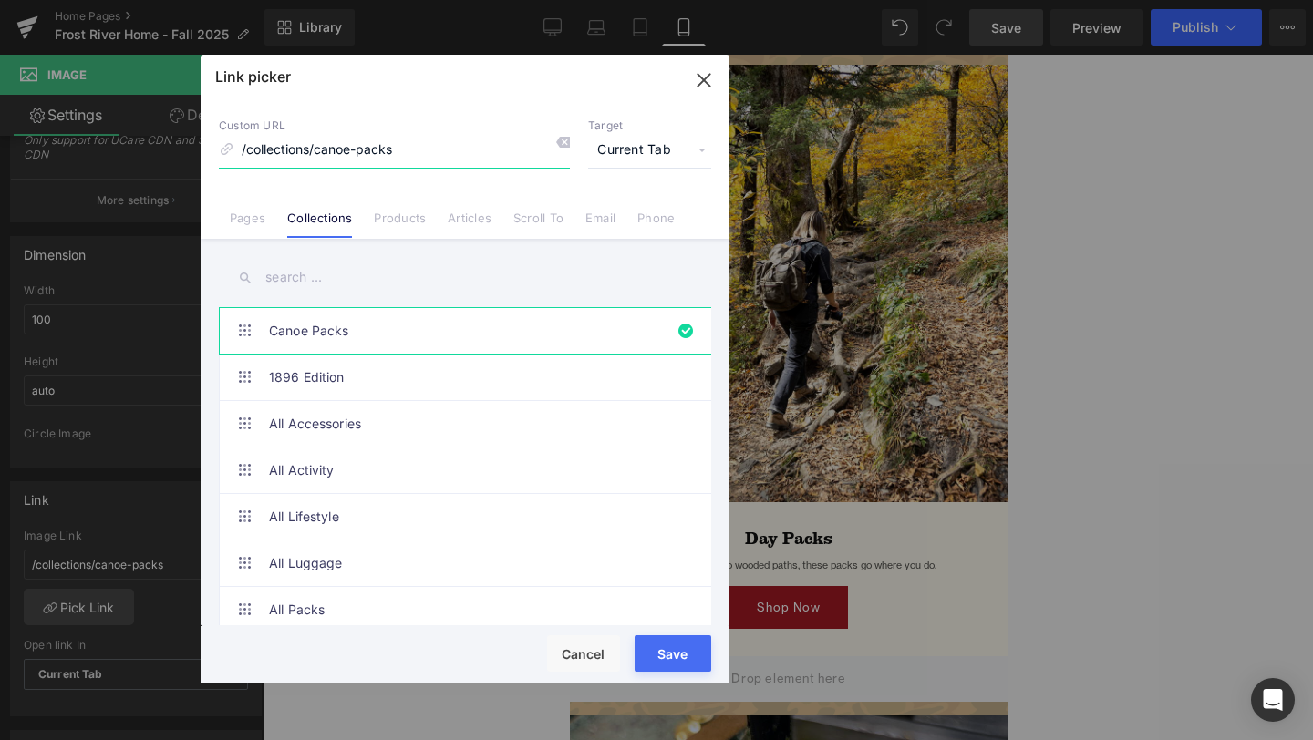
click at [700, 67] on icon "button" at bounding box center [703, 80] width 29 height 29
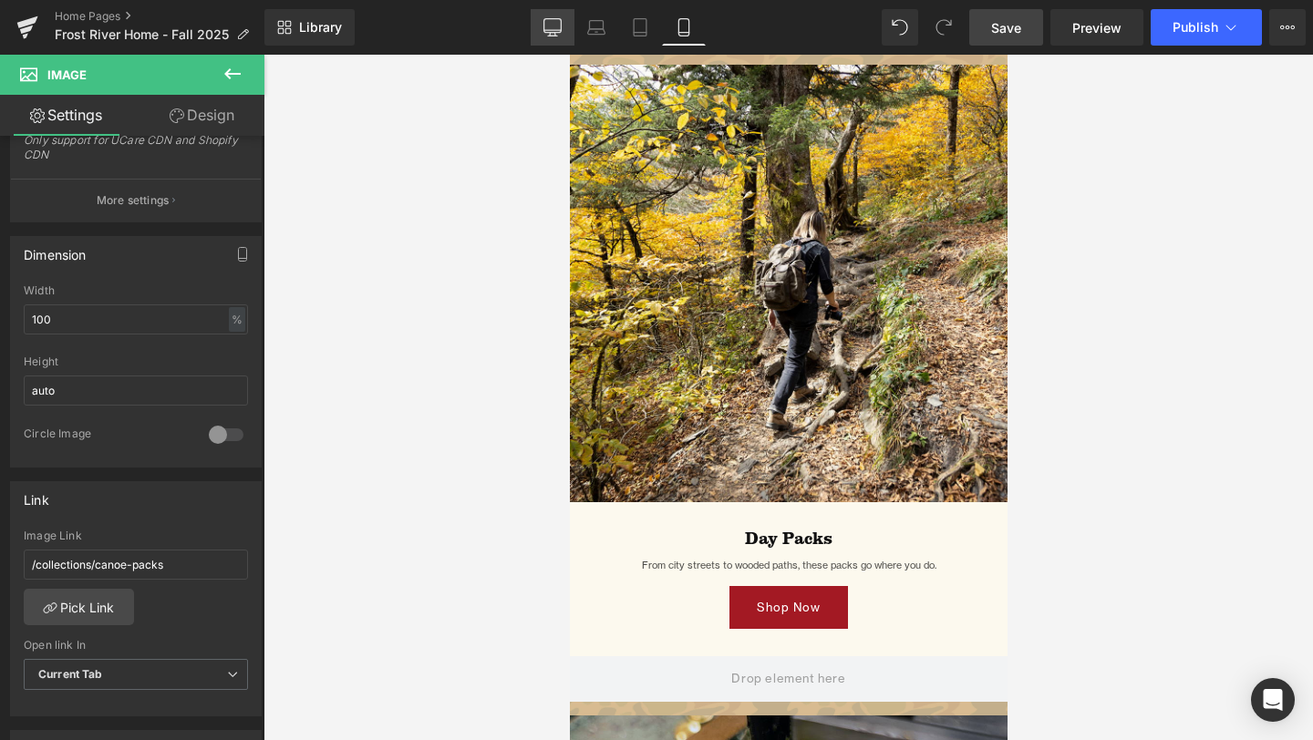
click at [558, 34] on icon at bounding box center [552, 27] width 18 height 18
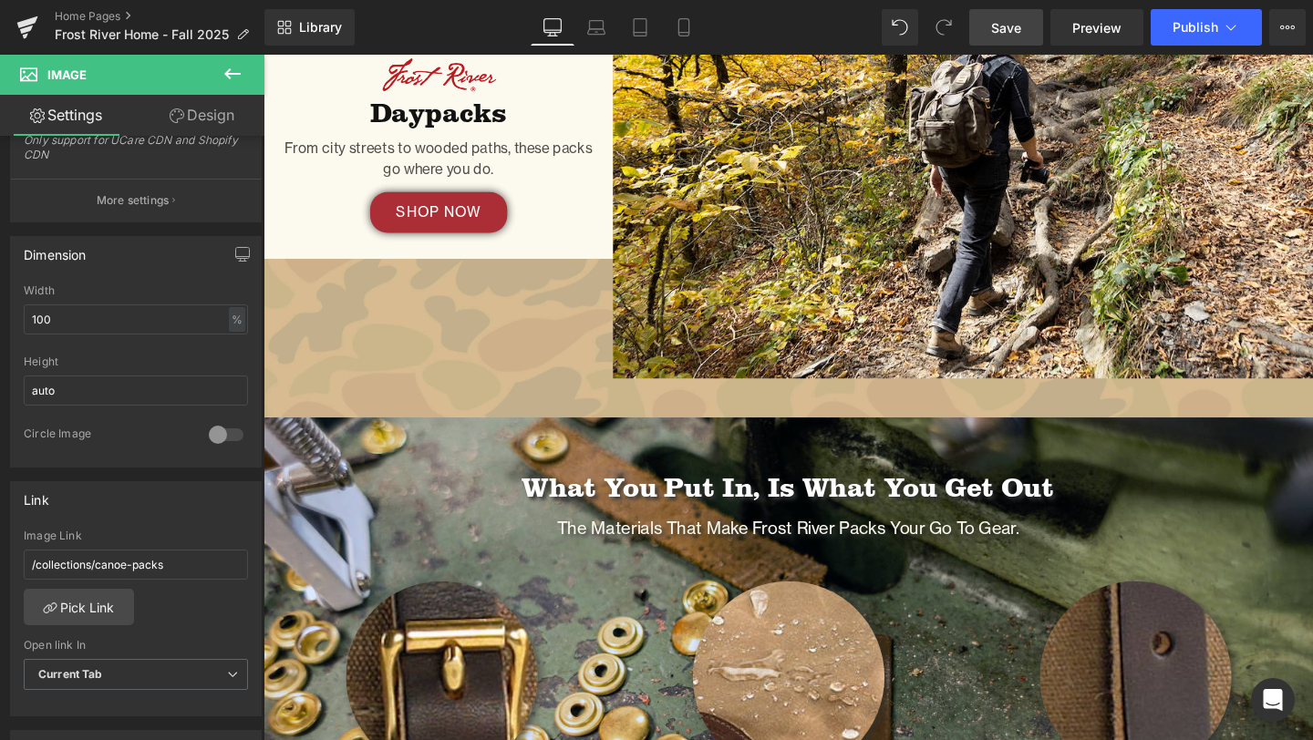
scroll to position [2517, 0]
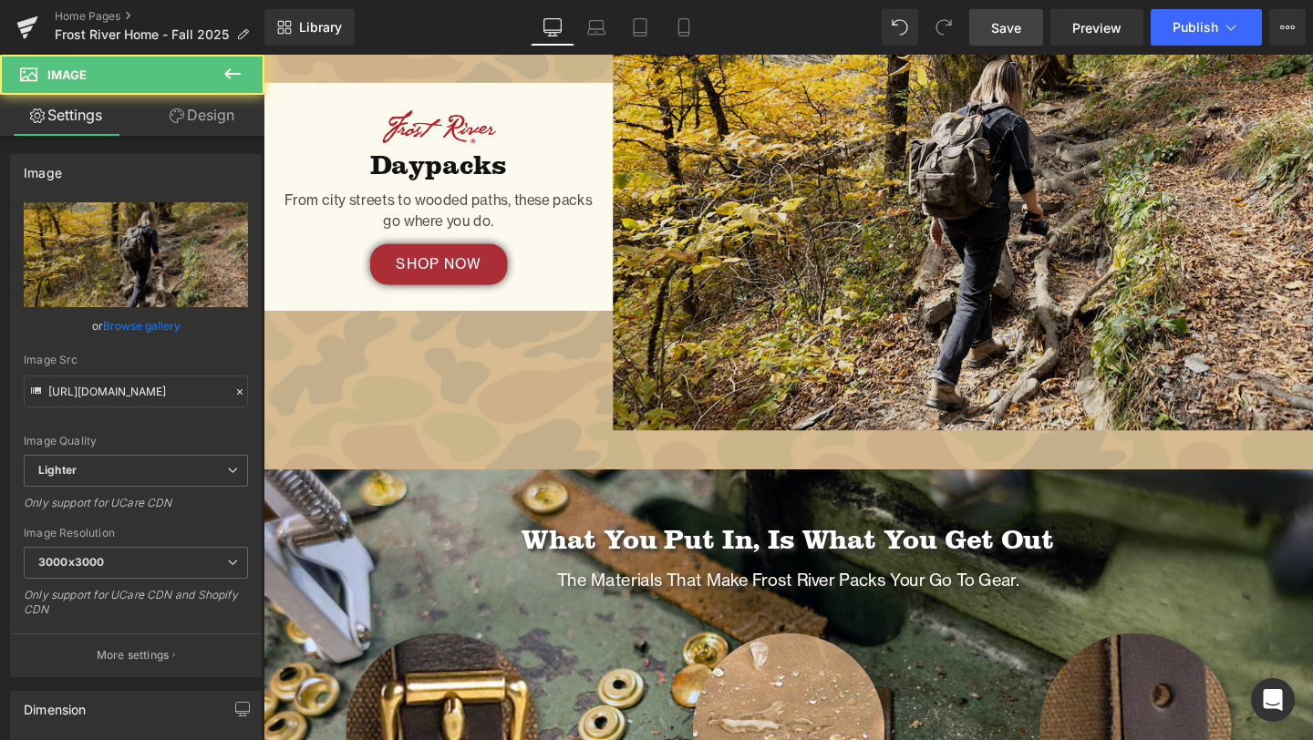
click at [855, 368] on img at bounding box center [999, 204] width 736 height 490
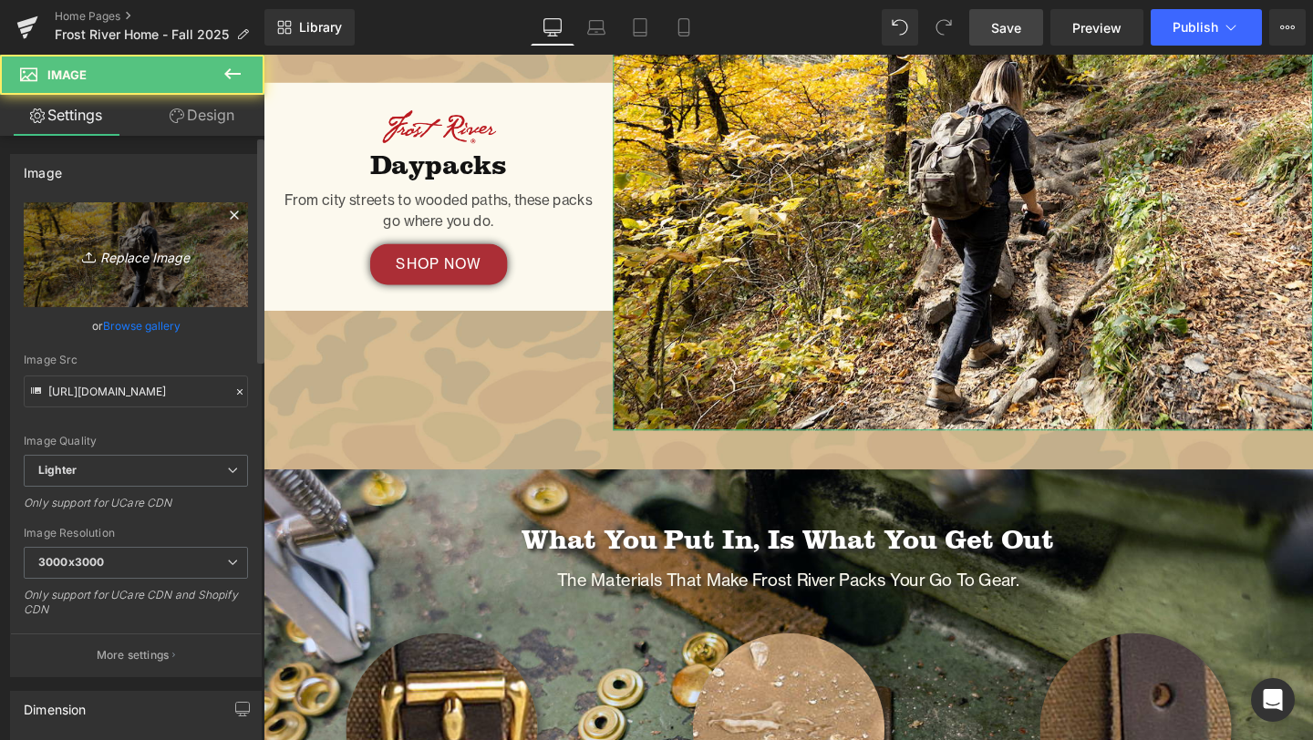
click at [118, 253] on icon "Replace Image" at bounding box center [136, 254] width 146 height 23
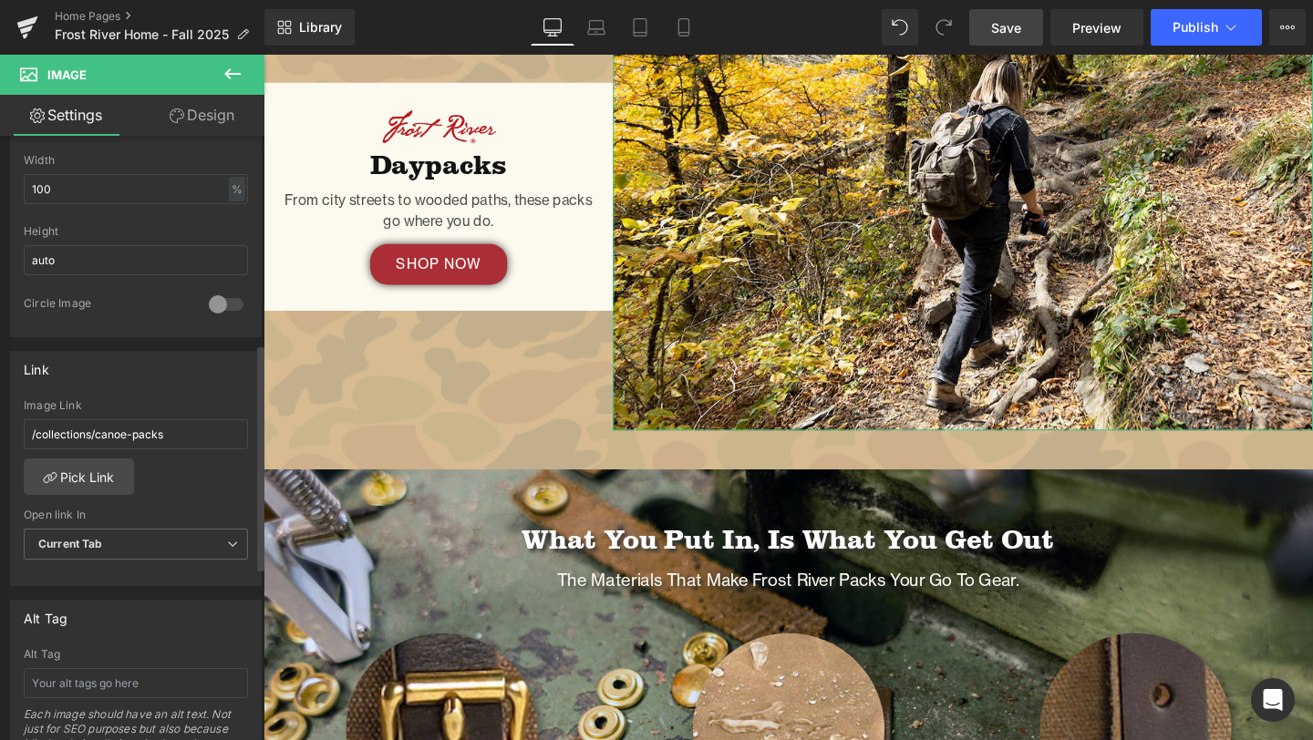
scroll to position [631, 0]
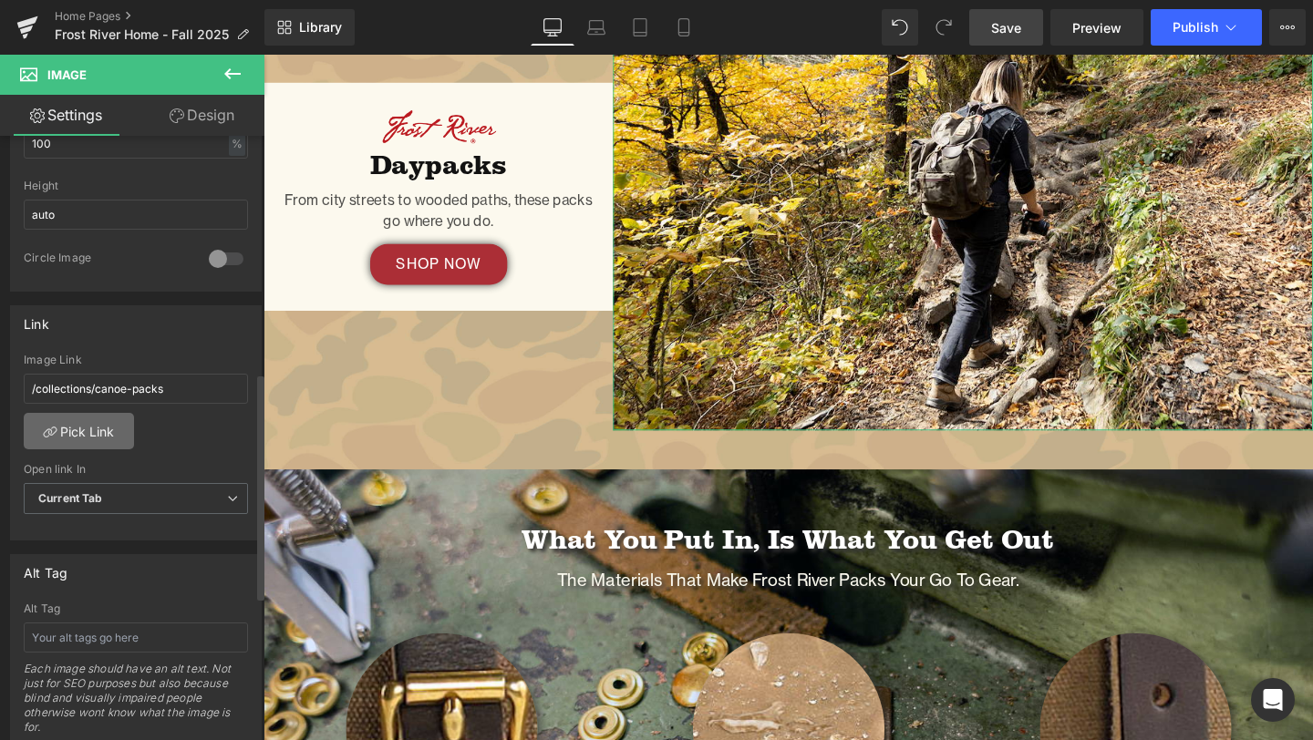
click at [89, 435] on link "Pick Link" at bounding box center [79, 431] width 110 height 36
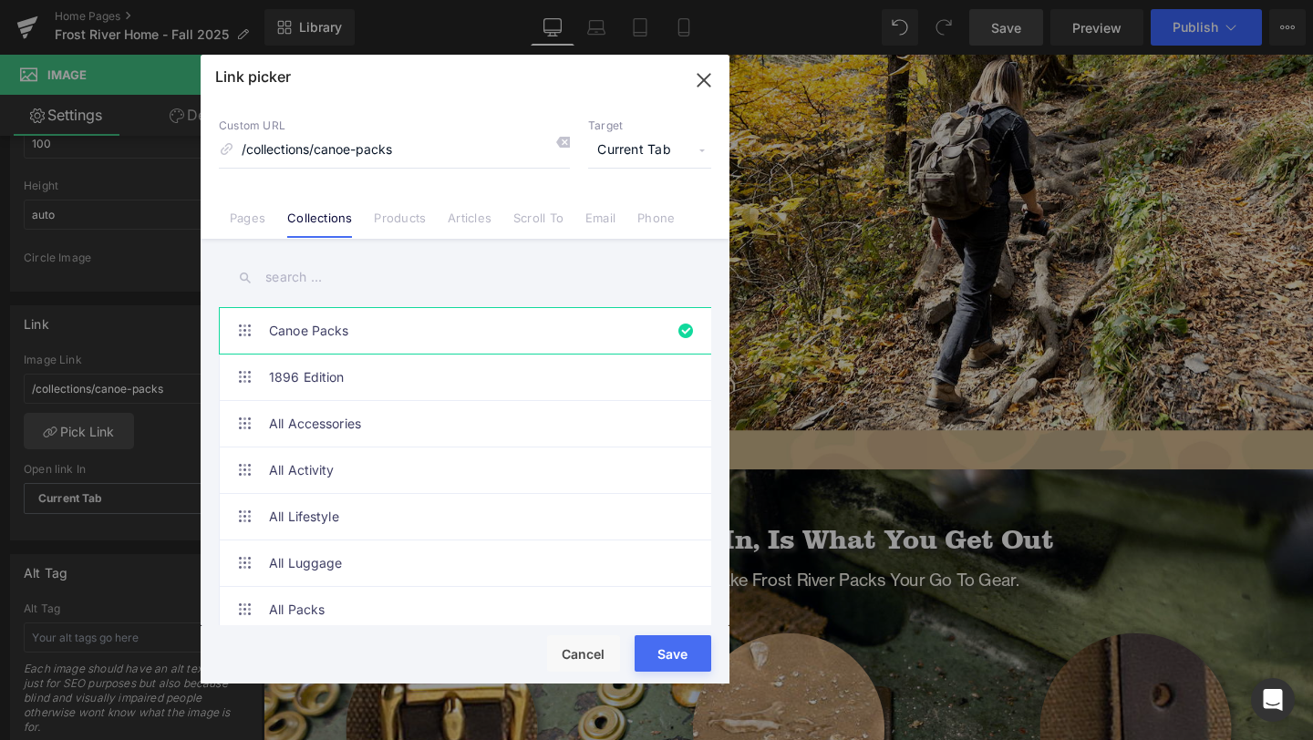
click at [338, 276] on input "text" at bounding box center [465, 277] width 492 height 41
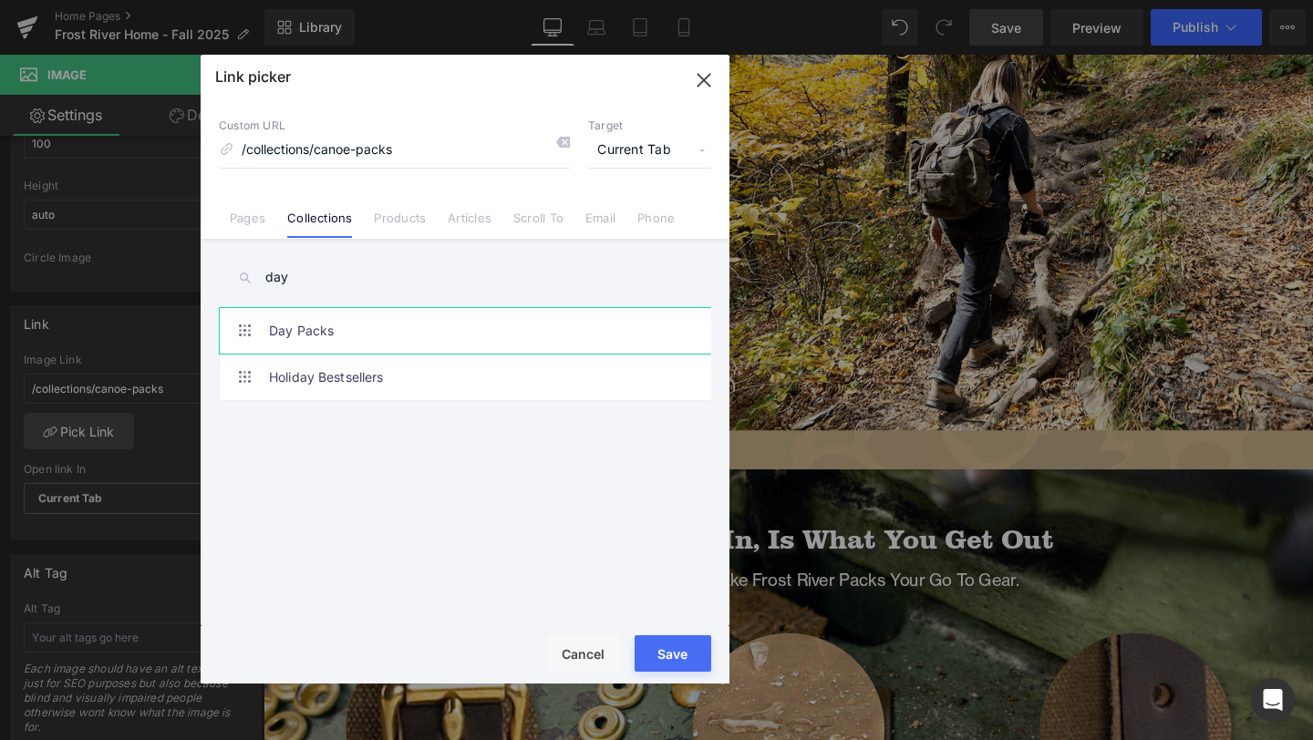
type input "day"
click at [338, 343] on link "Day Packs" at bounding box center [469, 331] width 401 height 46
click at [671, 653] on button "Save" at bounding box center [672, 653] width 77 height 36
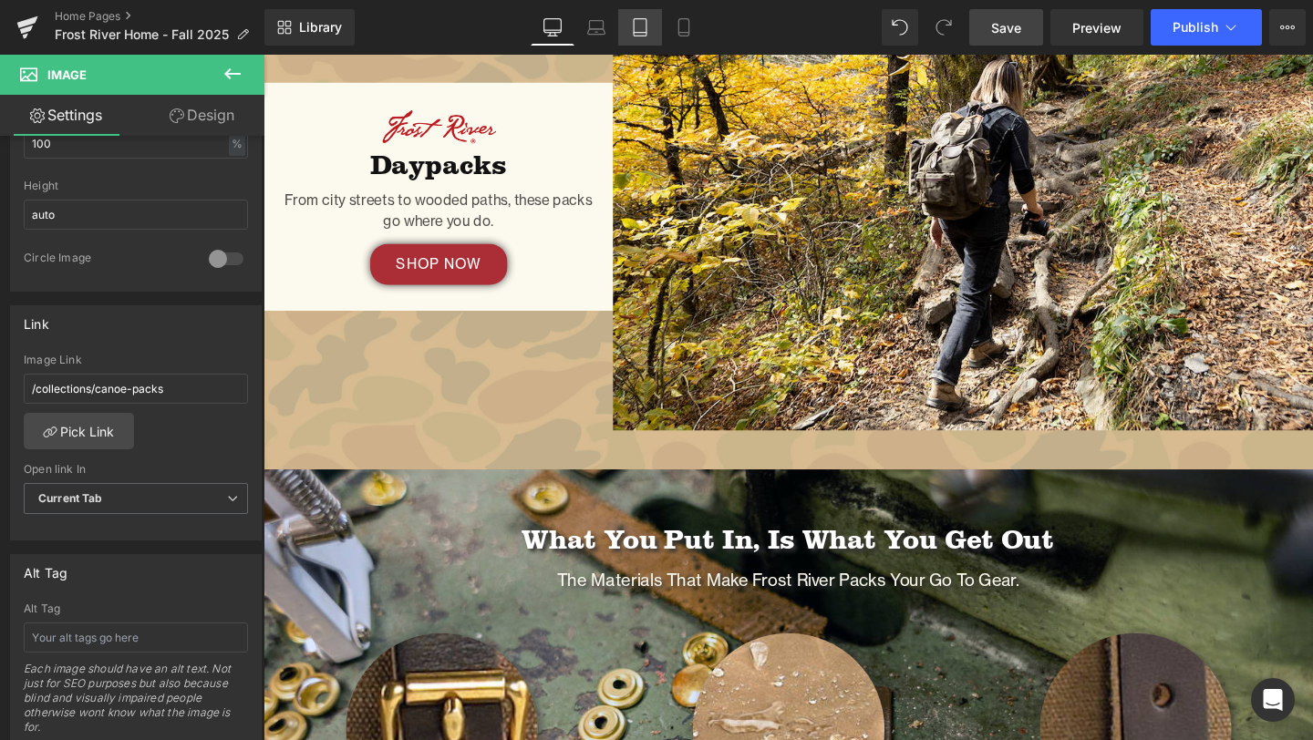
click at [642, 24] on icon at bounding box center [640, 27] width 18 height 18
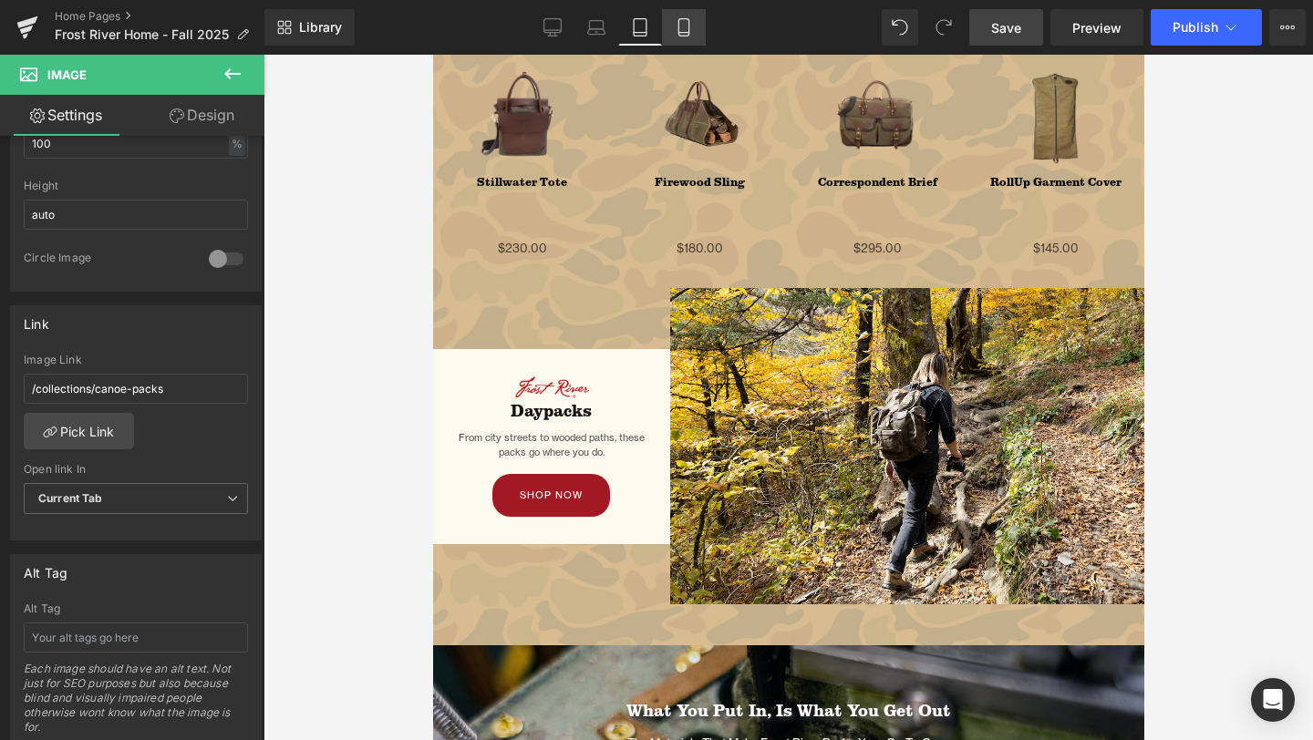
click at [674, 19] on link "Mobile" at bounding box center [684, 27] width 44 height 36
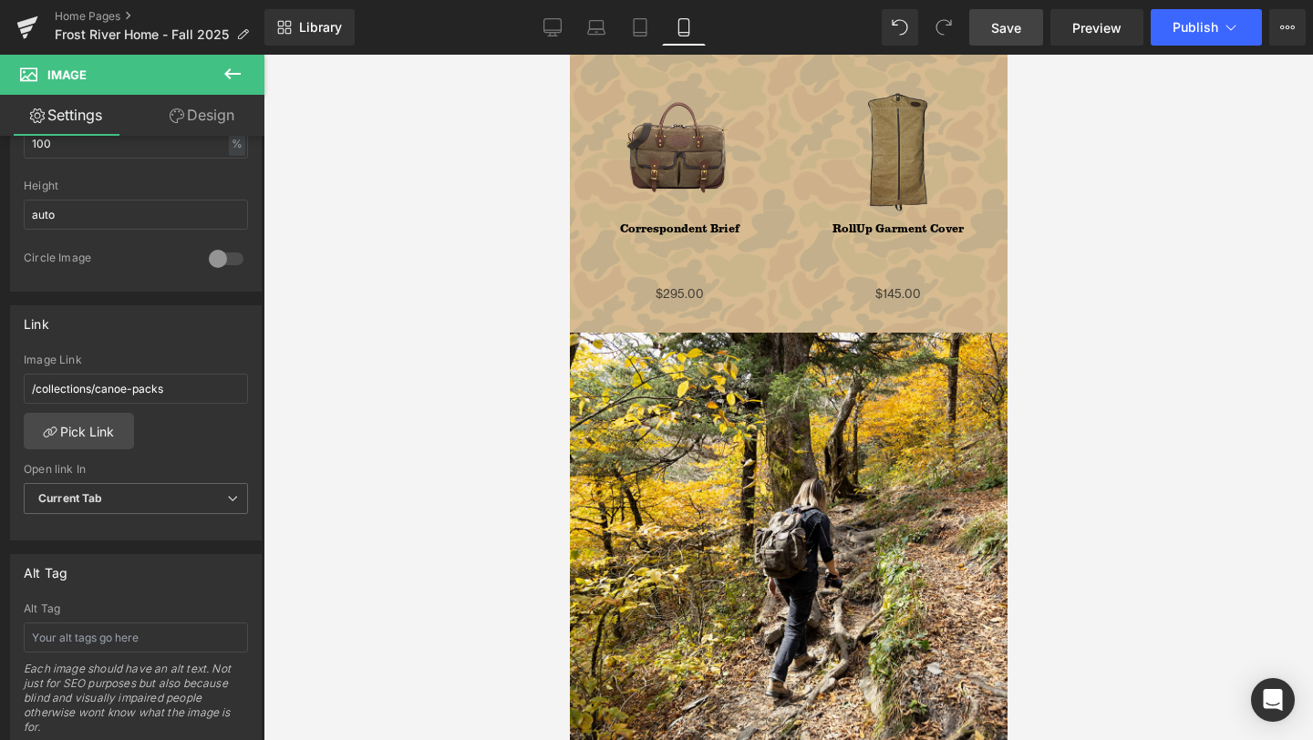
scroll to position [2623, 0]
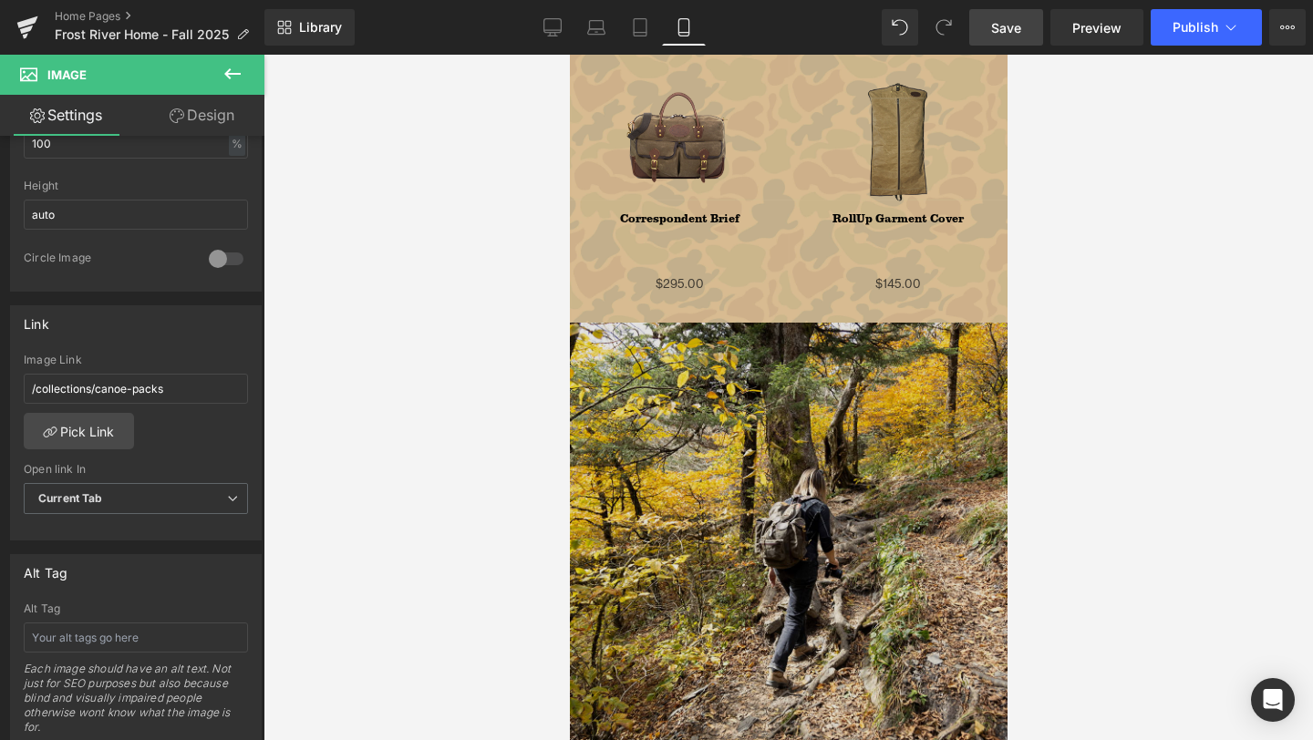
click at [691, 548] on img at bounding box center [788, 542] width 438 height 438
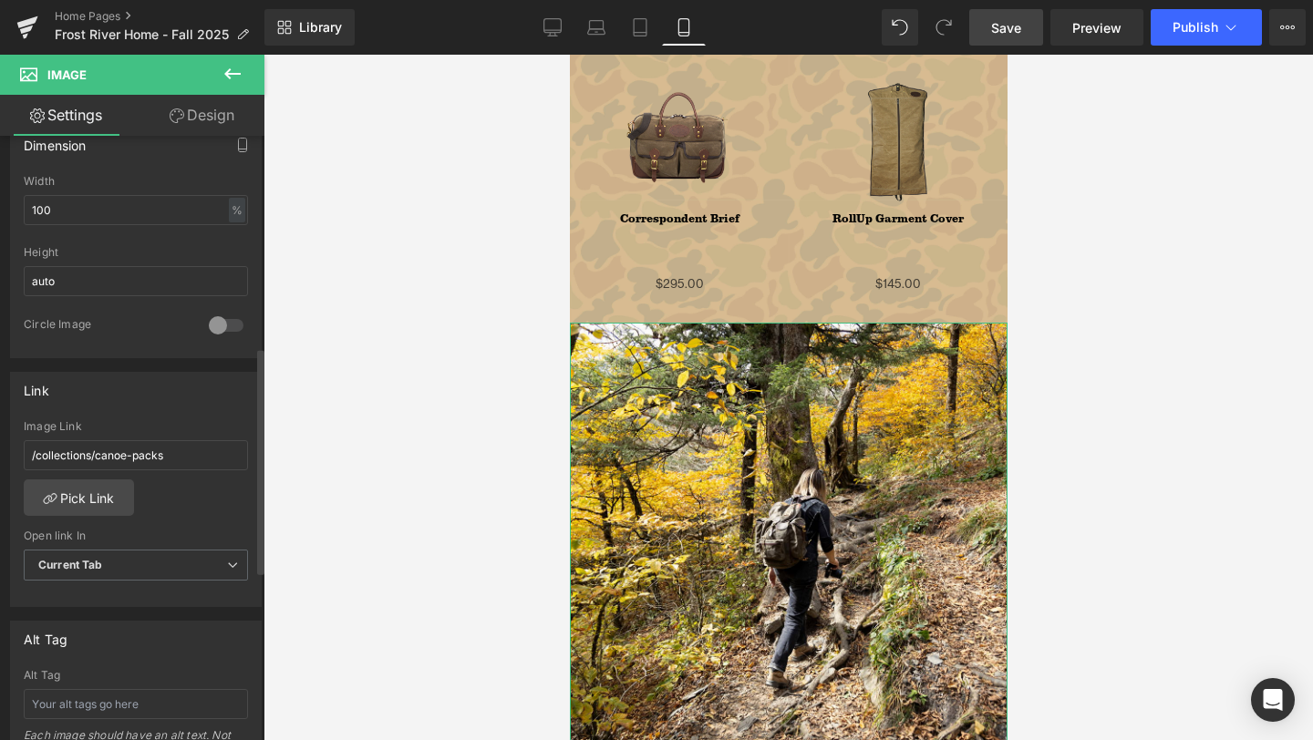
scroll to position [569, 0]
click at [82, 494] on link "Pick Link" at bounding box center [79, 493] width 110 height 36
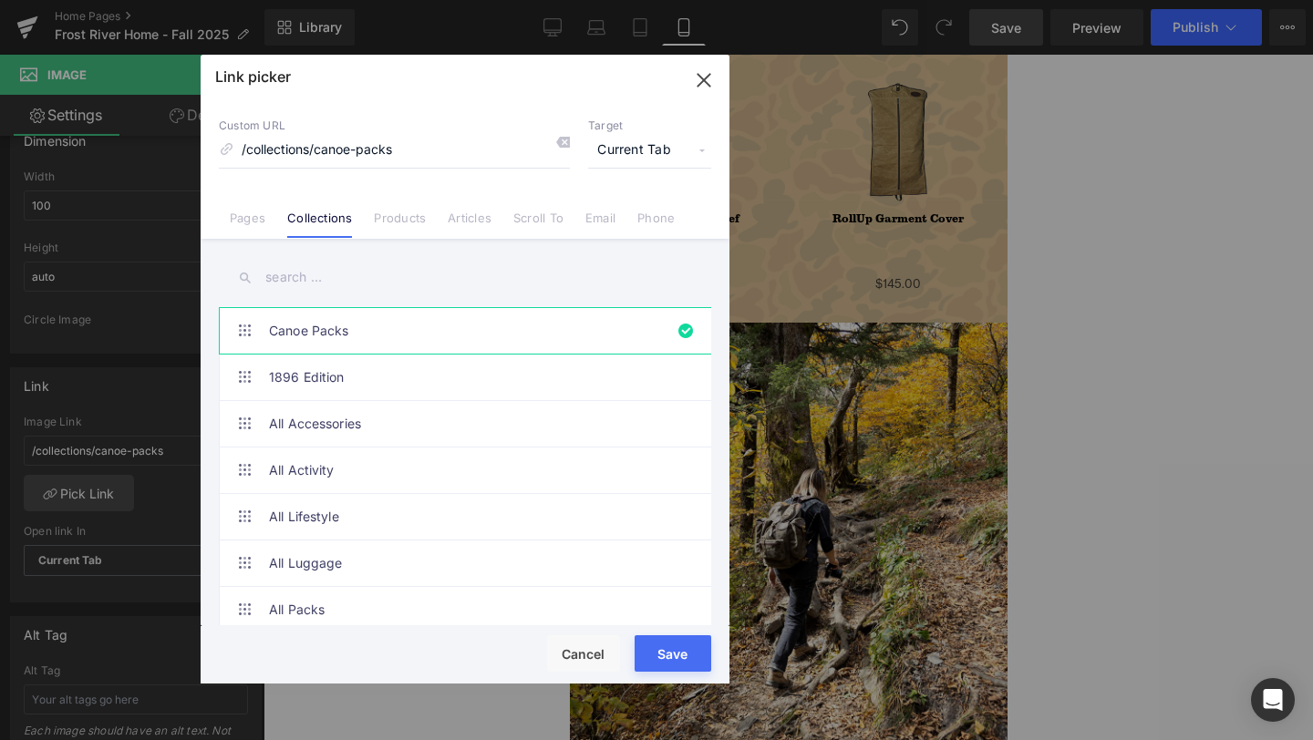
click at [367, 274] on input "text" at bounding box center [465, 277] width 492 height 41
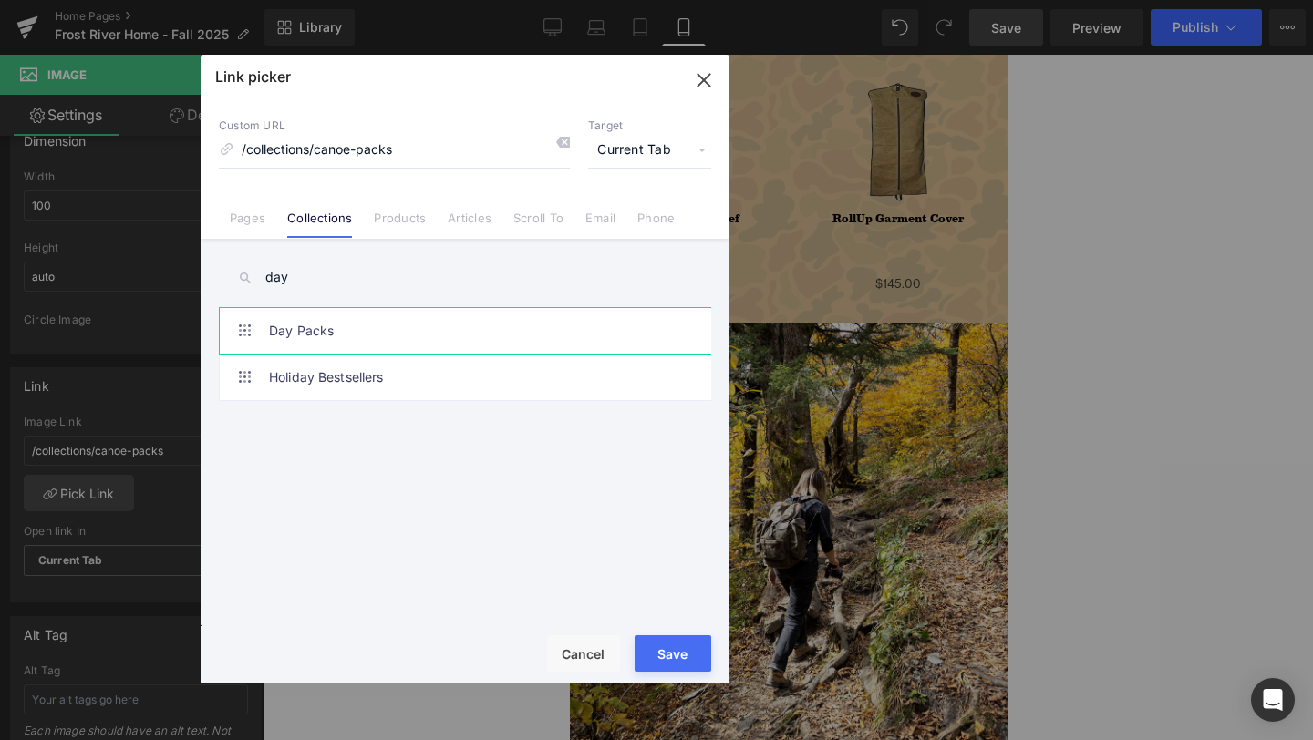
type input "day"
click at [321, 333] on link "Day Packs" at bounding box center [469, 331] width 401 height 46
click at [679, 653] on button "Save" at bounding box center [672, 653] width 77 height 36
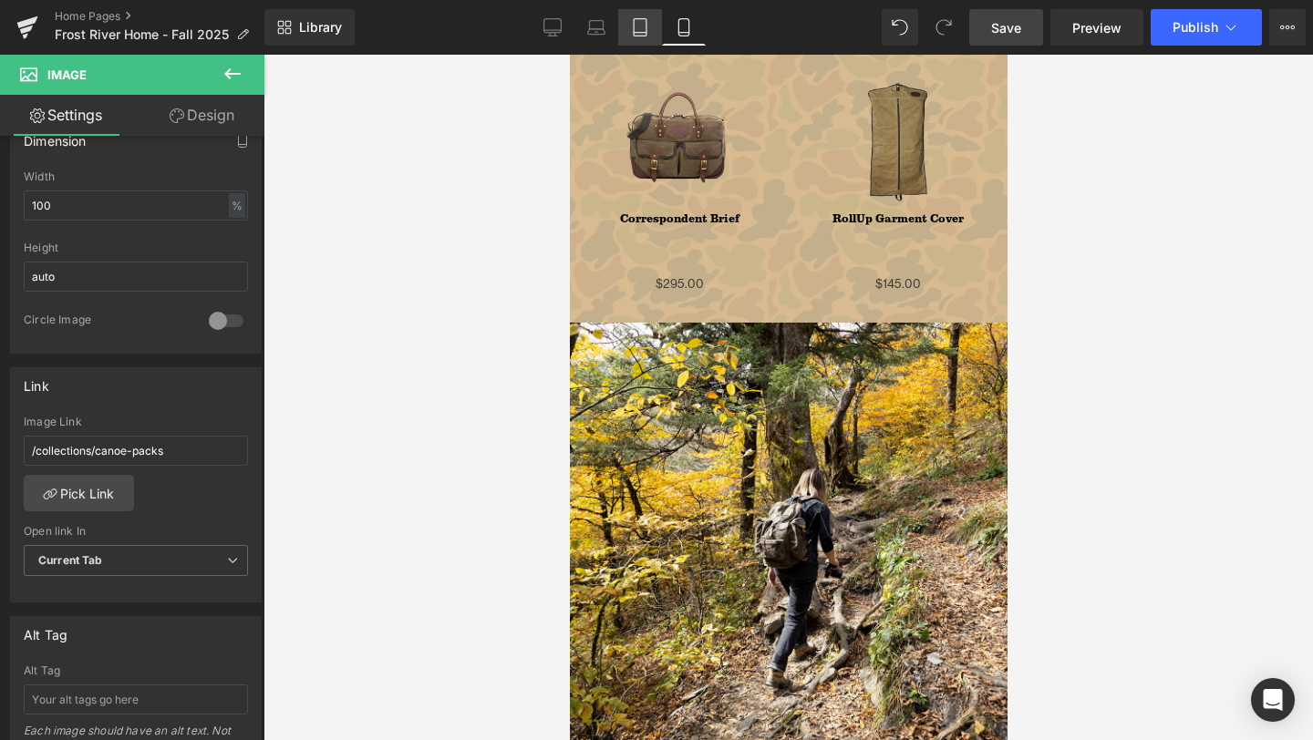
click at [624, 28] on link "Tablet" at bounding box center [640, 27] width 44 height 36
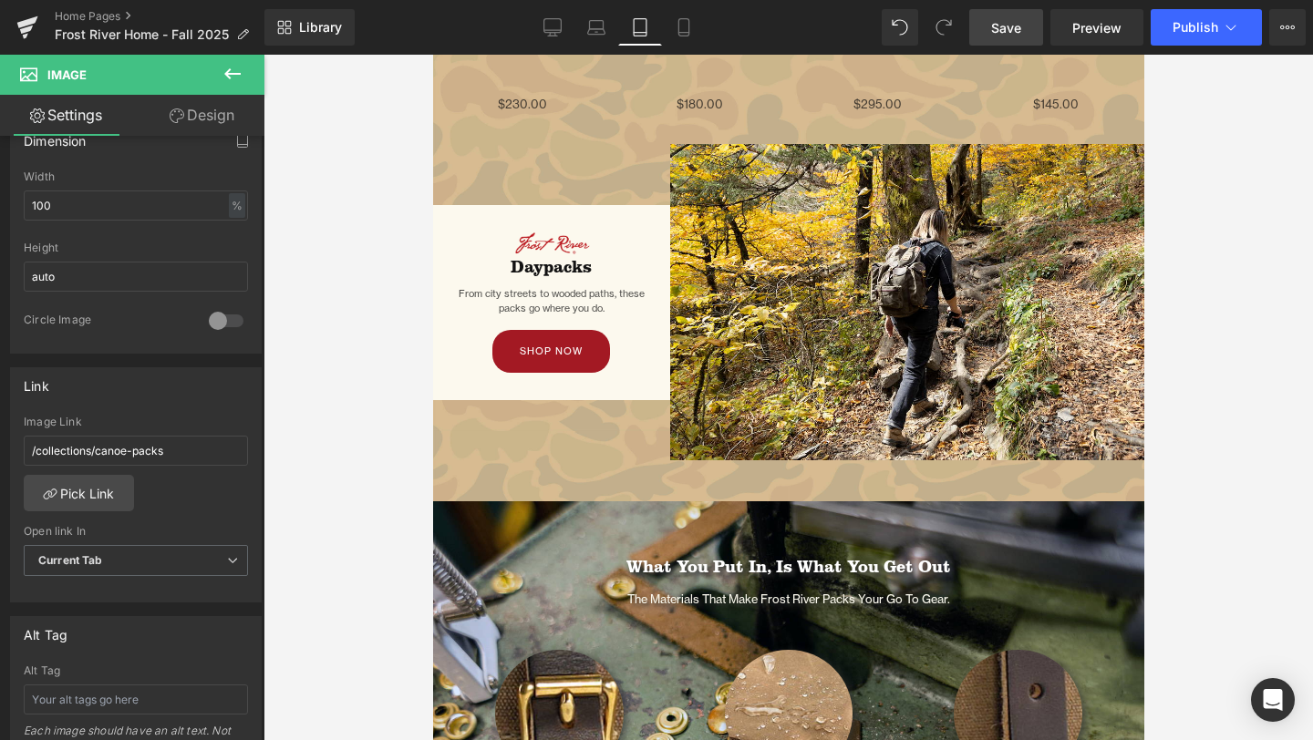
scroll to position [2828, 0]
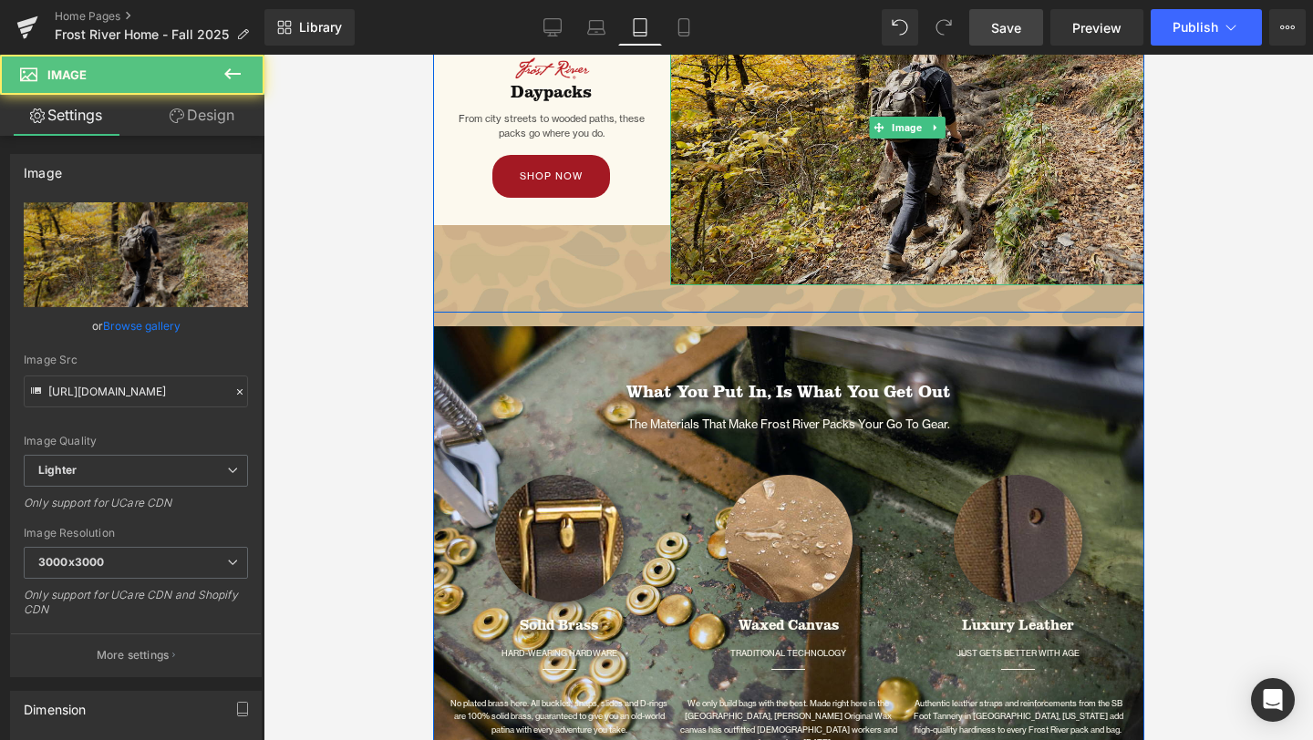
click at [837, 207] on img at bounding box center [906, 127] width 474 height 316
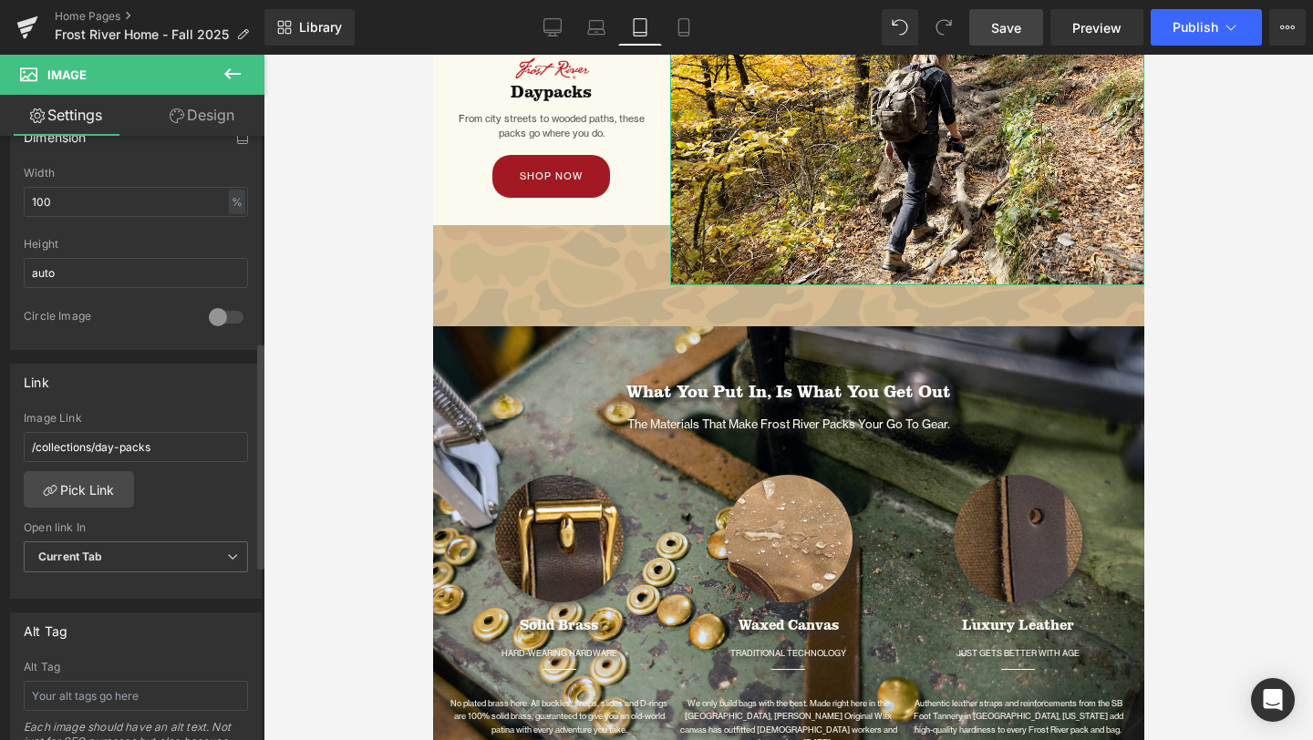
scroll to position [0, 0]
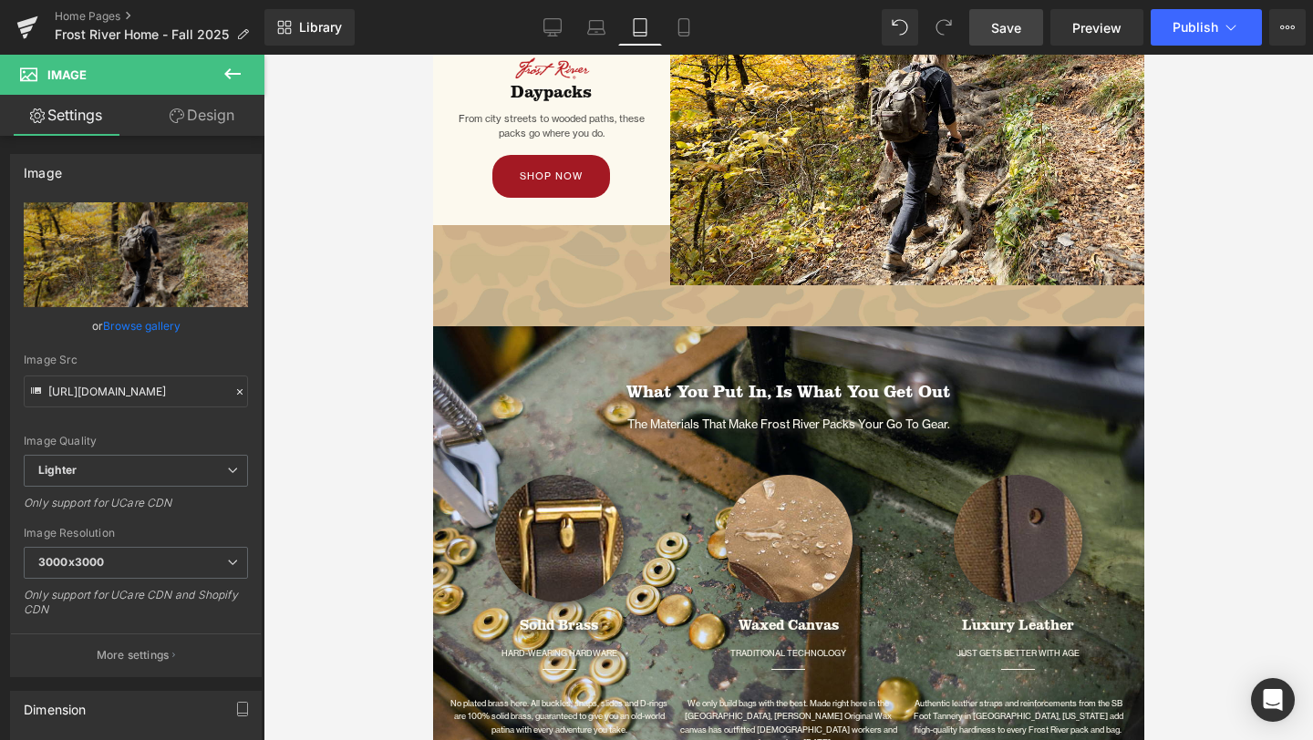
click at [1009, 31] on span "Save" at bounding box center [1006, 27] width 30 height 19
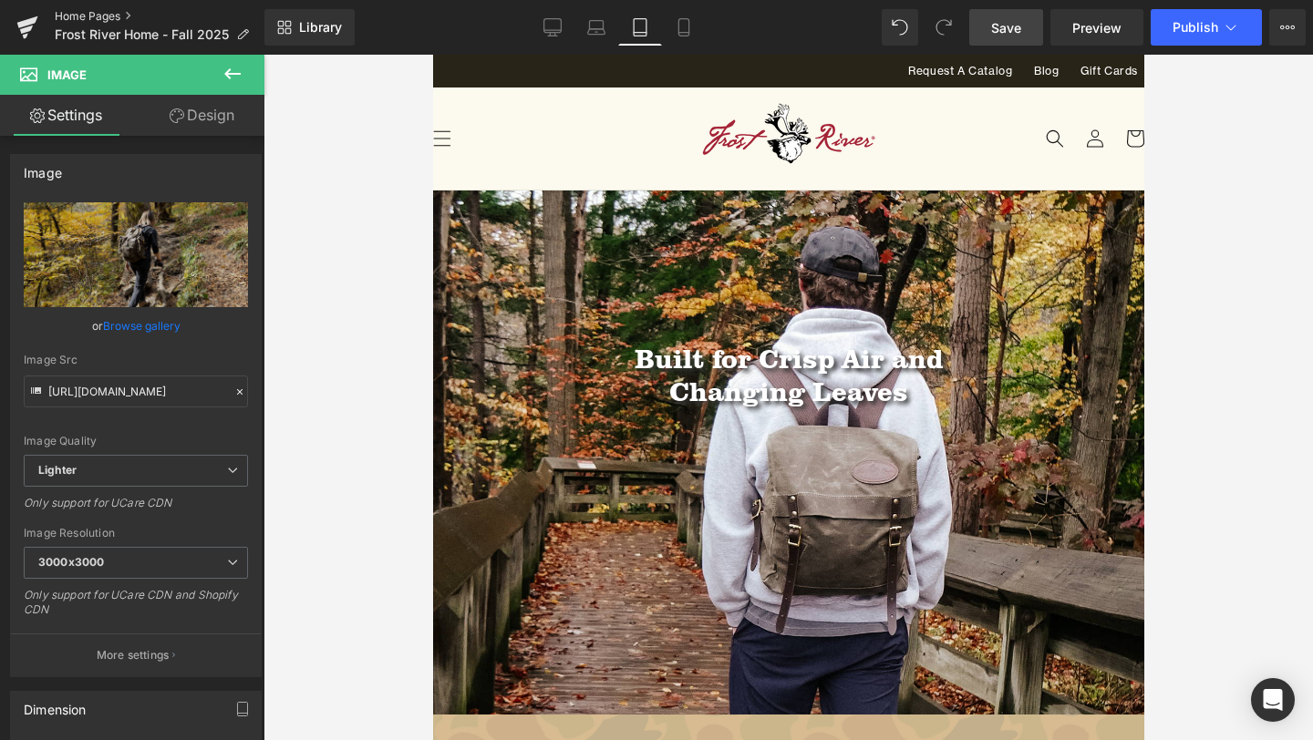
click at [94, 11] on link "Home Pages" at bounding box center [160, 16] width 210 height 15
